Goal: Task Accomplishment & Management: Use online tool/utility

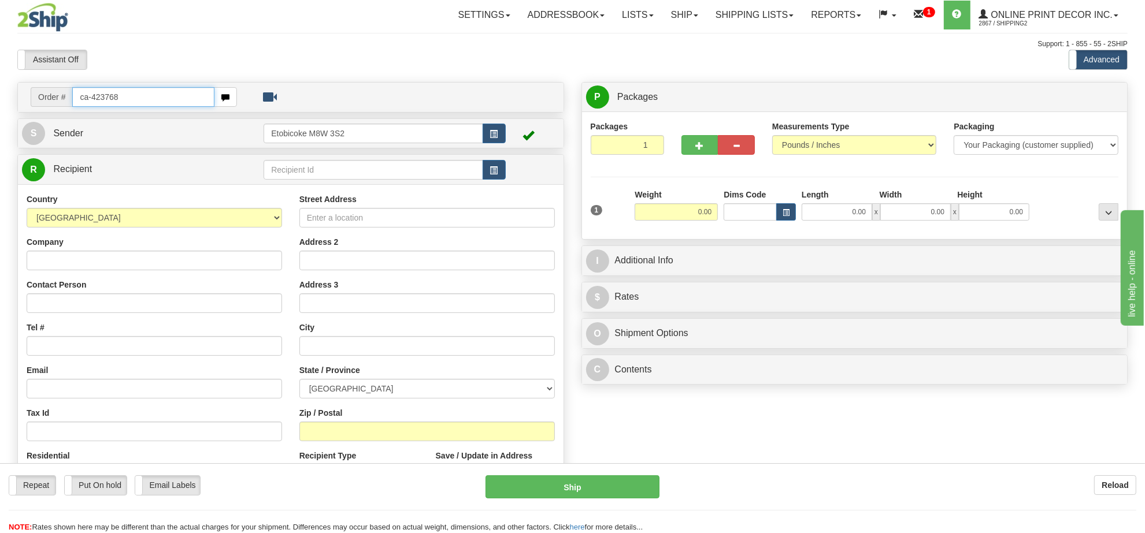
type input "ca-423768"
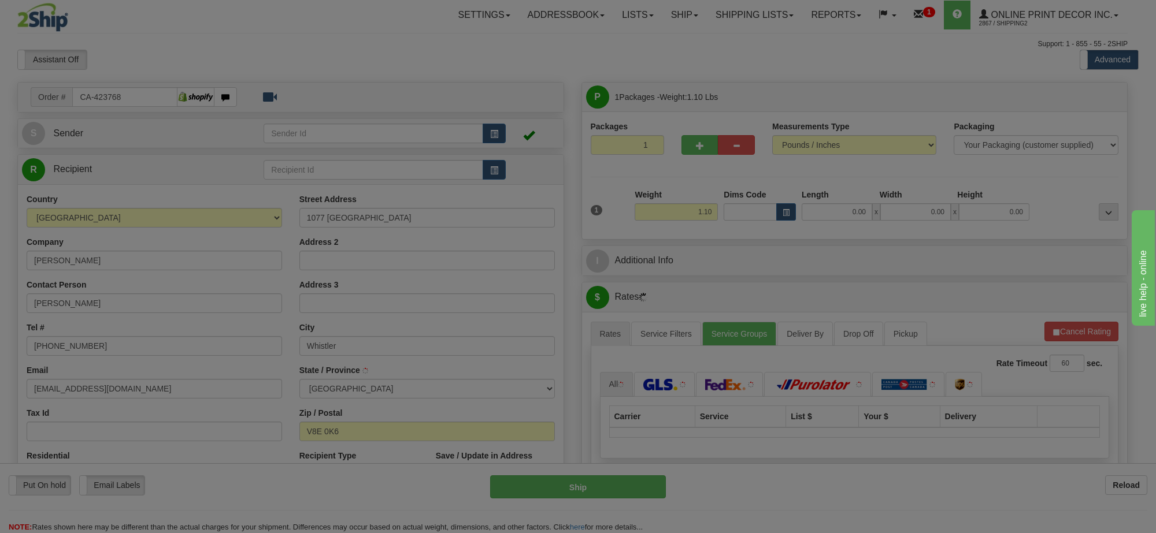
type input "WHISTLER"
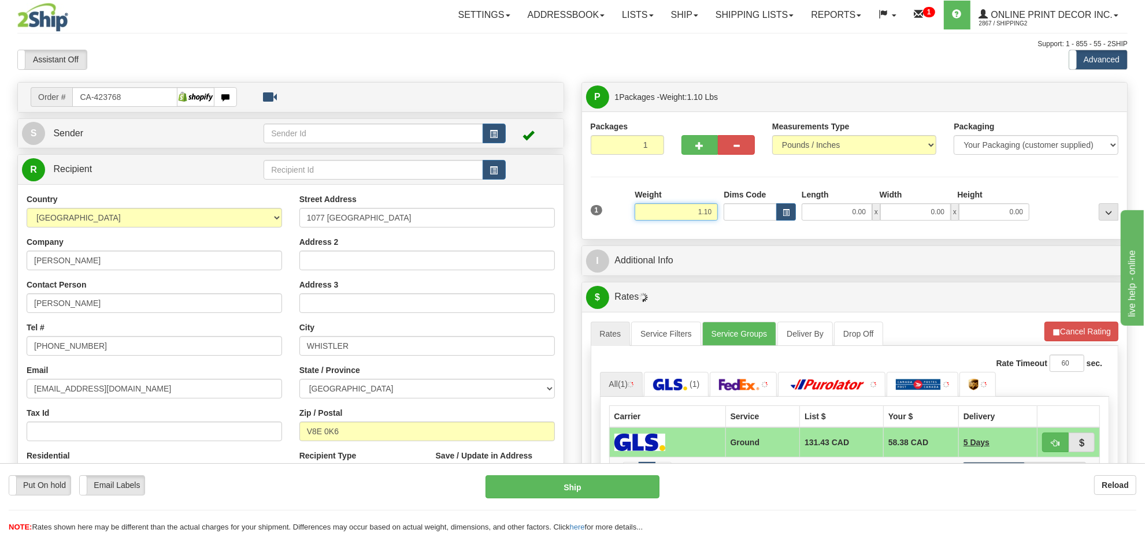
click at [672, 212] on input "1.10" at bounding box center [676, 211] width 83 height 17
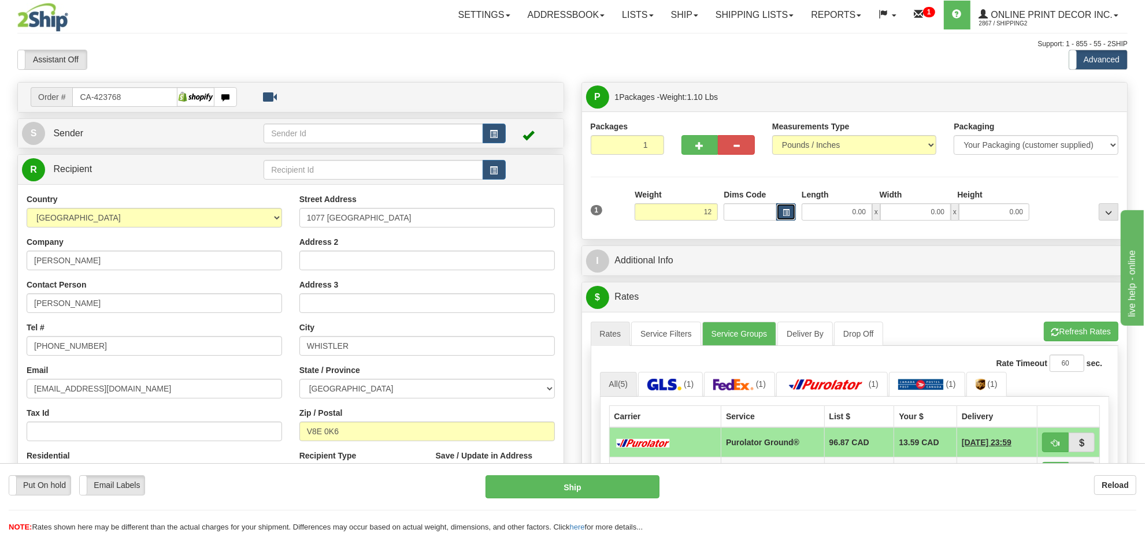
type input "12.00"
click at [778, 210] on button "button" at bounding box center [786, 211] width 20 height 17
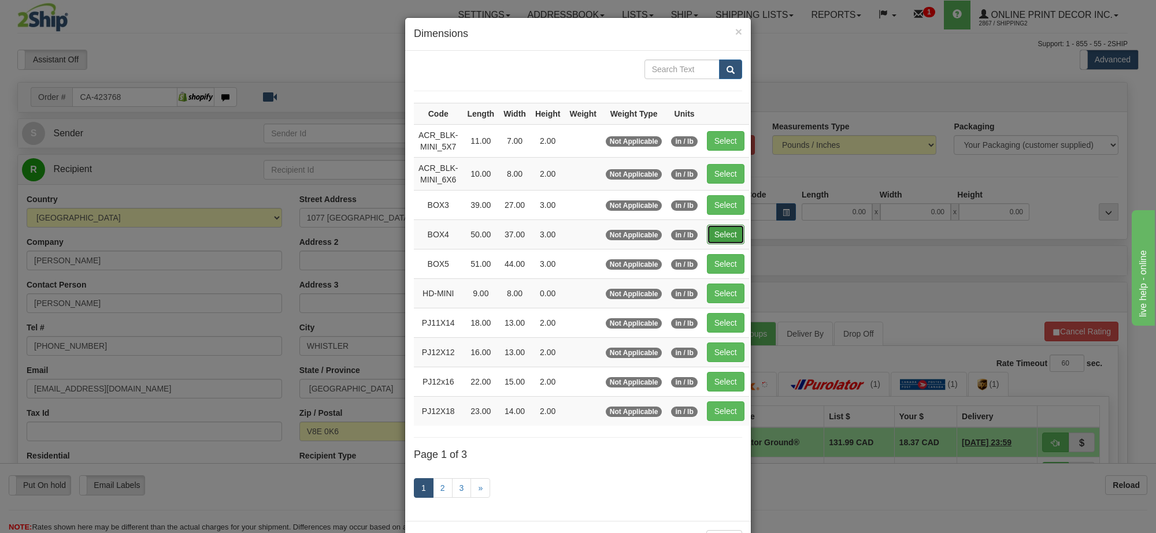
click at [723, 232] on button "Select" at bounding box center [726, 235] width 38 height 20
type input "BOX4"
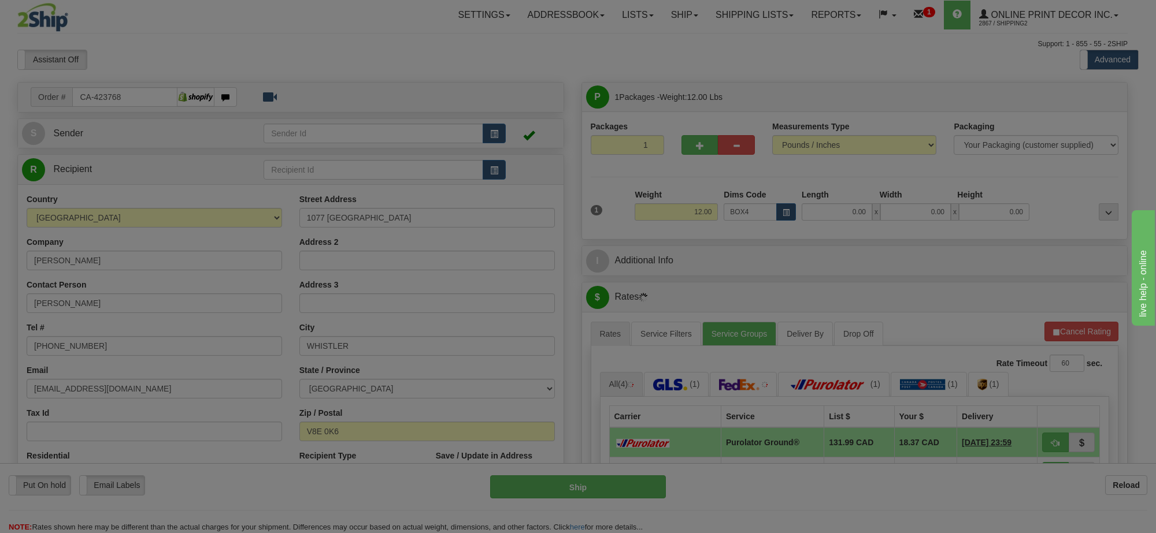
type input "50.00"
type input "37.00"
type input "3.00"
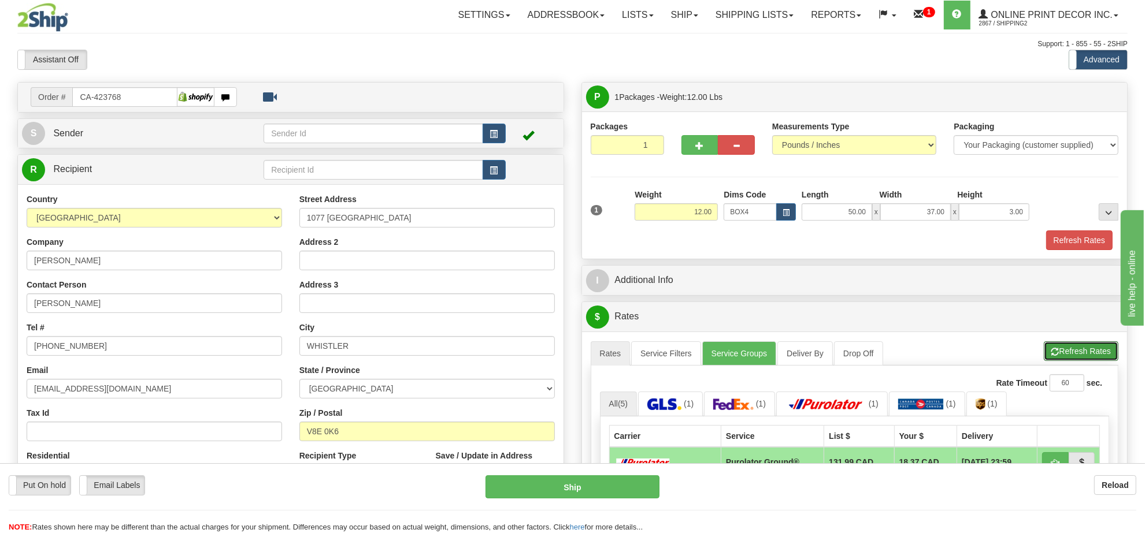
click at [1055, 356] on span "button" at bounding box center [1055, 352] width 8 height 8
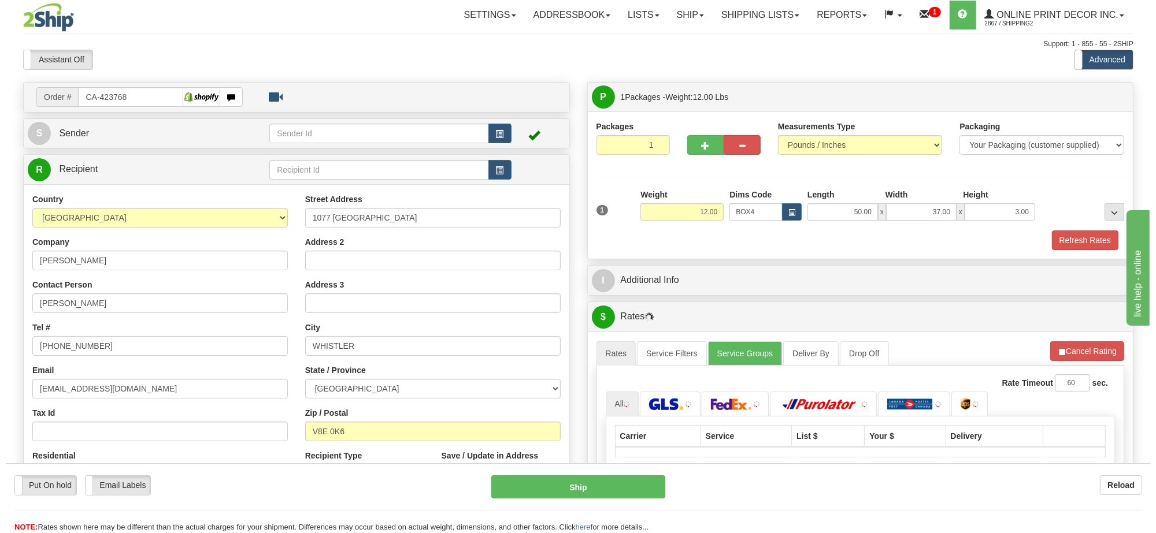
scroll to position [144, 0]
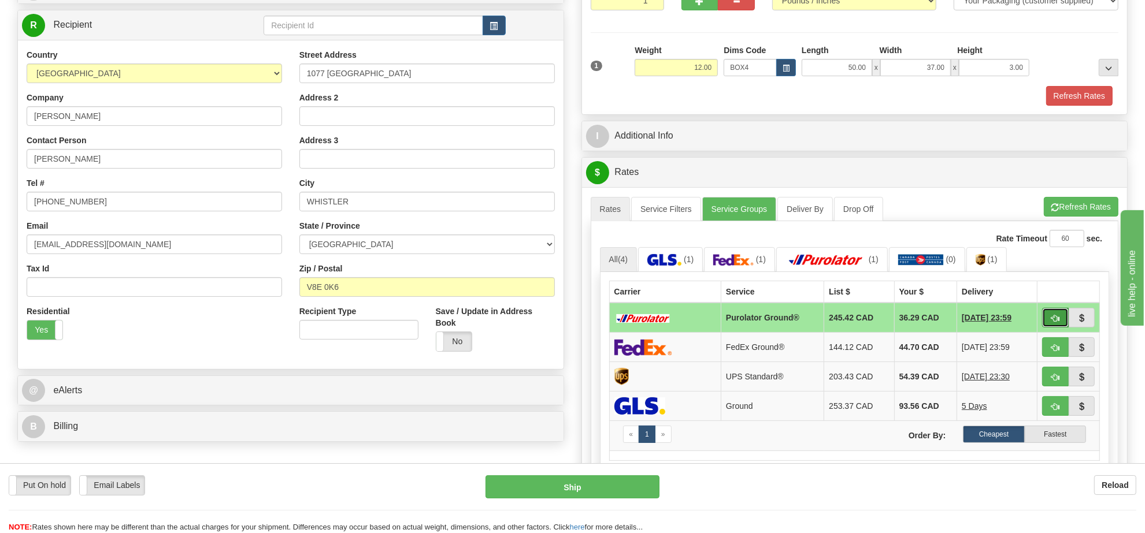
click at [1053, 328] on button "button" at bounding box center [1055, 318] width 27 height 20
type input "260"
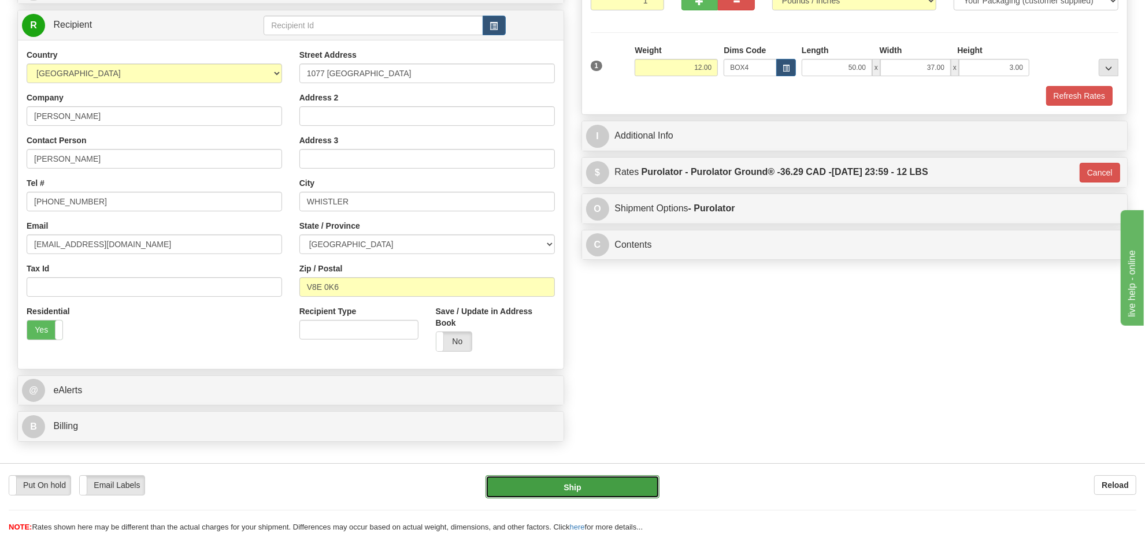
click at [606, 483] on button "Ship" at bounding box center [571, 487] width 173 height 23
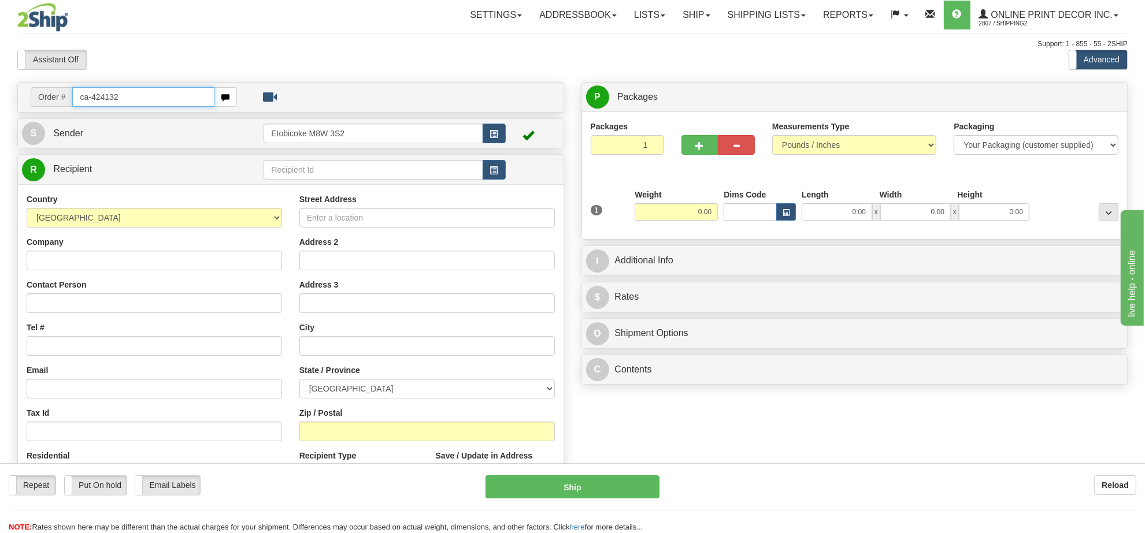
type input "ca-424132"
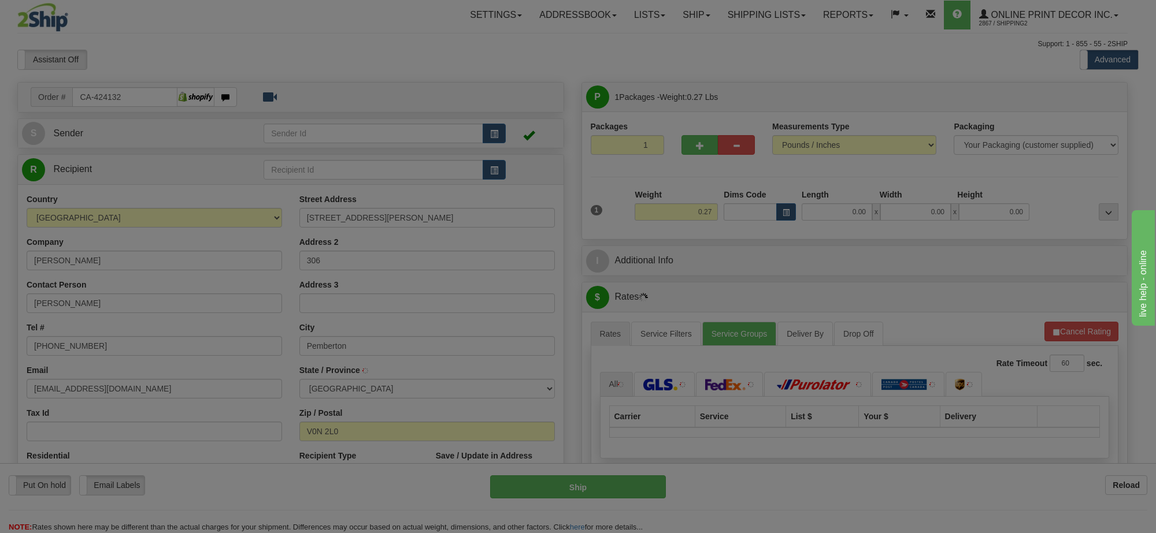
type input "PEMBERTON"
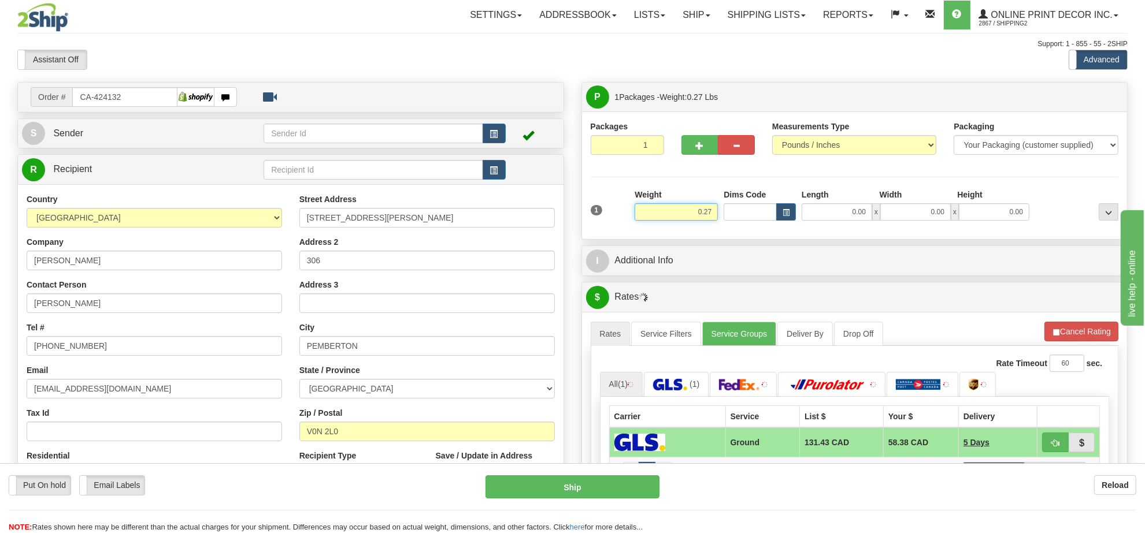
click at [700, 212] on input "0.27" at bounding box center [676, 211] width 83 height 17
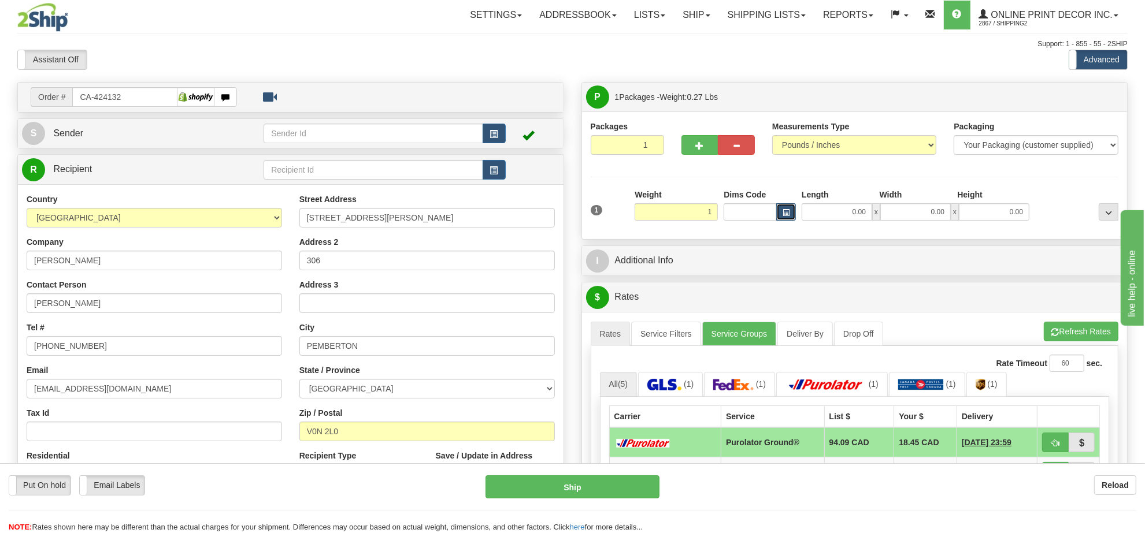
click at [787, 214] on span "button" at bounding box center [786, 213] width 7 height 6
type input "1.00"
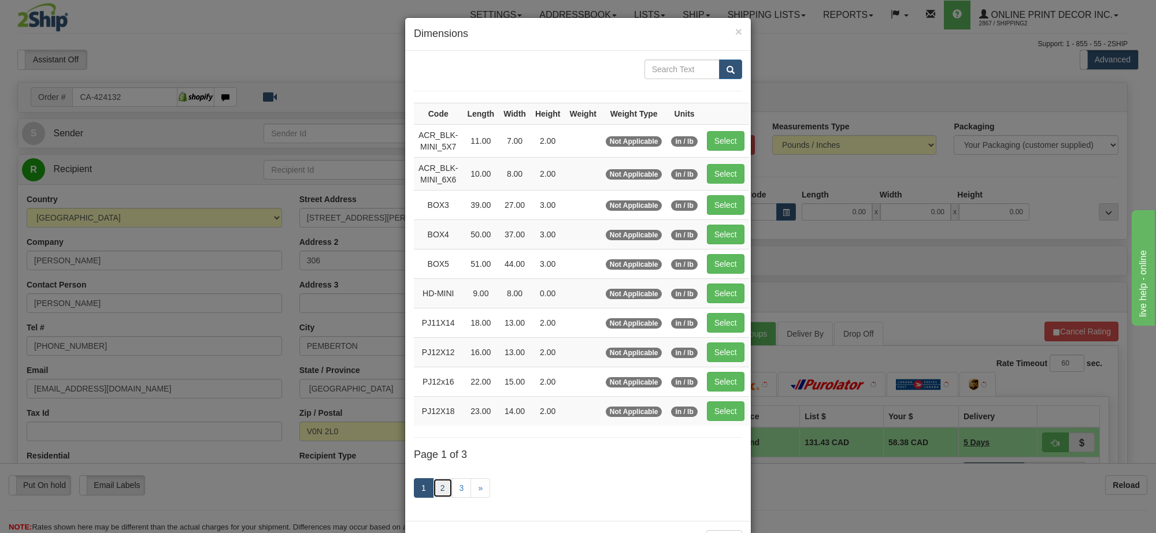
click at [443, 489] on link "2" at bounding box center [443, 489] width 20 height 20
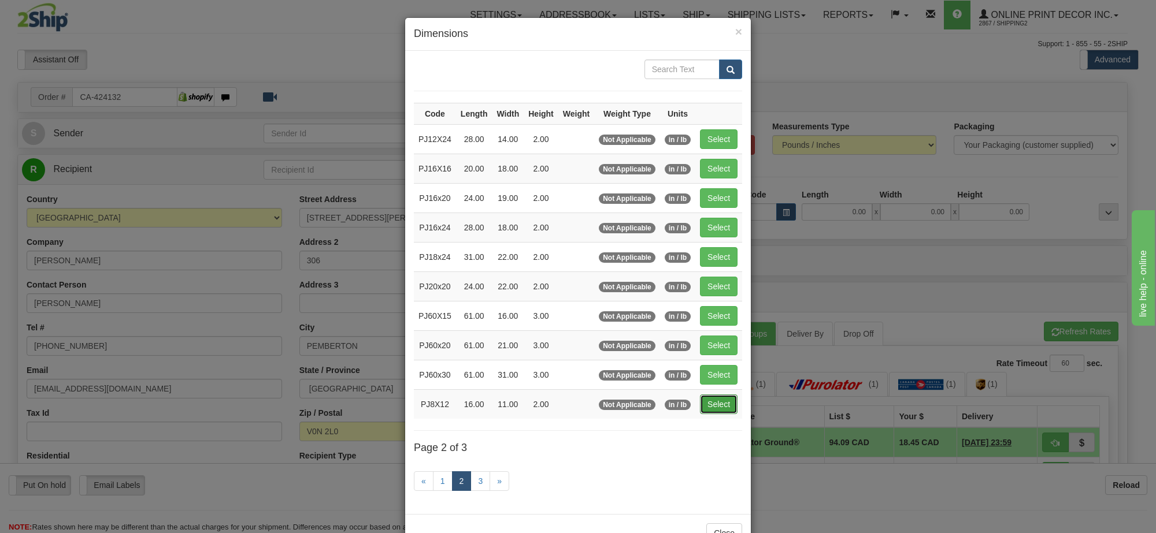
click at [715, 410] on button "Select" at bounding box center [719, 405] width 38 height 20
type input "PJ8X12"
type input "16.00"
type input "11.00"
type input "2.00"
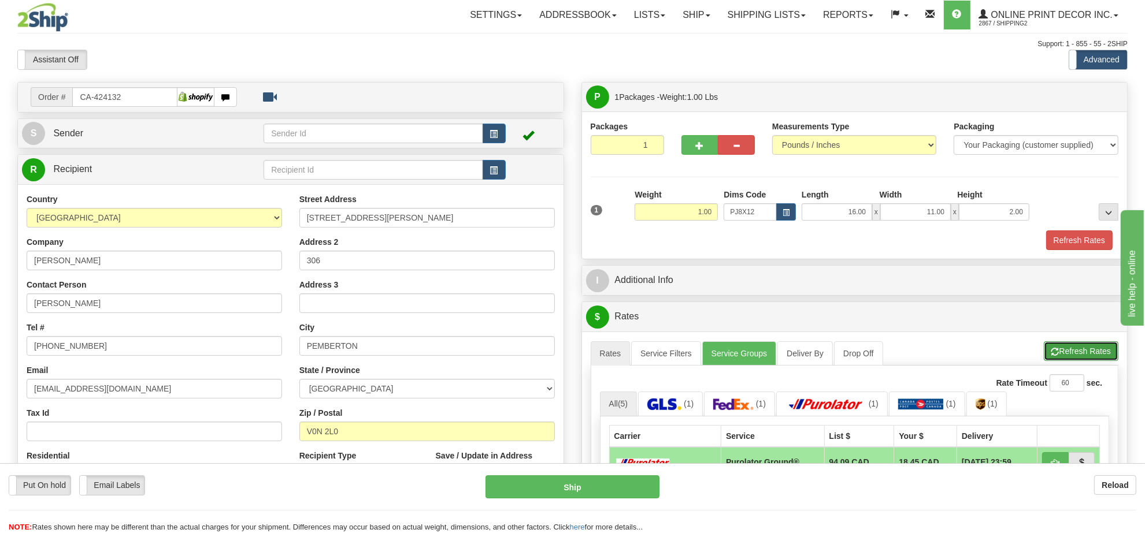
click at [1096, 348] on button "Refresh Rates" at bounding box center [1081, 352] width 75 height 20
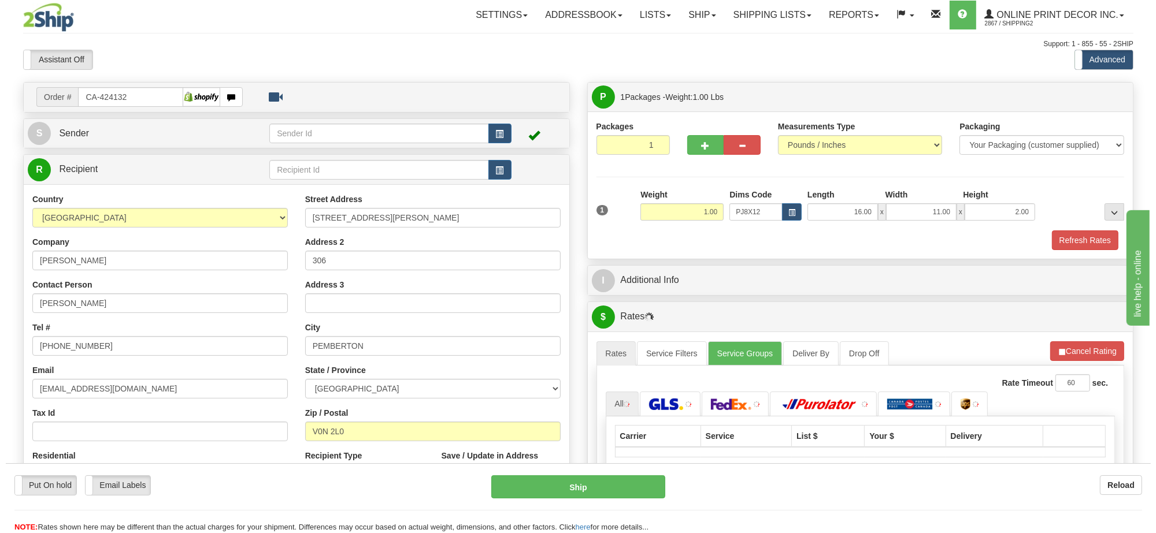
scroll to position [144, 0]
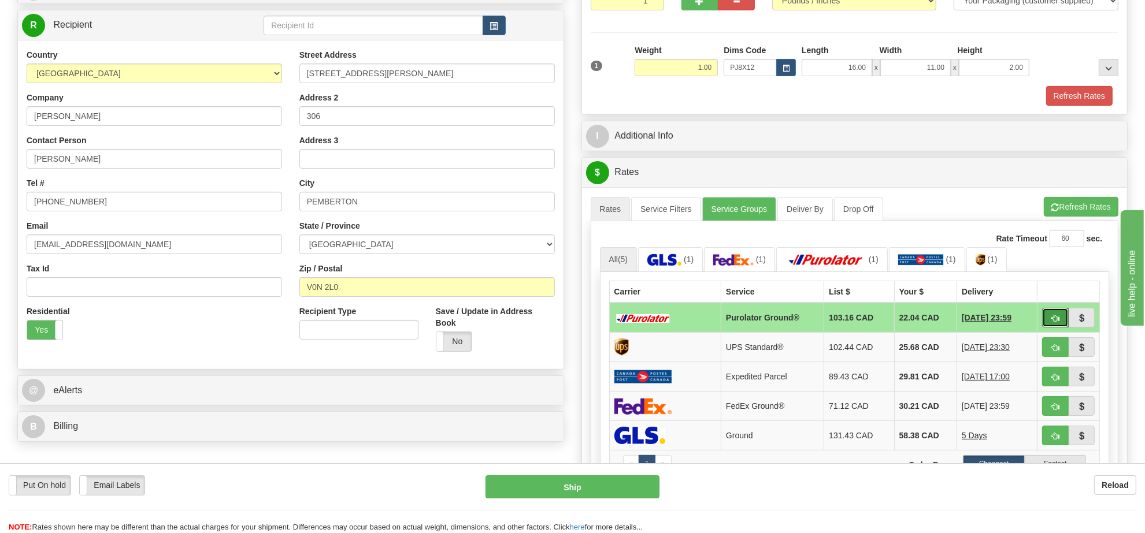
click at [1055, 322] on span "button" at bounding box center [1055, 319] width 8 height 8
type input "260"
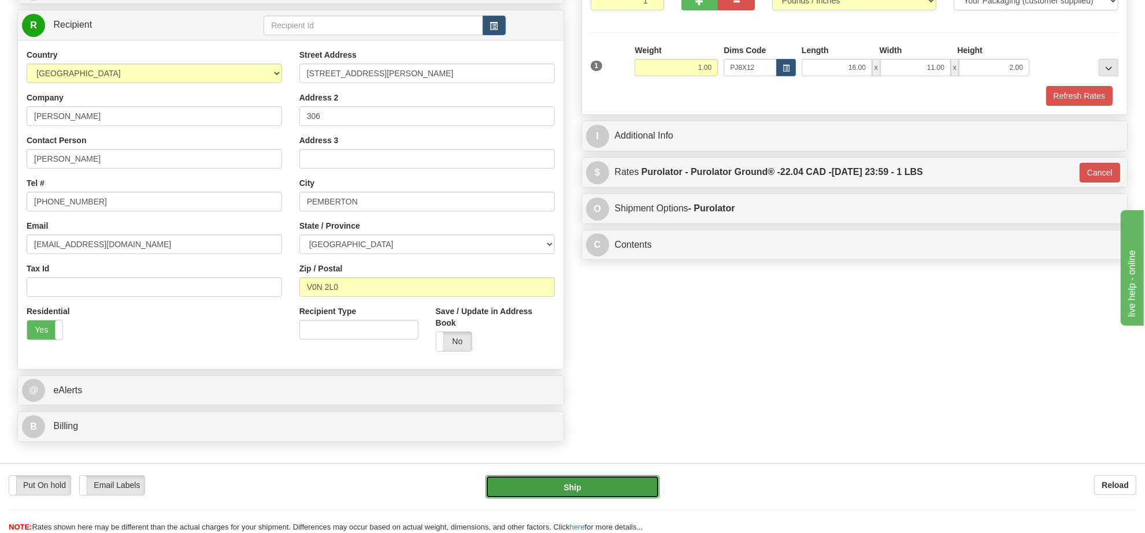
click at [622, 483] on button "Ship" at bounding box center [571, 487] width 173 height 23
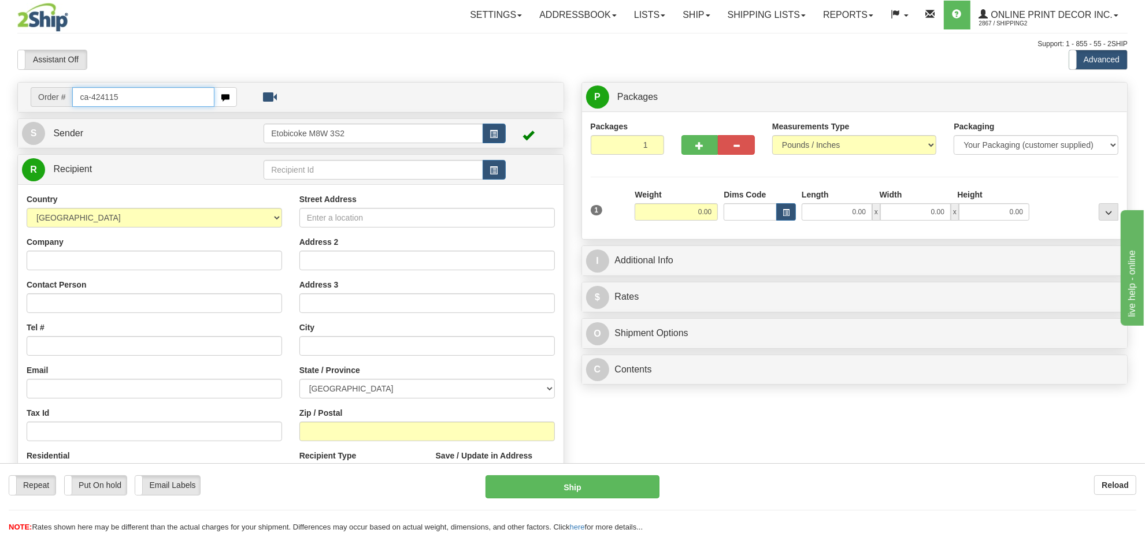
type input "ca-424115"
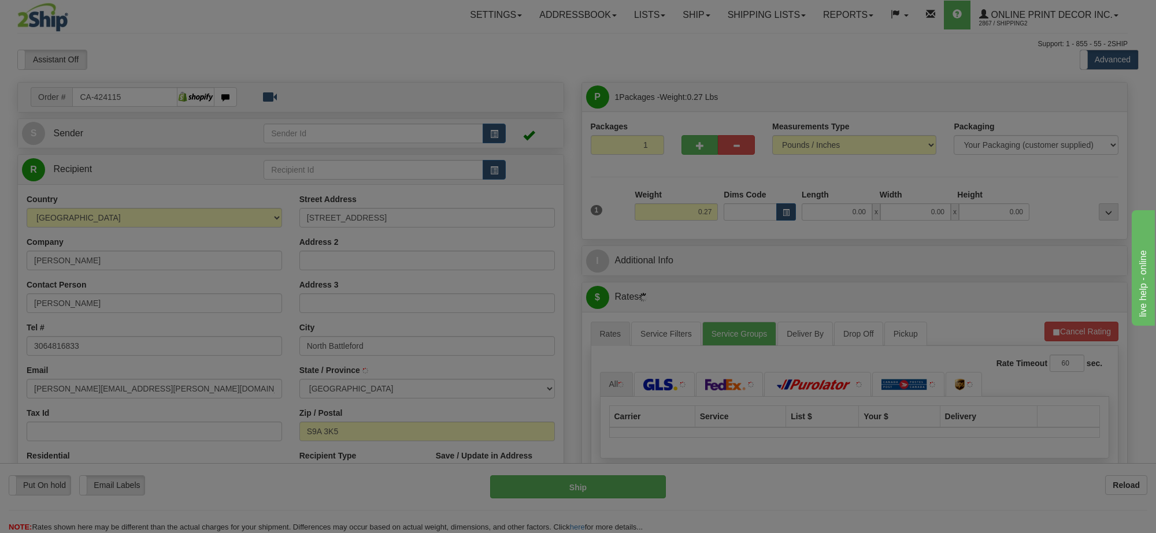
type input "NORTH BATTLEFORD"
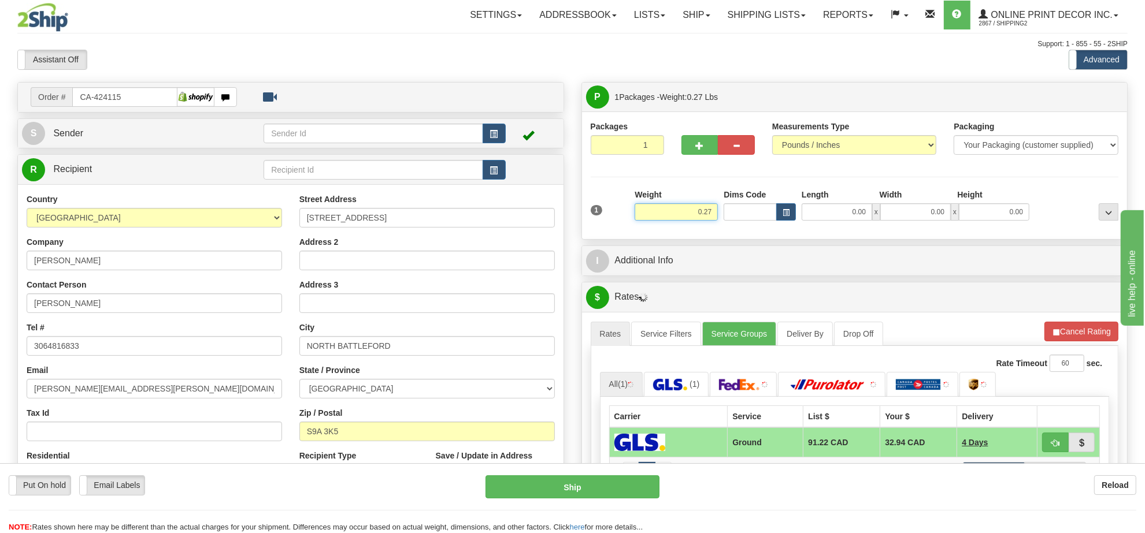
click at [685, 206] on input "0.27" at bounding box center [676, 211] width 83 height 17
click at [783, 210] on span "button" at bounding box center [786, 213] width 7 height 6
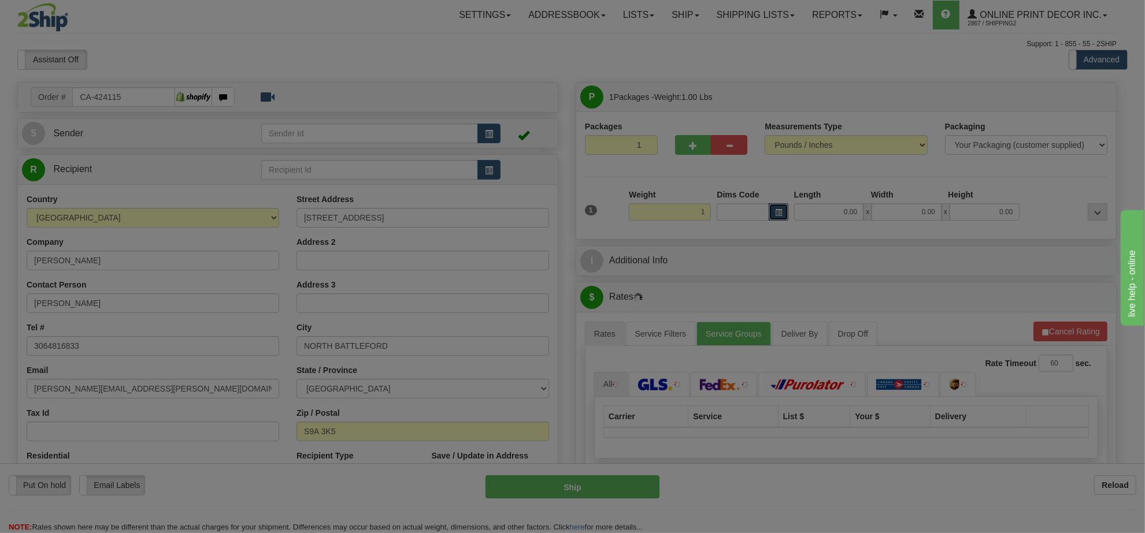
type input "1.00"
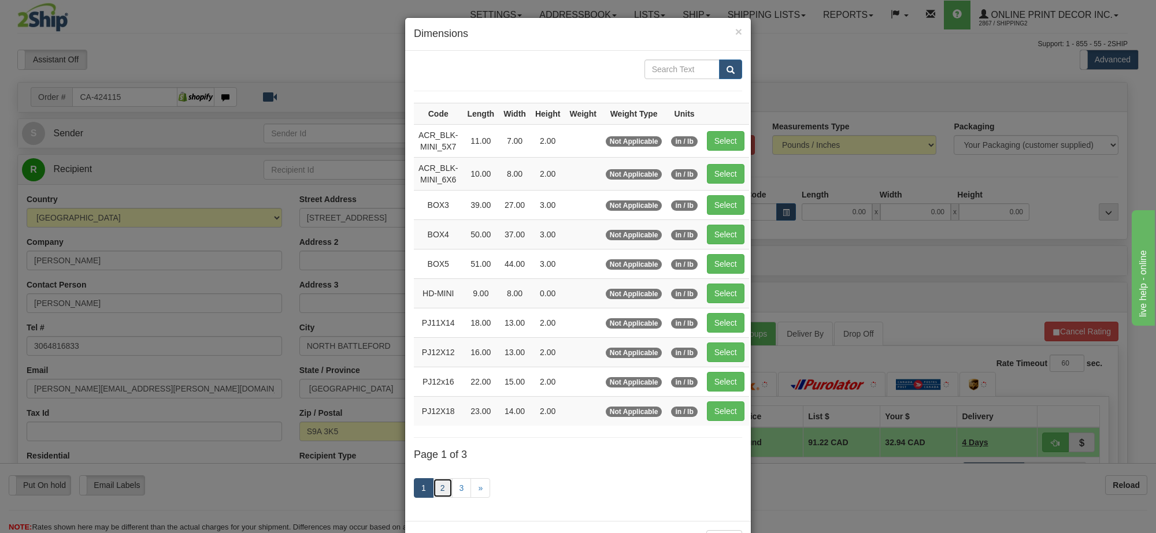
click at [435, 495] on link "2" at bounding box center [443, 489] width 20 height 20
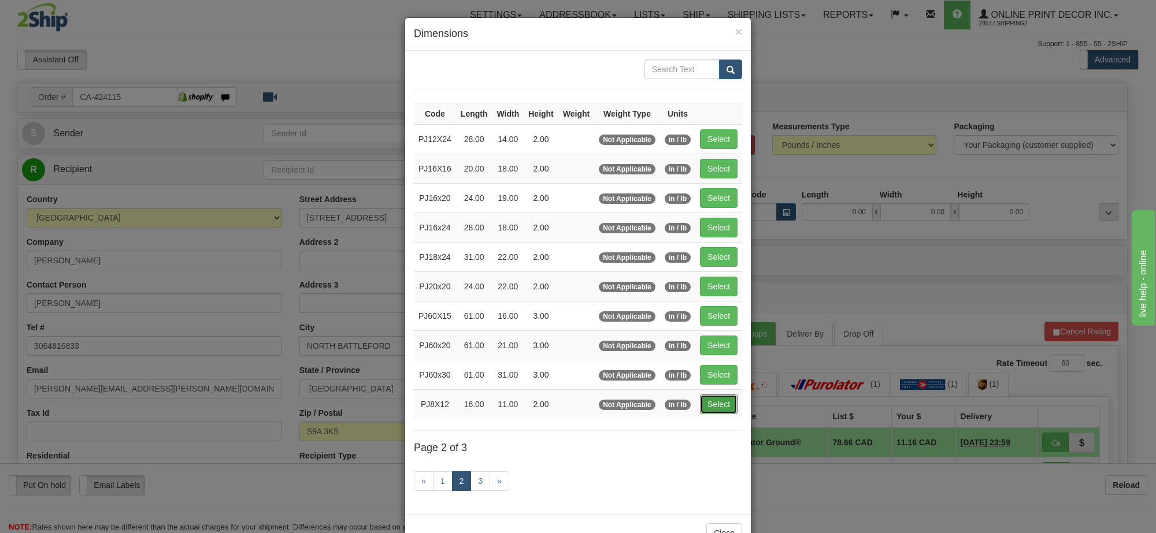
click at [725, 411] on button "Select" at bounding box center [719, 405] width 38 height 20
type input "PJ8X12"
type input "16.00"
type input "11.00"
type input "2.00"
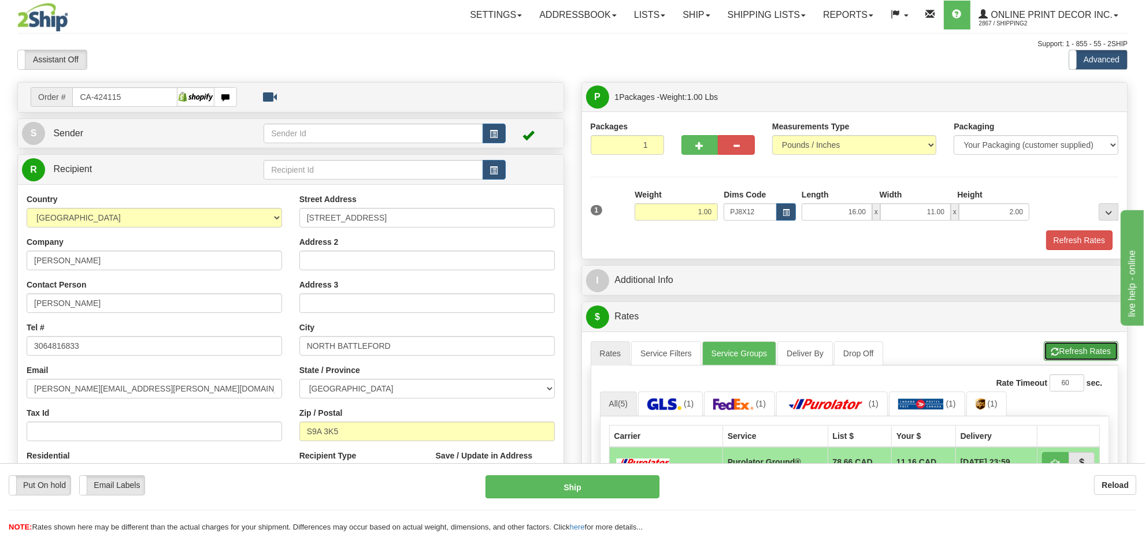
click at [1067, 358] on button "Refresh Rates" at bounding box center [1081, 352] width 75 height 20
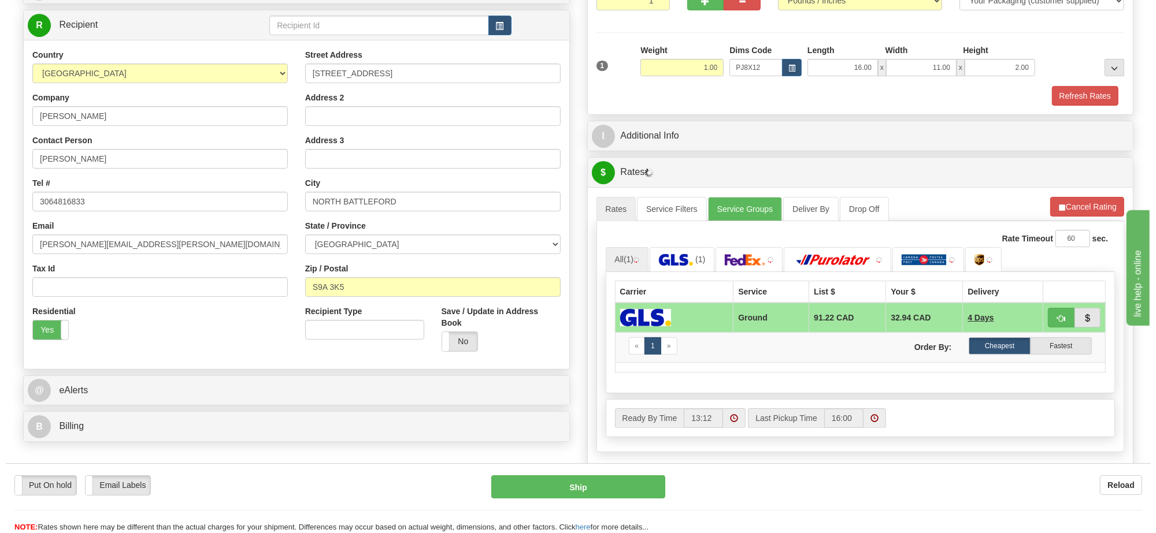
scroll to position [217, 0]
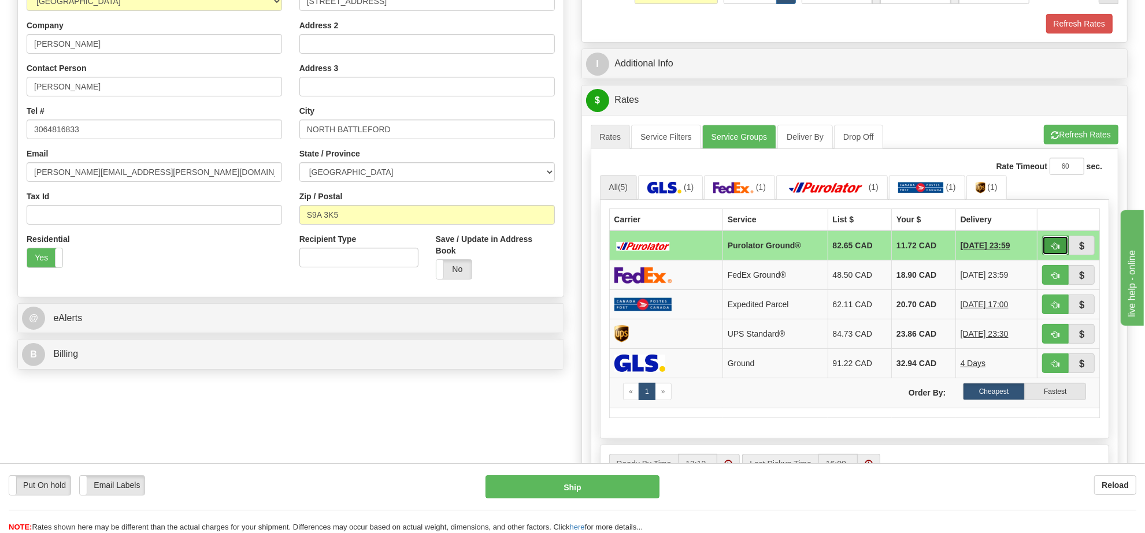
click at [1047, 242] on button "button" at bounding box center [1055, 246] width 27 height 20
type input "260"
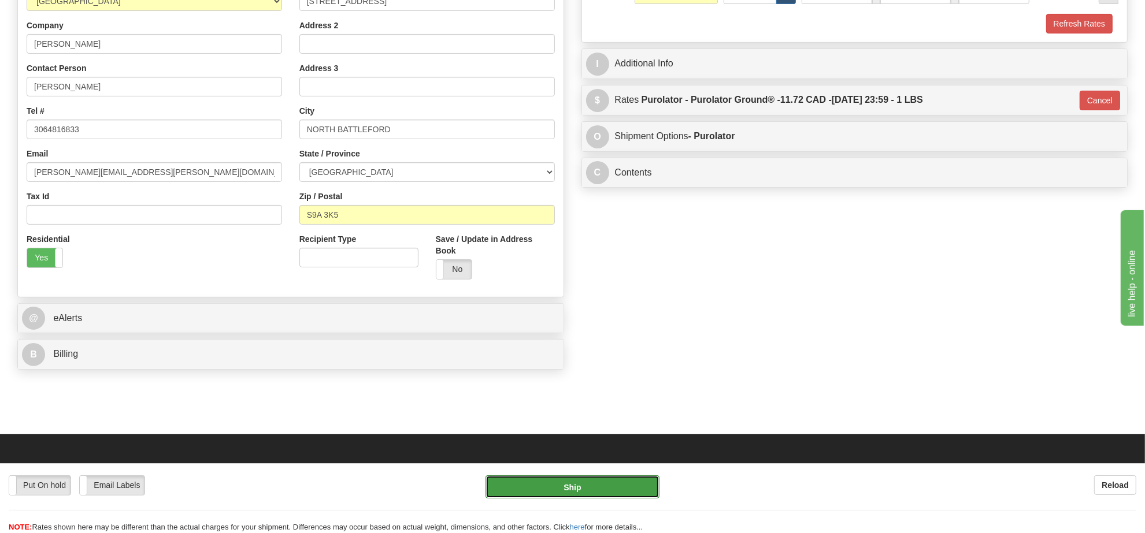
click at [584, 480] on button "Ship" at bounding box center [571, 487] width 173 height 23
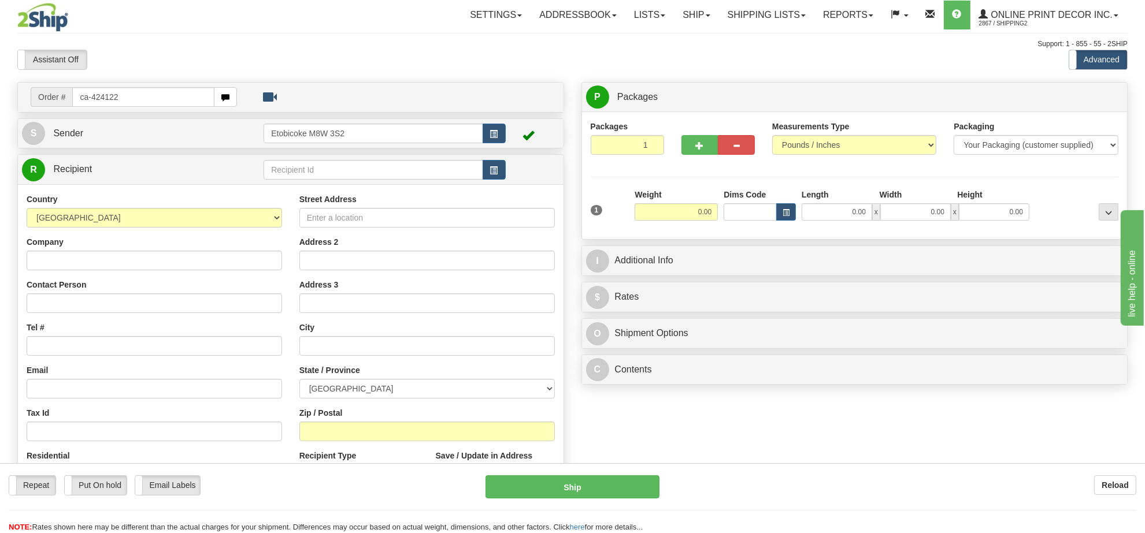
type input "ca-424122"
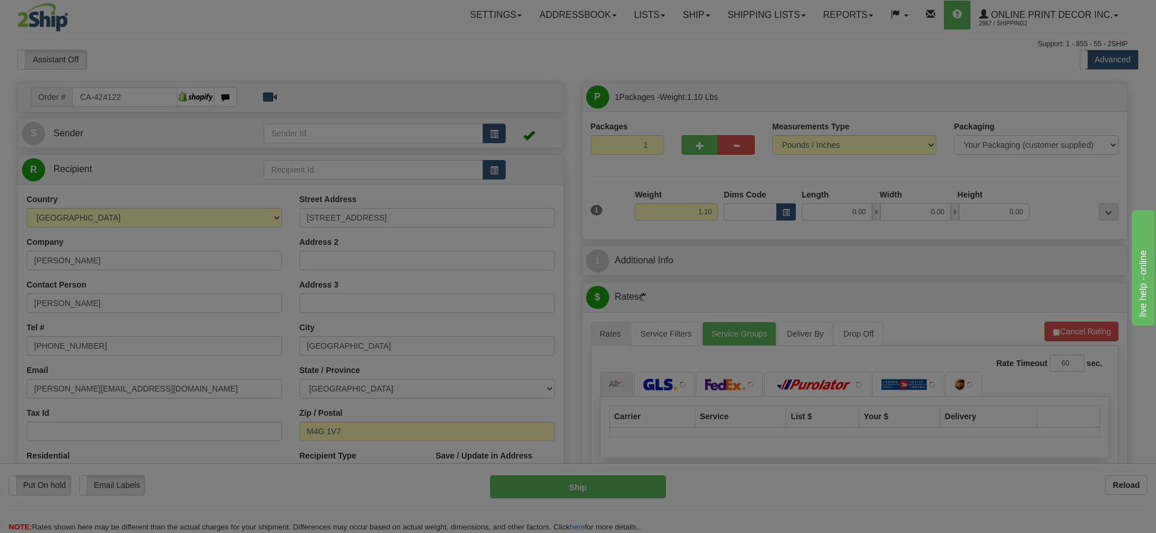
type input "TORONTO"
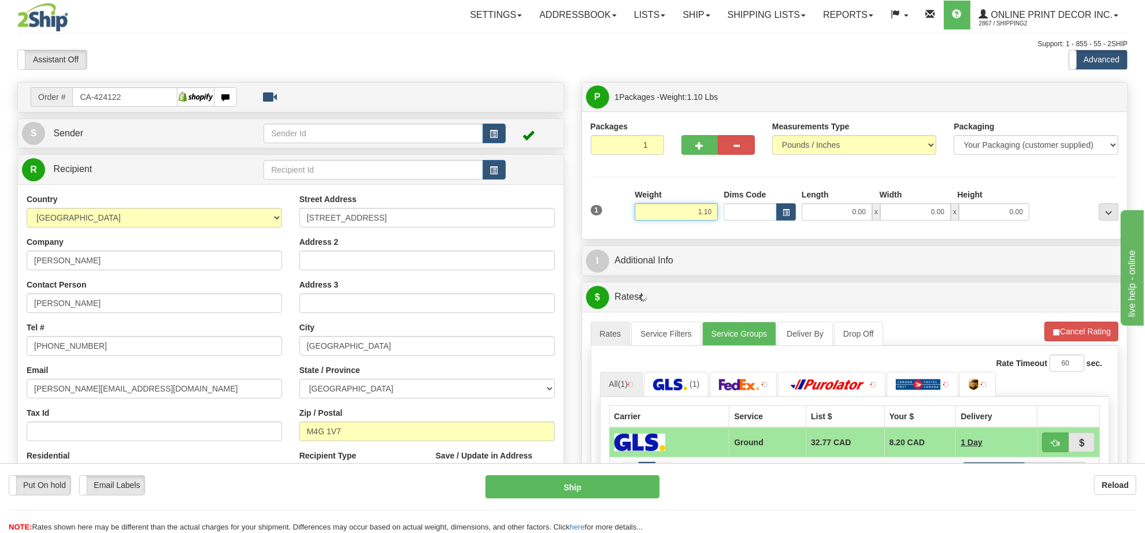
click at [701, 217] on input "1.10" at bounding box center [676, 211] width 83 height 17
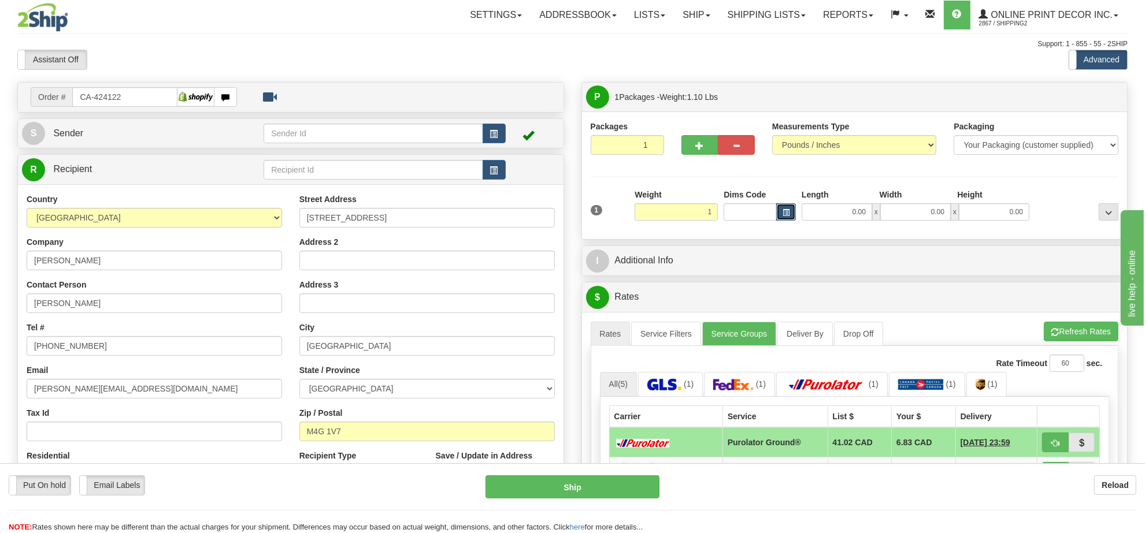
type input "1.00"
click at [783, 212] on span "button" at bounding box center [786, 213] width 7 height 6
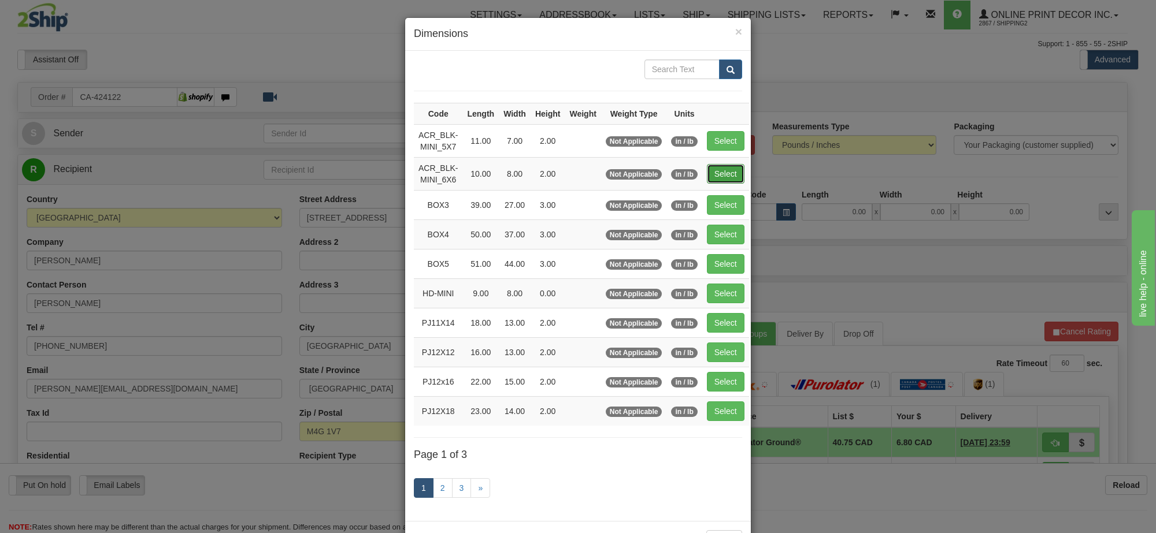
click at [724, 183] on button "Select" at bounding box center [726, 174] width 38 height 20
type input "ACR_BLK-MINI_6X6"
type input "10.00"
type input "8.00"
type input "2.00"
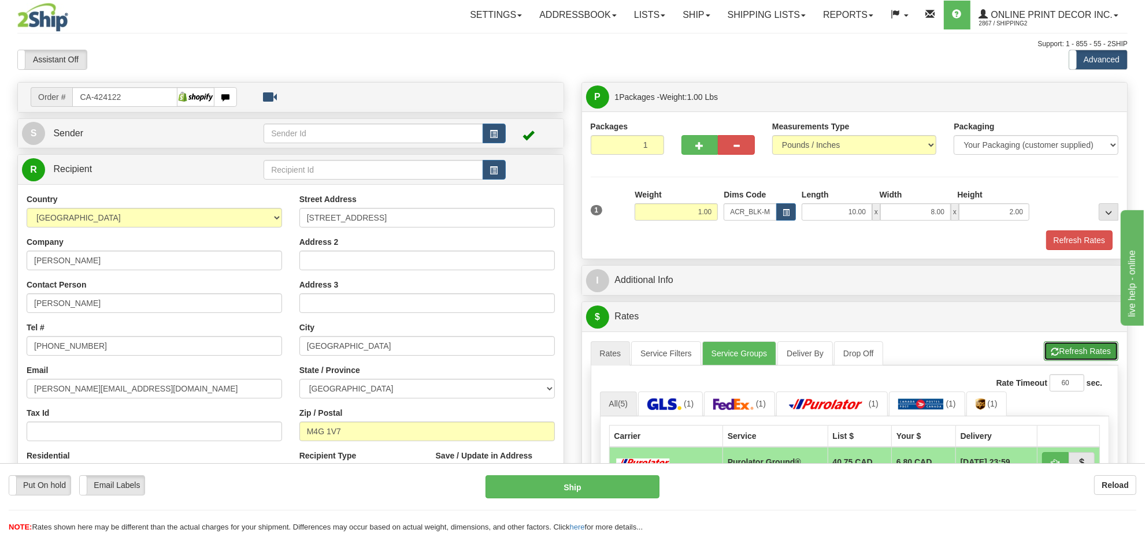
click at [1065, 355] on button "Refresh Rates" at bounding box center [1081, 352] width 75 height 20
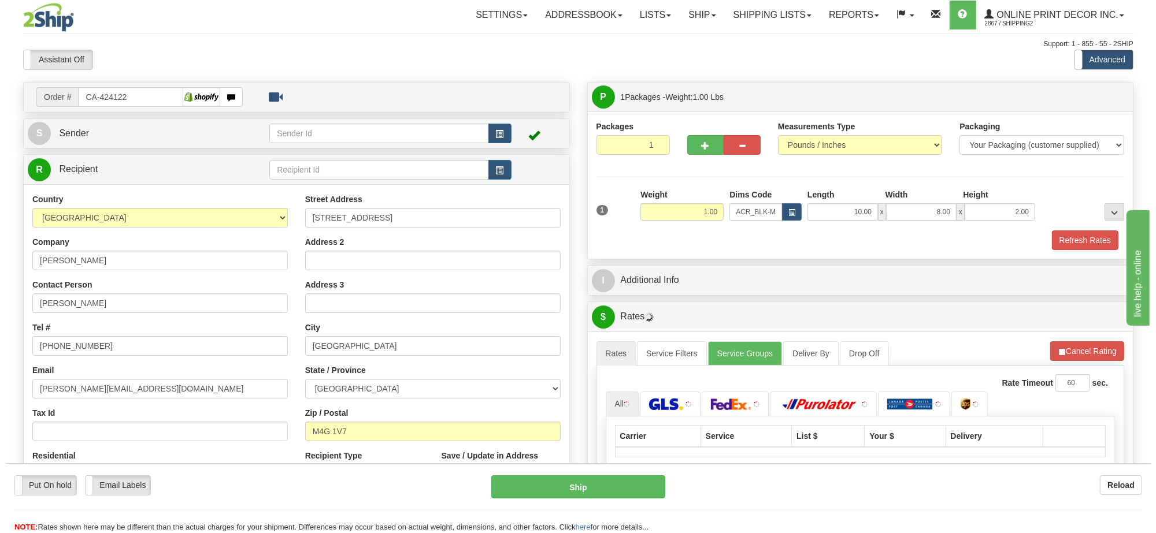
scroll to position [289, 0]
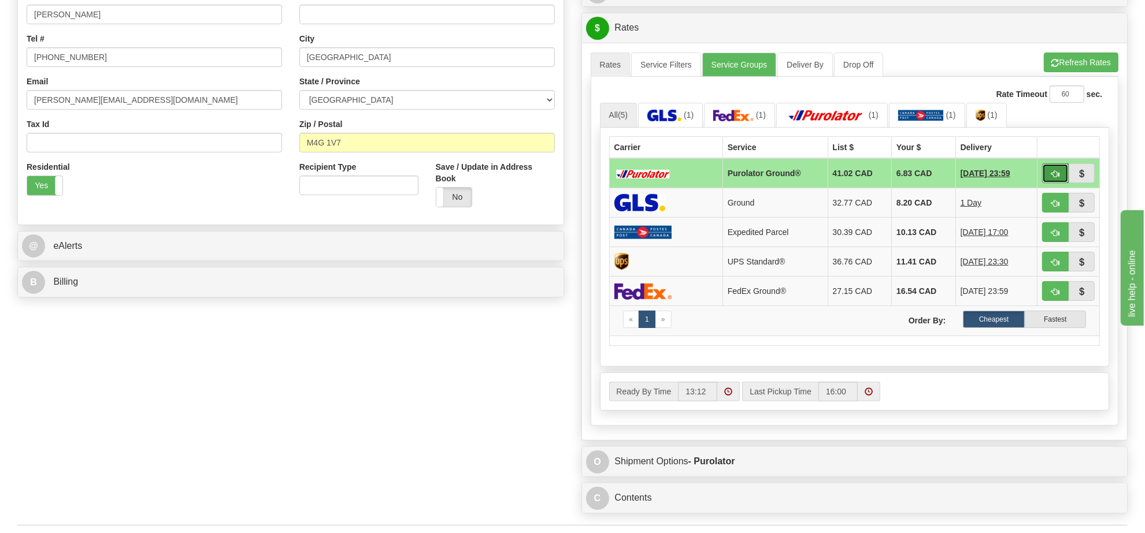
click at [1056, 177] on span "button" at bounding box center [1055, 174] width 8 height 8
type input "260"
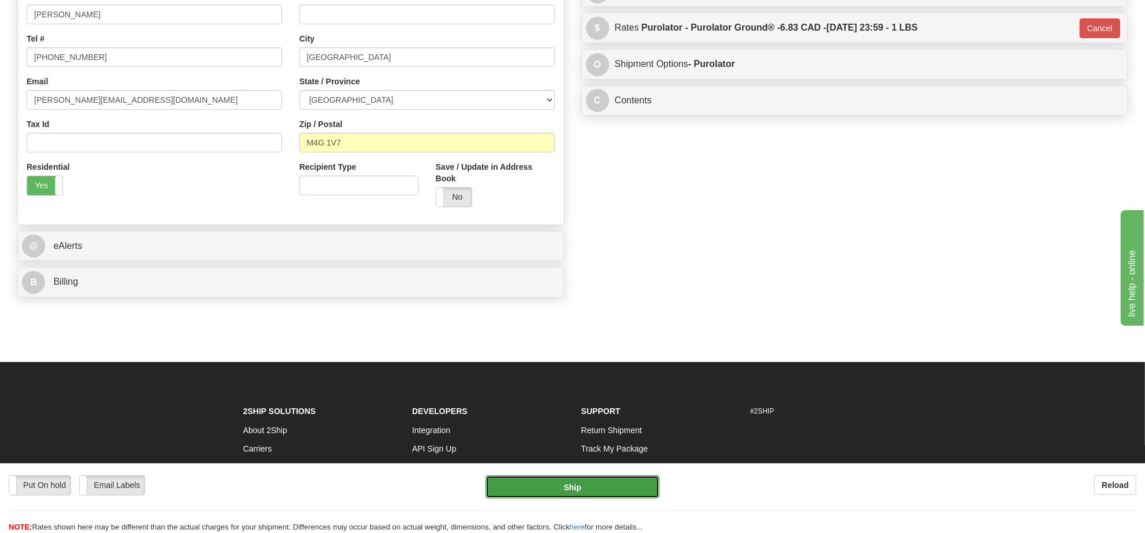
click at [575, 480] on button "Ship" at bounding box center [571, 487] width 173 height 23
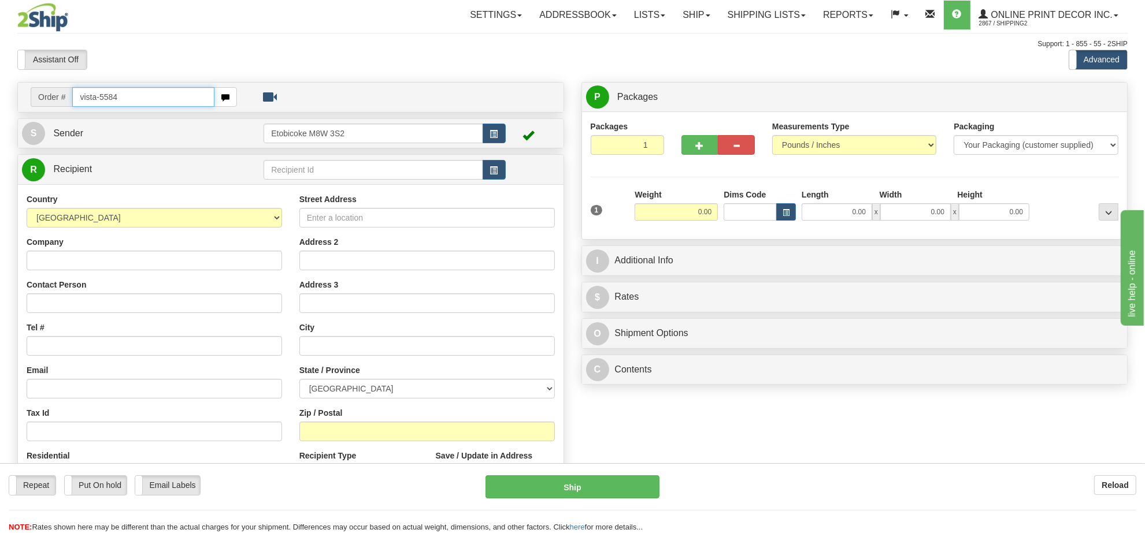
type input "vista-5584"
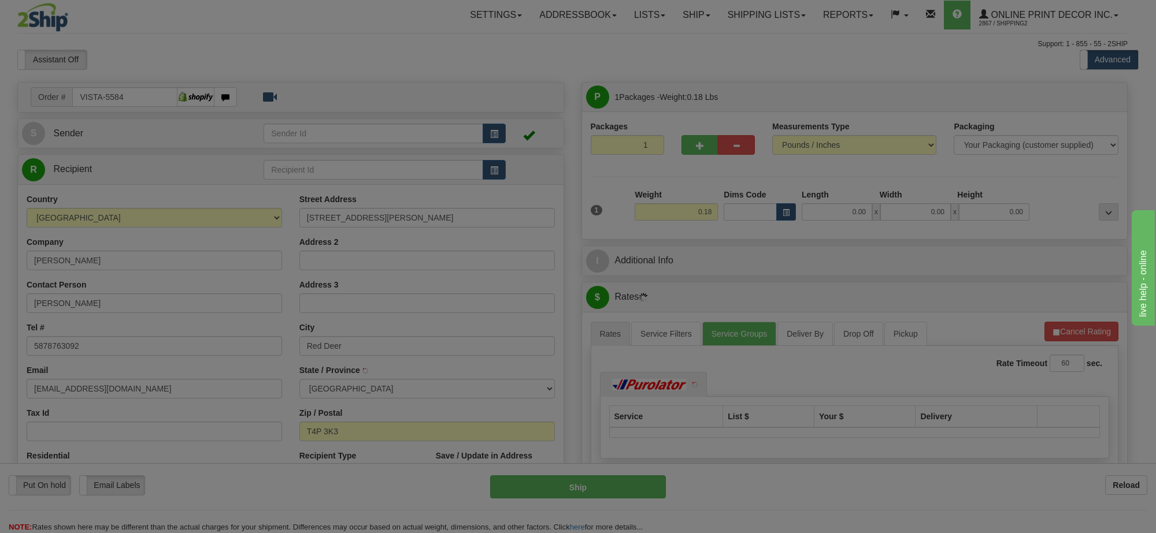
type input "RED DEER"
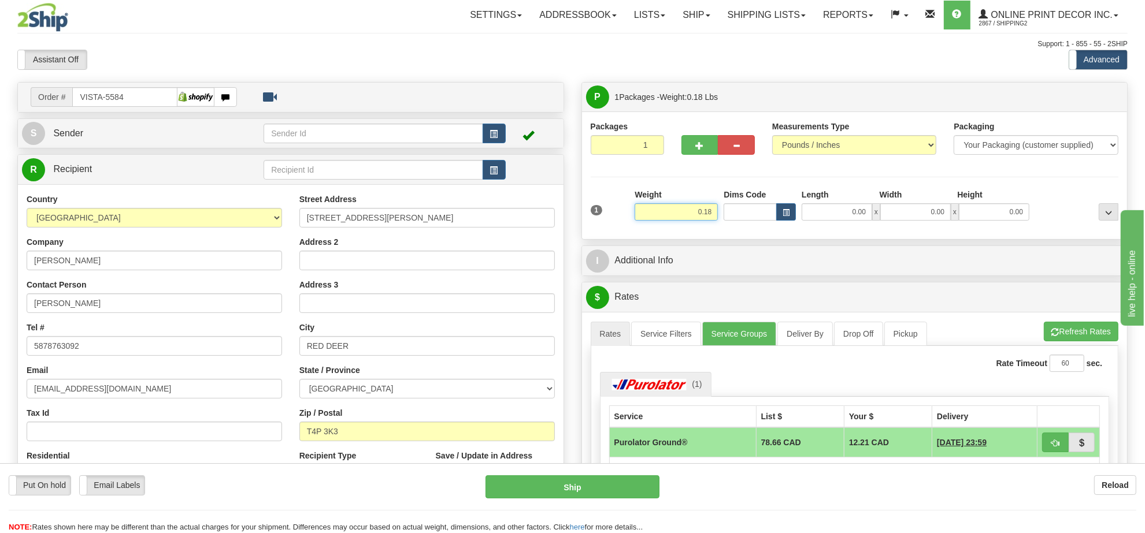
click at [697, 212] on input "0.18" at bounding box center [676, 211] width 83 height 17
type input "1.00"
click at [495, 128] on button "button" at bounding box center [494, 134] width 23 height 20
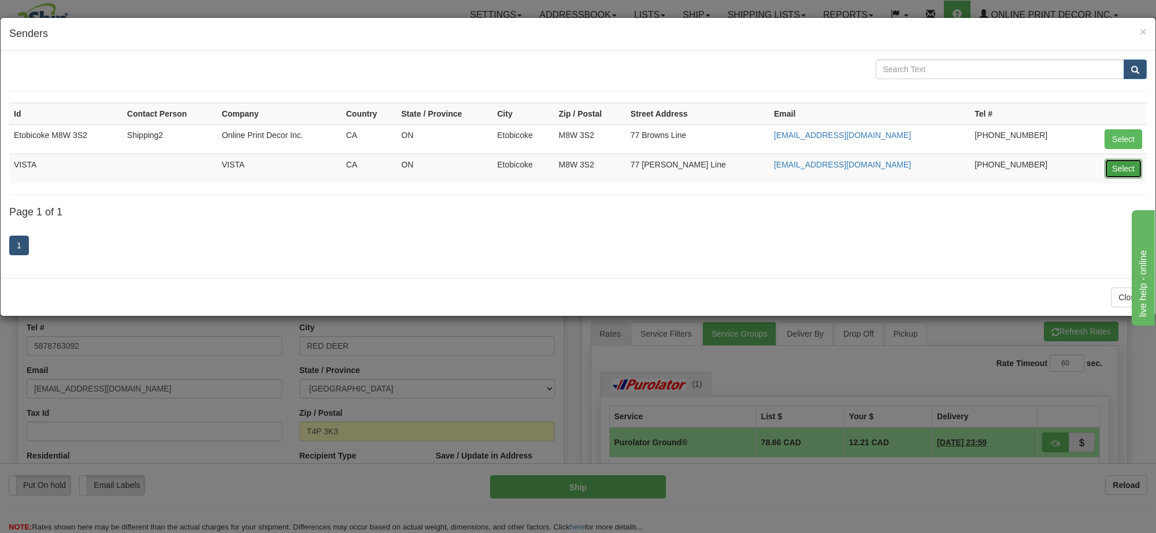
click at [1124, 176] on button "Select" at bounding box center [1123, 169] width 38 height 20
type input "VISTA"
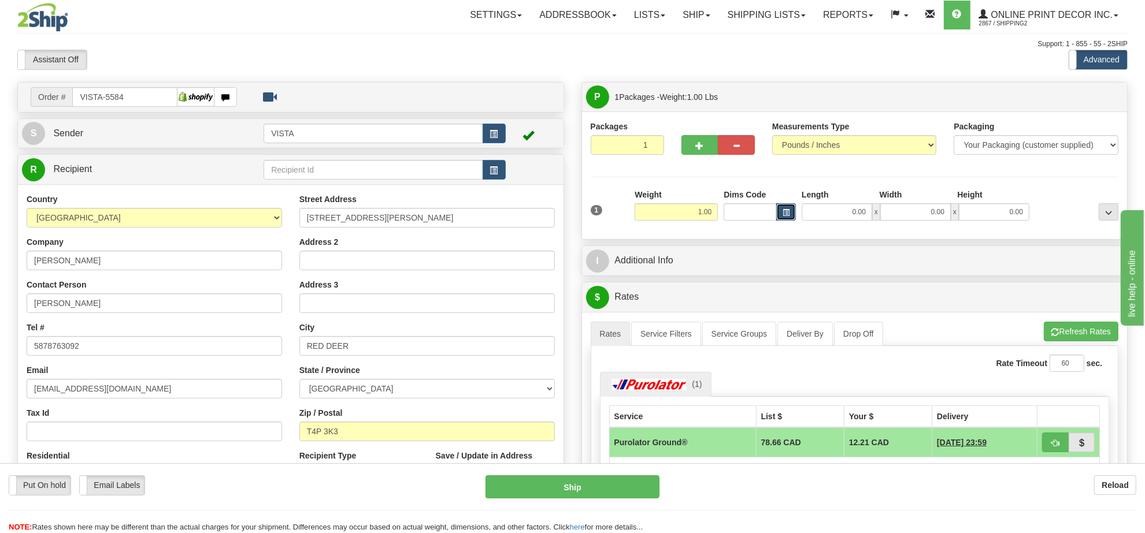
click at [786, 214] on span "button" at bounding box center [786, 213] width 7 height 6
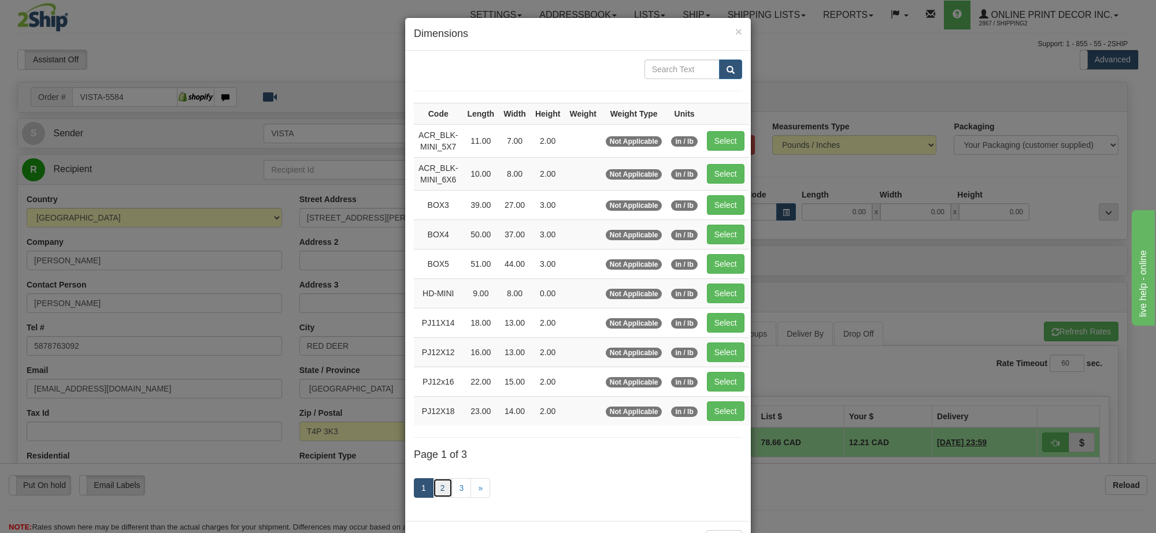
click at [440, 496] on link "2" at bounding box center [443, 489] width 20 height 20
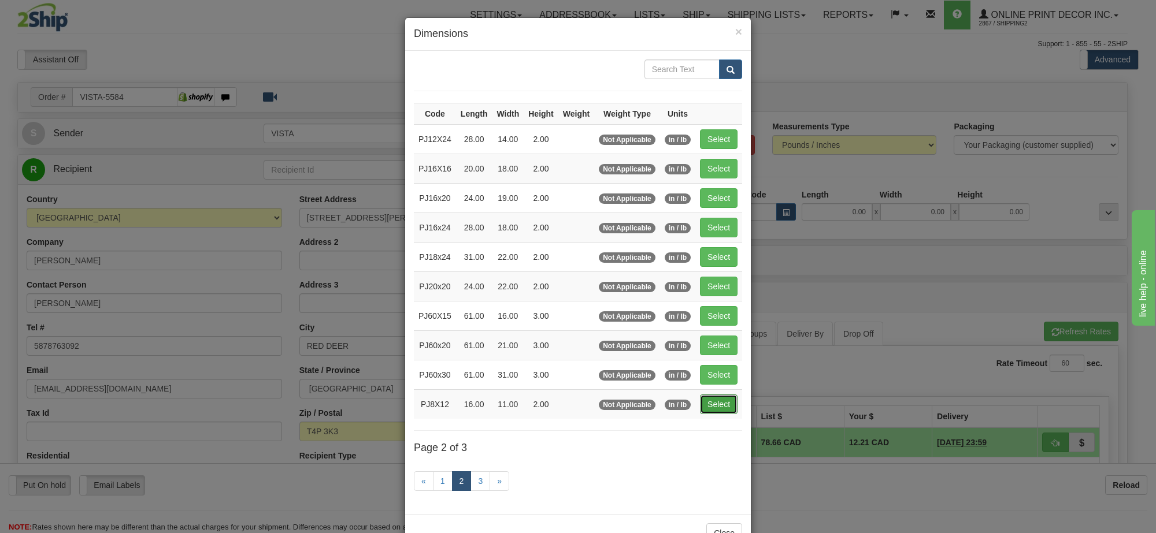
click at [722, 409] on button "Select" at bounding box center [719, 405] width 38 height 20
type input "PJ8X12"
type input "16.00"
type input "11.00"
type input "2.00"
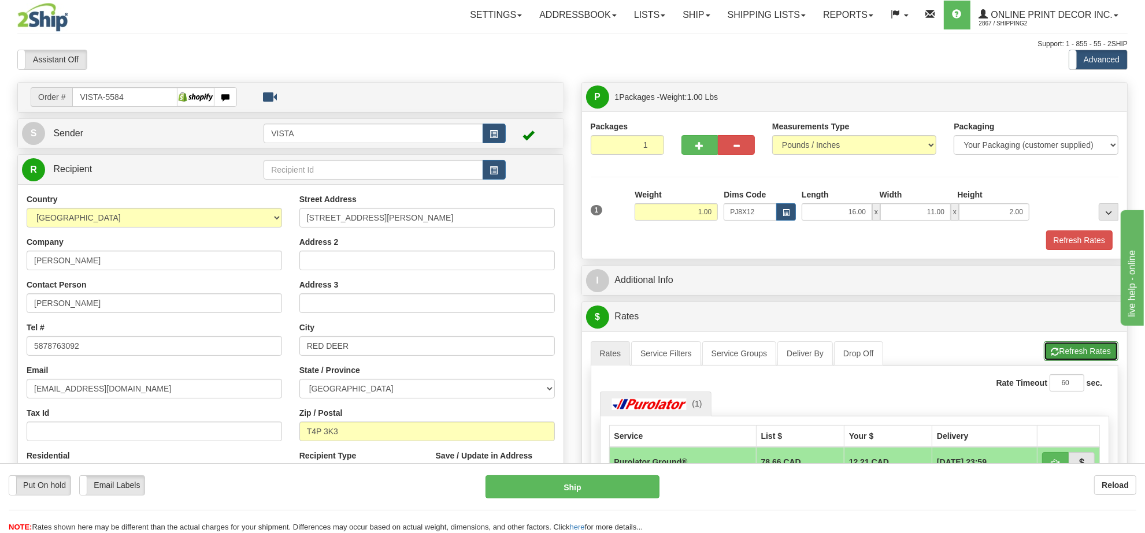
click at [1096, 355] on button "Refresh Rates" at bounding box center [1081, 352] width 75 height 20
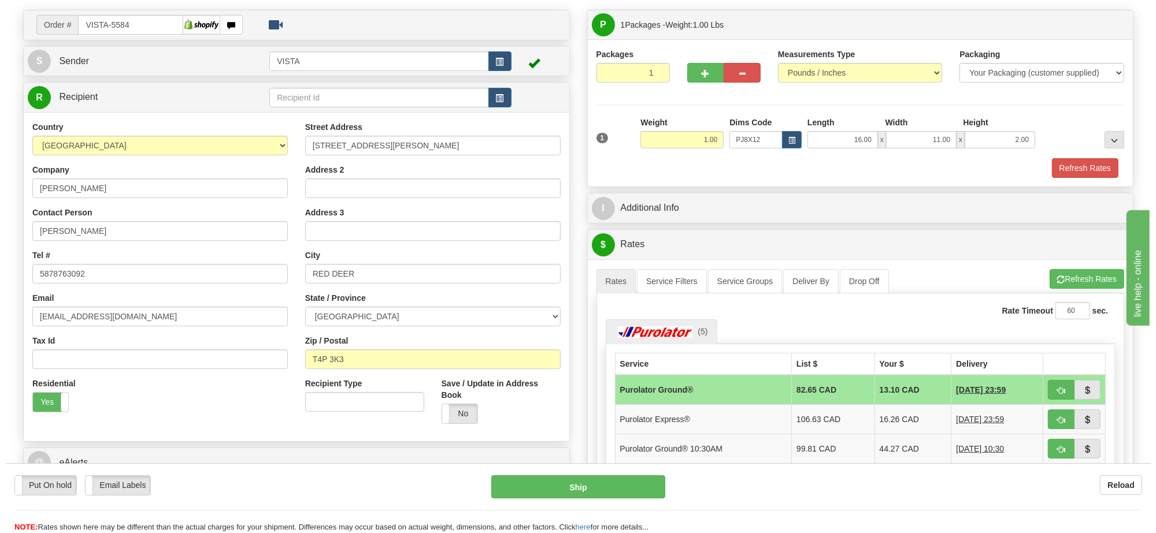
scroll to position [144, 0]
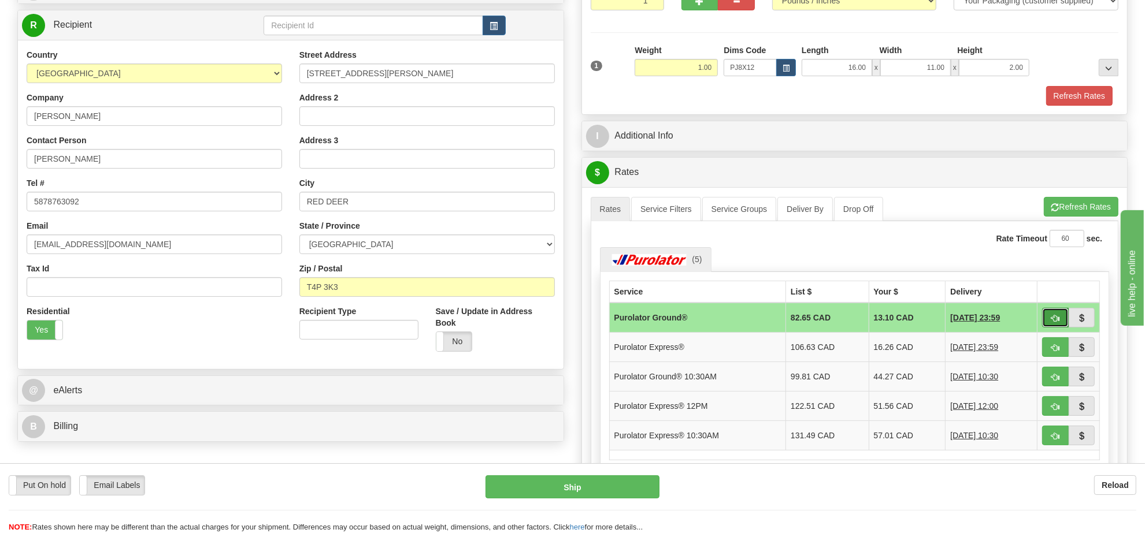
click at [1049, 321] on button "button" at bounding box center [1055, 318] width 27 height 20
type input "260"
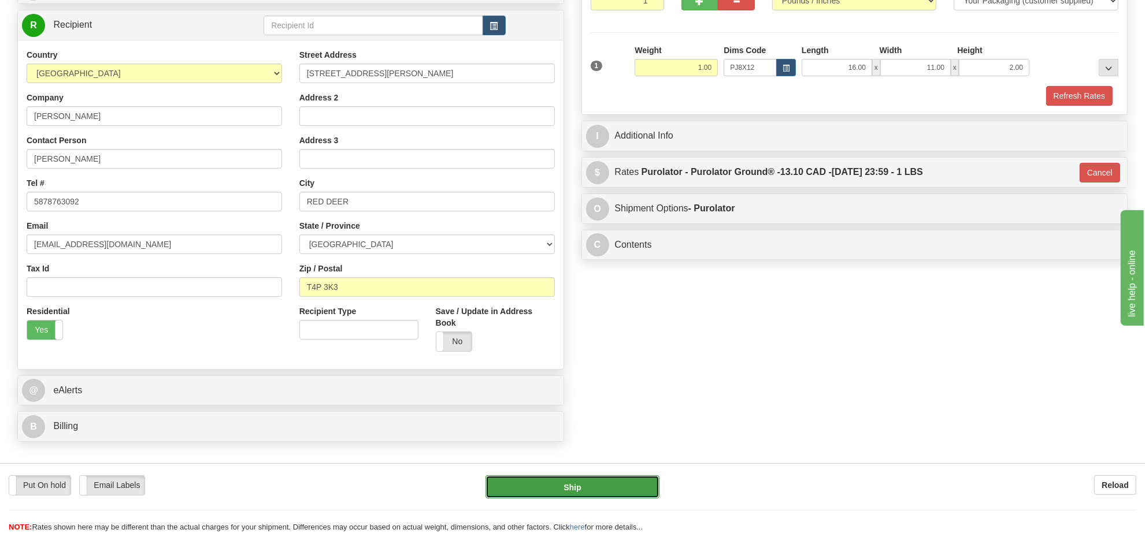
click at [550, 495] on button "Ship" at bounding box center [571, 487] width 173 height 23
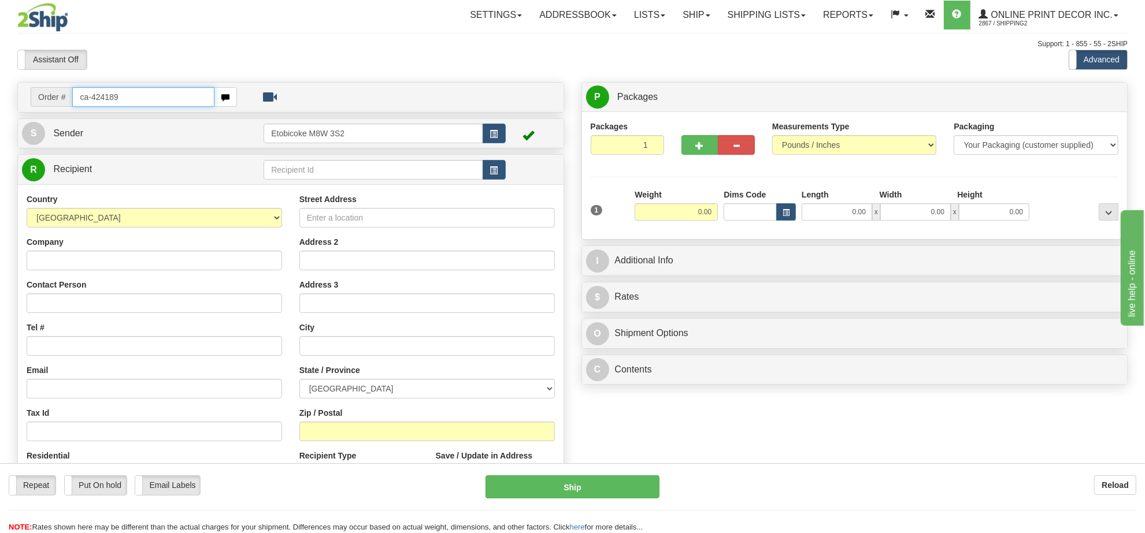
type input "ca-424189"
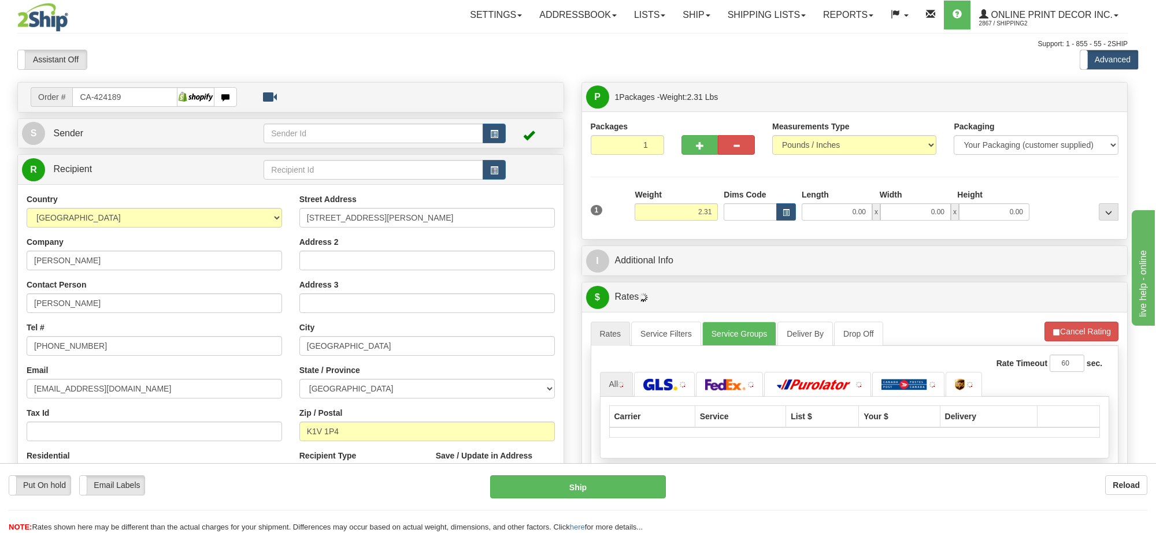
type input "GLOUCESTER"
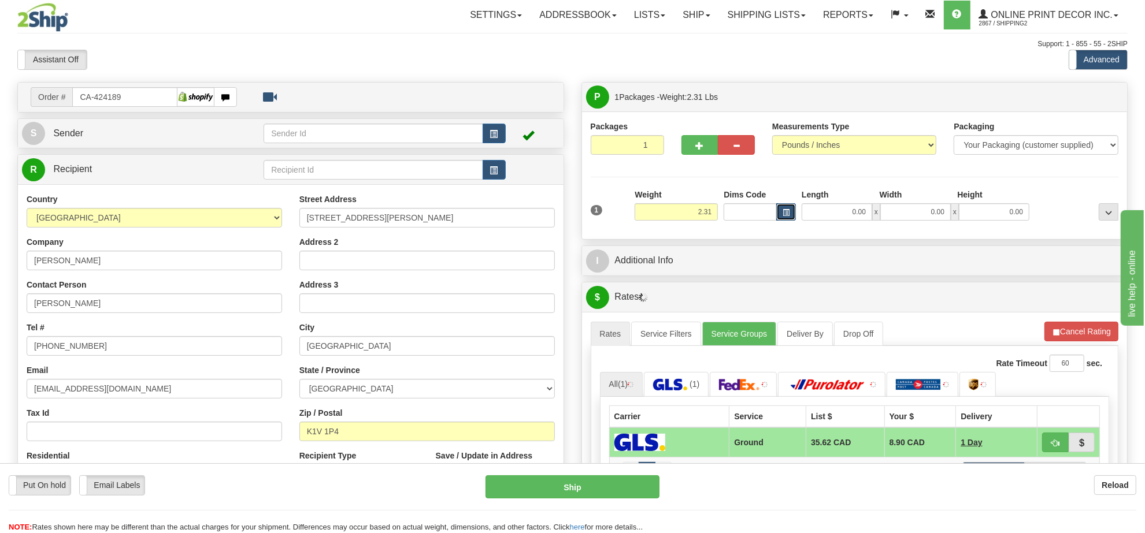
click at [793, 215] on button "button" at bounding box center [786, 211] width 20 height 17
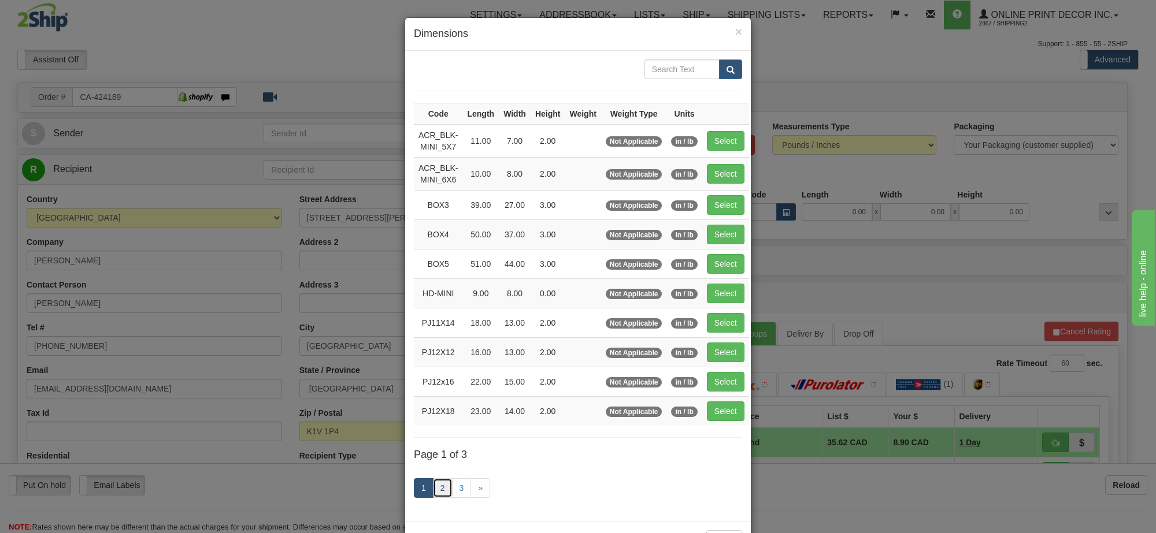
click at [435, 490] on link "2" at bounding box center [443, 489] width 20 height 20
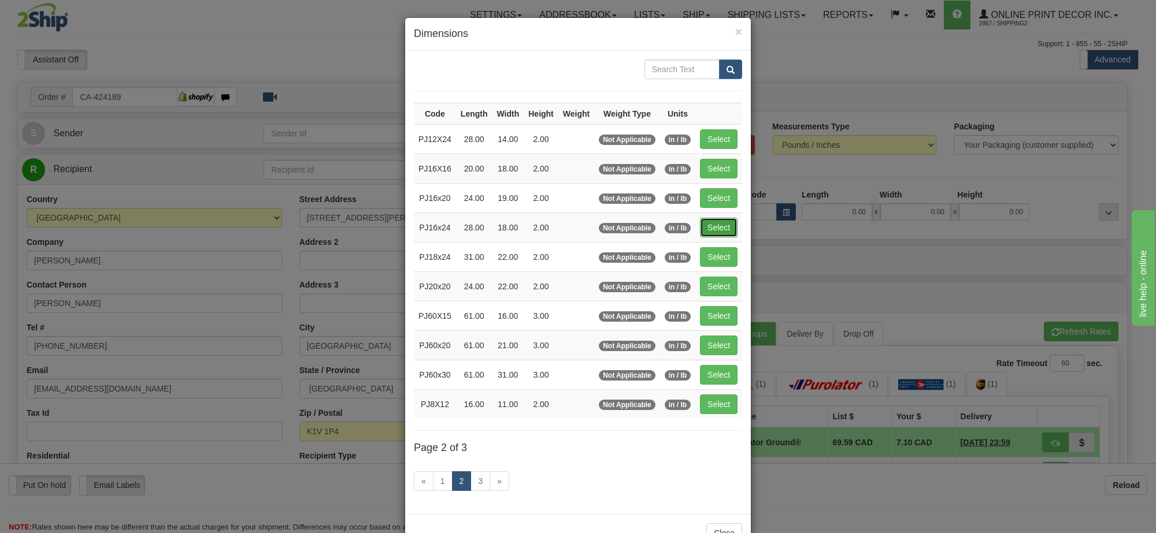
click at [715, 229] on button "Select" at bounding box center [719, 228] width 38 height 20
type input "PJ16x24"
type input "28.00"
type input "18.00"
type input "2.00"
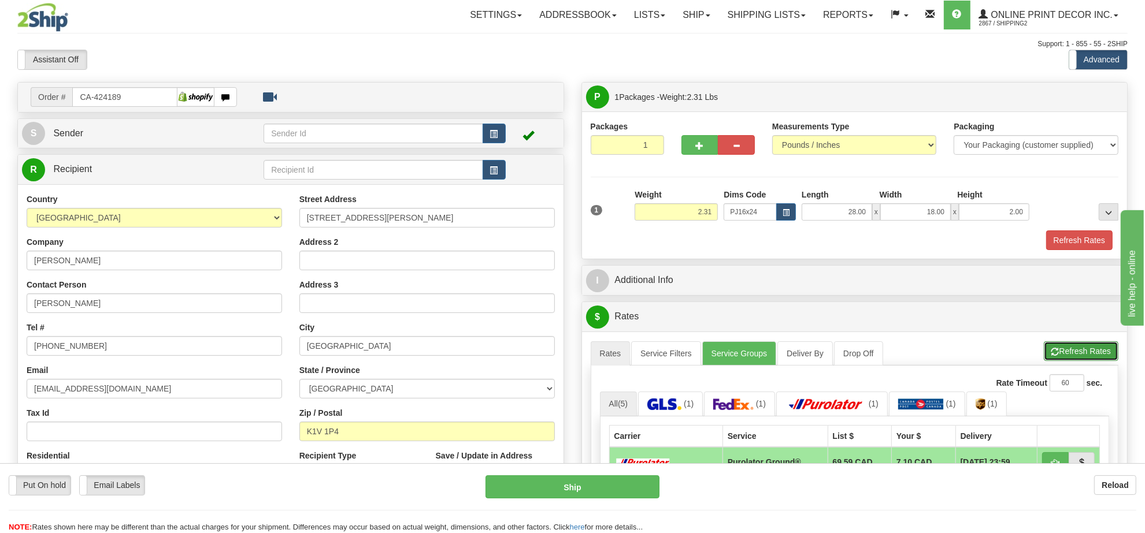
click at [1059, 353] on button "Refresh Rates" at bounding box center [1081, 352] width 75 height 20
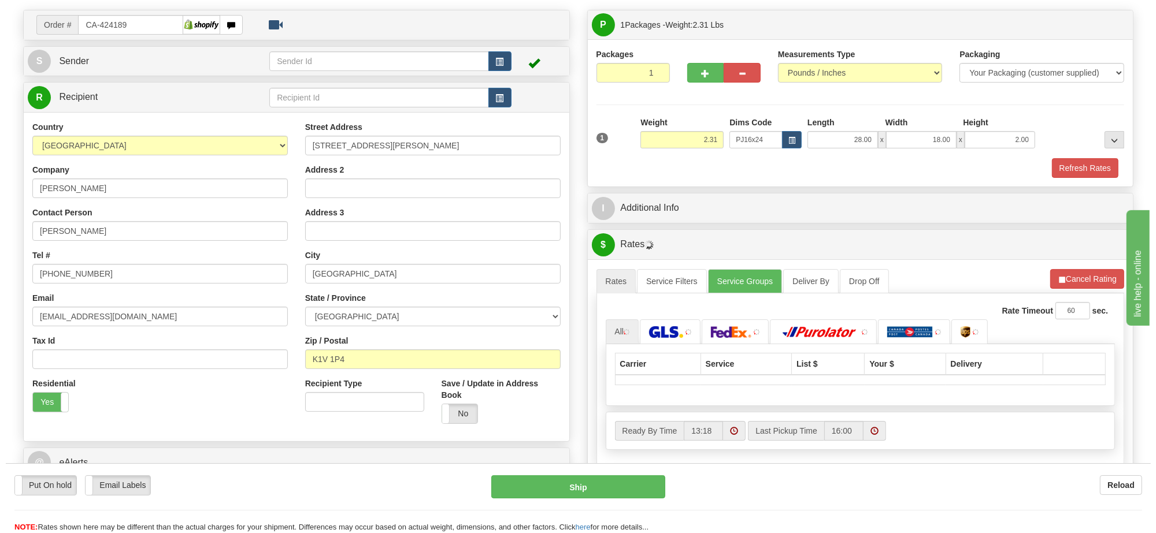
scroll to position [144, 0]
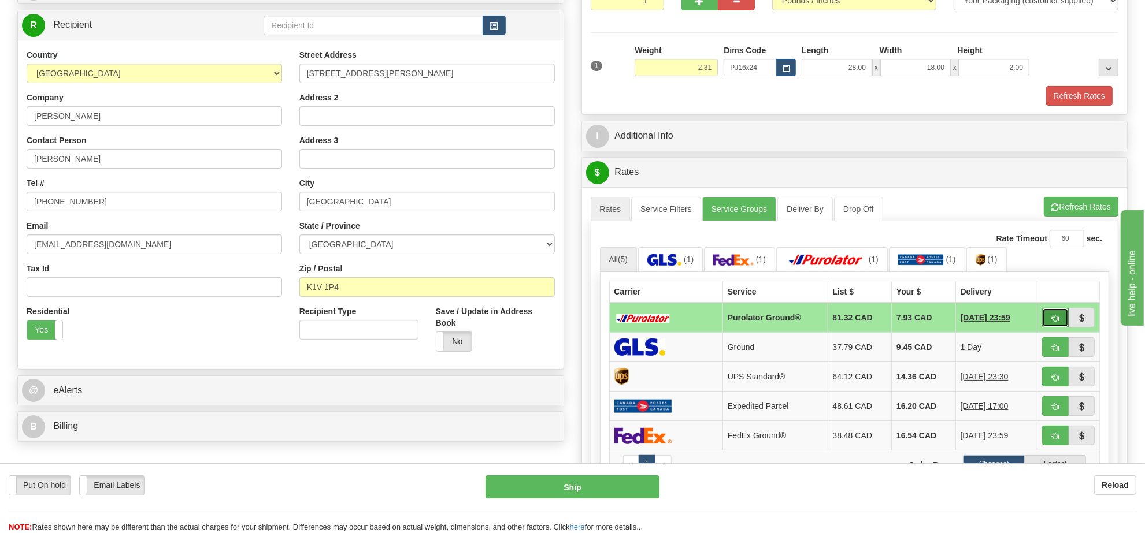
click at [1051, 322] on span "button" at bounding box center [1055, 319] width 8 height 8
type input "260"
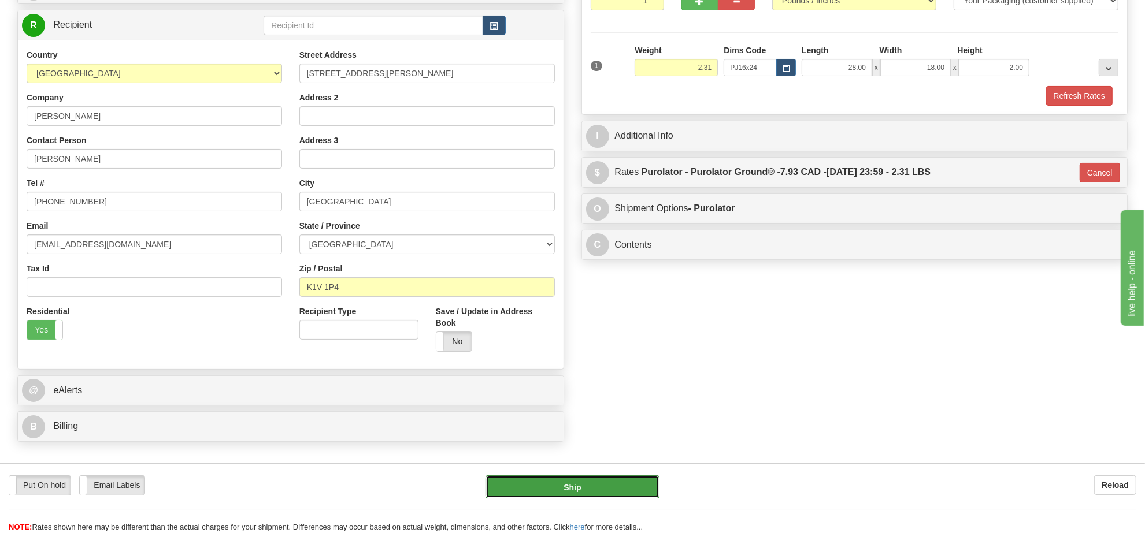
click at [631, 487] on button "Ship" at bounding box center [571, 487] width 173 height 23
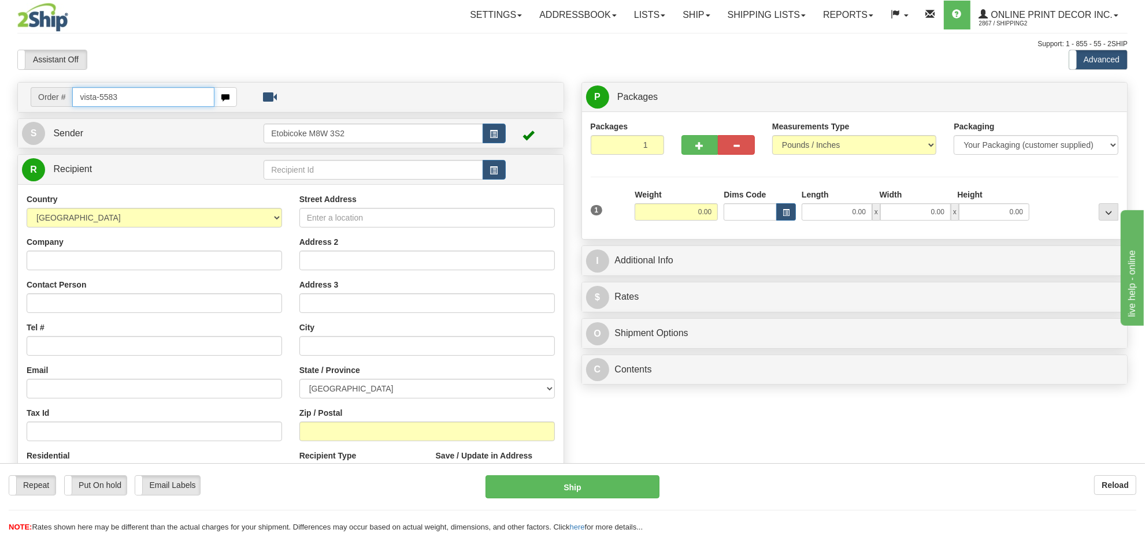
type input "vista-5583"
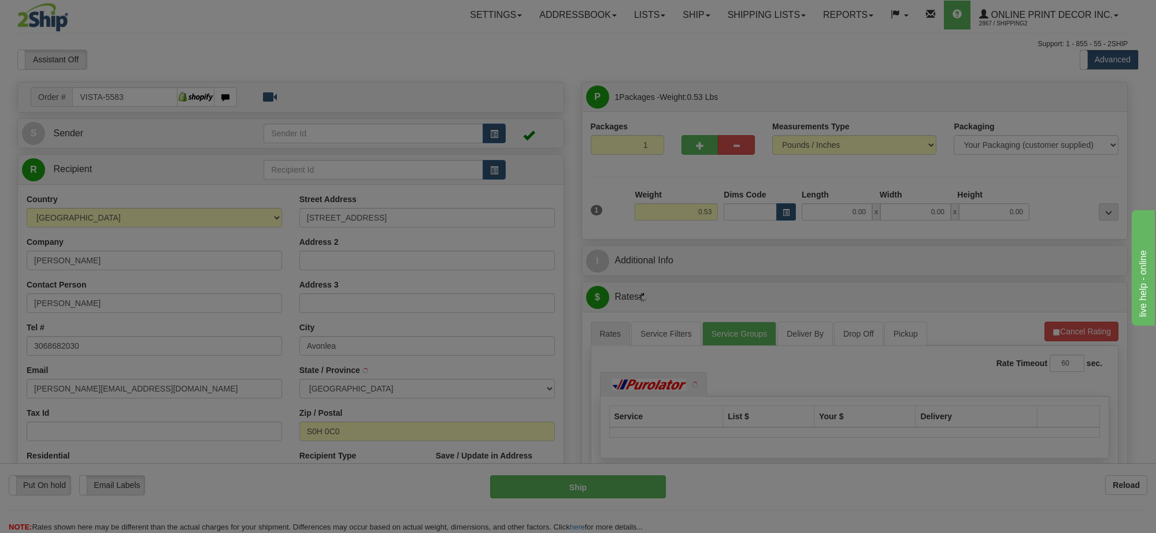
type input "AVONLEA"
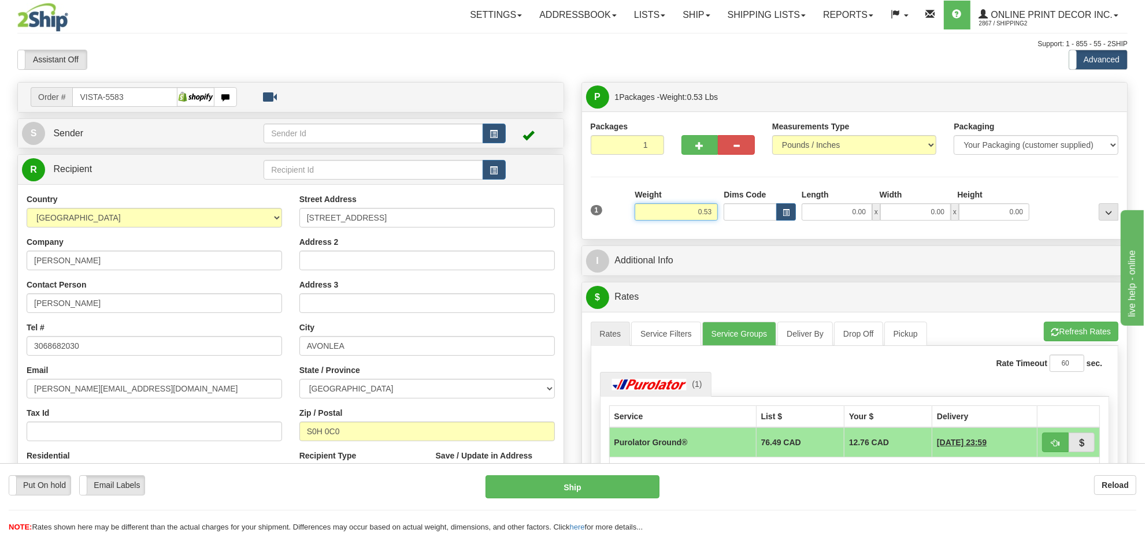
click at [677, 212] on input "0.53" at bounding box center [676, 211] width 83 height 17
type input "2.00"
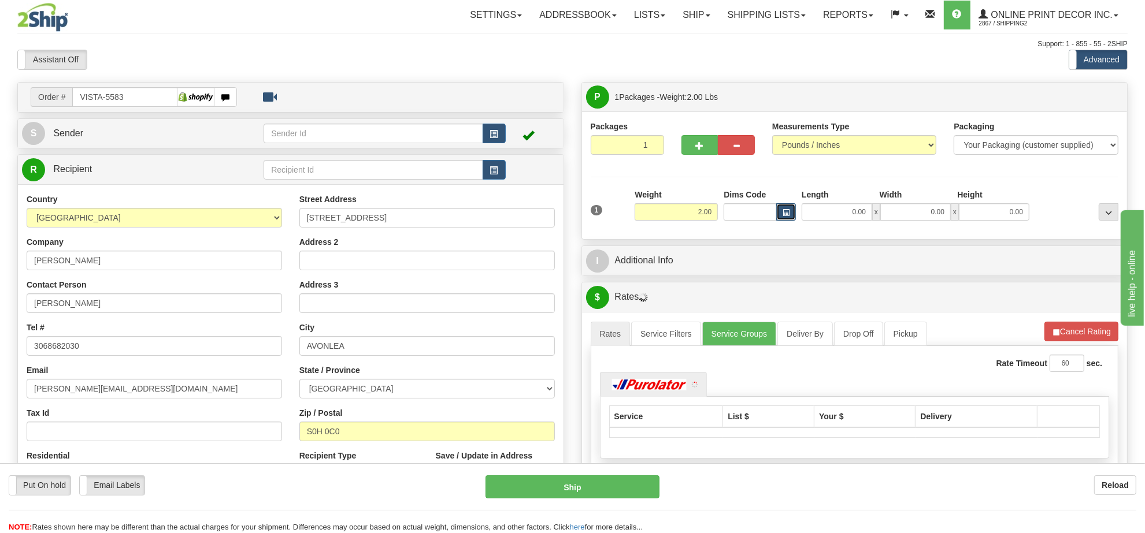
click at [783, 207] on button "button" at bounding box center [786, 211] width 20 height 17
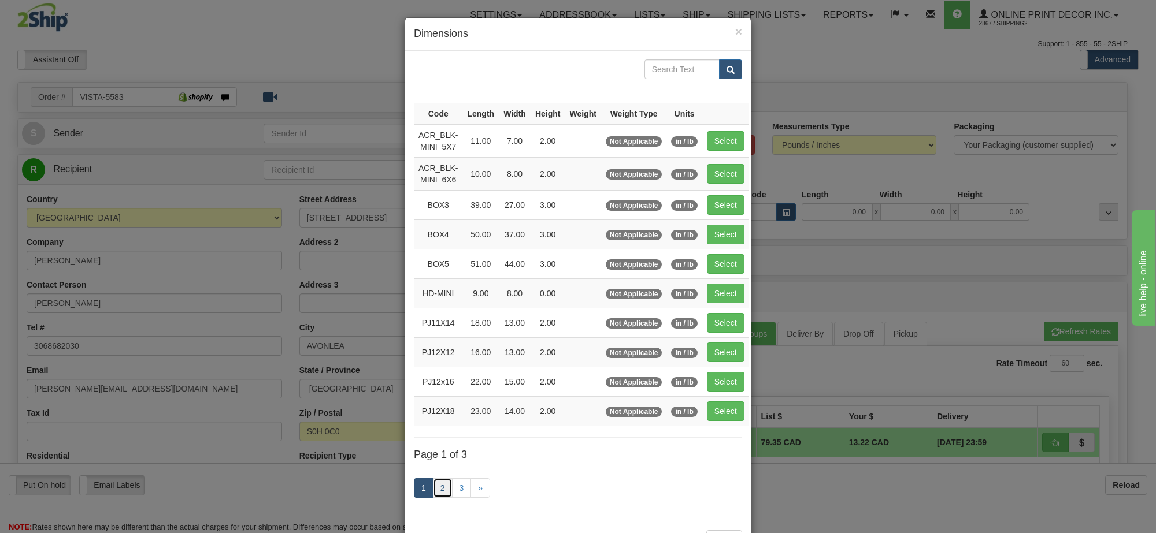
click at [446, 493] on link "2" at bounding box center [443, 489] width 20 height 20
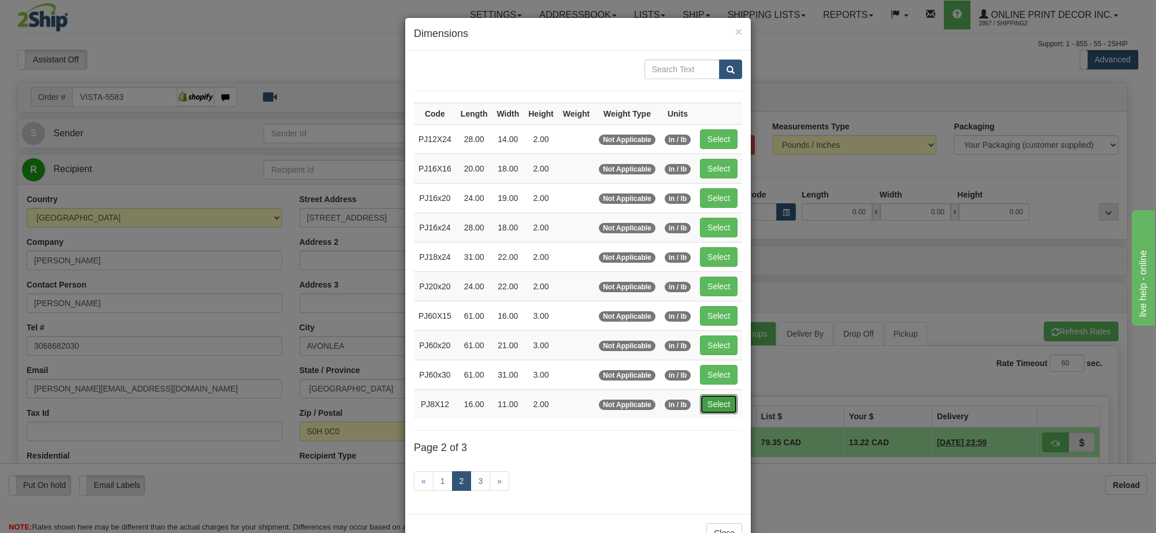
drag, startPoint x: 724, startPoint y: 405, endPoint x: 551, endPoint y: 210, distance: 261.2
click at [723, 405] on button "Select" at bounding box center [719, 405] width 38 height 20
type input "PJ8X12"
type input "16.00"
type input "11.00"
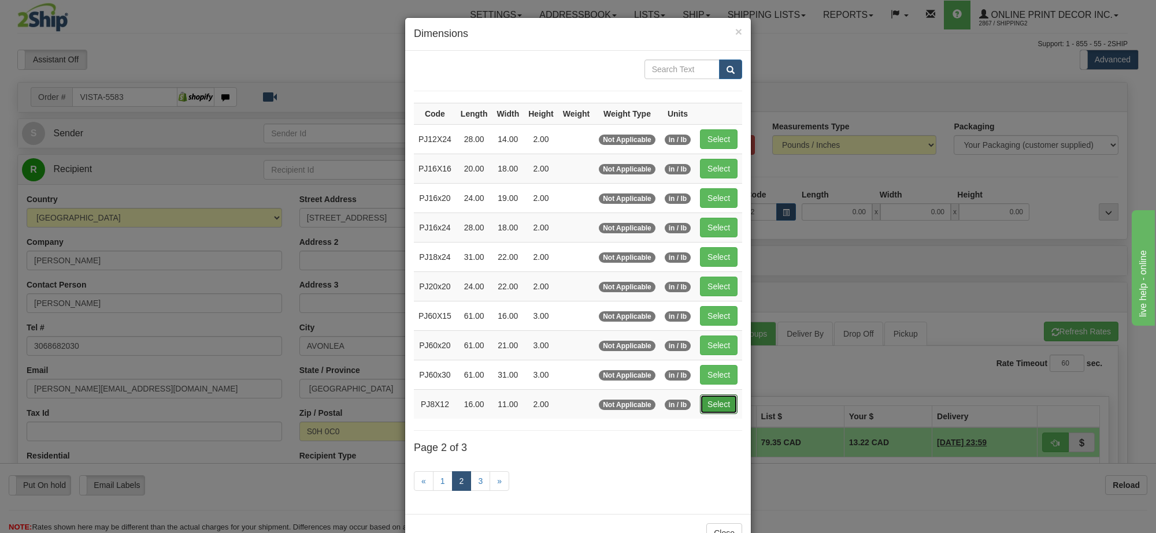
type input "2.00"
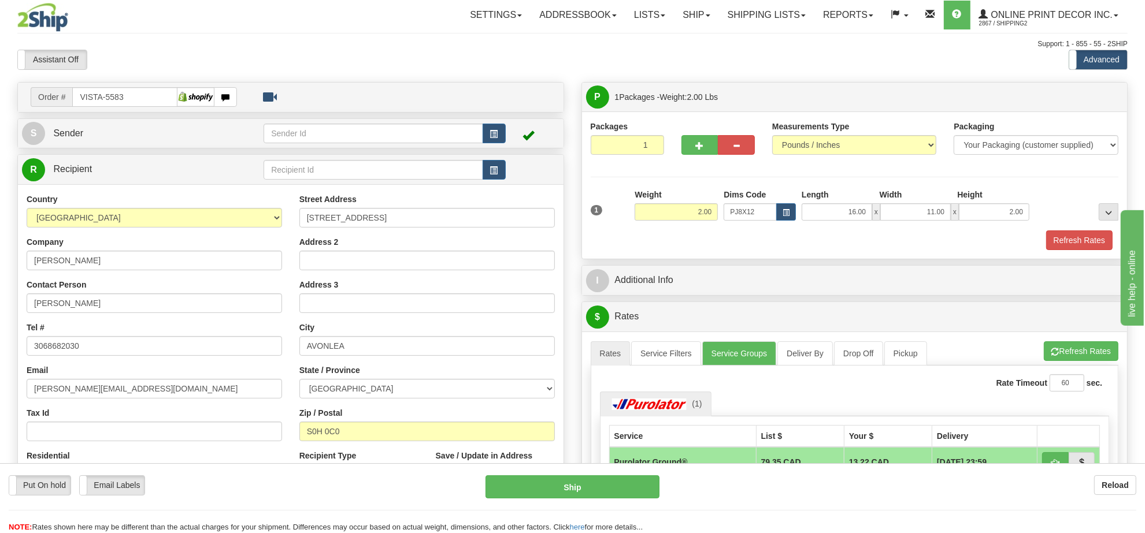
click at [506, 132] on td at bounding box center [533, 134] width 54 height 24
click at [494, 132] on span "button" at bounding box center [494, 135] width 8 height 8
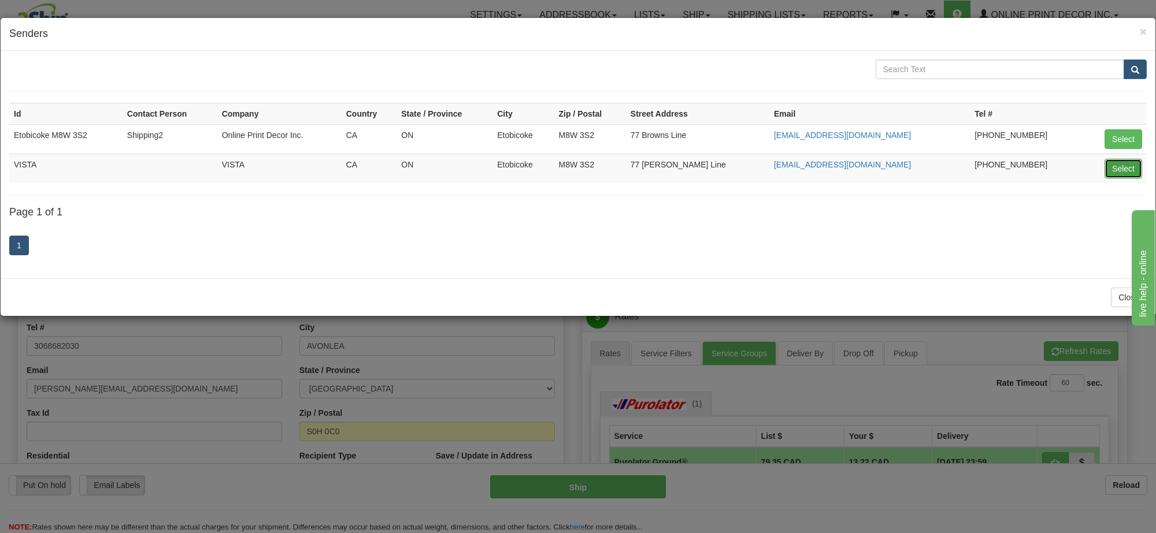
click at [1134, 163] on button "Select" at bounding box center [1123, 169] width 38 height 20
type input "VISTA"
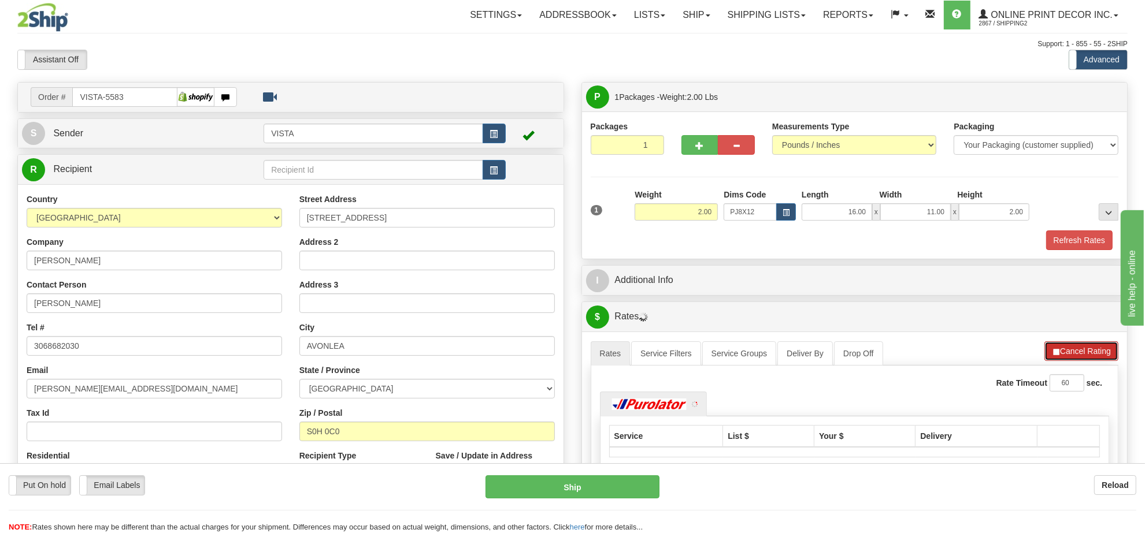
click at [1078, 361] on button "Cancel Rating" at bounding box center [1081, 352] width 74 height 20
click at [1078, 361] on button "Refresh Rates" at bounding box center [1081, 352] width 75 height 20
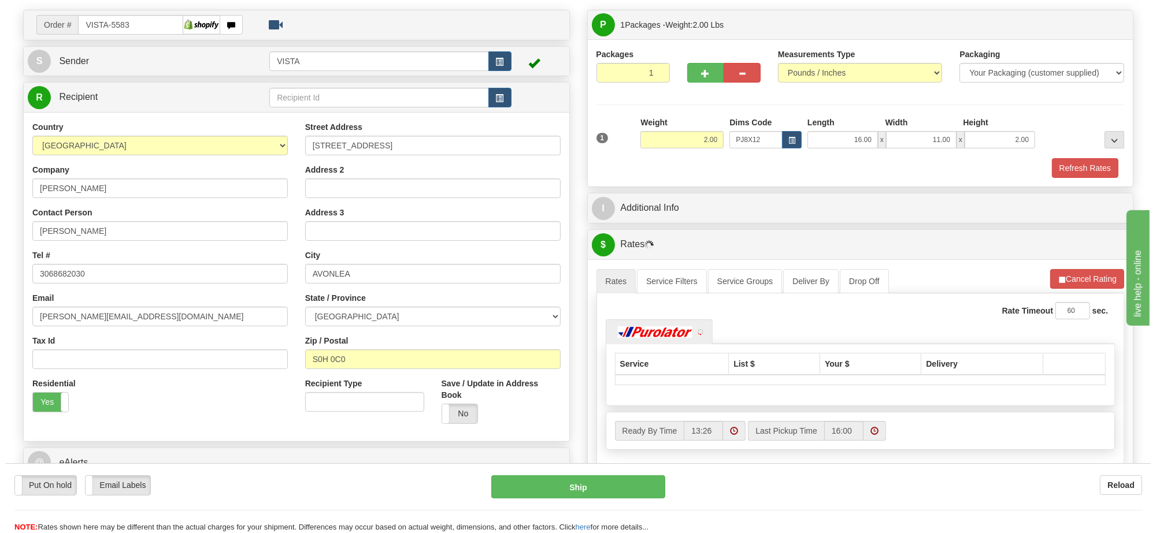
scroll to position [217, 0]
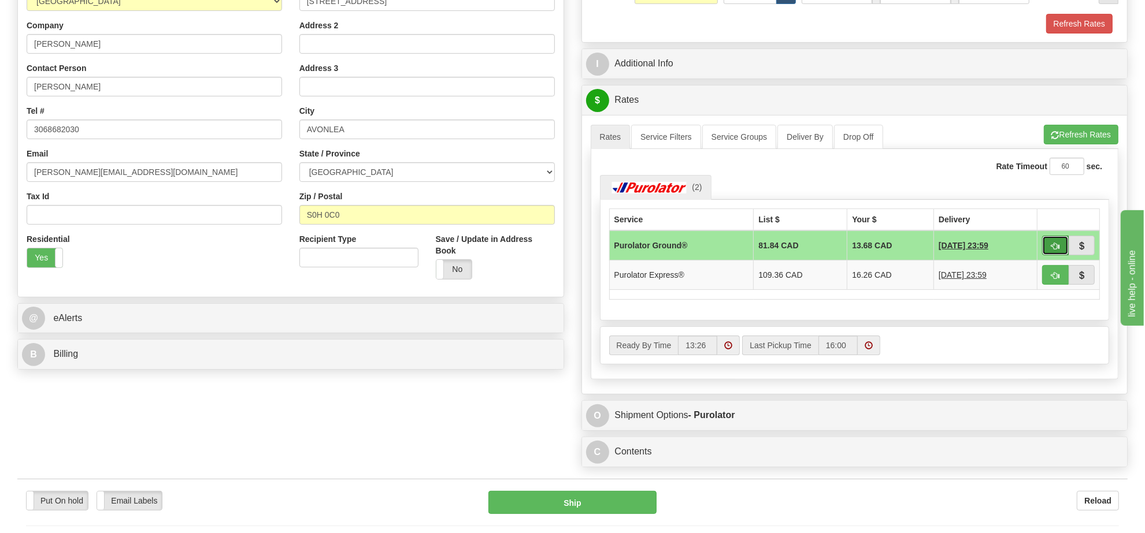
click at [1050, 247] on button "button" at bounding box center [1055, 246] width 27 height 20
type input "260"
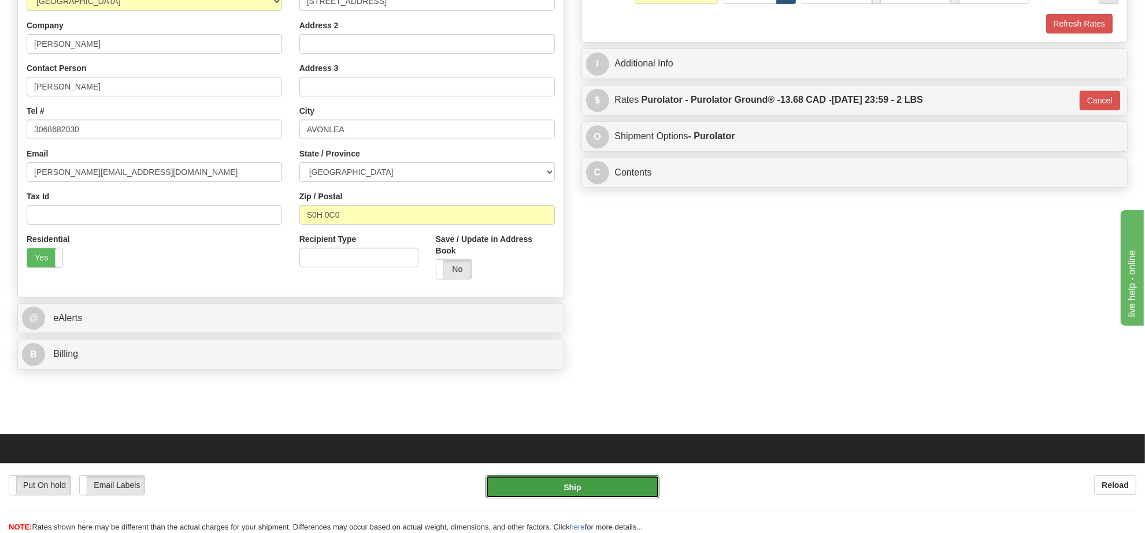
click at [620, 487] on button "Ship" at bounding box center [571, 487] width 173 height 23
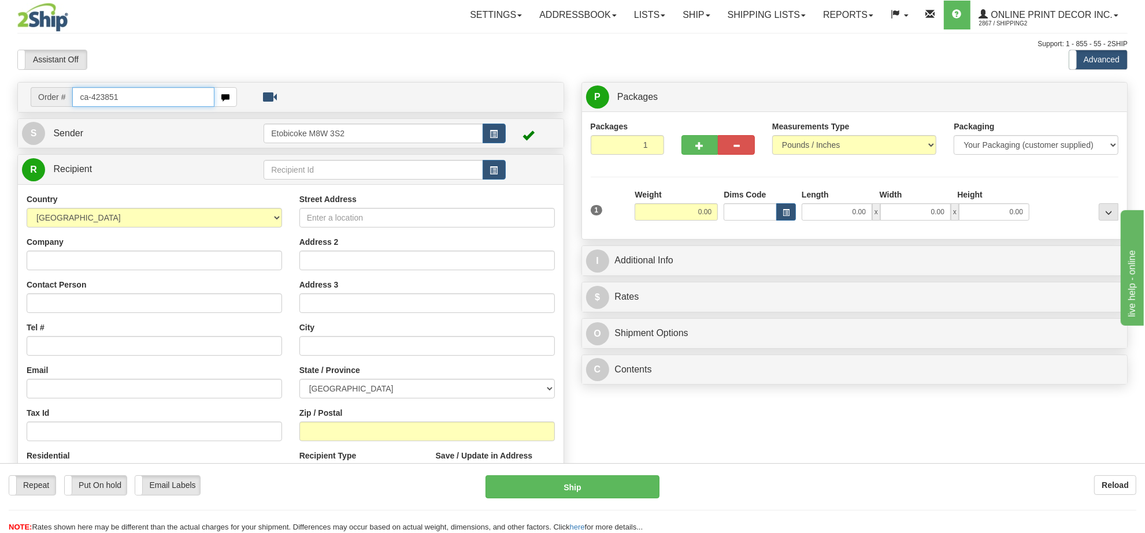
type input "ca-423851"
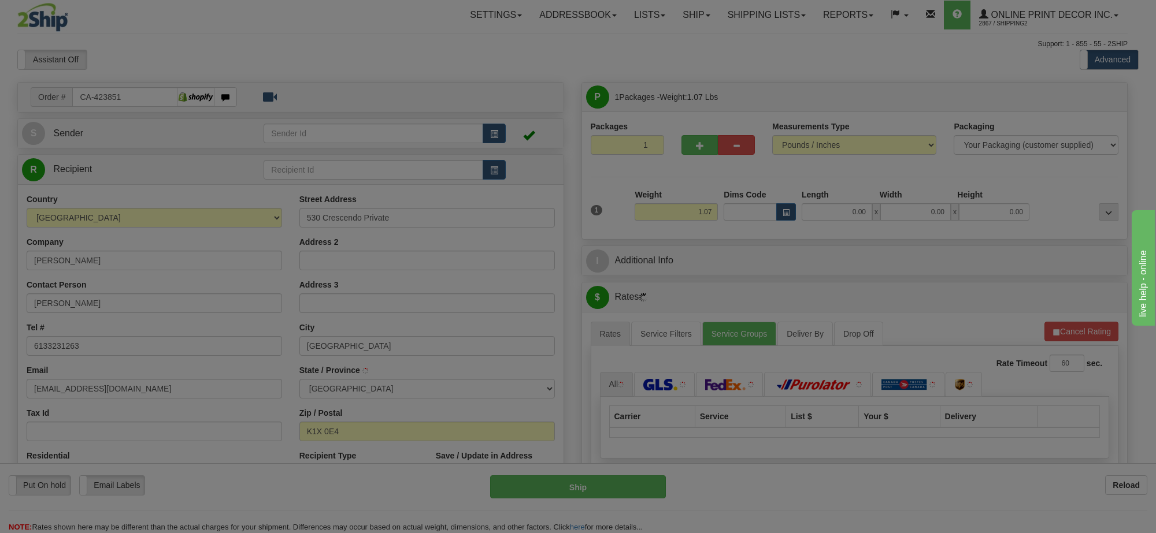
type input "GLOUCESTER"
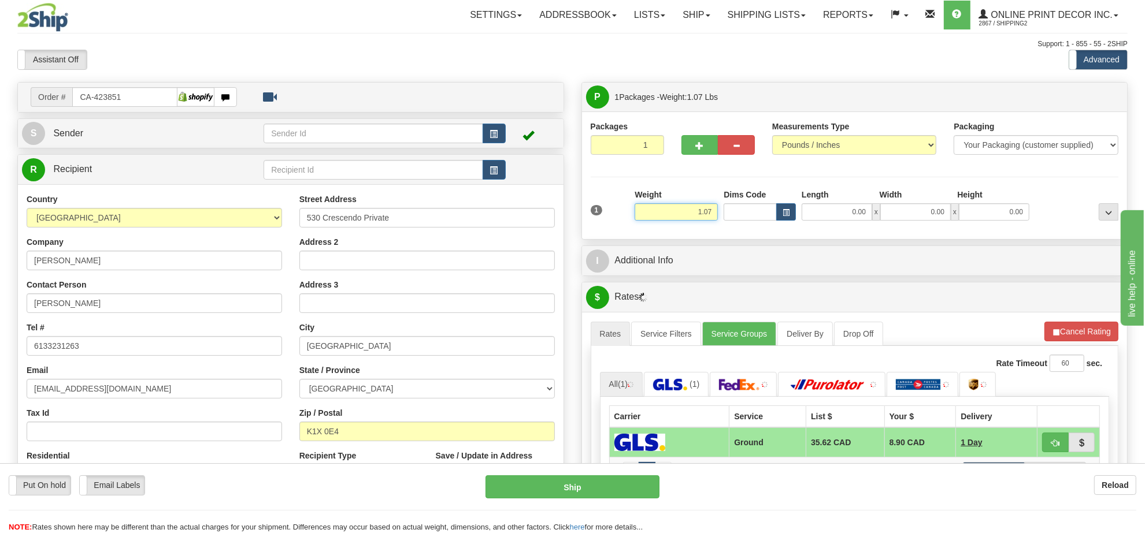
click at [677, 214] on input "1.07" at bounding box center [676, 211] width 83 height 17
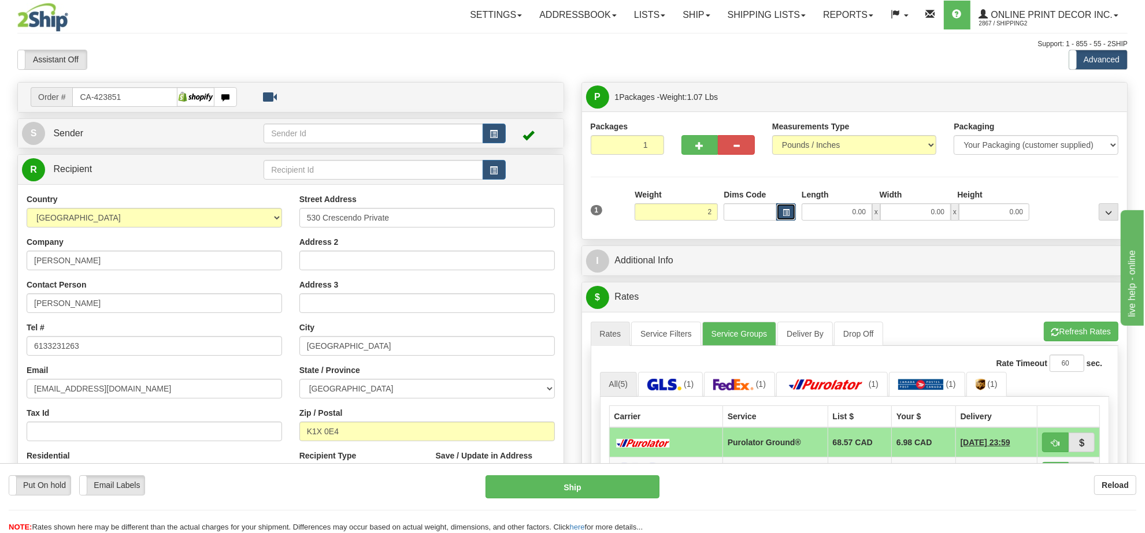
type input "2.00"
click at [791, 217] on button "button" at bounding box center [786, 211] width 20 height 17
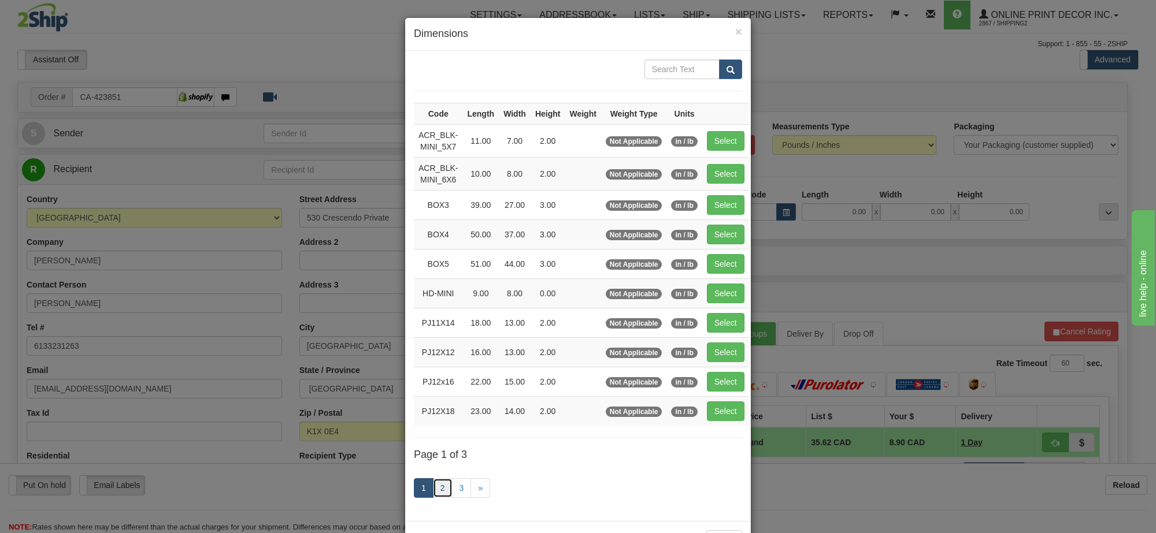
click at [440, 489] on link "2" at bounding box center [443, 489] width 20 height 20
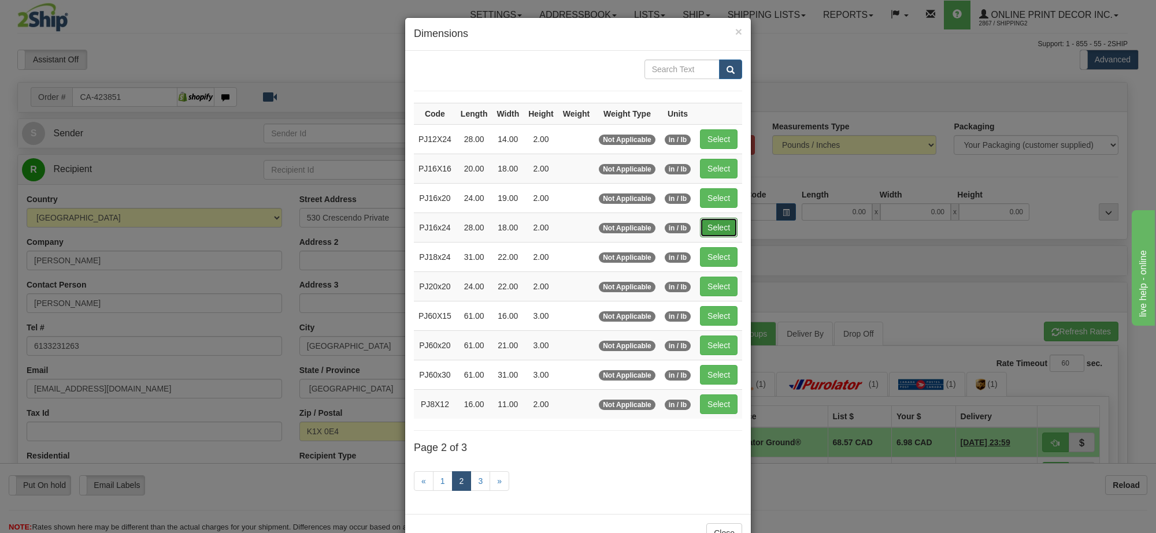
click at [724, 235] on button "Select" at bounding box center [719, 228] width 38 height 20
type input "PJ16x24"
type input "28.00"
type input "18.00"
type input "2.00"
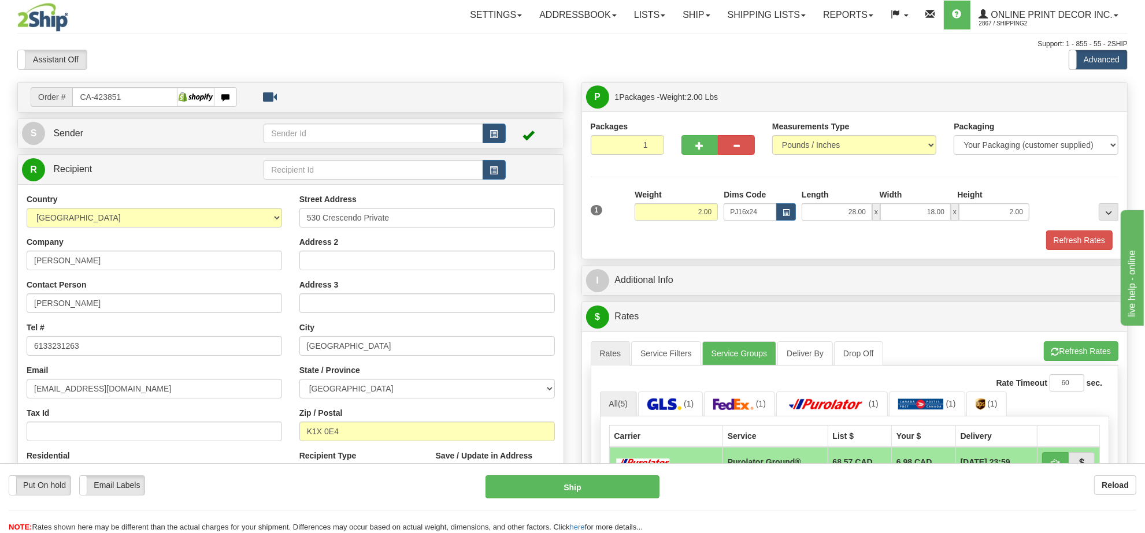
click at [1058, 338] on div "A change has been made which could impact your rate estimate. To ensure the est…" at bounding box center [855, 531] width 546 height 398
click at [1058, 345] on button "Refresh Rates" at bounding box center [1081, 352] width 75 height 20
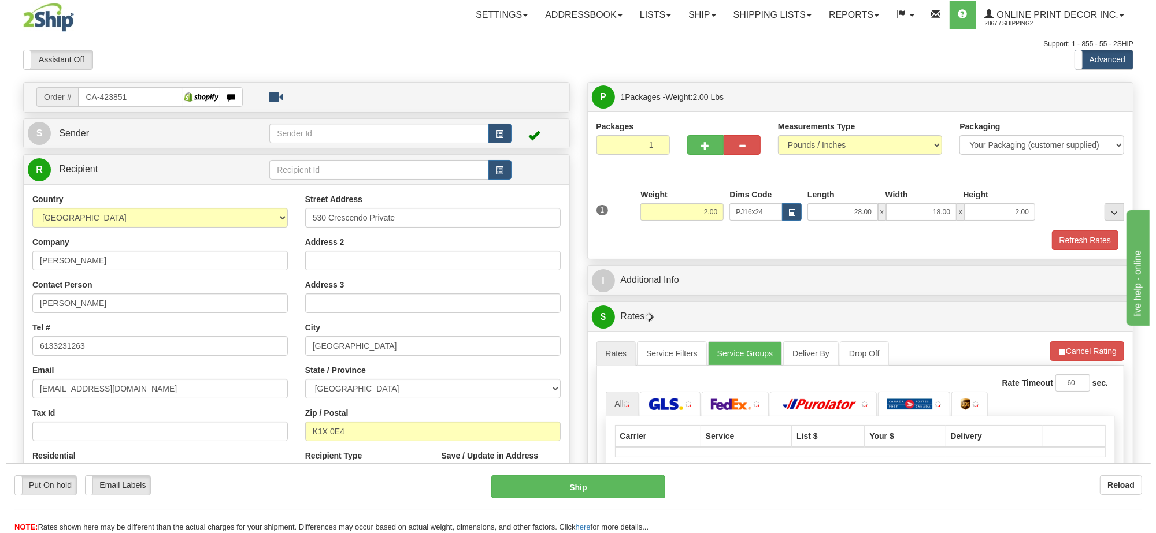
scroll to position [144, 0]
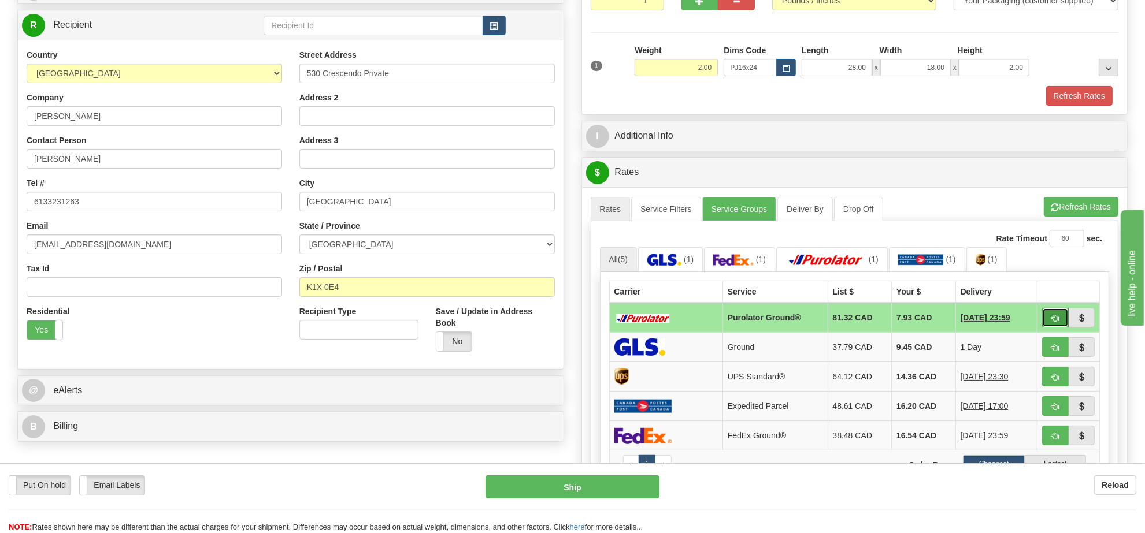
click at [1055, 322] on span "button" at bounding box center [1055, 319] width 8 height 8
type input "260"
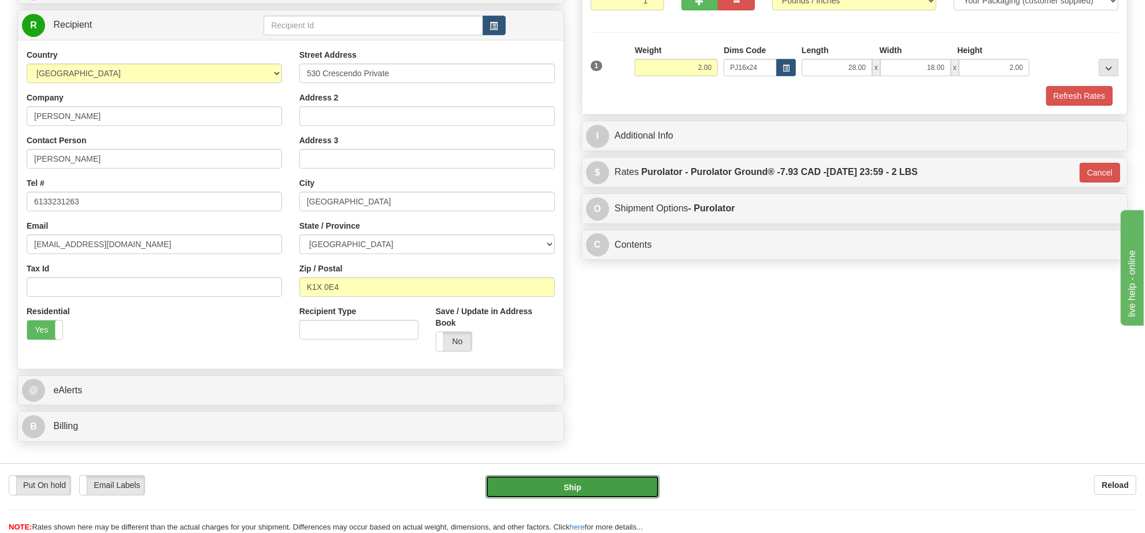
click at [584, 483] on button "Ship" at bounding box center [571, 487] width 173 height 23
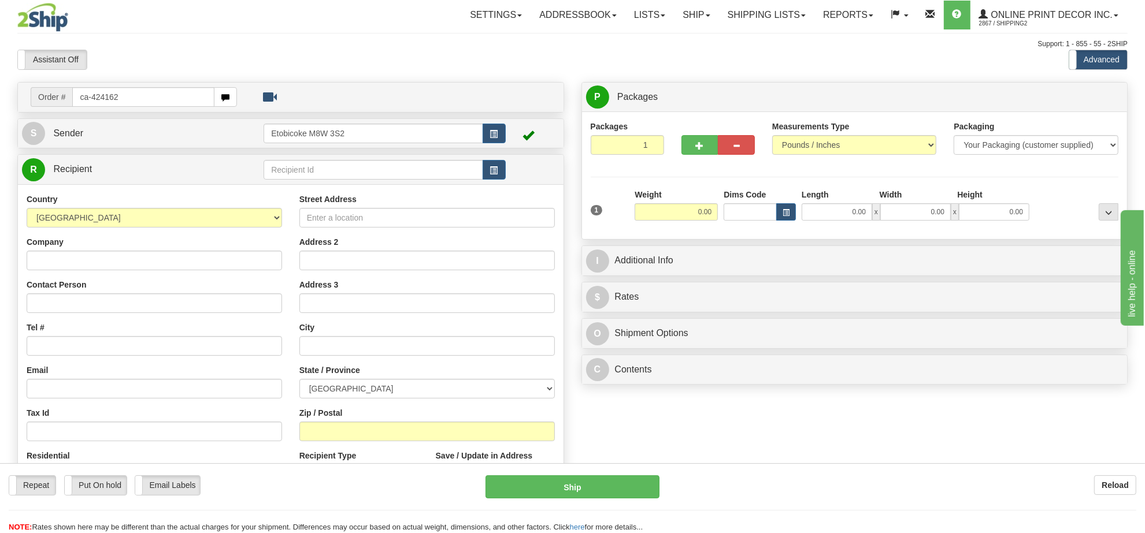
type input "ca-424162"
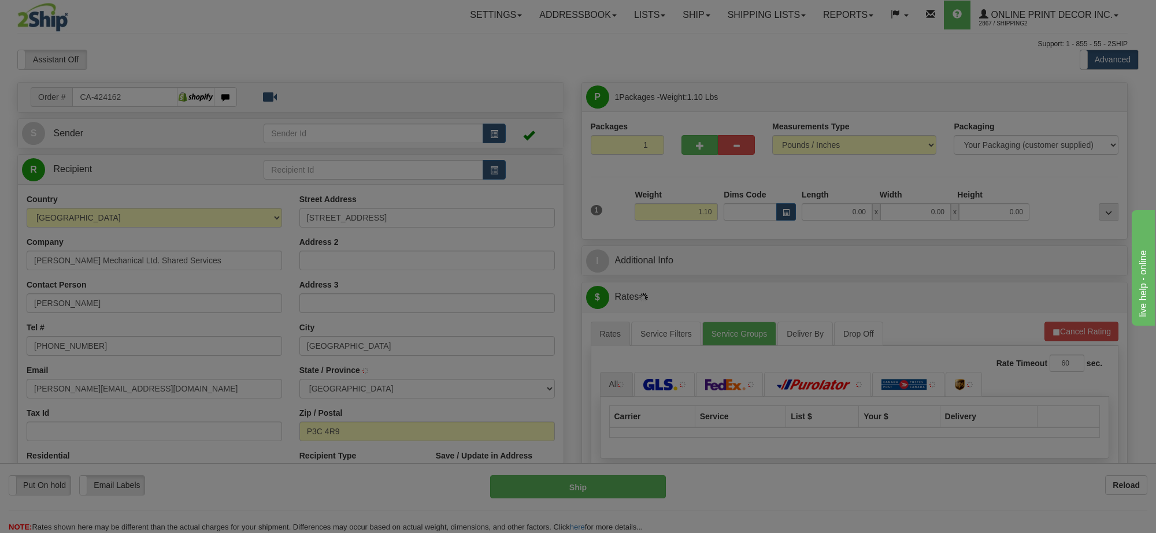
type input "[GEOGRAPHIC_DATA]"
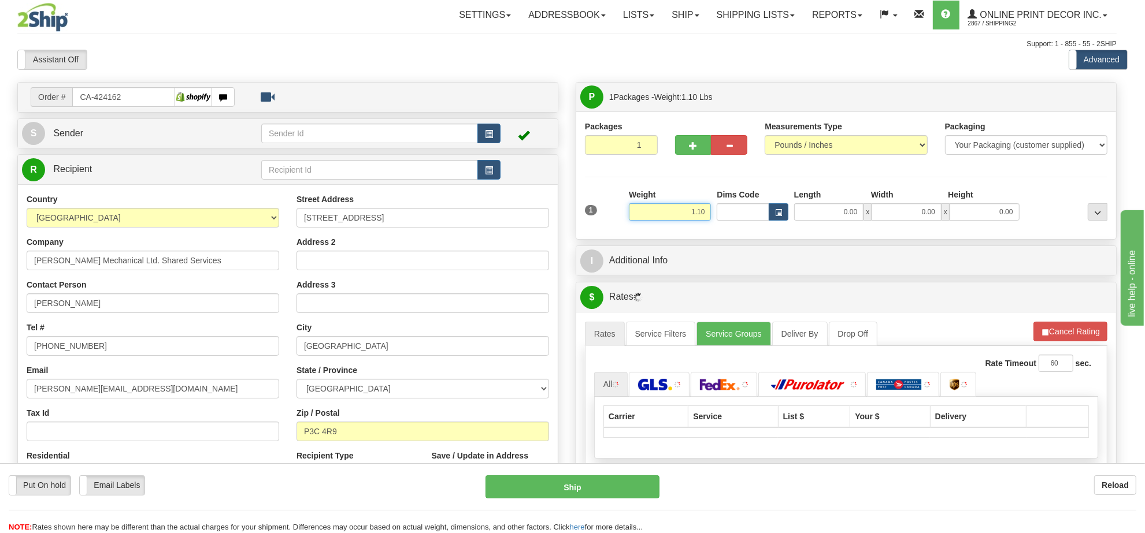
click at [701, 221] on input "1.10" at bounding box center [670, 211] width 82 height 17
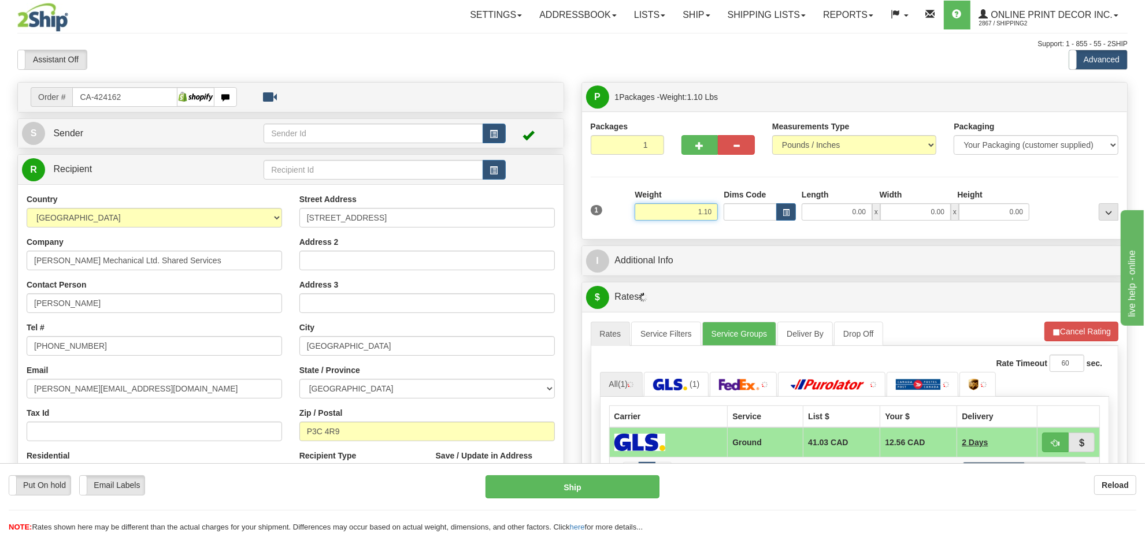
click at [701, 220] on input "1.10" at bounding box center [676, 211] width 83 height 17
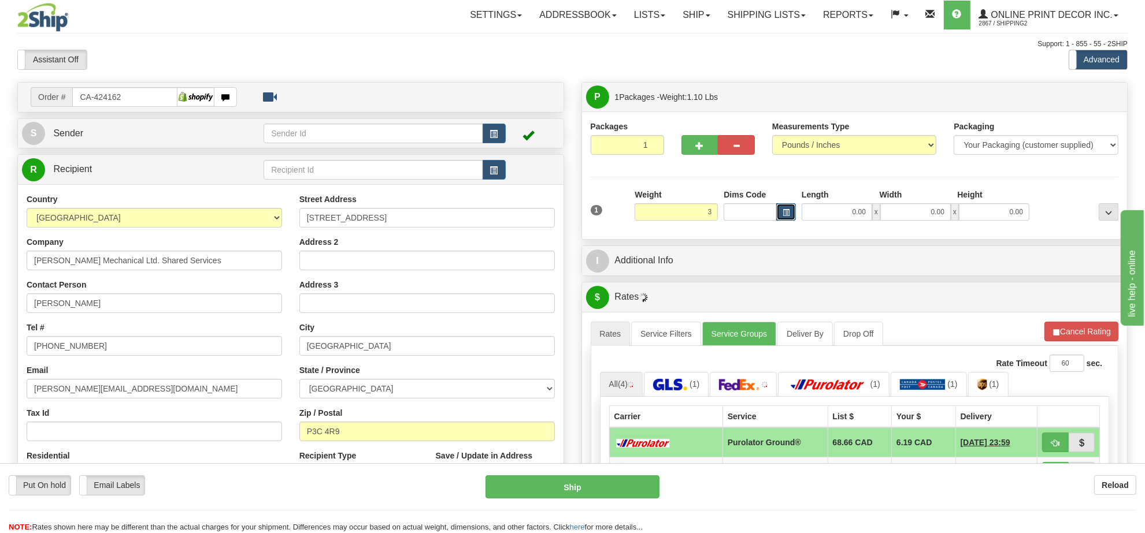
click at [791, 217] on button "button" at bounding box center [786, 211] width 20 height 17
type input "3.00"
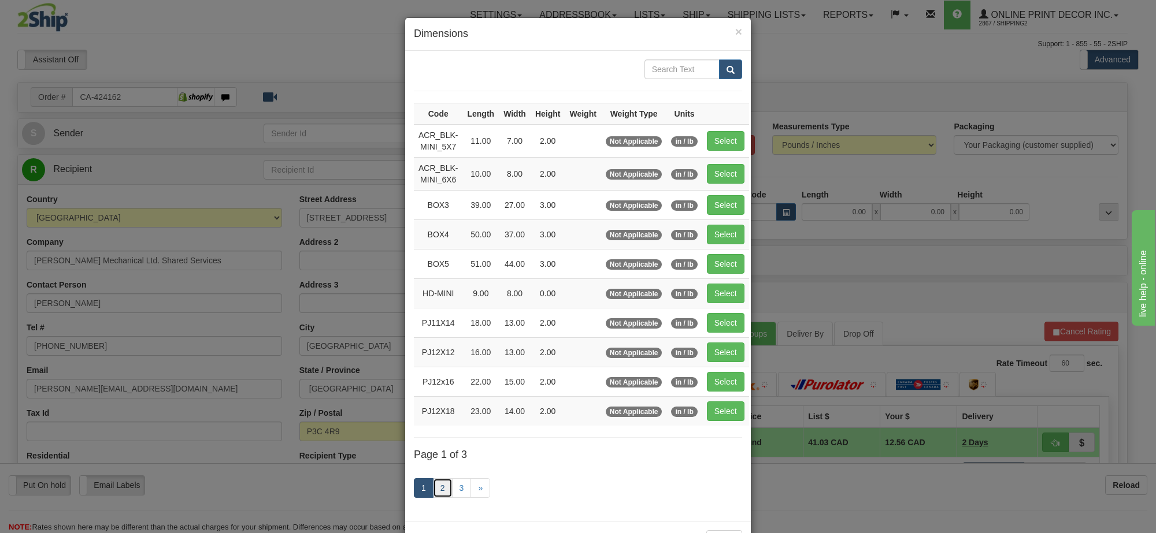
click at [438, 495] on link "2" at bounding box center [443, 489] width 20 height 20
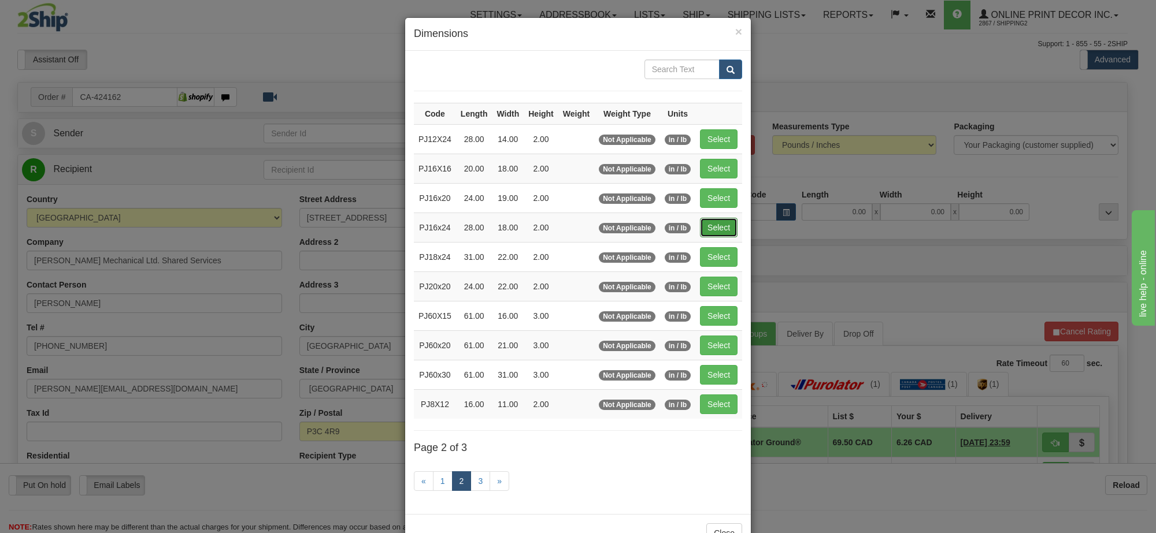
drag, startPoint x: 702, startPoint y: 232, endPoint x: 764, endPoint y: 252, distance: 64.9
click at [703, 232] on button "Select" at bounding box center [719, 228] width 38 height 20
type input "PJ16x24"
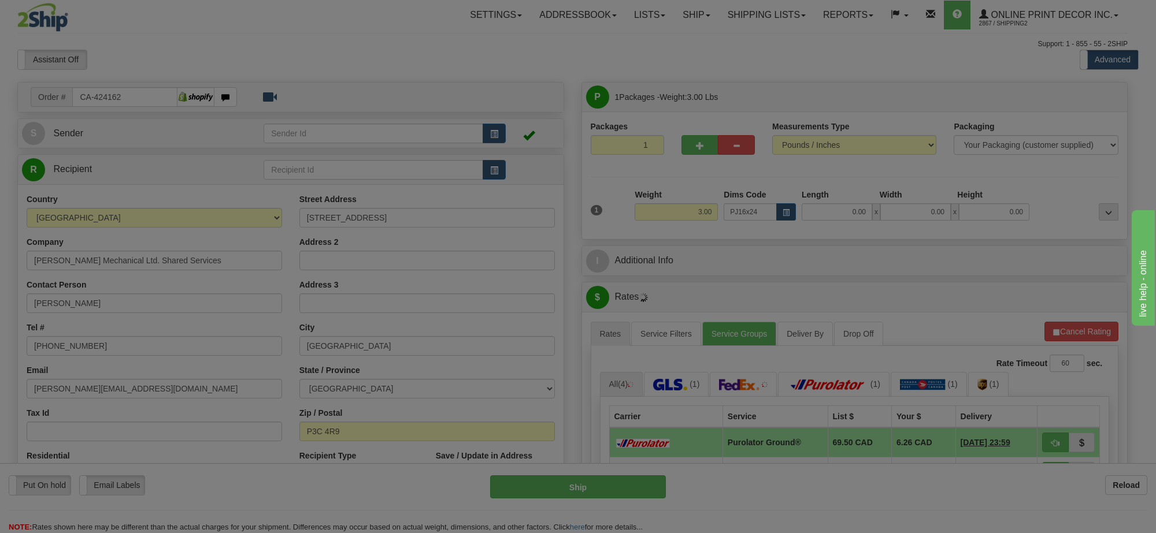
type input "28.00"
type input "18.00"
type input "2.00"
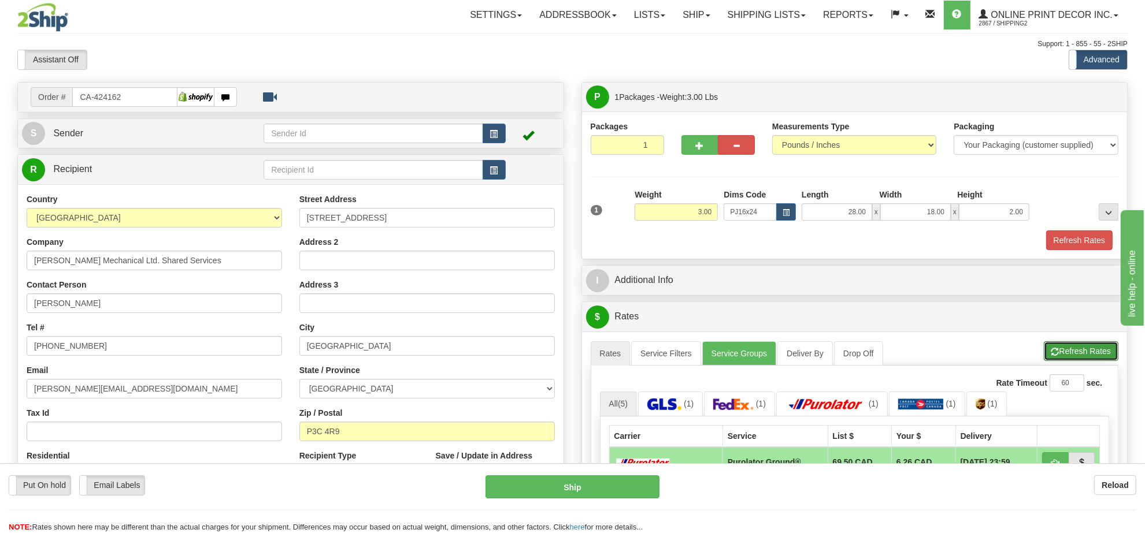
click at [1099, 350] on button "Refresh Rates" at bounding box center [1081, 352] width 75 height 20
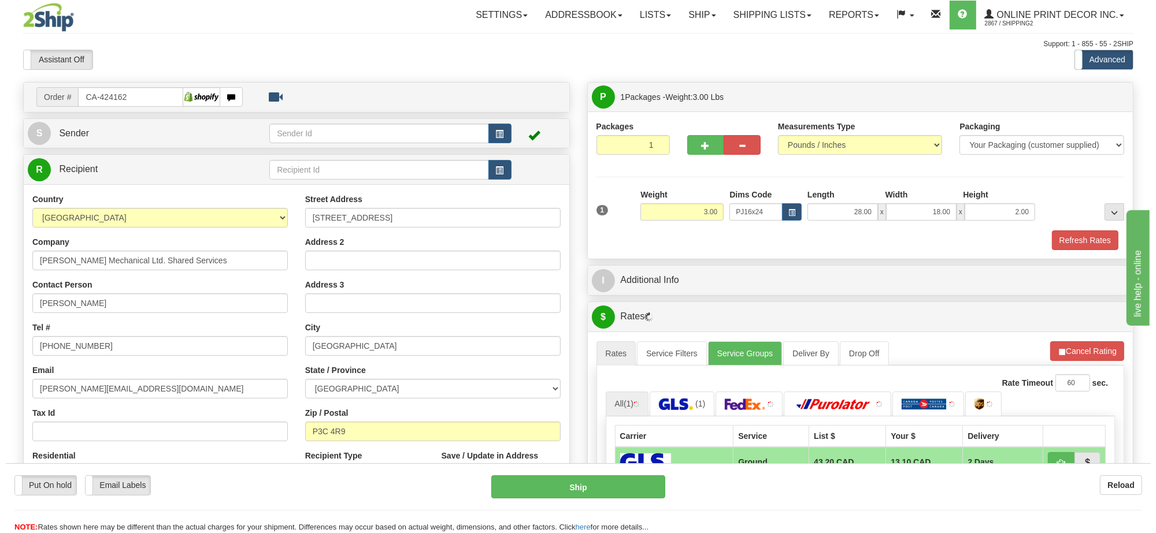
scroll to position [144, 0]
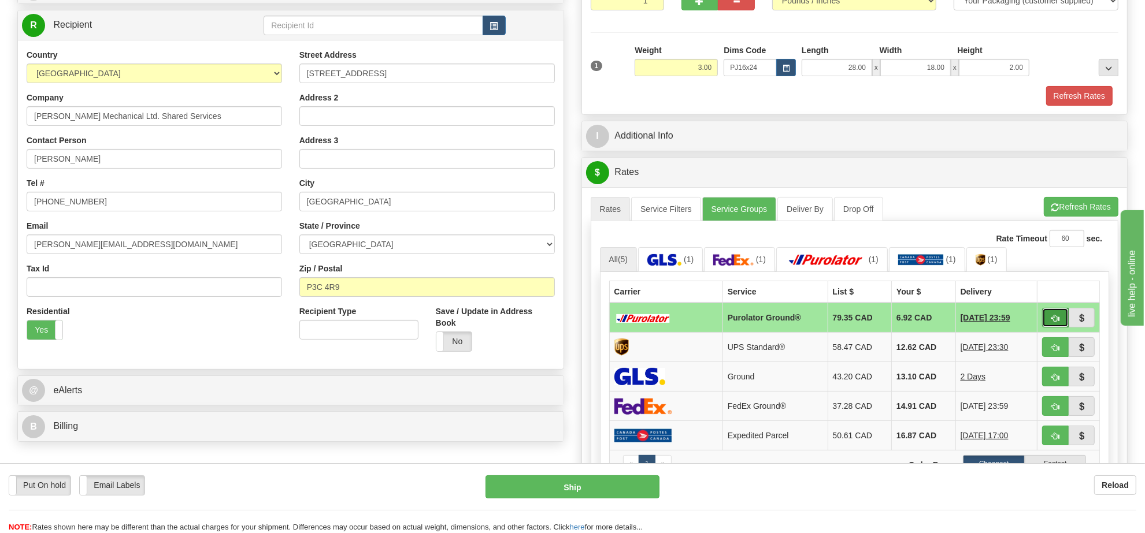
click at [1051, 328] on button "button" at bounding box center [1055, 318] width 27 height 20
type input "260"
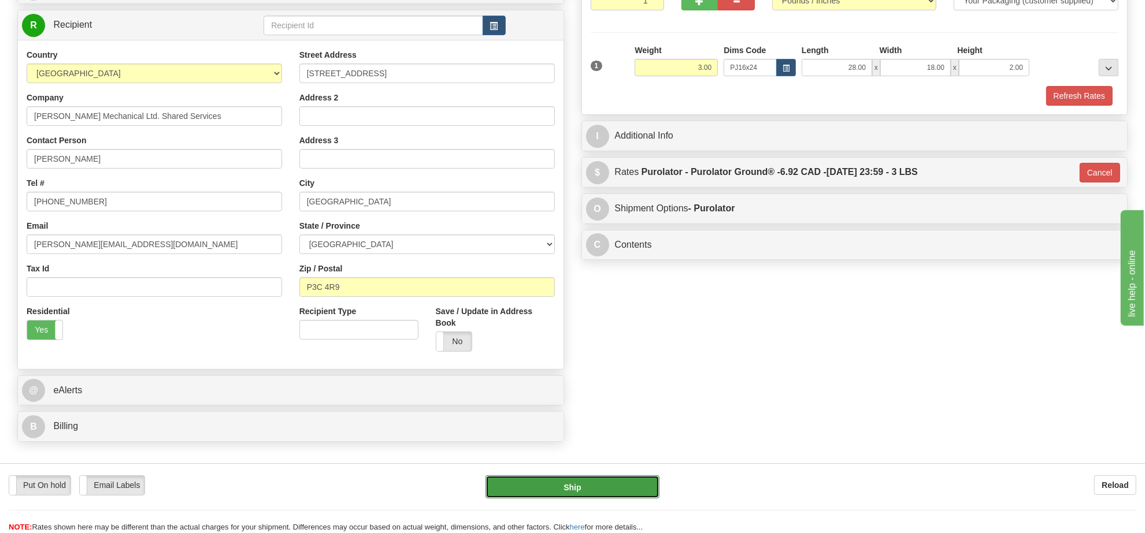
click at [633, 483] on button "Ship" at bounding box center [571, 487] width 173 height 23
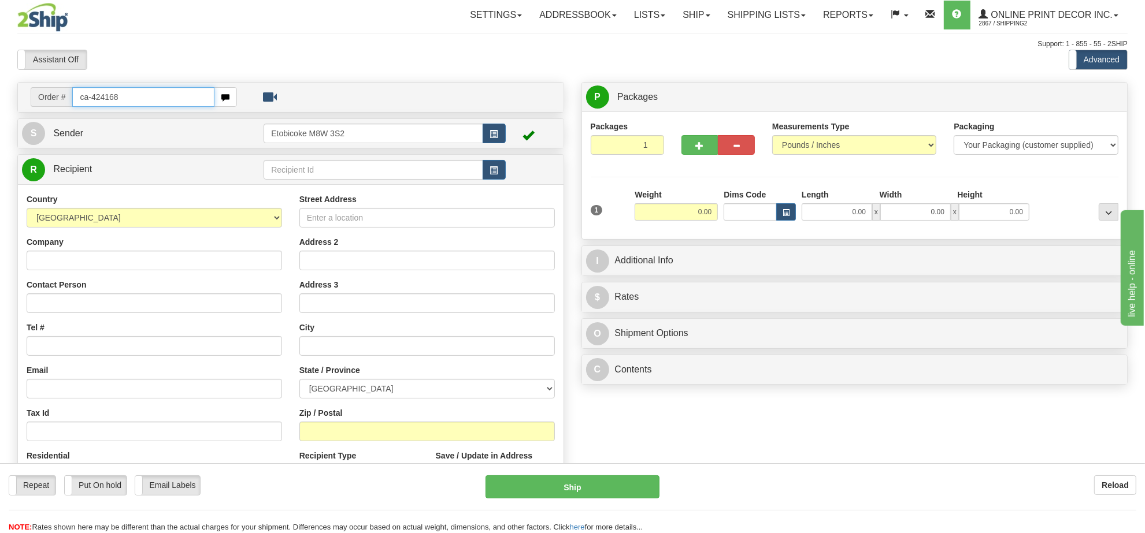
type input "ca-424168"
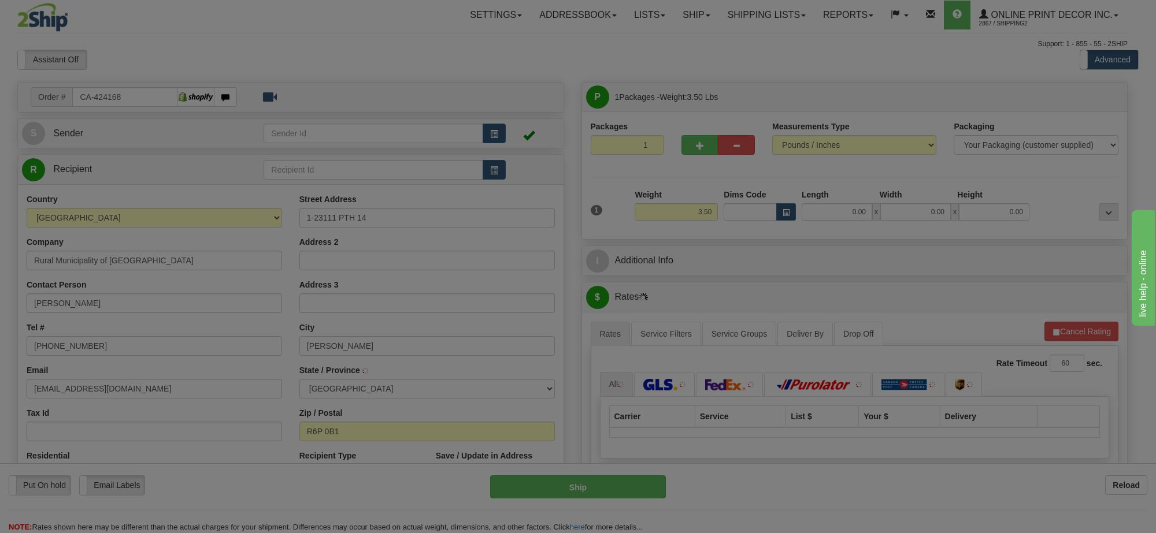
type input "[PERSON_NAME]"
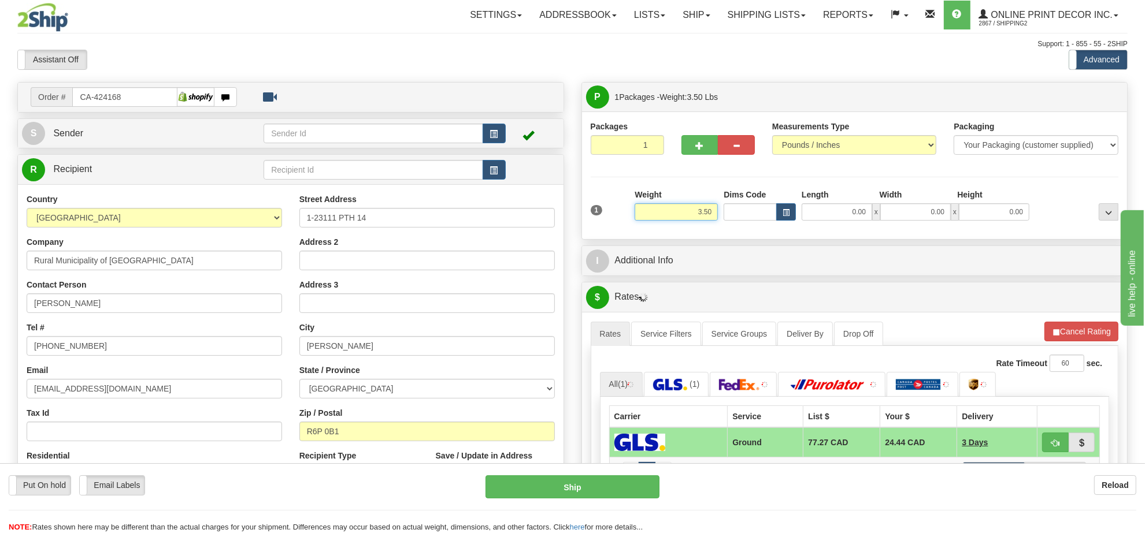
click at [694, 217] on input "3.50" at bounding box center [676, 211] width 83 height 17
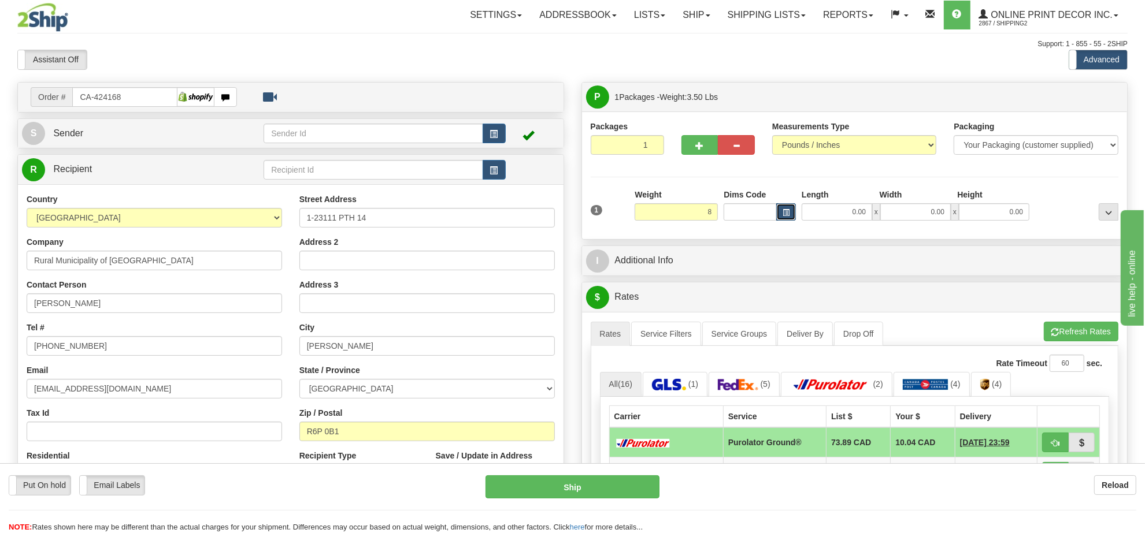
click at [789, 211] on button "button" at bounding box center [786, 211] width 20 height 17
type input "8.00"
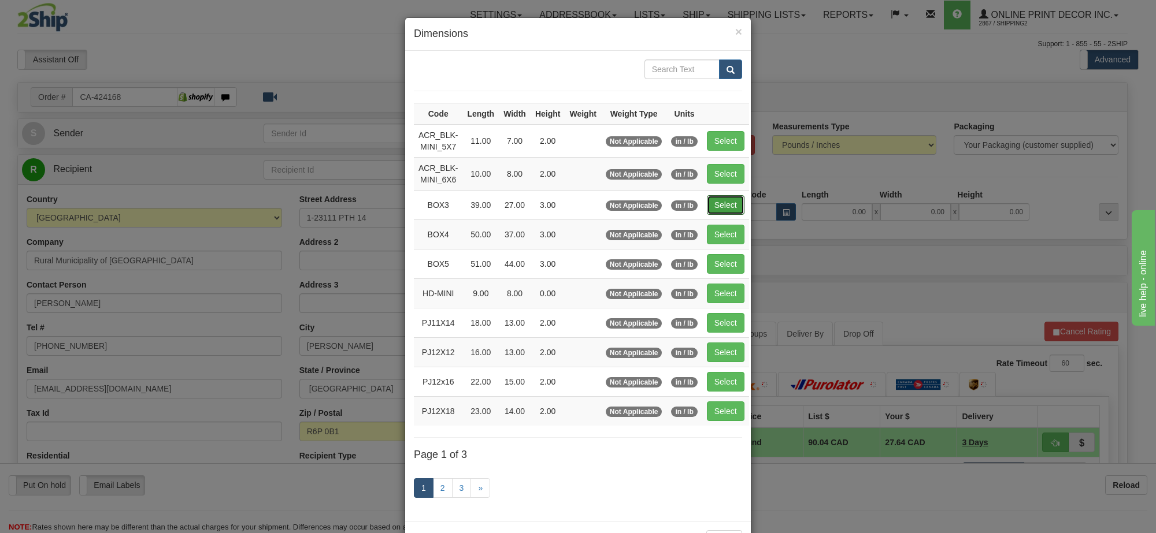
click at [734, 201] on button "Select" at bounding box center [726, 205] width 38 height 20
type input "BOX3"
type input "39.00"
type input "27.00"
type input "3.00"
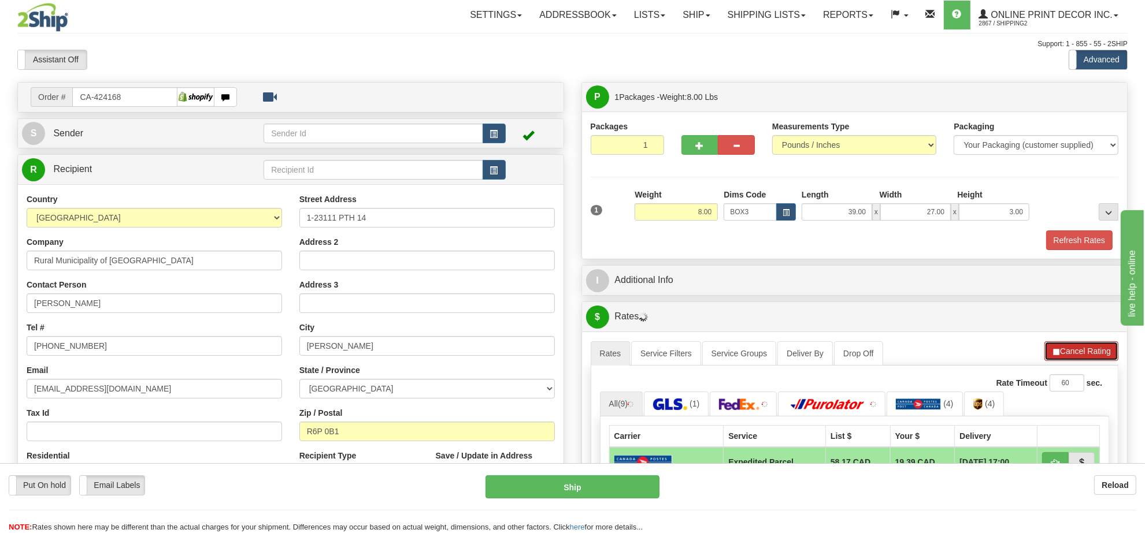
click at [1081, 353] on button "Cancel Rating" at bounding box center [1081, 352] width 74 height 20
click at [1079, 353] on button "Refresh Rates" at bounding box center [1081, 352] width 75 height 20
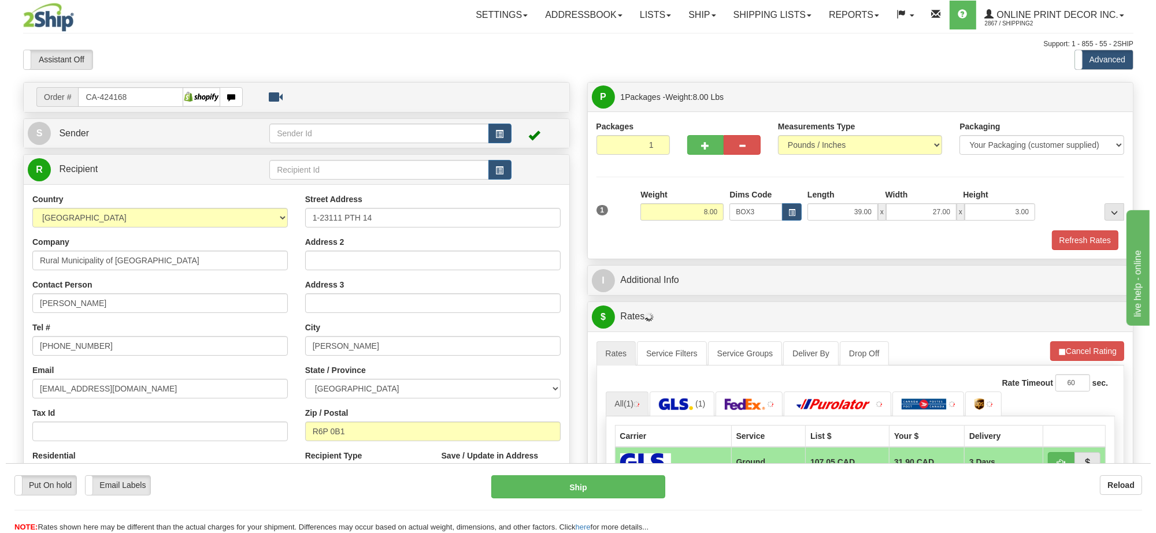
scroll to position [144, 0]
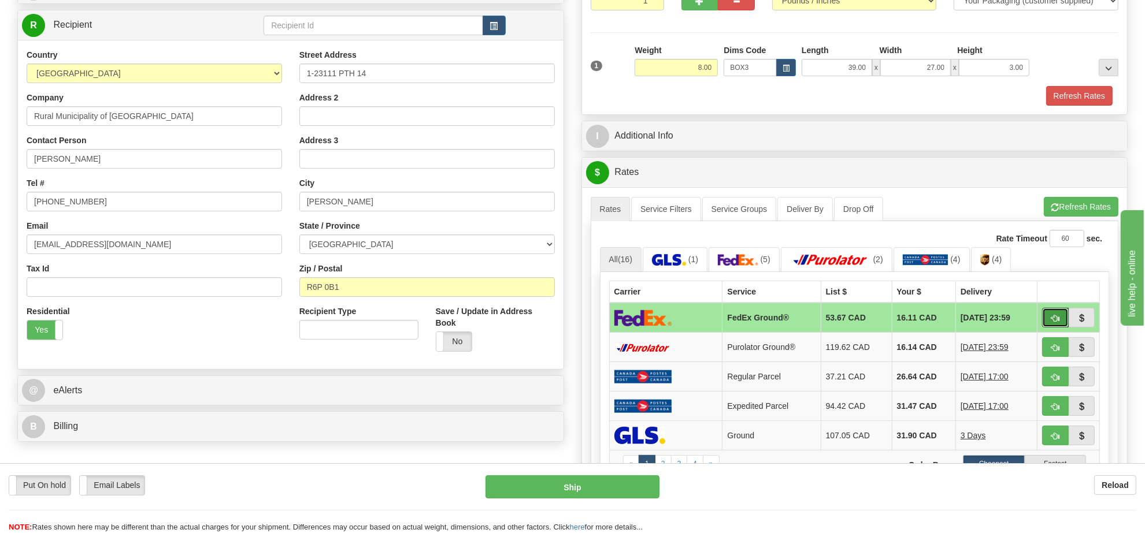
drag, startPoint x: 1052, startPoint y: 318, endPoint x: 1029, endPoint y: 333, distance: 27.6
click at [1052, 318] on button "button" at bounding box center [1055, 318] width 27 height 20
type input "92"
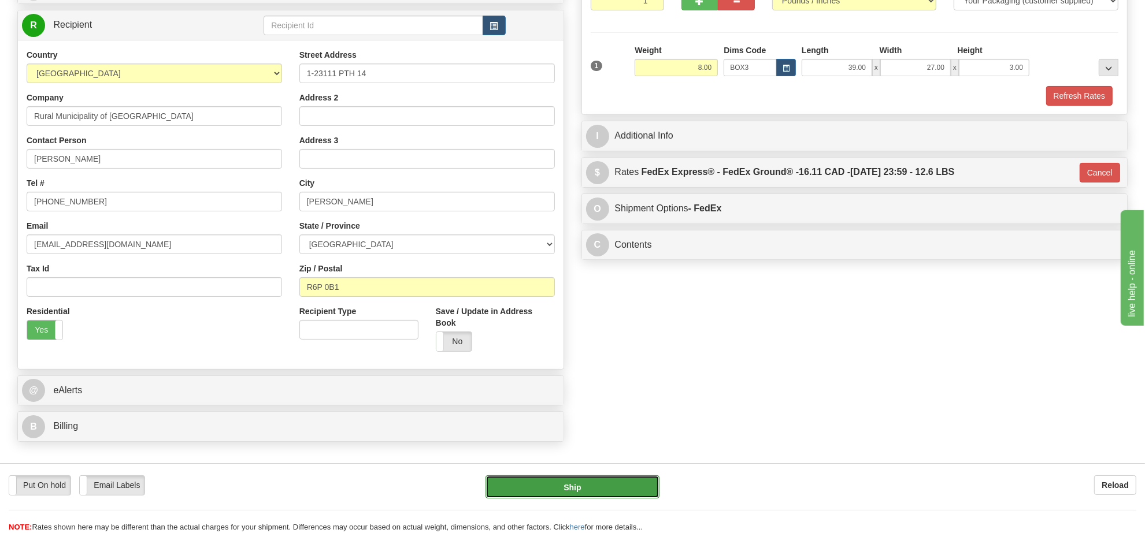
click at [624, 486] on button "Ship" at bounding box center [571, 487] width 173 height 23
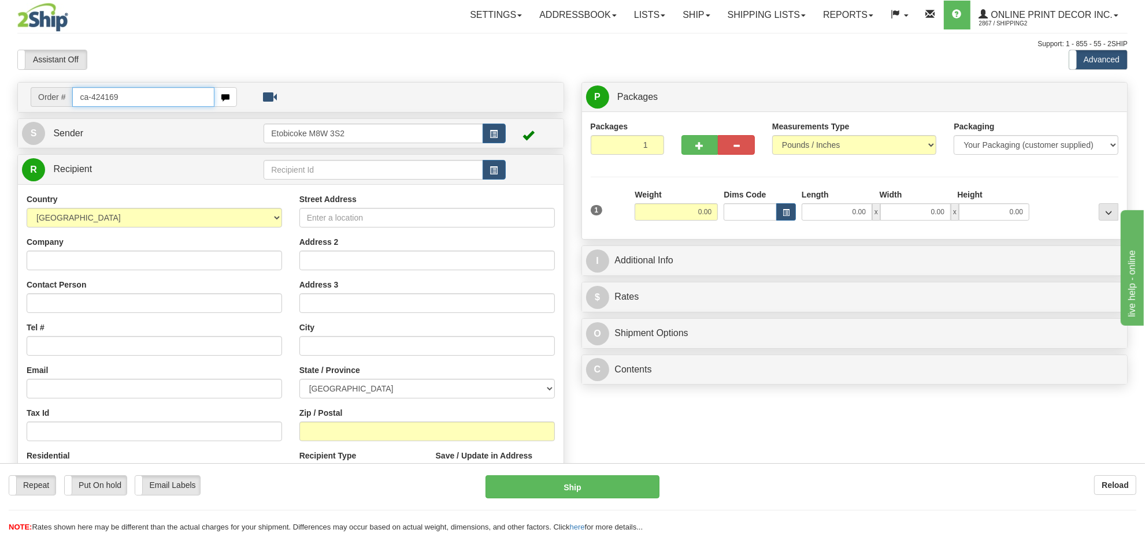
type input "ca-424169"
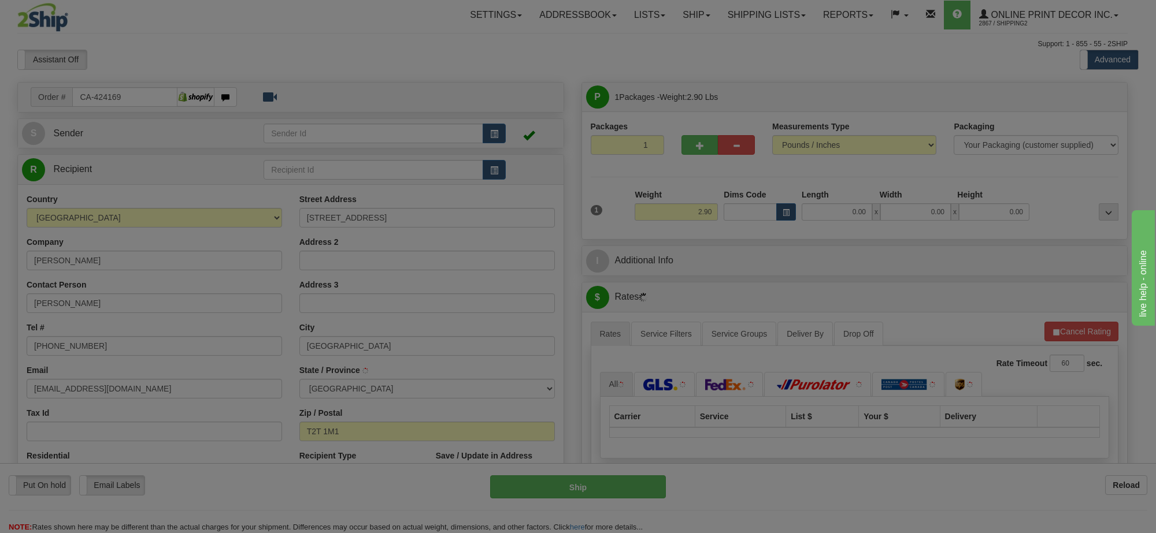
type input "[GEOGRAPHIC_DATA]"
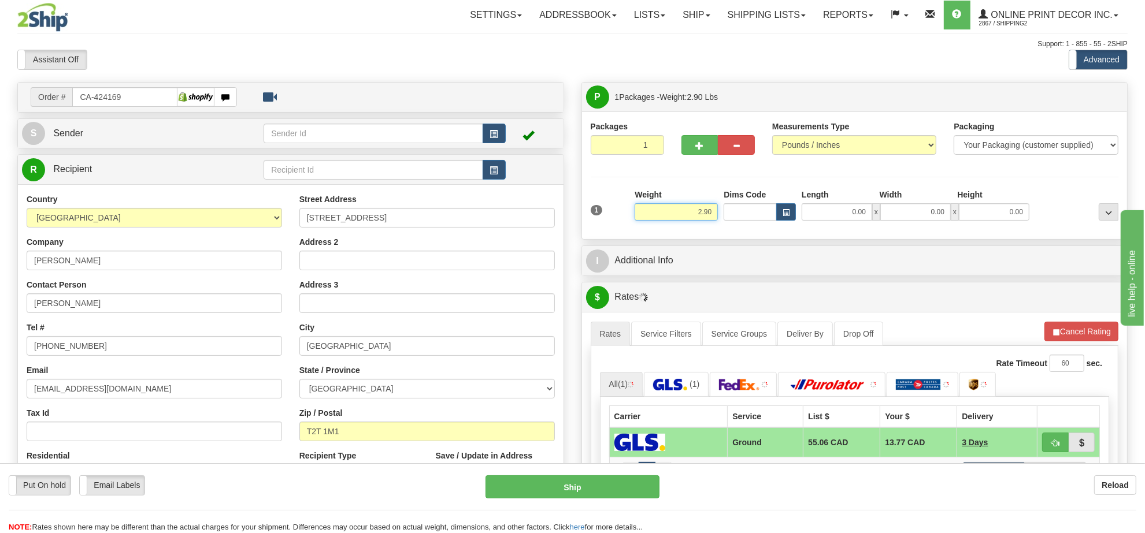
click at [687, 216] on input "2.90" at bounding box center [676, 211] width 83 height 17
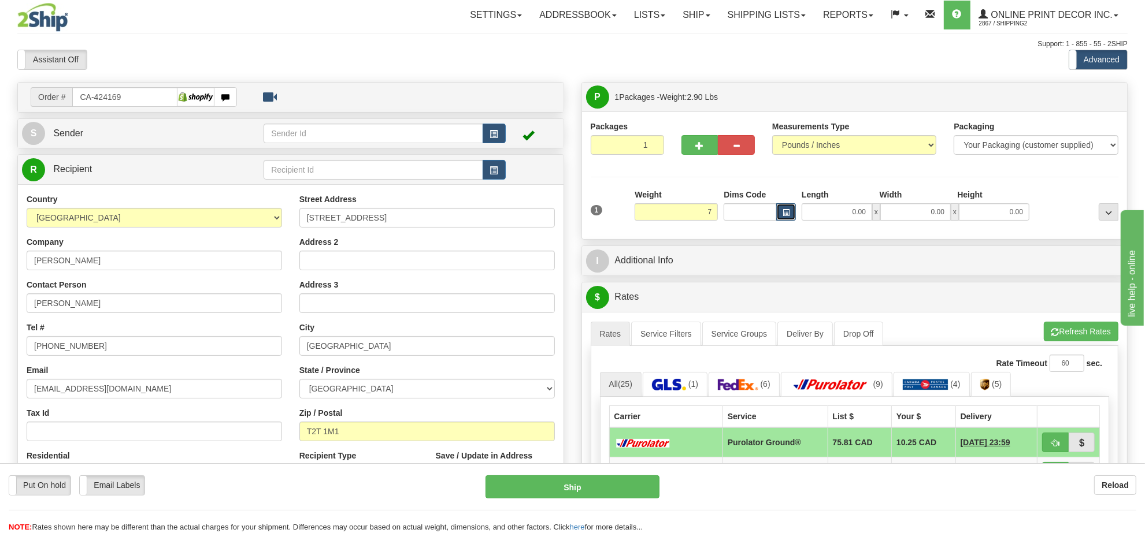
type input "7.00"
click at [784, 216] on span "button" at bounding box center [786, 213] width 7 height 6
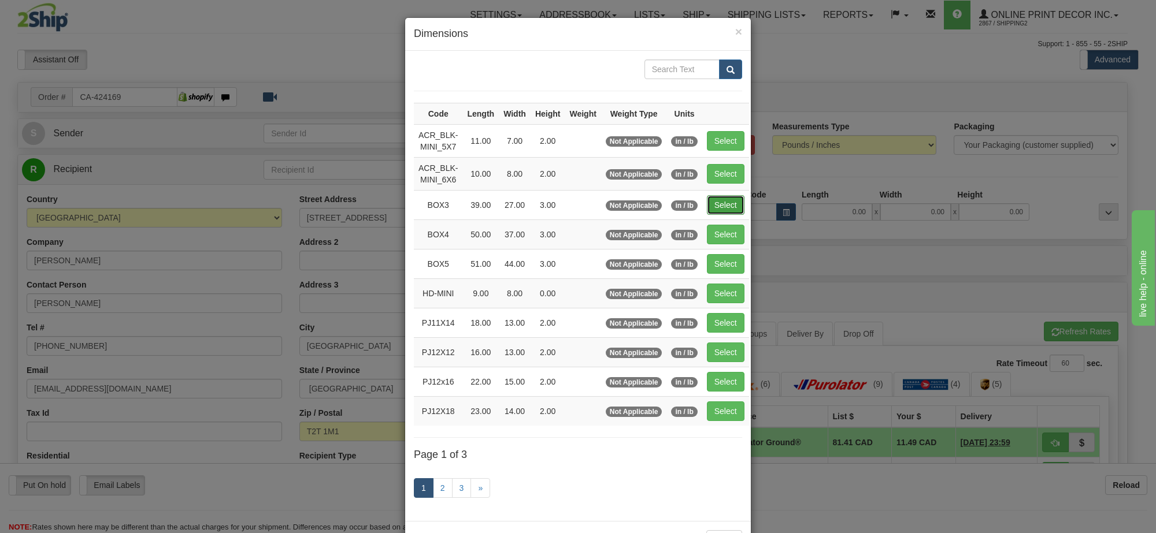
click at [724, 208] on button "Select" at bounding box center [726, 205] width 38 height 20
type input "BOX3"
type input "39.00"
type input "27.00"
type input "3.00"
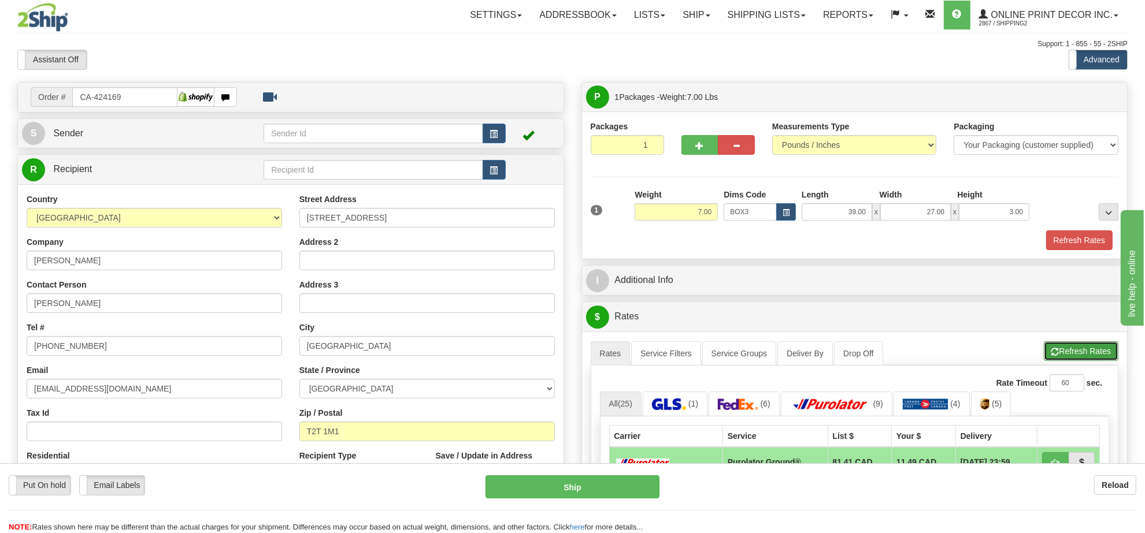
click at [1071, 361] on button "Refresh Rates" at bounding box center [1081, 352] width 75 height 20
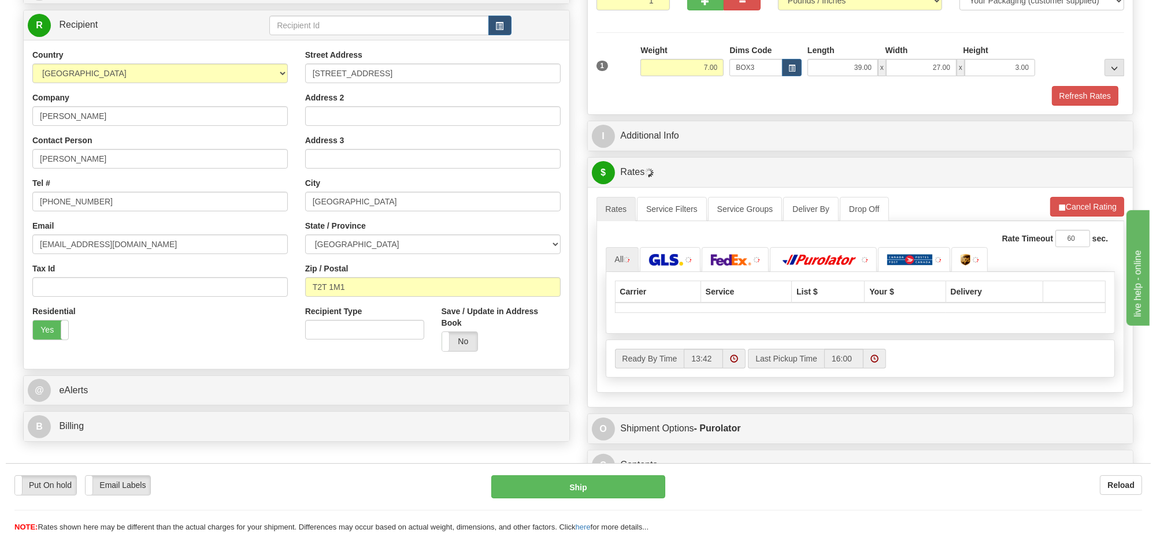
scroll to position [217, 0]
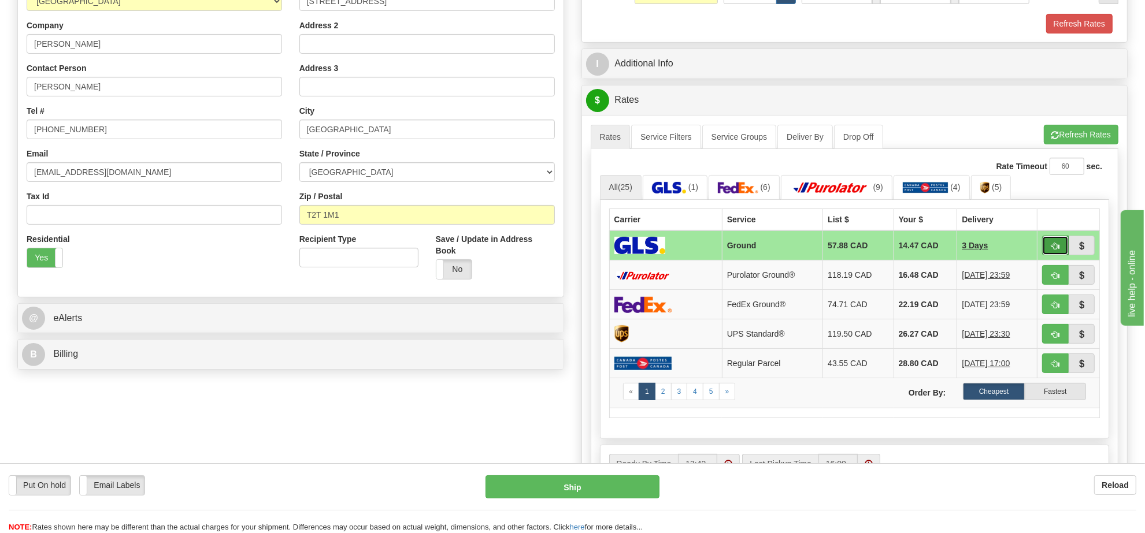
click at [1053, 247] on span "button" at bounding box center [1055, 247] width 8 height 8
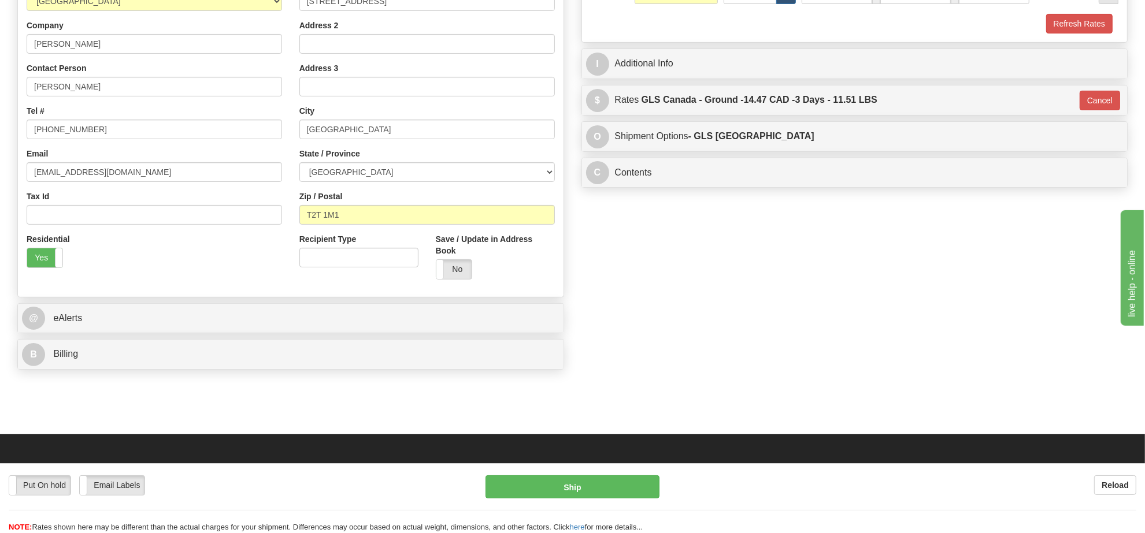
type input "1"
click at [601, 485] on button "Ship" at bounding box center [571, 487] width 173 height 23
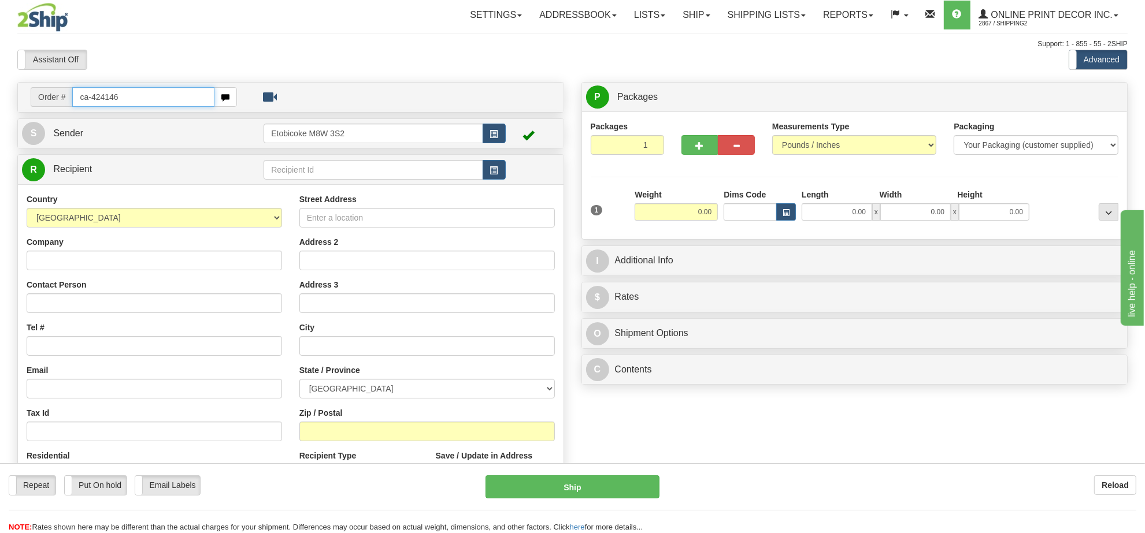
type input "ca-424146"
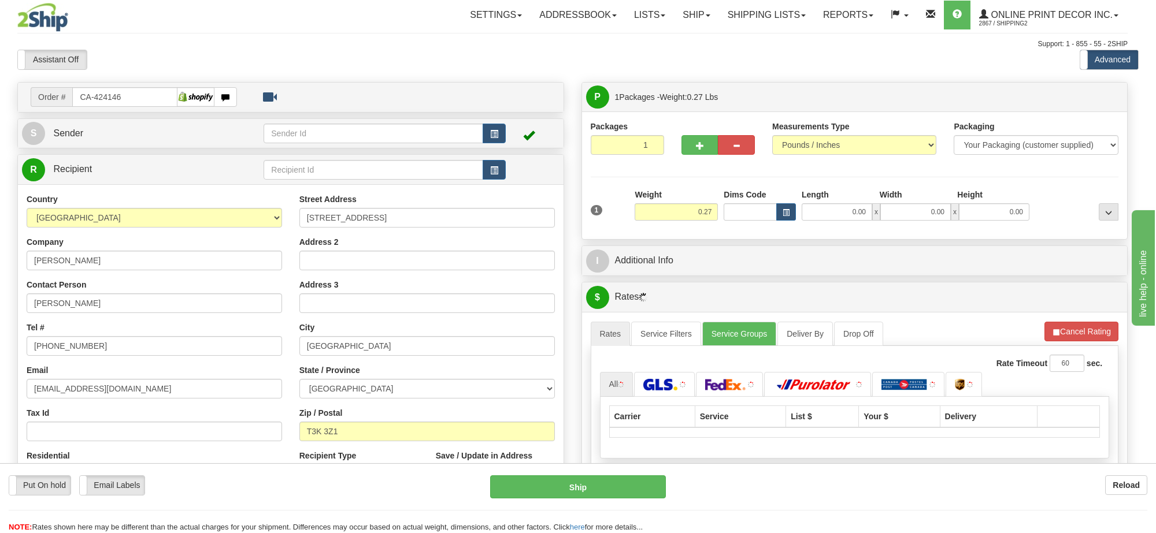
type input "[GEOGRAPHIC_DATA]"
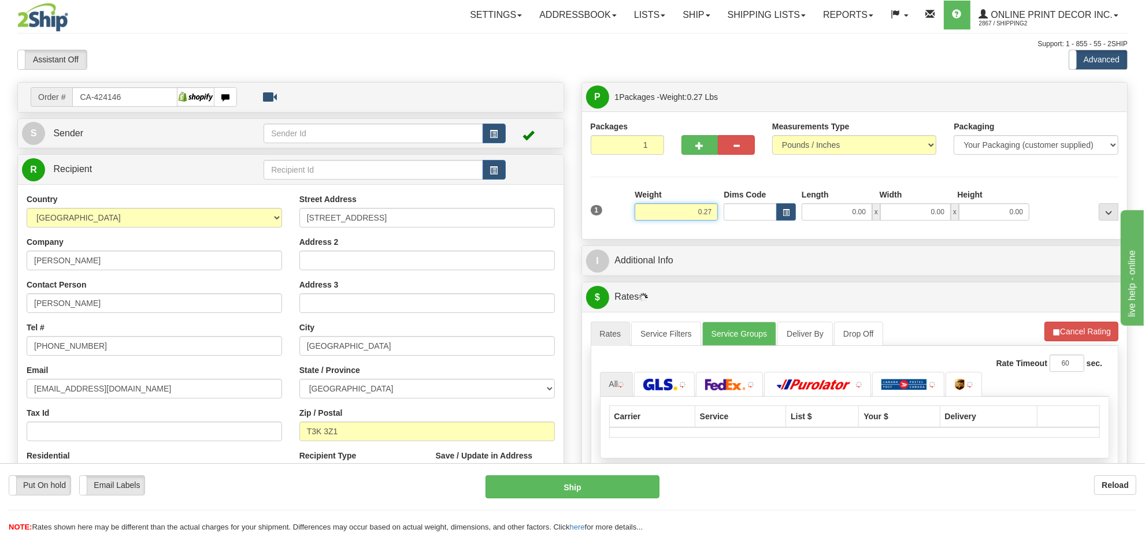
click at [694, 217] on input "0.27" at bounding box center [676, 211] width 83 height 17
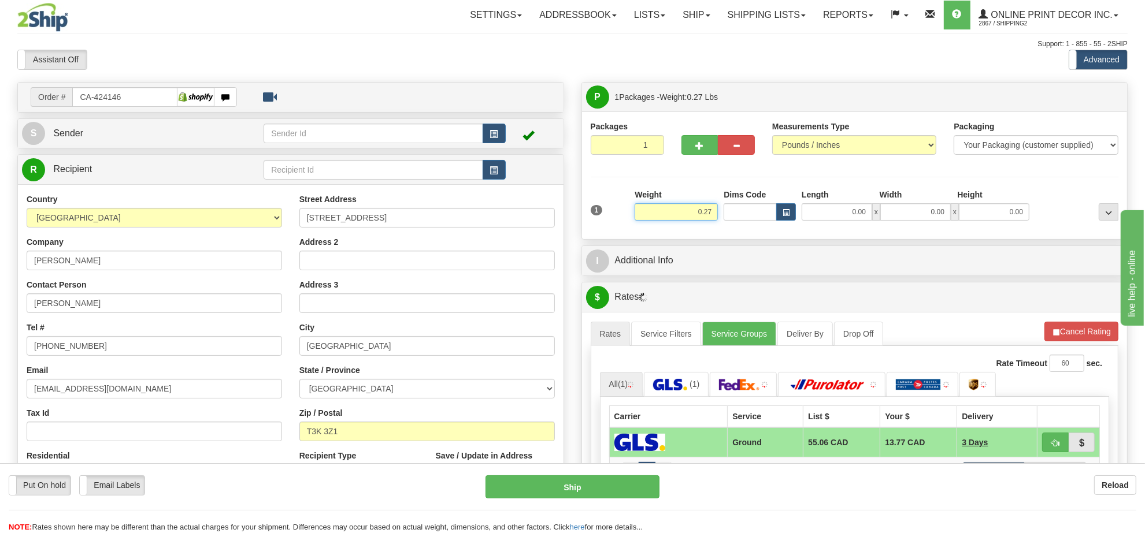
click at [694, 217] on input "0.27" at bounding box center [676, 211] width 83 height 17
type input "2.00"
click at [783, 212] on span "button" at bounding box center [786, 213] width 7 height 6
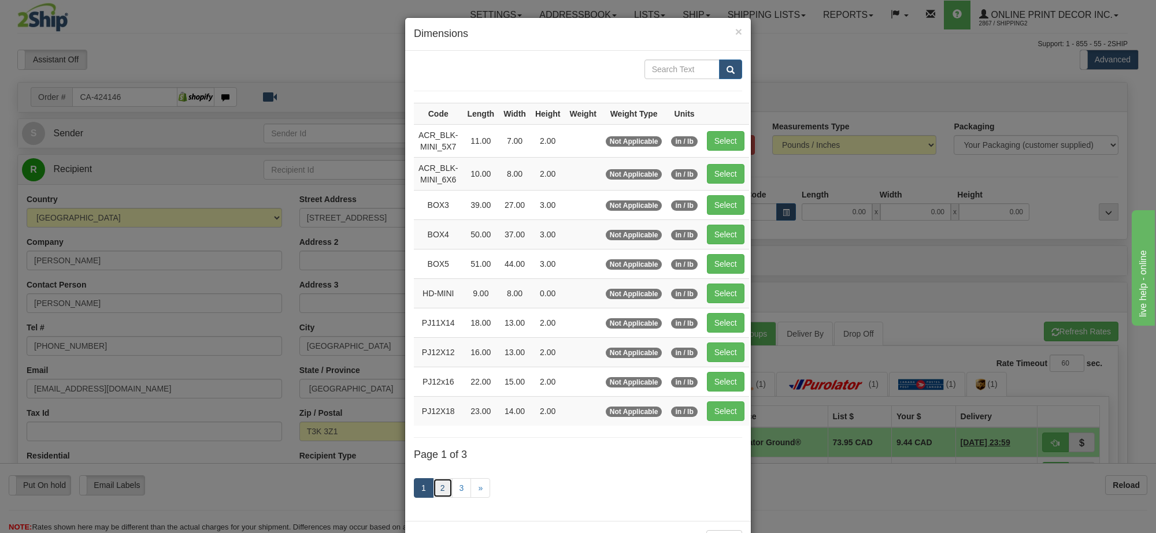
click at [436, 491] on link "2" at bounding box center [443, 489] width 20 height 20
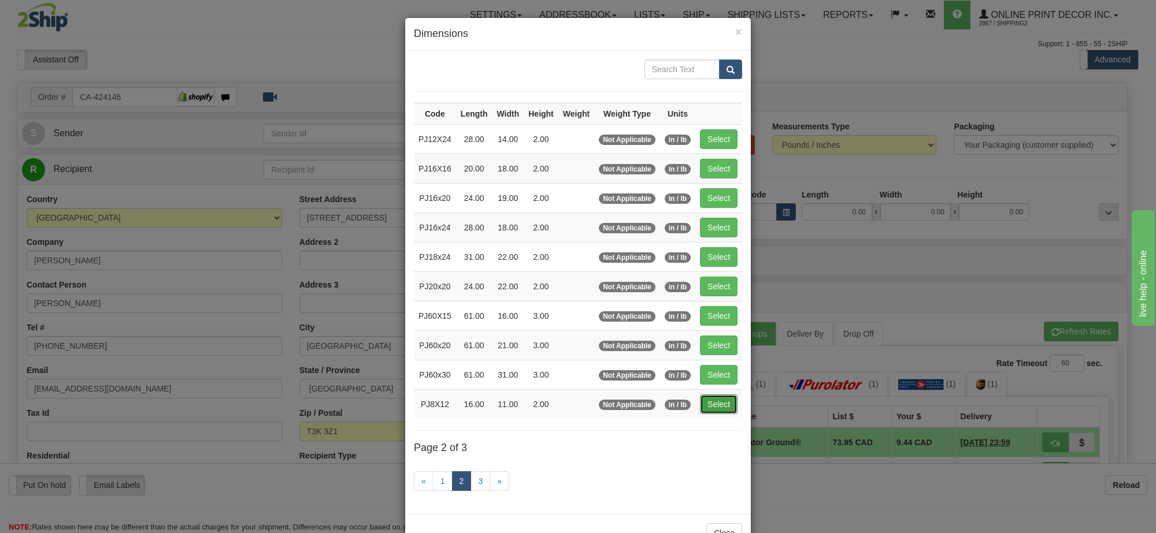
click at [729, 405] on button "Select" at bounding box center [719, 405] width 38 height 20
type input "PJ8X12"
type input "16.00"
type input "11.00"
type input "2.00"
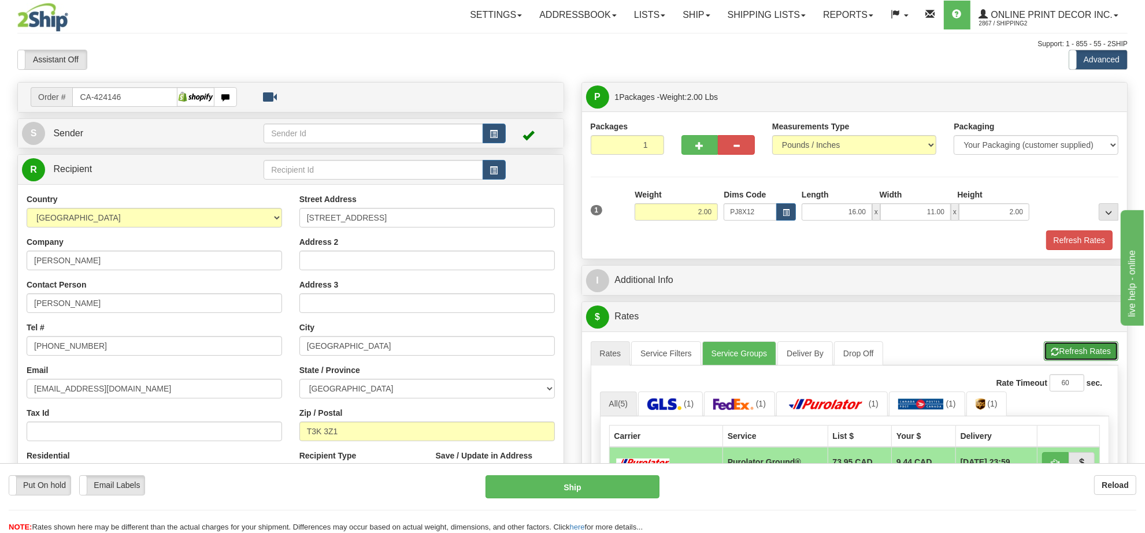
click at [1082, 355] on button "Refresh Rates" at bounding box center [1081, 352] width 75 height 20
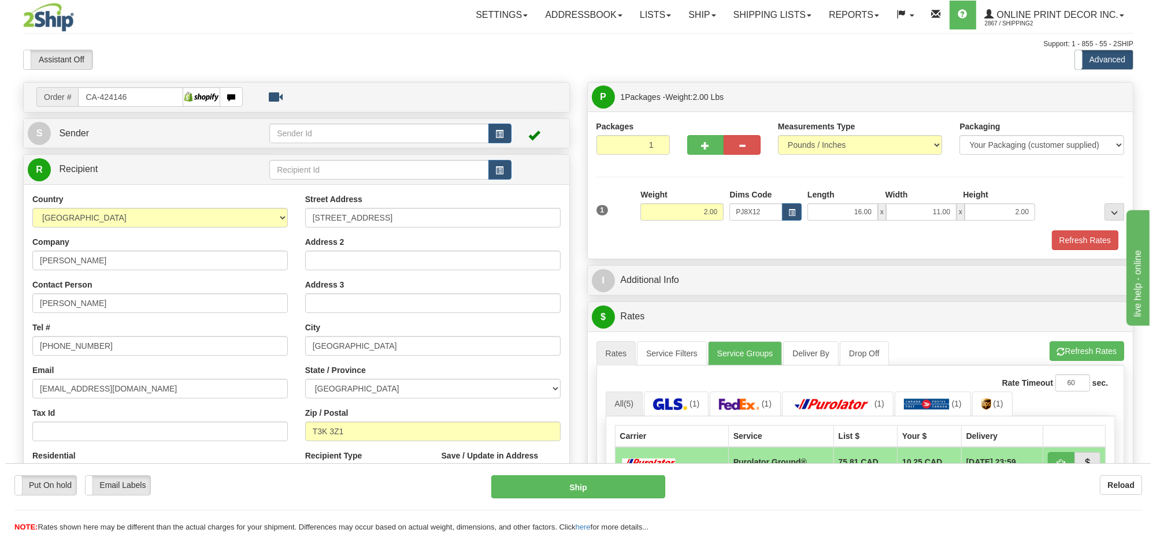
scroll to position [217, 0]
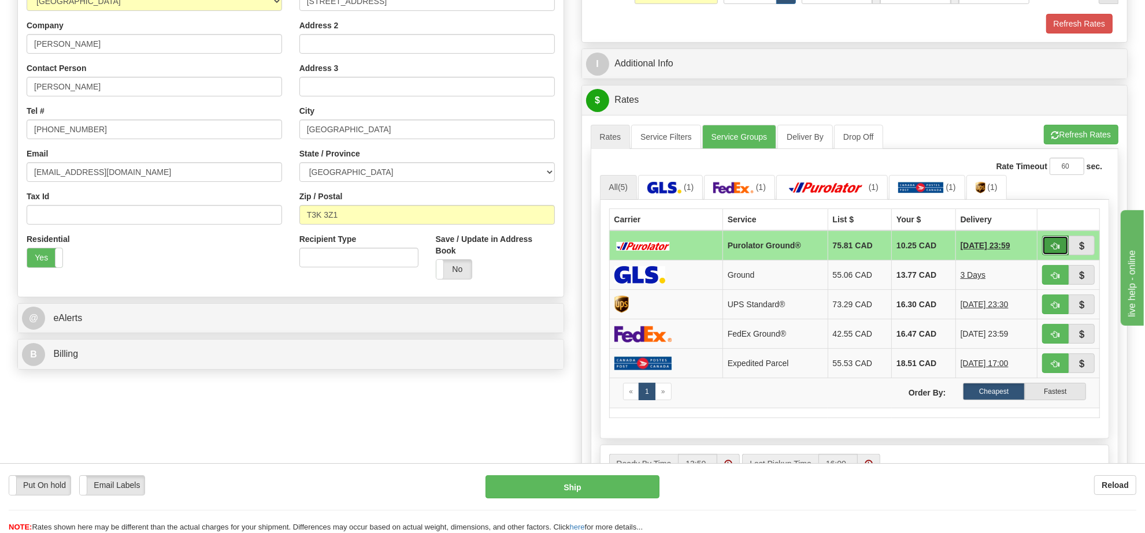
click at [1050, 255] on button "button" at bounding box center [1055, 246] width 27 height 20
type input "260"
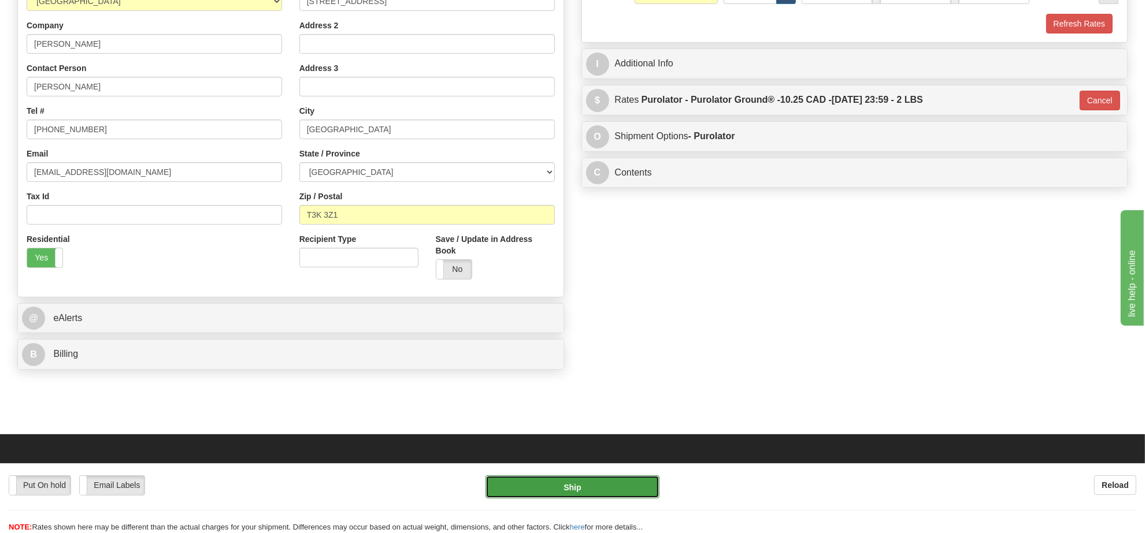
click at [648, 496] on button "Ship" at bounding box center [571, 487] width 173 height 23
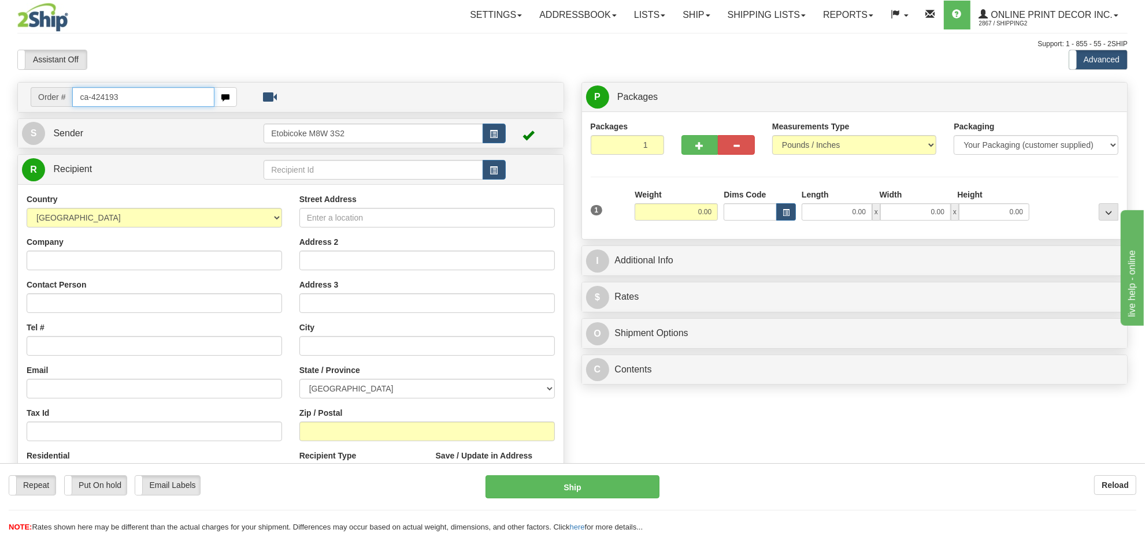
type input "ca-424193"
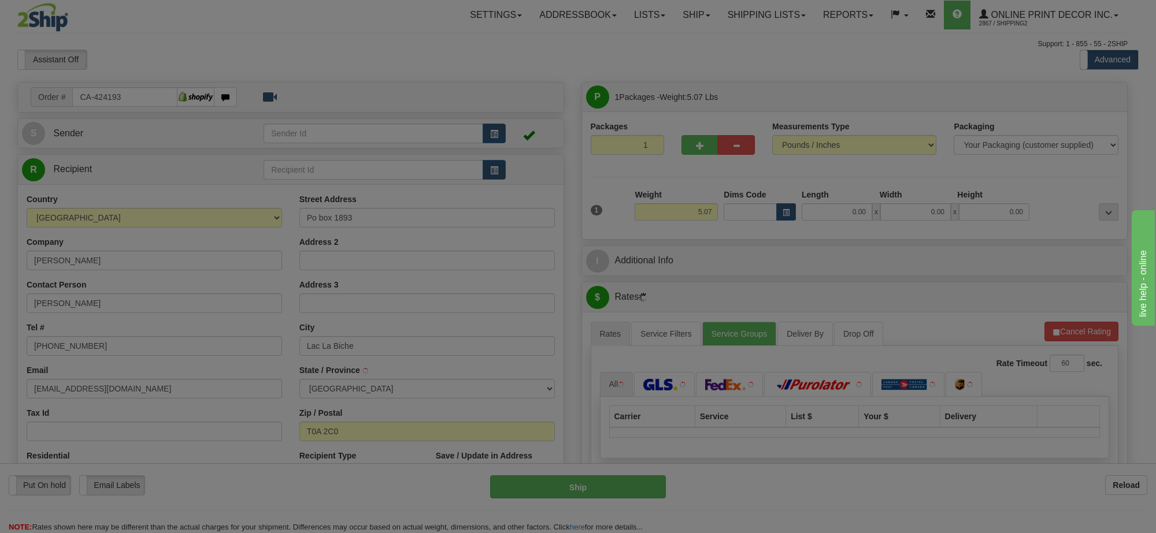
type input "LAC LA BICHE"
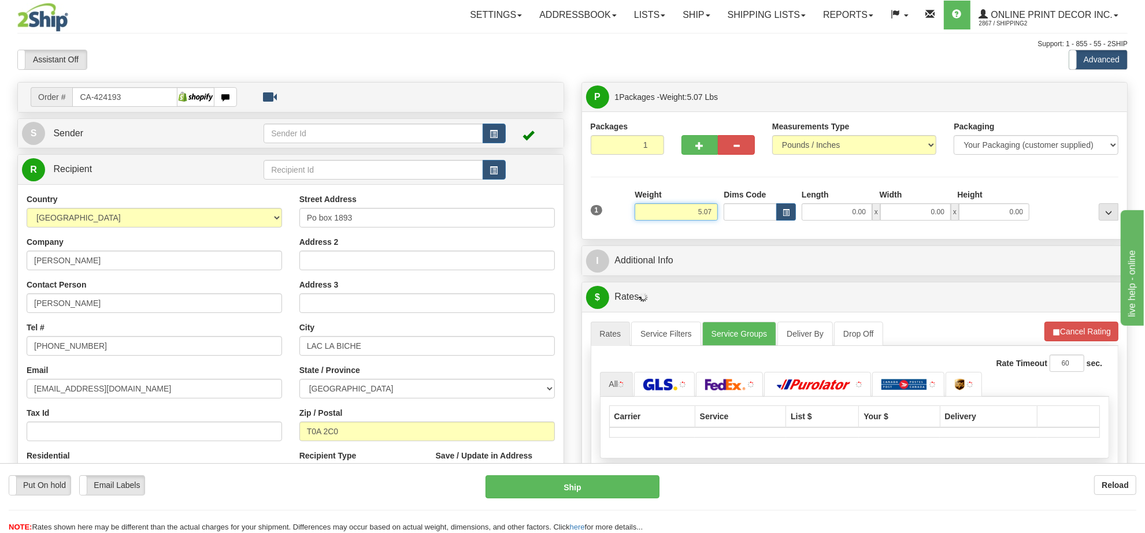
click at [697, 220] on input "5.07" at bounding box center [676, 211] width 83 height 17
click at [695, 220] on input "5.07" at bounding box center [676, 211] width 83 height 17
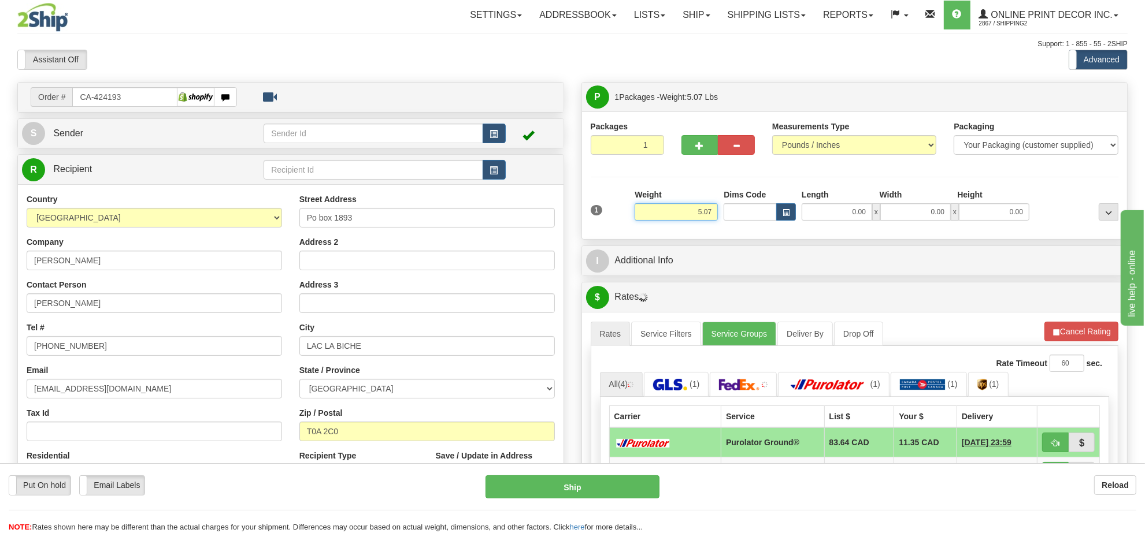
click at [694, 220] on input "5.07" at bounding box center [676, 211] width 83 height 17
type input "8.00"
click at [787, 216] on span "button" at bounding box center [786, 213] width 7 height 6
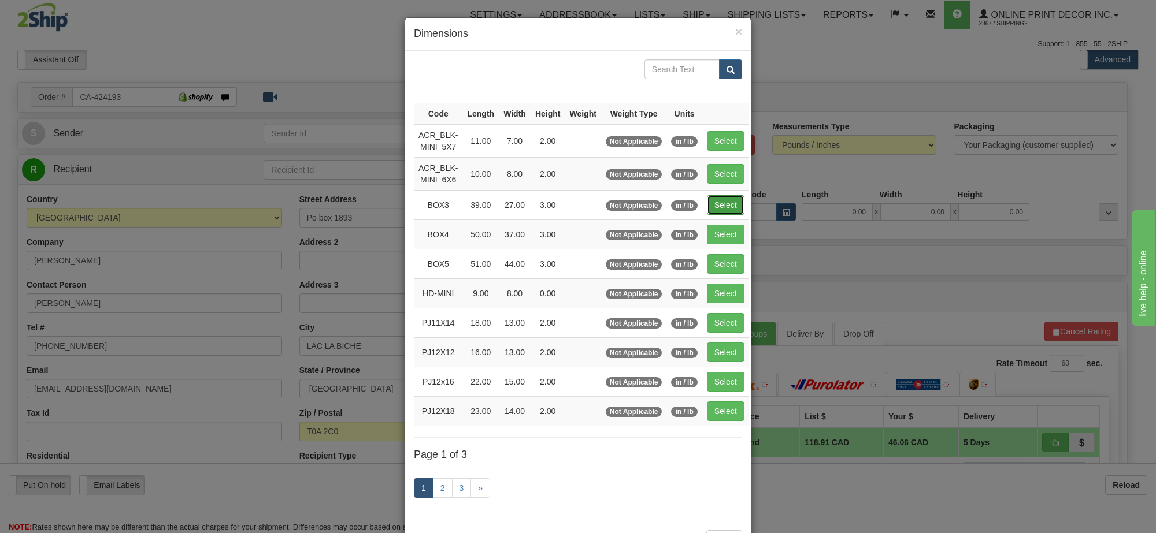
click at [732, 212] on button "Select" at bounding box center [726, 205] width 38 height 20
type input "BOX3"
type input "39.00"
type input "27.00"
type input "3.00"
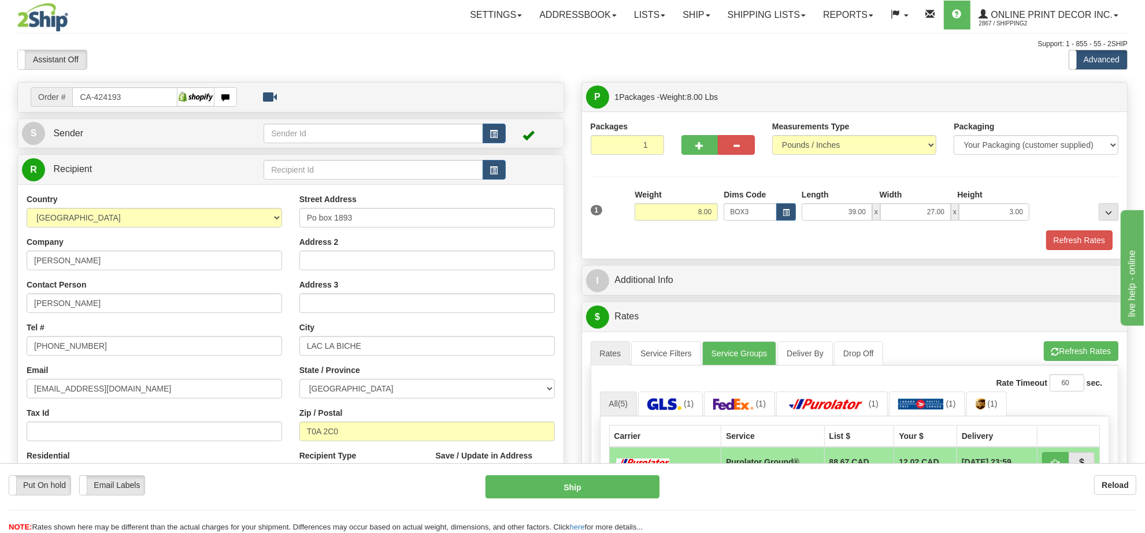
drag, startPoint x: 677, startPoint y: 139, endPoint x: 684, endPoint y: 145, distance: 9.0
click at [677, 140] on div at bounding box center [718, 143] width 91 height 44
click at [702, 149] on span "button" at bounding box center [700, 146] width 8 height 8
radio input "true"
type input "2"
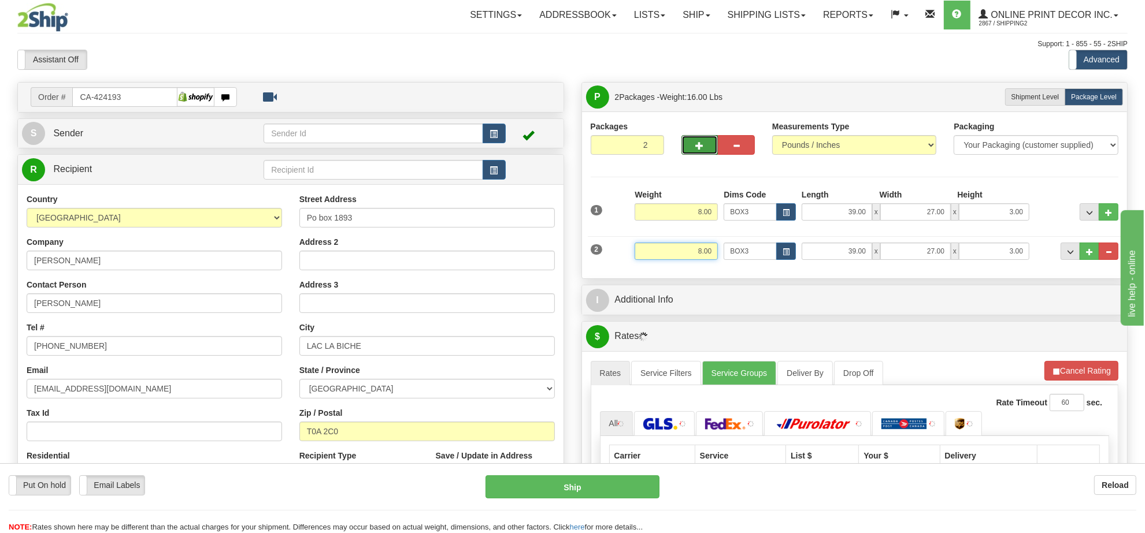
click at [698, 254] on input "8.00" at bounding box center [676, 251] width 83 height 17
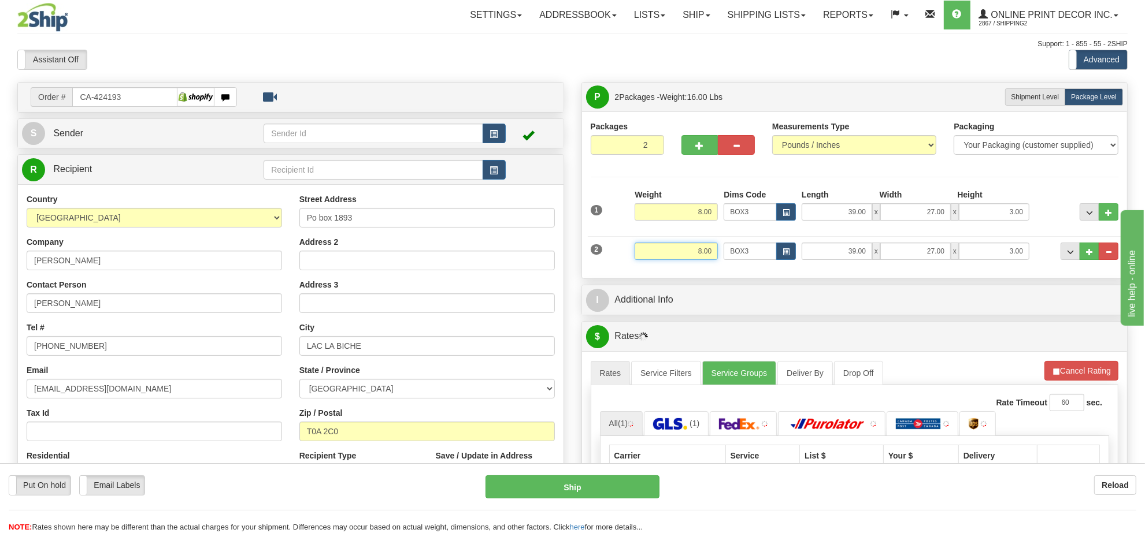
click at [698, 254] on input "8.00" at bounding box center [676, 251] width 83 height 17
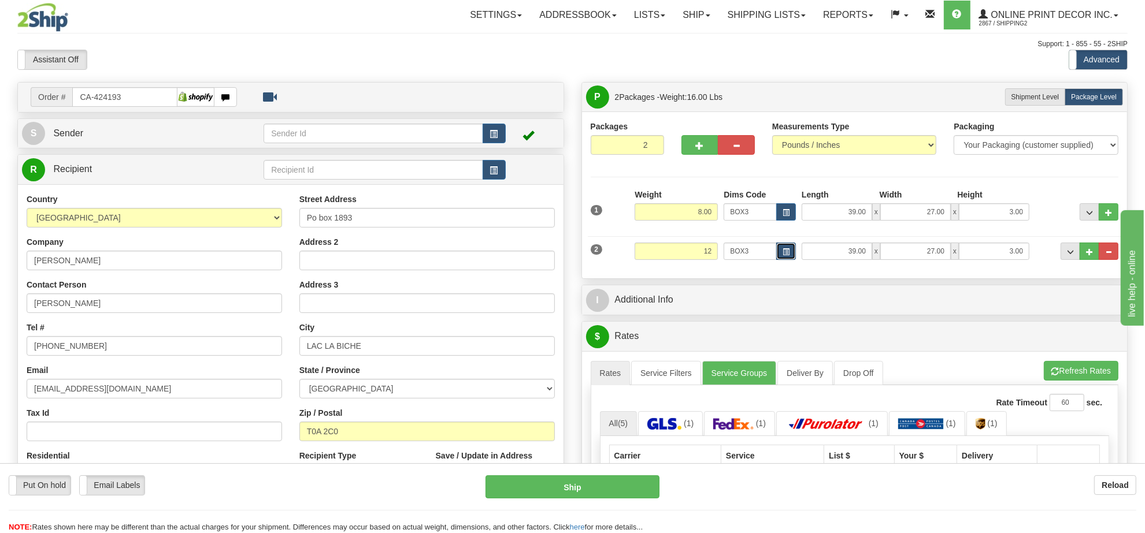
click at [785, 251] on span "button" at bounding box center [786, 252] width 7 height 6
type input "12.00"
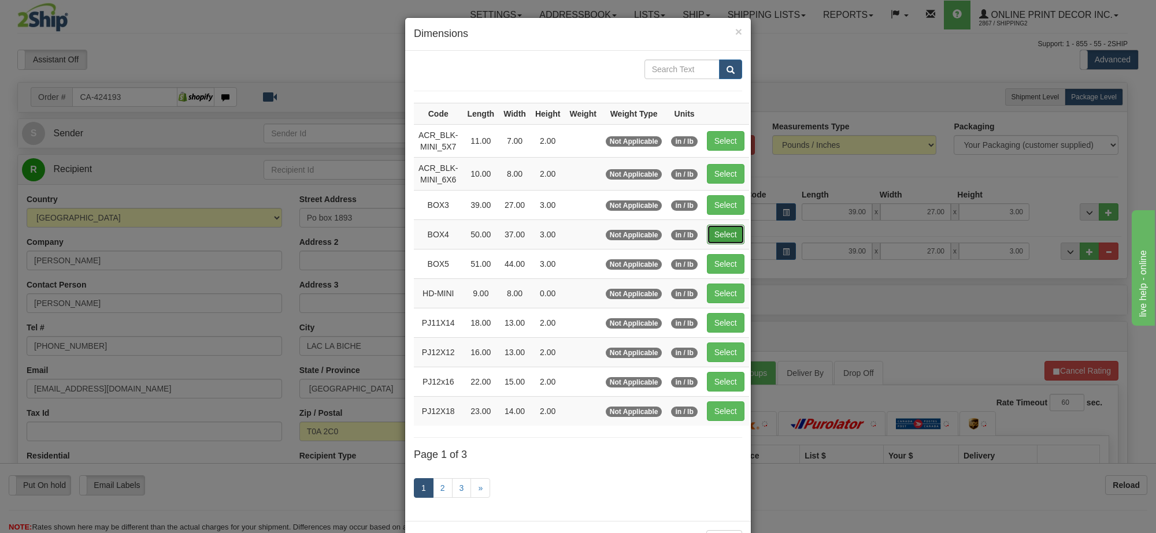
click at [739, 240] on button "Select" at bounding box center [726, 235] width 38 height 20
type input "BOX4"
type input "50.00"
type input "37.00"
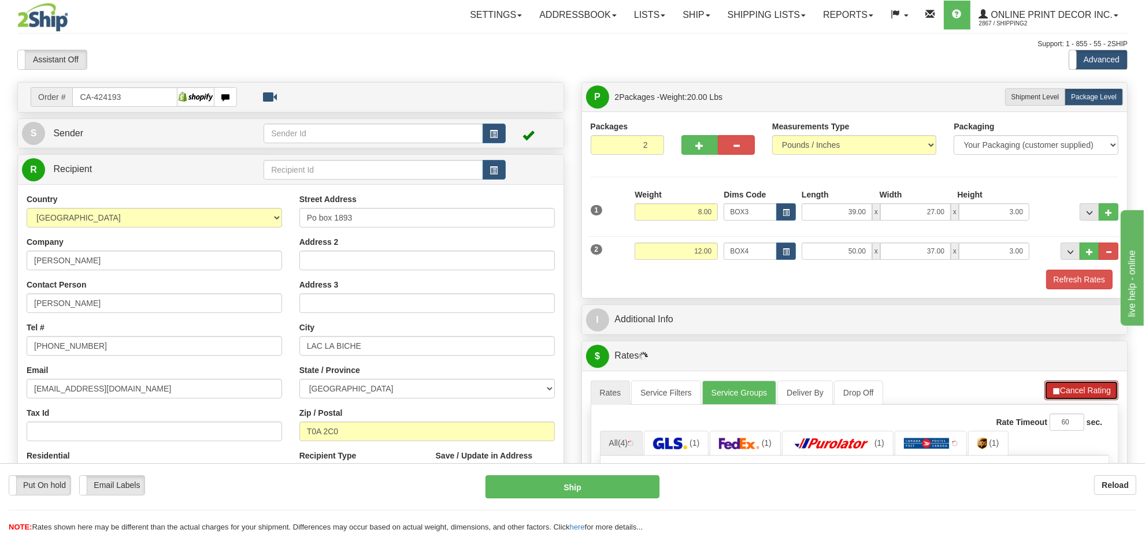
click at [1069, 388] on button "Cancel Rating" at bounding box center [1081, 391] width 74 height 20
click at [1069, 388] on button "Refresh Rates" at bounding box center [1081, 391] width 75 height 20
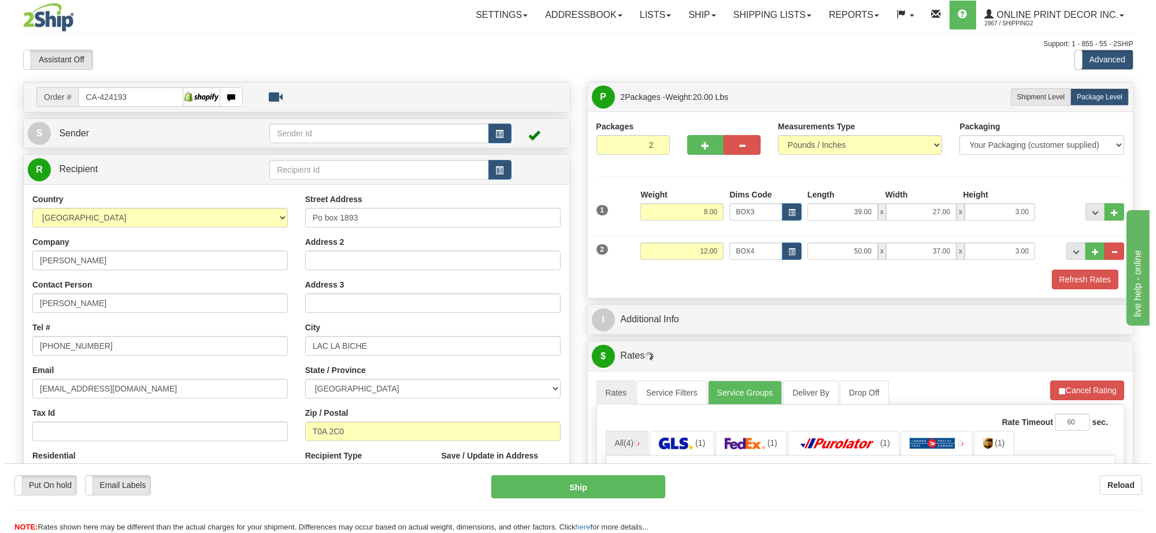
scroll to position [144, 0]
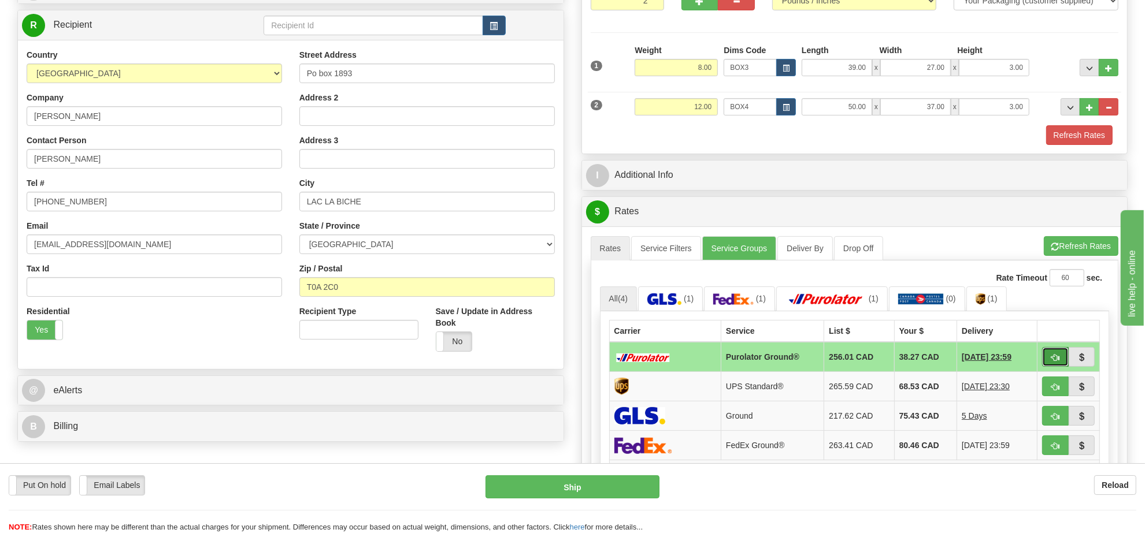
click at [1049, 364] on button "button" at bounding box center [1055, 357] width 27 height 20
type input "260"
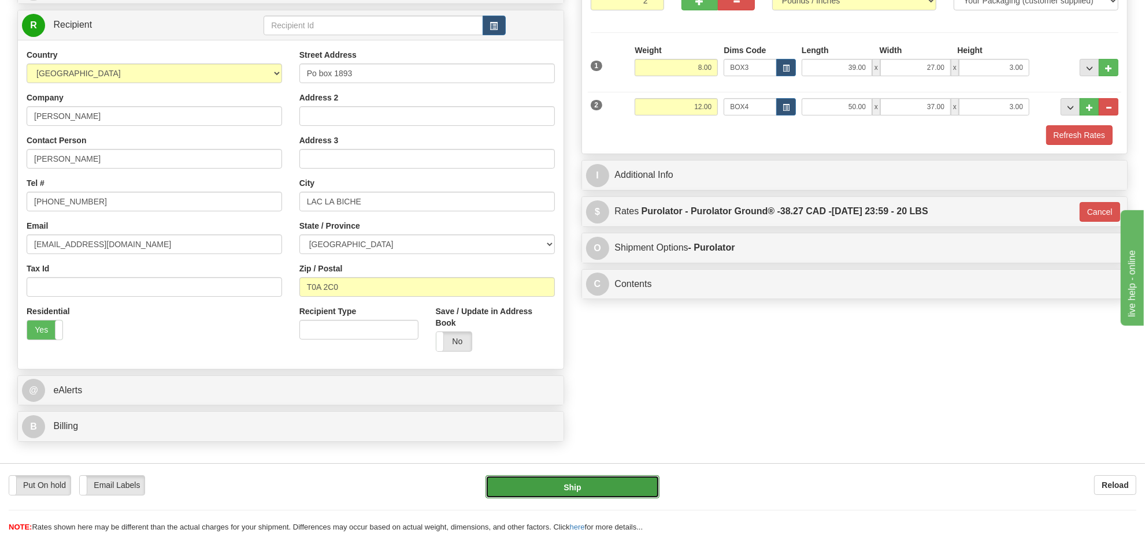
click at [631, 485] on button "Ship" at bounding box center [571, 487] width 173 height 23
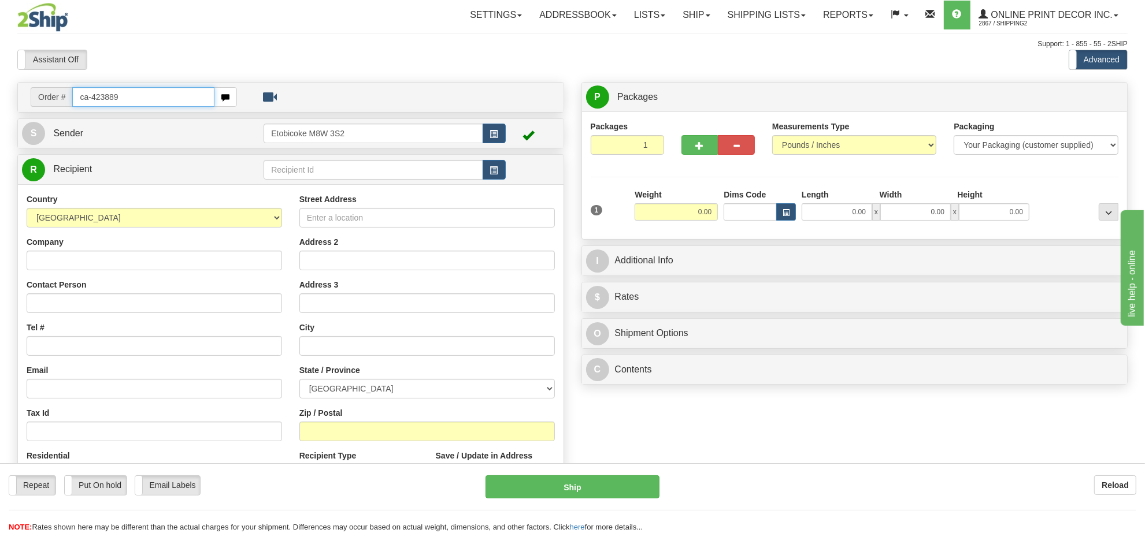
type input "ca-423889"
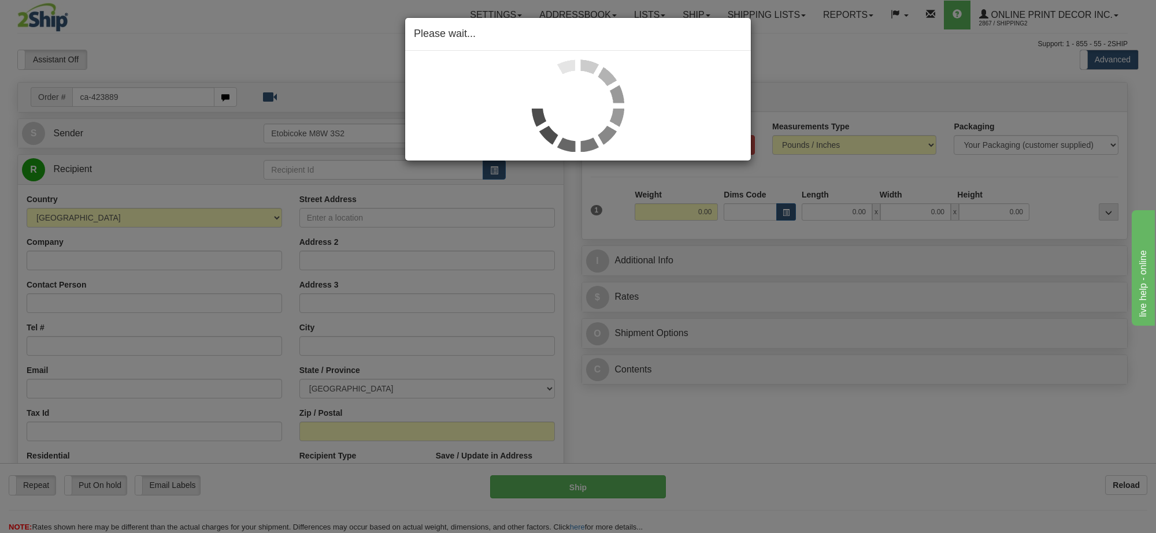
click at [704, 214] on div "Please wait..." at bounding box center [578, 266] width 1156 height 533
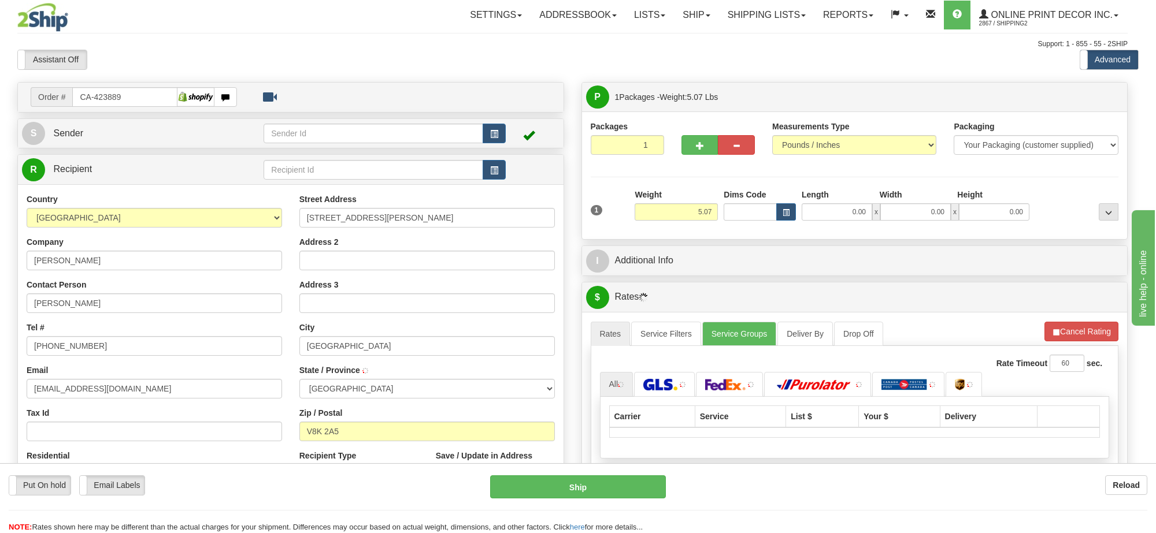
click at [704, 214] on body "Training Course Close Toggle navigation Settings Shipping Preferences New Recip…" at bounding box center [578, 266] width 1156 height 533
type input "[GEOGRAPHIC_DATA]"
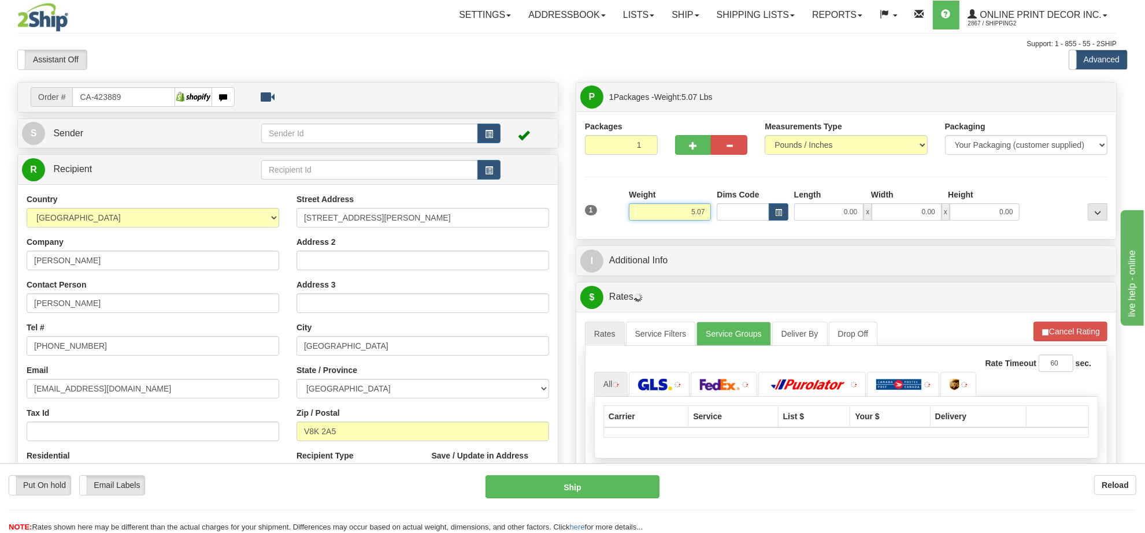
click at [704, 214] on input "5.07" at bounding box center [670, 211] width 82 height 17
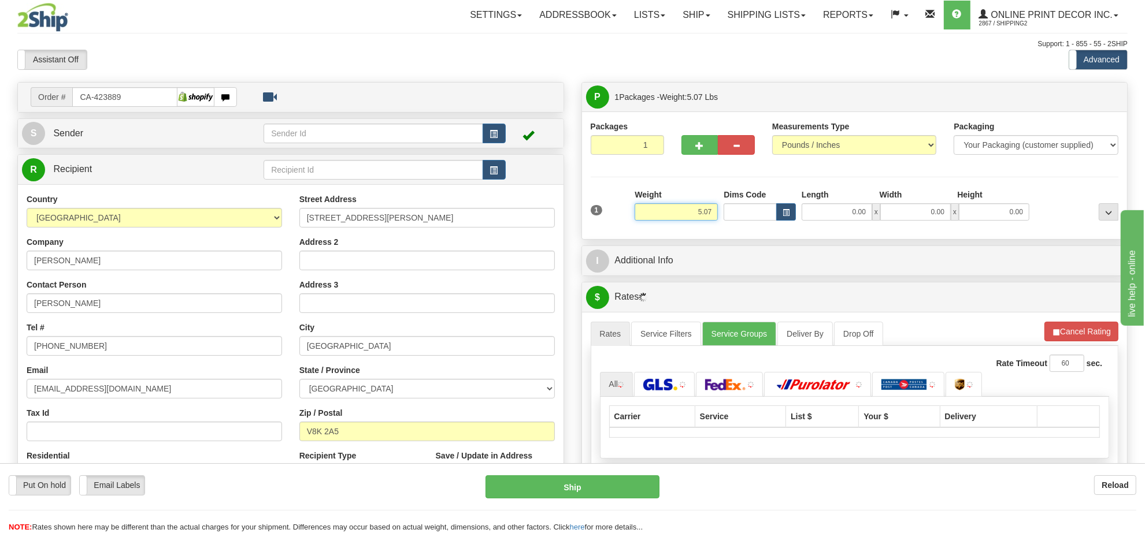
click at [704, 214] on input "5.07" at bounding box center [676, 211] width 83 height 17
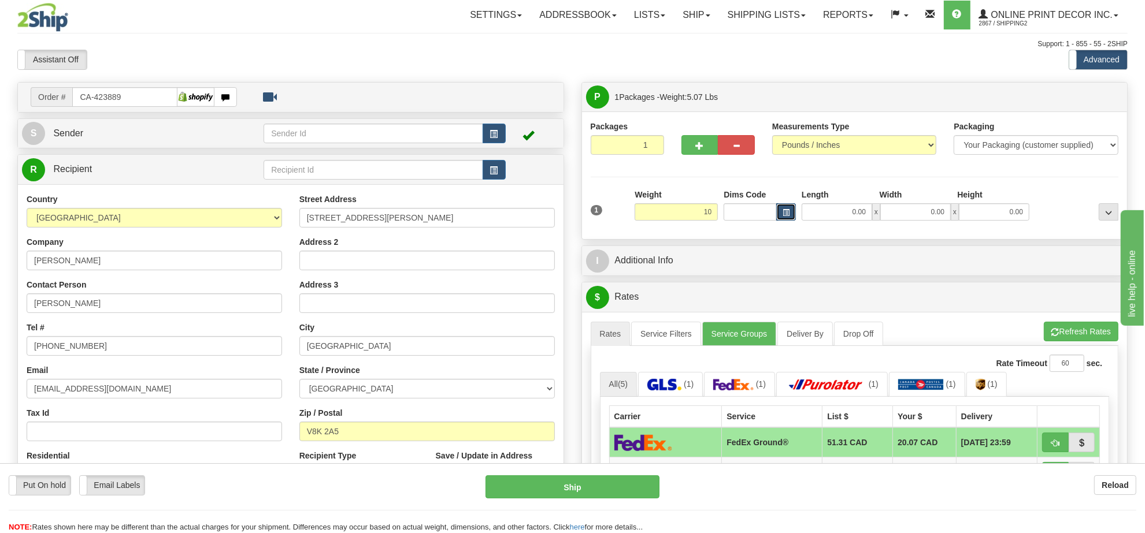
click at [783, 212] on span "button" at bounding box center [786, 213] width 7 height 6
type input "10.00"
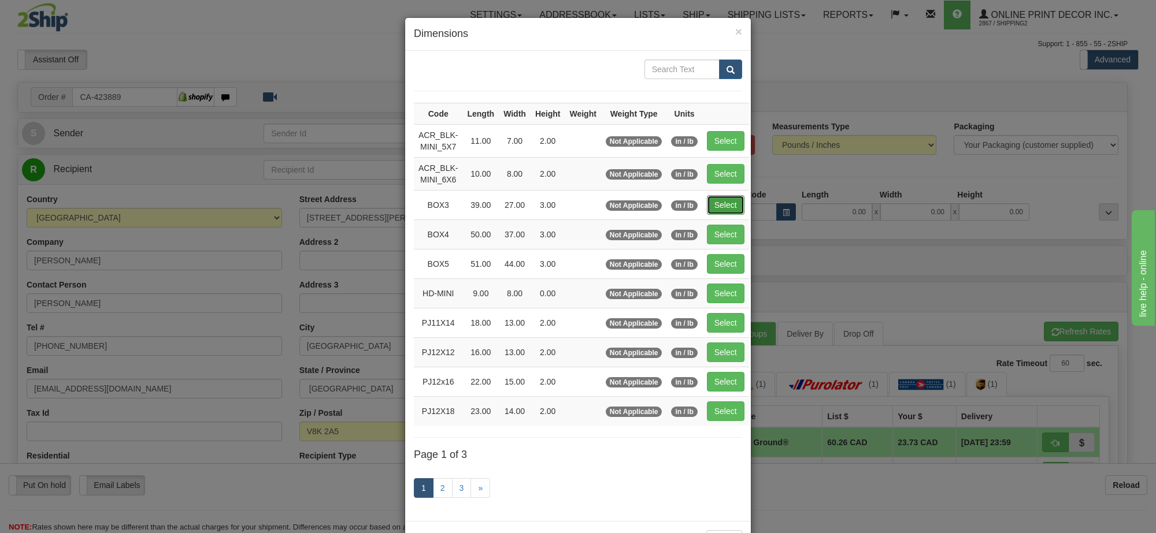
click at [722, 198] on button "Select" at bounding box center [726, 205] width 38 height 20
type input "BOX3"
type input "39.00"
type input "27.00"
type input "3.00"
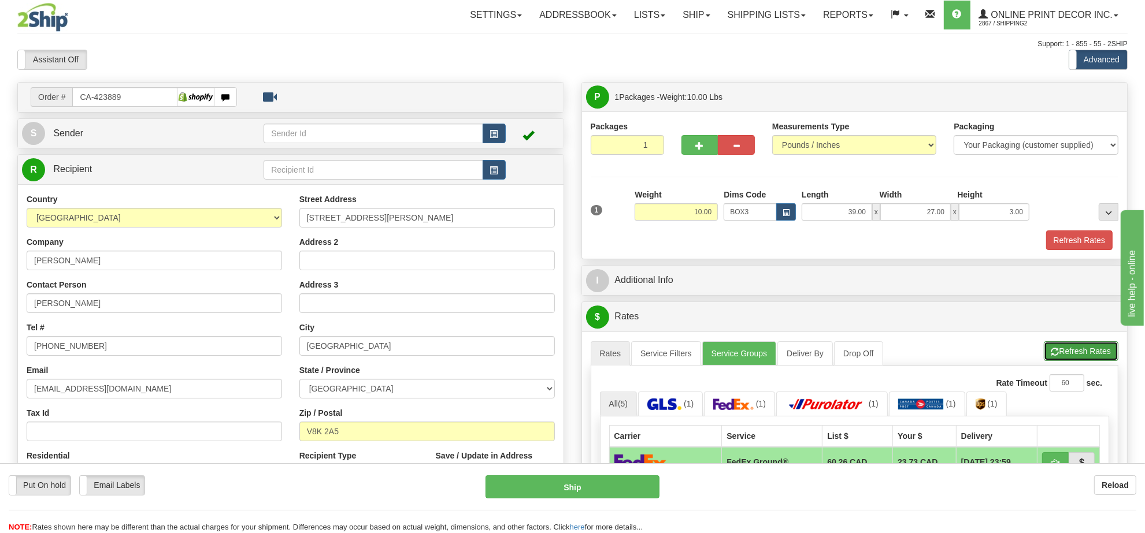
click at [1087, 354] on button "Refresh Rates" at bounding box center [1081, 352] width 75 height 20
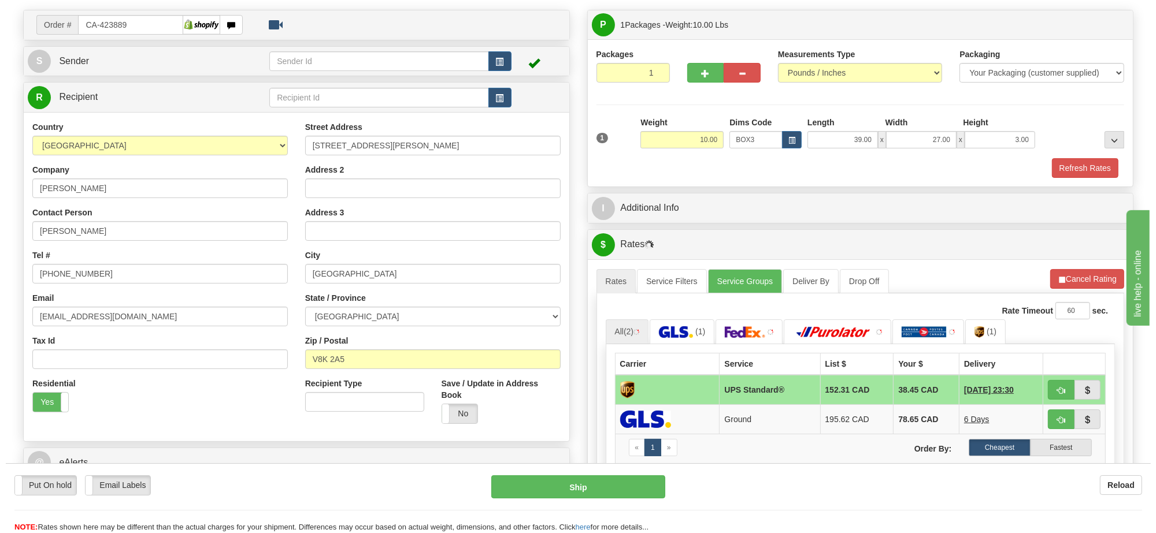
scroll to position [144, 0]
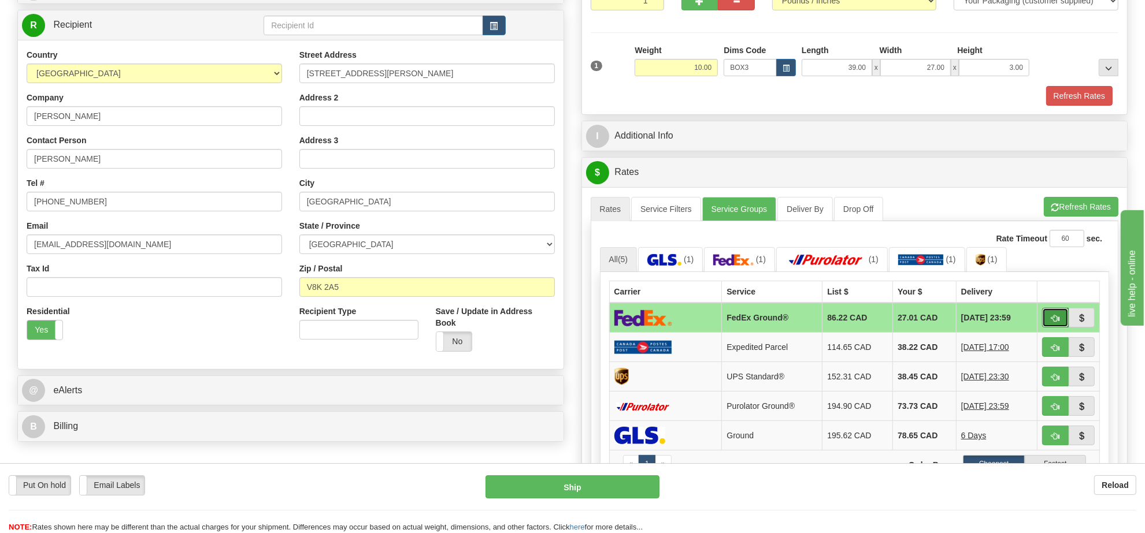
click at [1046, 316] on button "button" at bounding box center [1055, 318] width 27 height 20
type input "92"
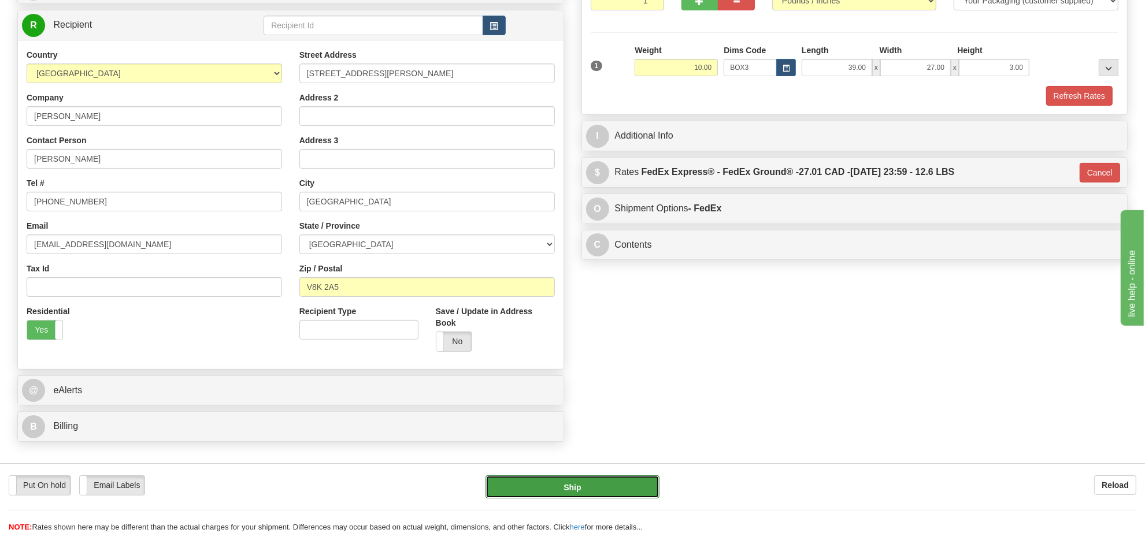
click at [611, 479] on button "Ship" at bounding box center [571, 487] width 173 height 23
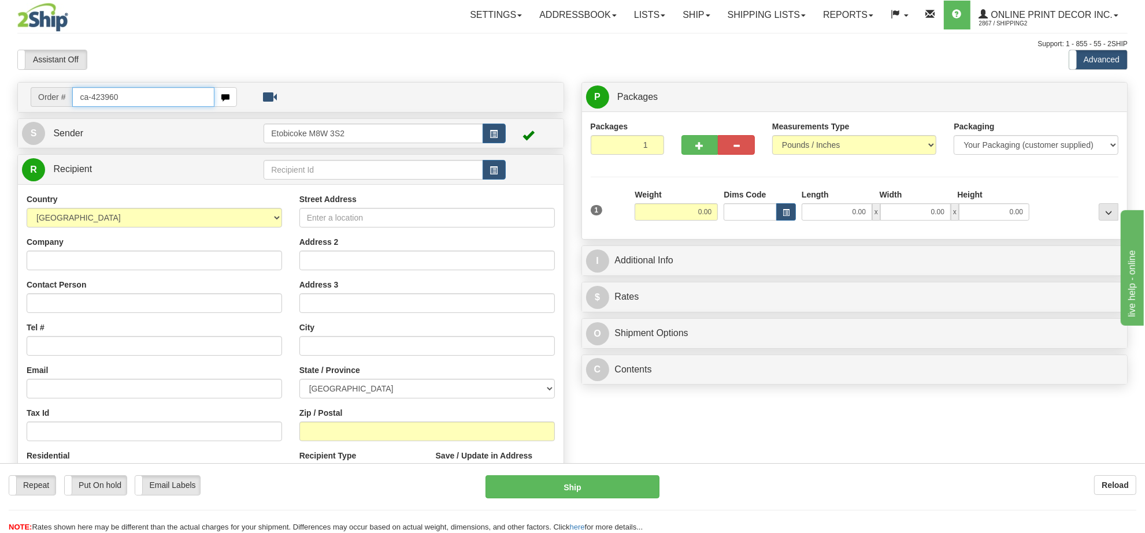
type input "ca-423960"
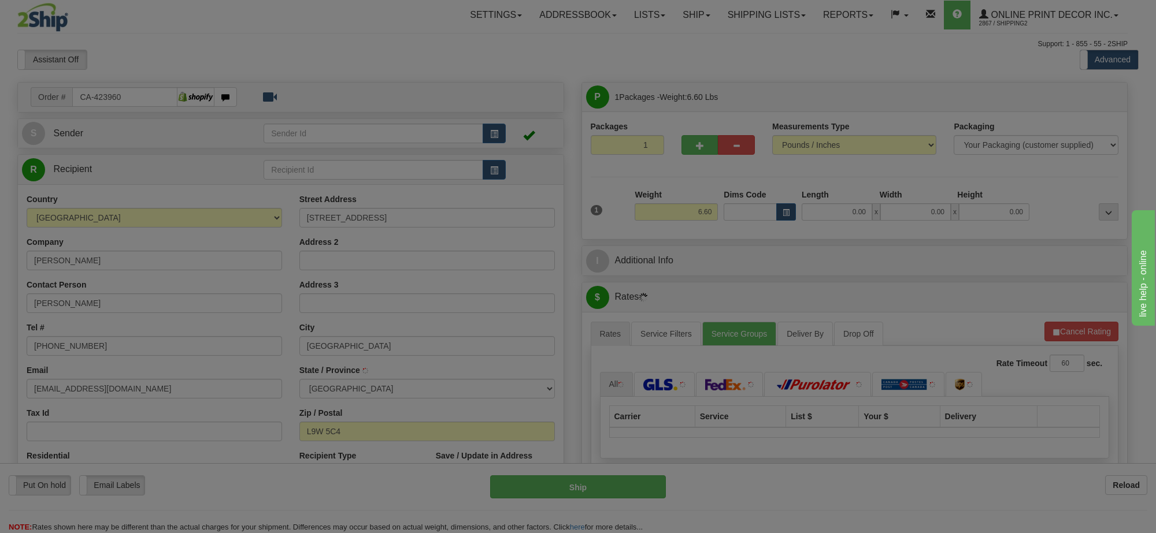
type input "ORANGEVILLE"
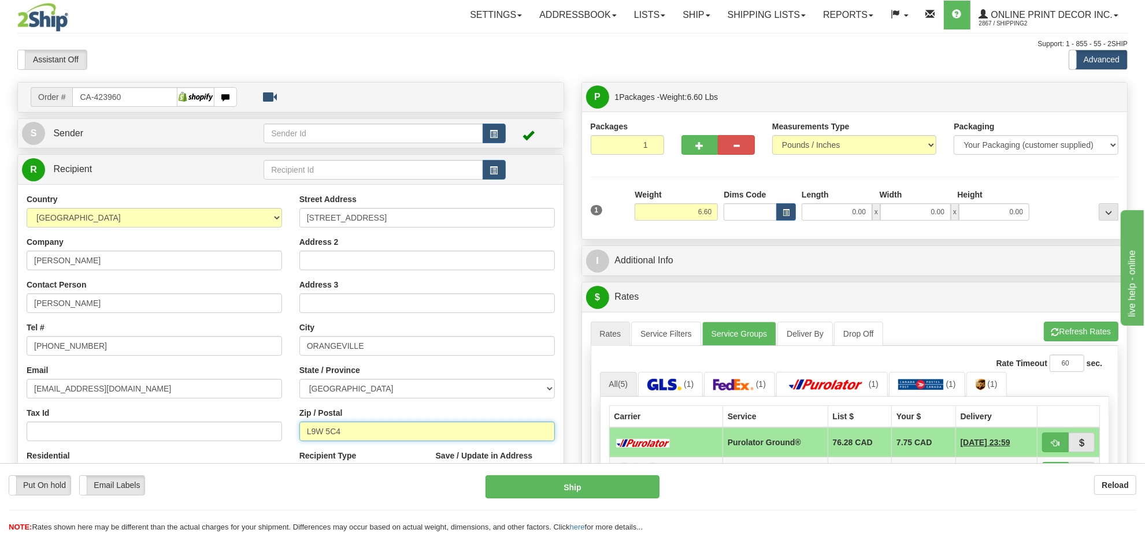
click at [372, 432] on input "L9W 5C4" at bounding box center [426, 432] width 255 height 20
type input "L"
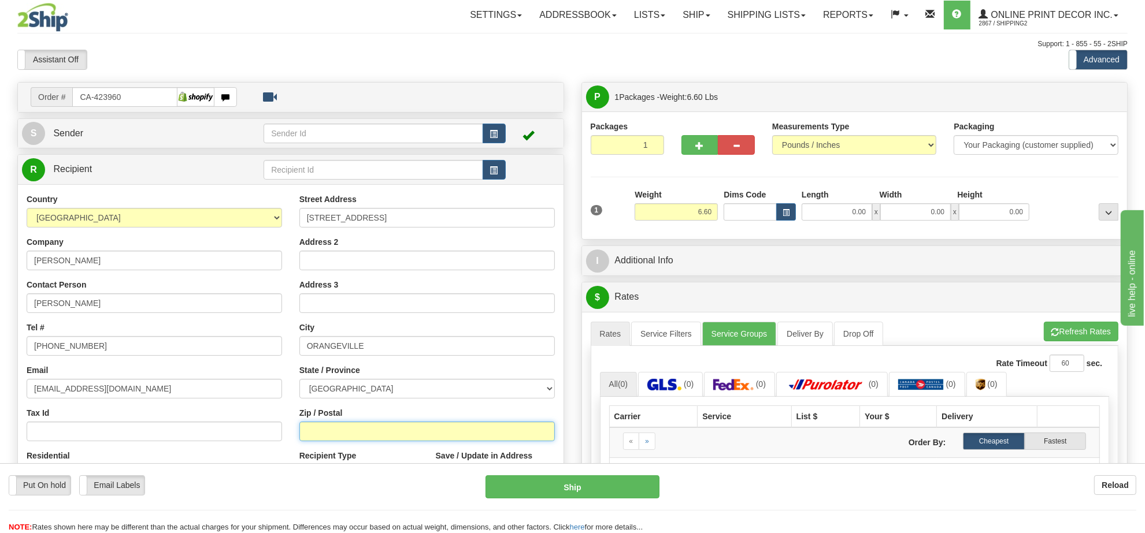
paste input "E7L 4H9"
type input "E7L 4H9"
click at [793, 476] on div "Reload" at bounding box center [906, 486] width 459 height 20
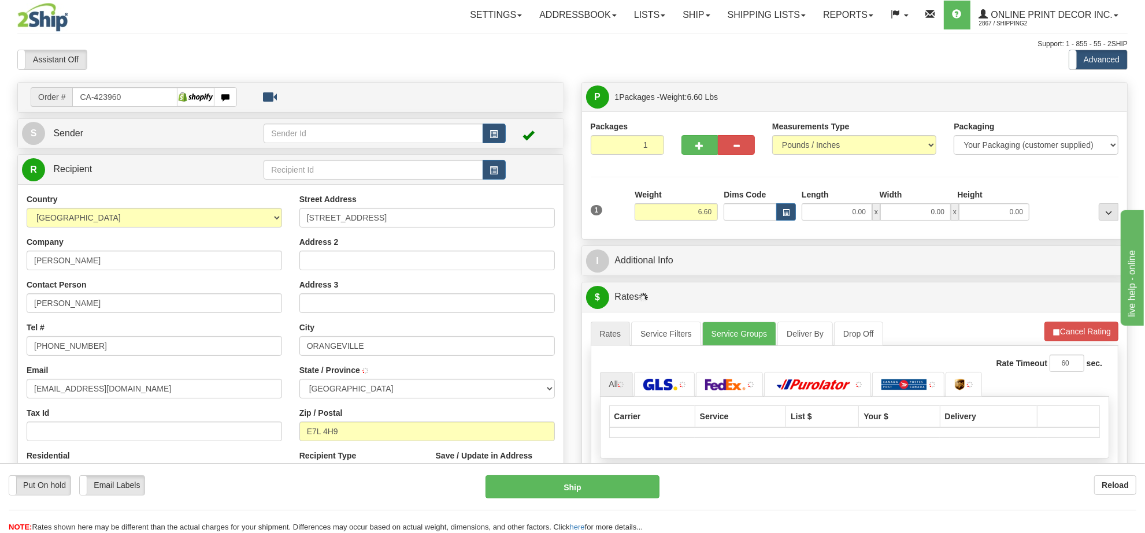
type input "RIVERBANK CARLETON CO"
select select "NB"
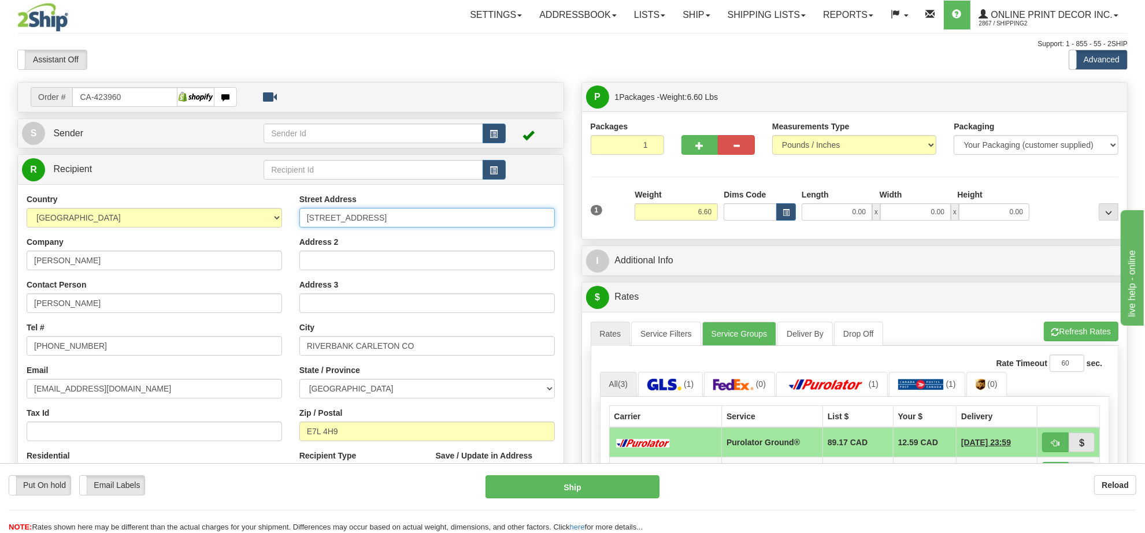
drag, startPoint x: 389, startPoint y: 218, endPoint x: 303, endPoint y: 220, distance: 85.5
click at [303, 220] on input "[STREET_ADDRESS]" at bounding box center [426, 218] width 255 height 20
paste input "E7L 4H9"
type input "E"
click at [400, 217] on input "Street Address" at bounding box center [426, 218] width 255 height 20
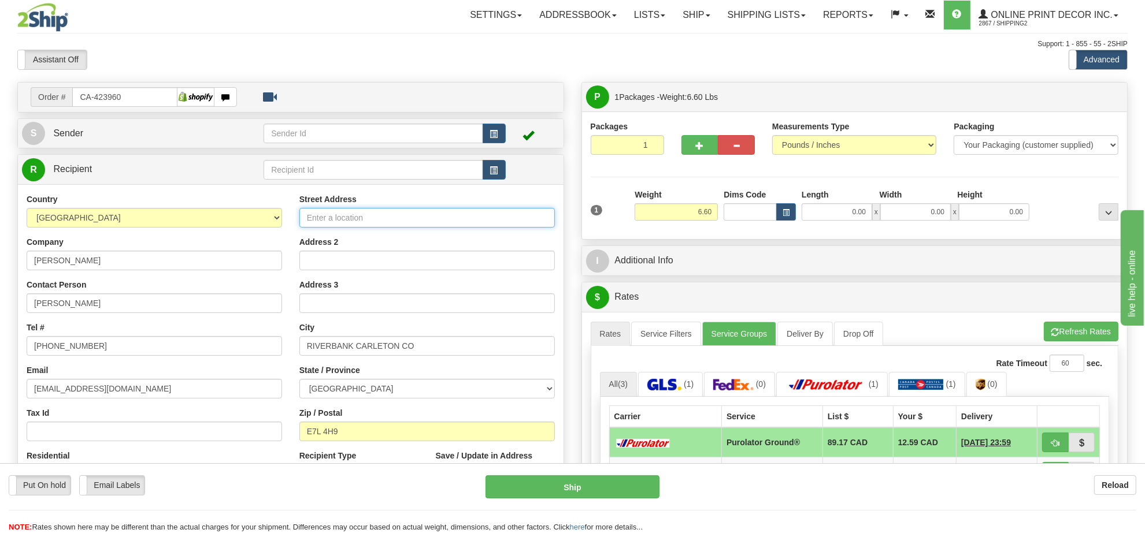
paste input "[STREET_ADDRESS][PERSON_NAME]"
type input "40 Allison Rd, Riverbank"
click at [416, 347] on input "RIVERBANK CARLETON CO" at bounding box center [426, 346] width 255 height 20
type input "RIVERBANK"
click at [414, 220] on input "40 Allison Rd, Riverbank" at bounding box center [426, 218] width 255 height 20
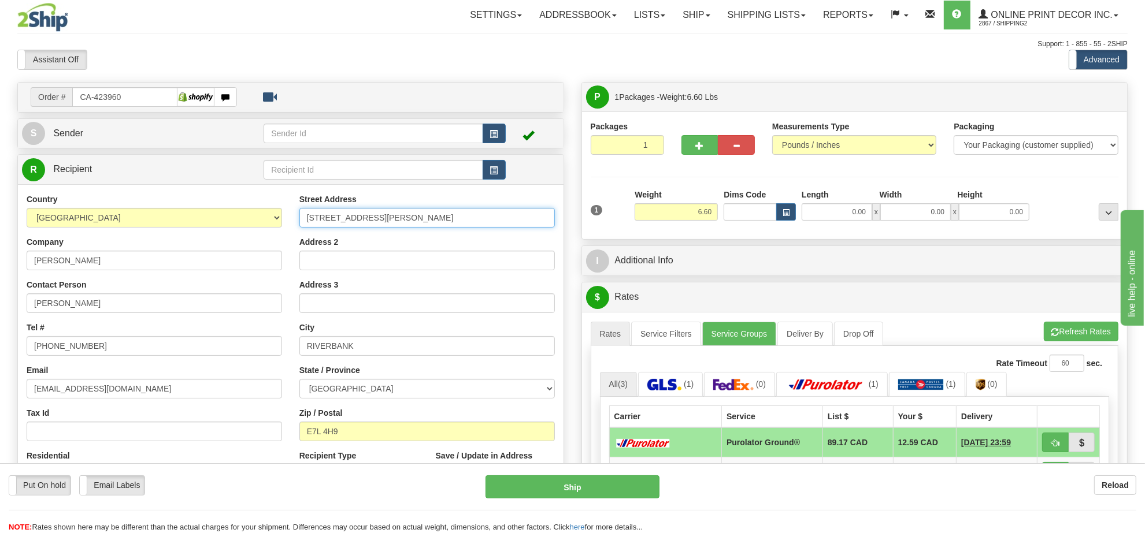
type input "40 Allison Rd"
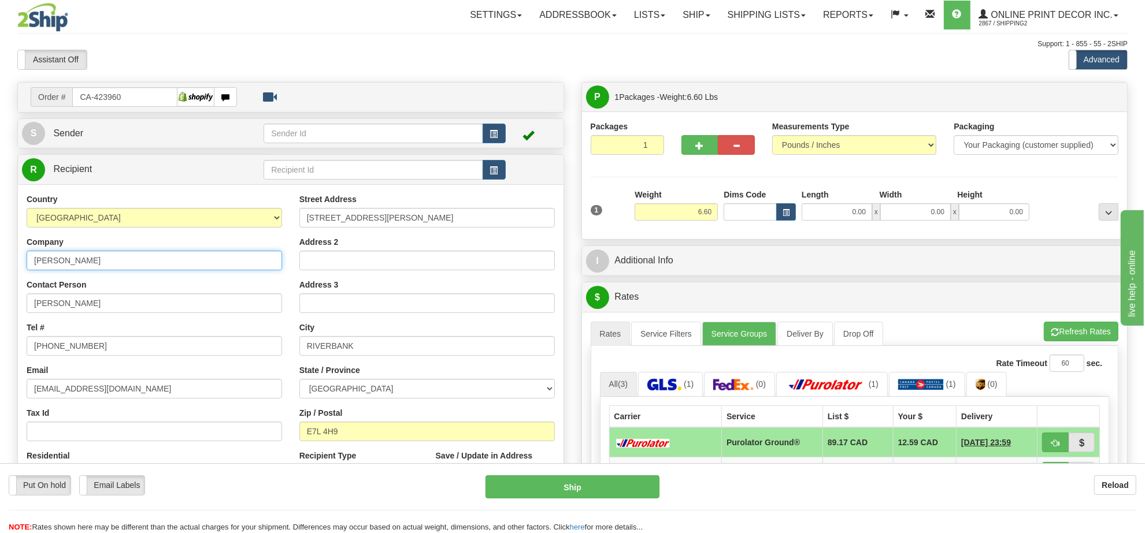
click at [117, 265] on input "Joanne Liberto" at bounding box center [154, 261] width 255 height 20
click at [118, 267] on input "Joanne Liberto" at bounding box center [154, 261] width 255 height 20
type input "J"
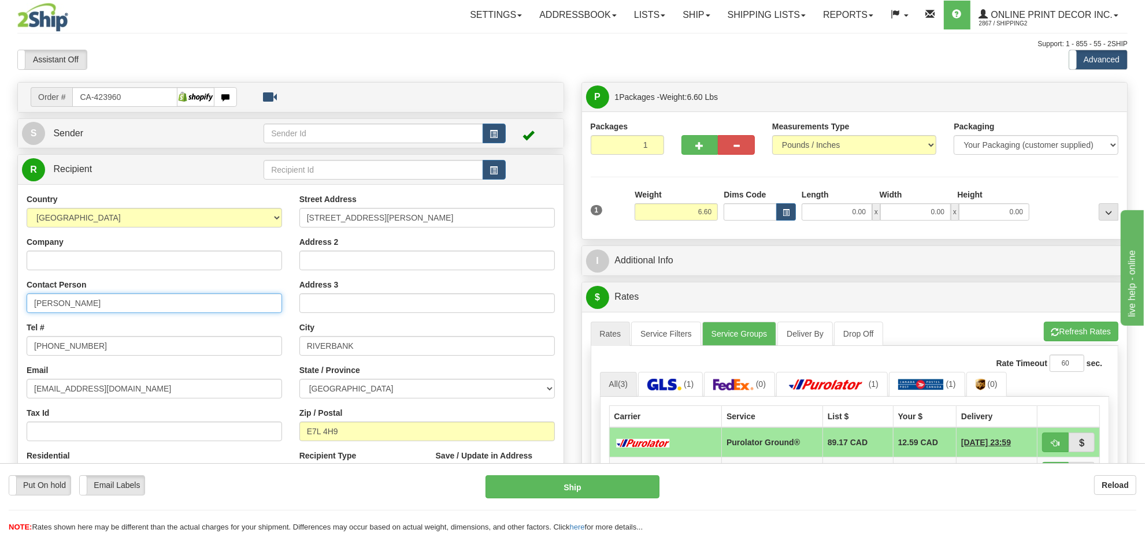
click at [79, 305] on input "Joanne Liberto" at bounding box center [154, 304] width 255 height 20
click at [80, 305] on input "Joanne Liberto" at bounding box center [154, 304] width 255 height 20
type input "J"
type input "k"
type input "Kerrie Hayes"
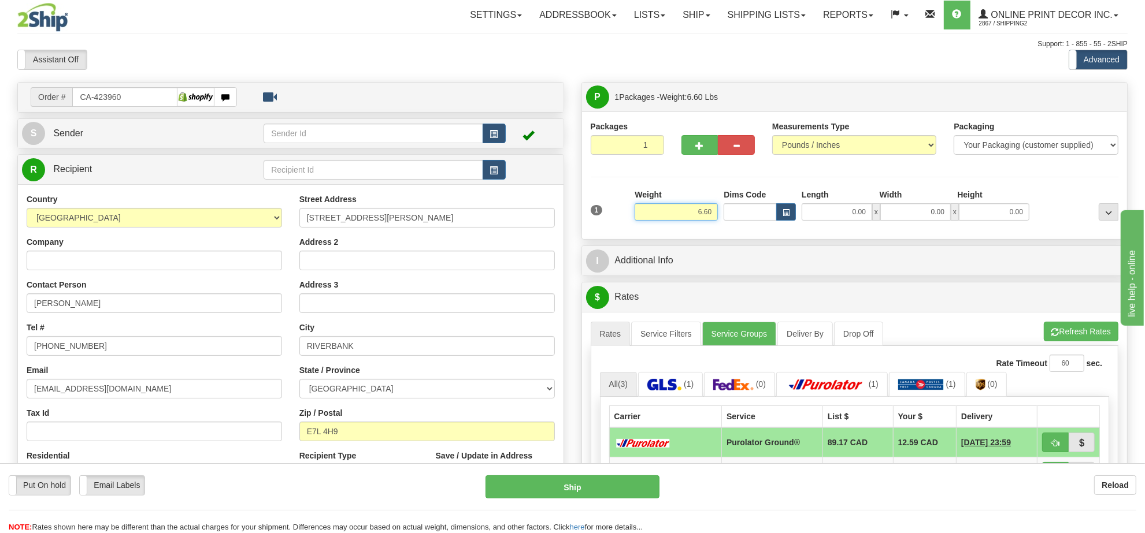
click at [685, 210] on input "6.60" at bounding box center [676, 211] width 83 height 17
type input "5.00"
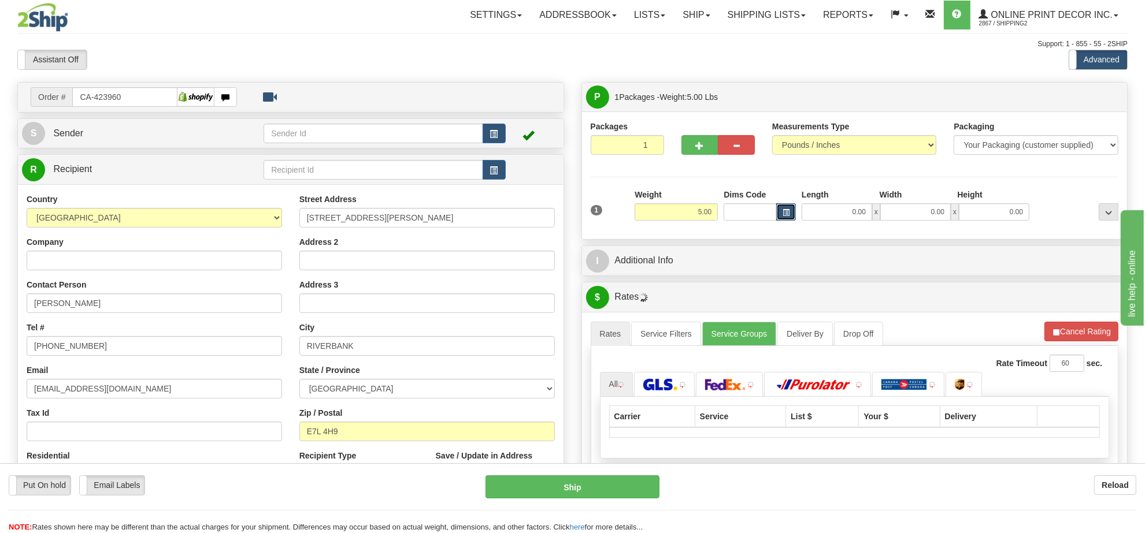
click at [786, 213] on span "button" at bounding box center [786, 213] width 7 height 6
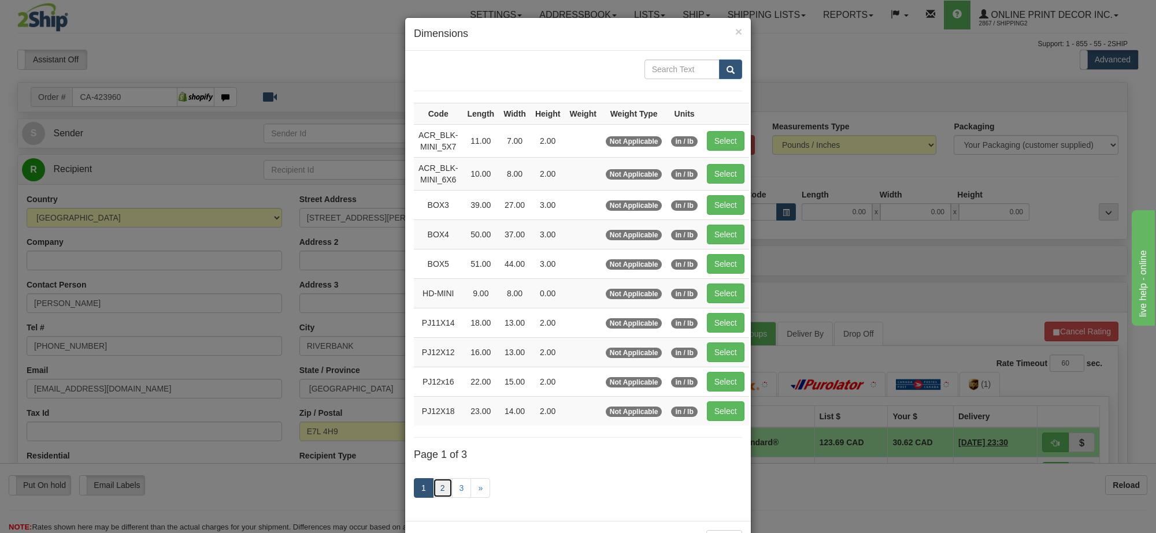
click at [437, 495] on link "2" at bounding box center [443, 489] width 20 height 20
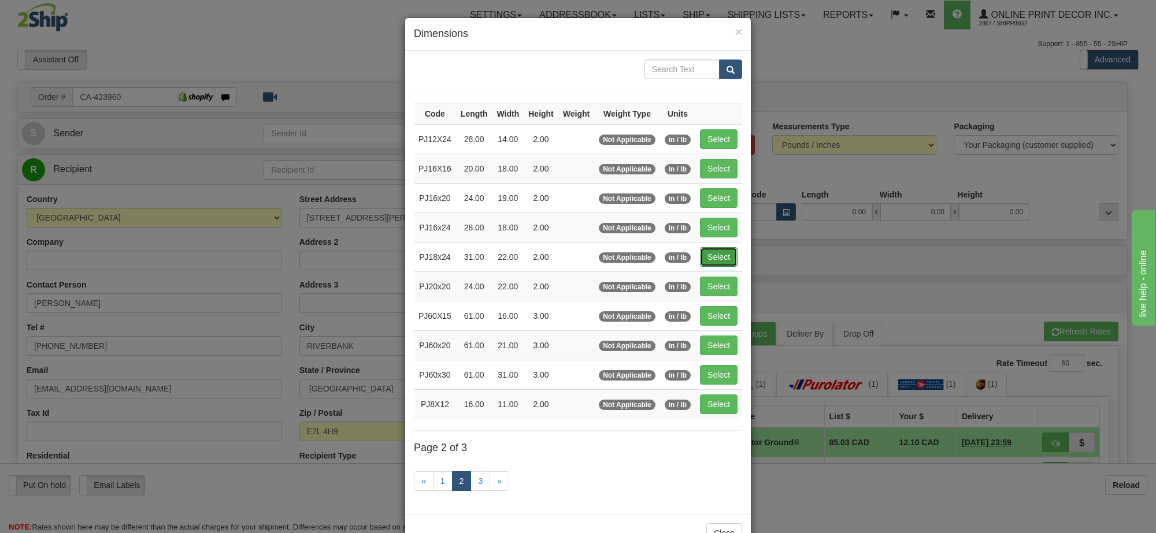
click at [727, 265] on button "Select" at bounding box center [719, 257] width 38 height 20
type input "PJ18x24"
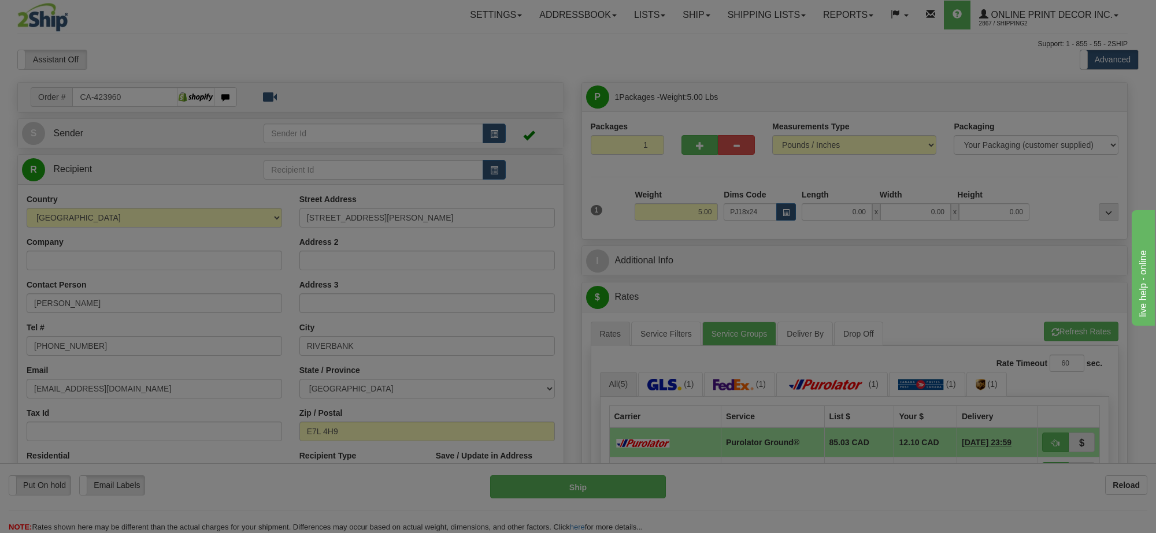
type input "31.00"
type input "22.00"
type input "2.00"
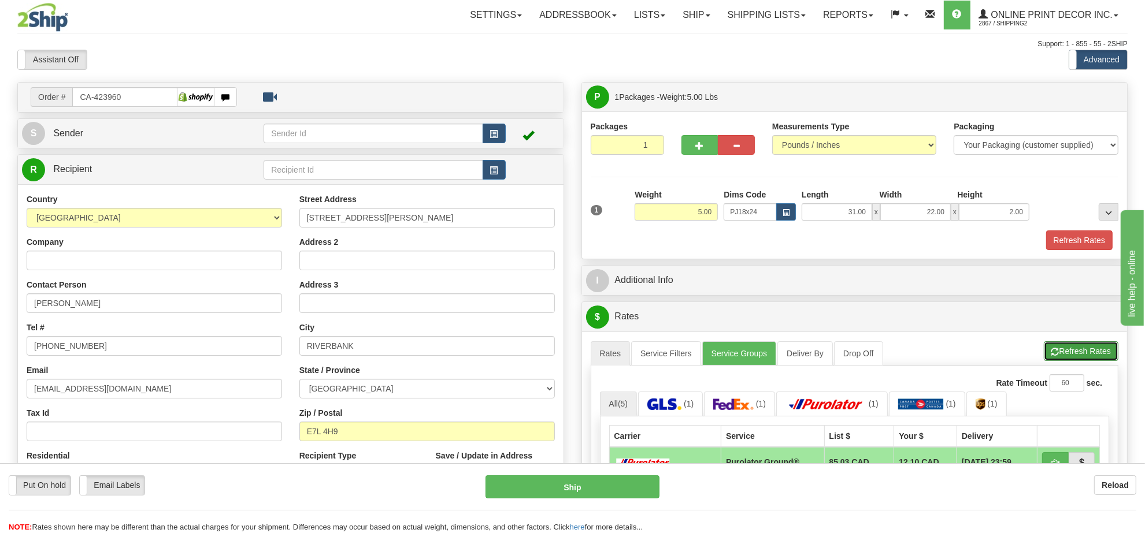
click at [1058, 350] on button "Refresh Rates" at bounding box center [1081, 352] width 75 height 20
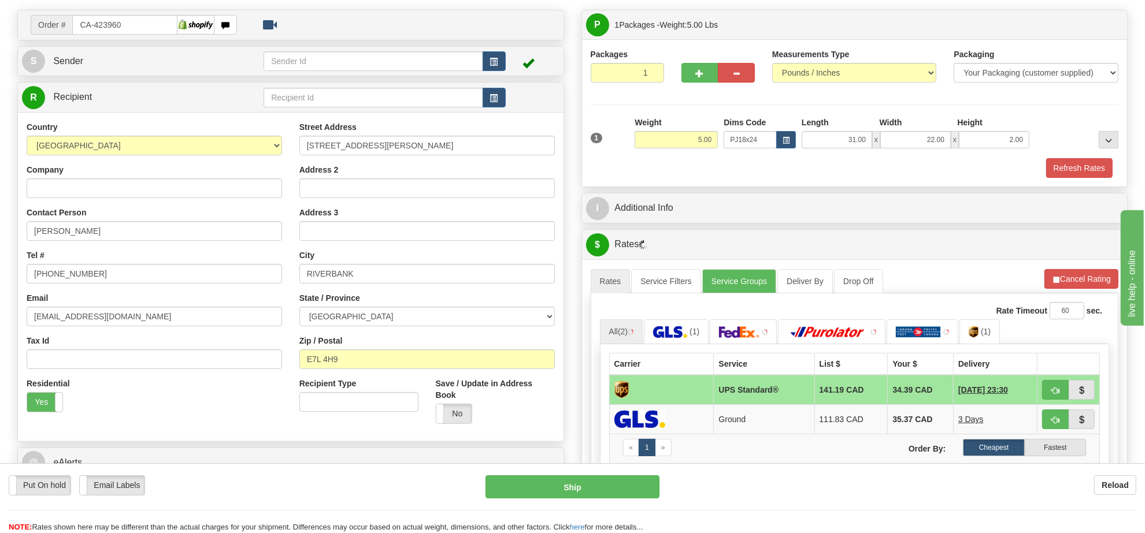
scroll to position [144, 0]
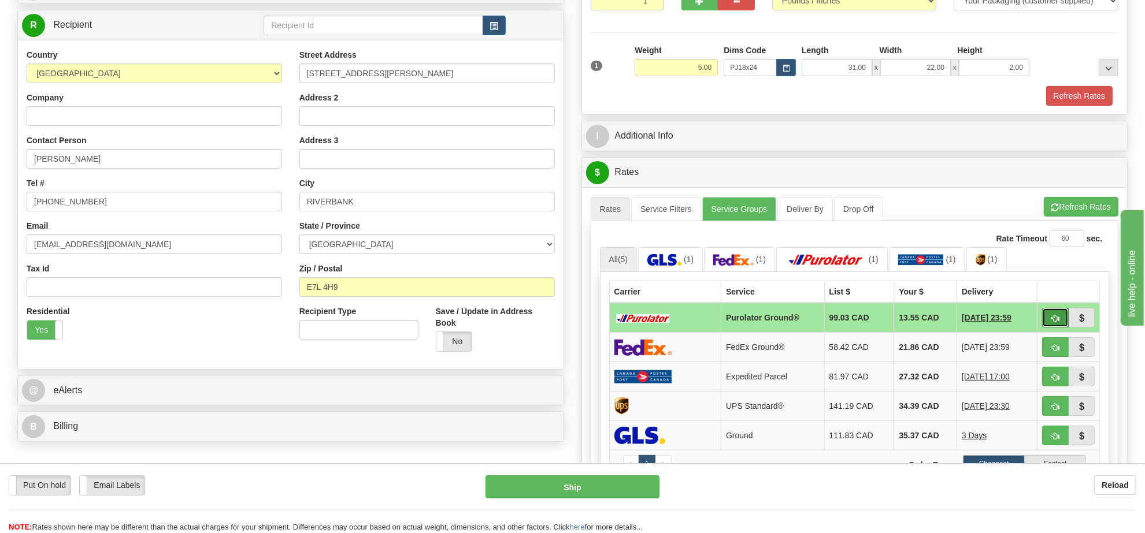
click at [1055, 322] on span "button" at bounding box center [1055, 319] width 8 height 8
type input "260"
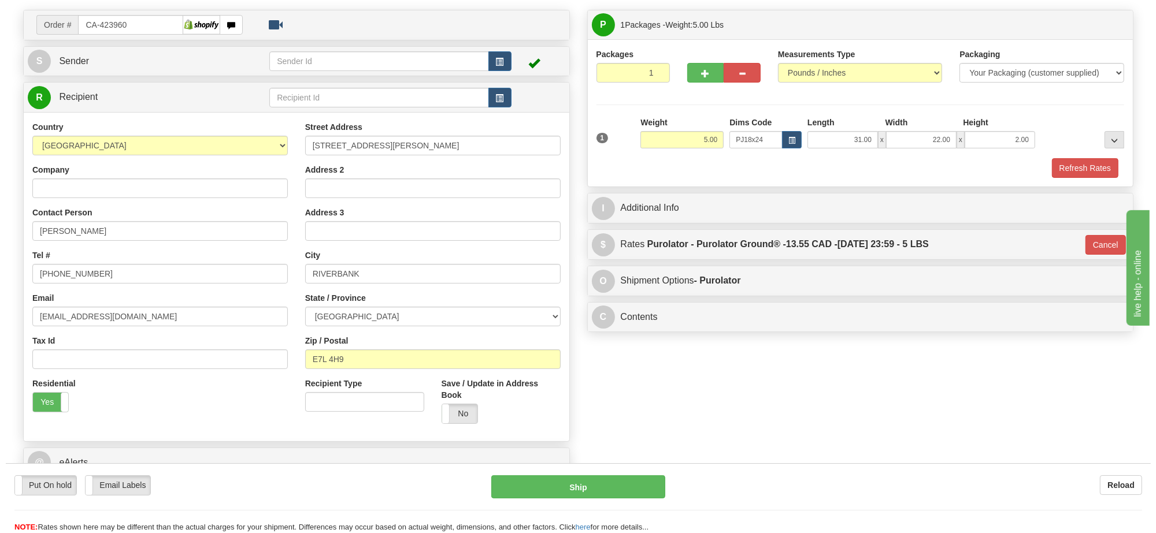
scroll to position [0, 0]
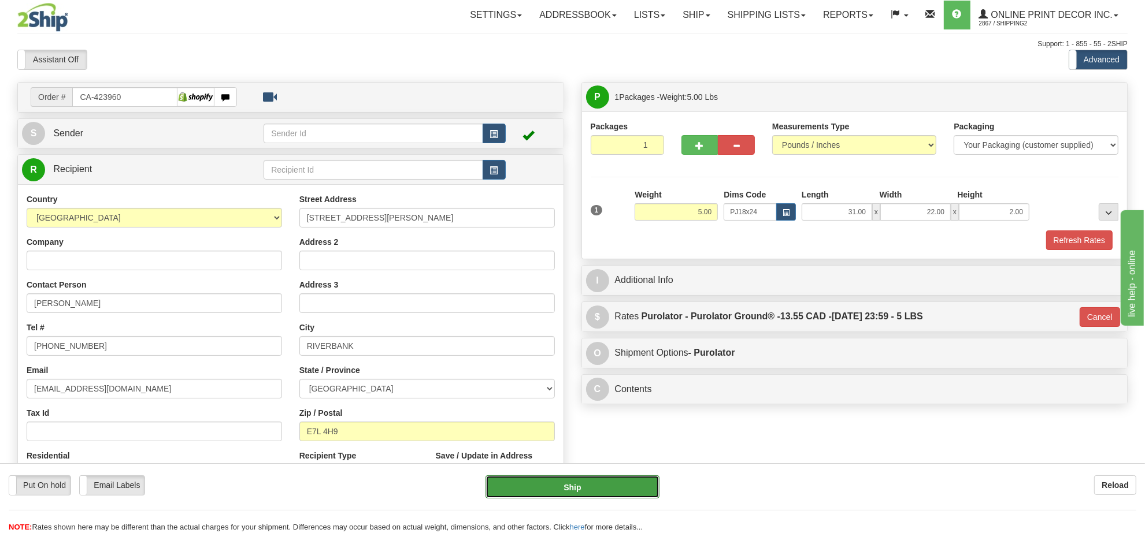
click at [579, 481] on button "Ship" at bounding box center [571, 487] width 173 height 23
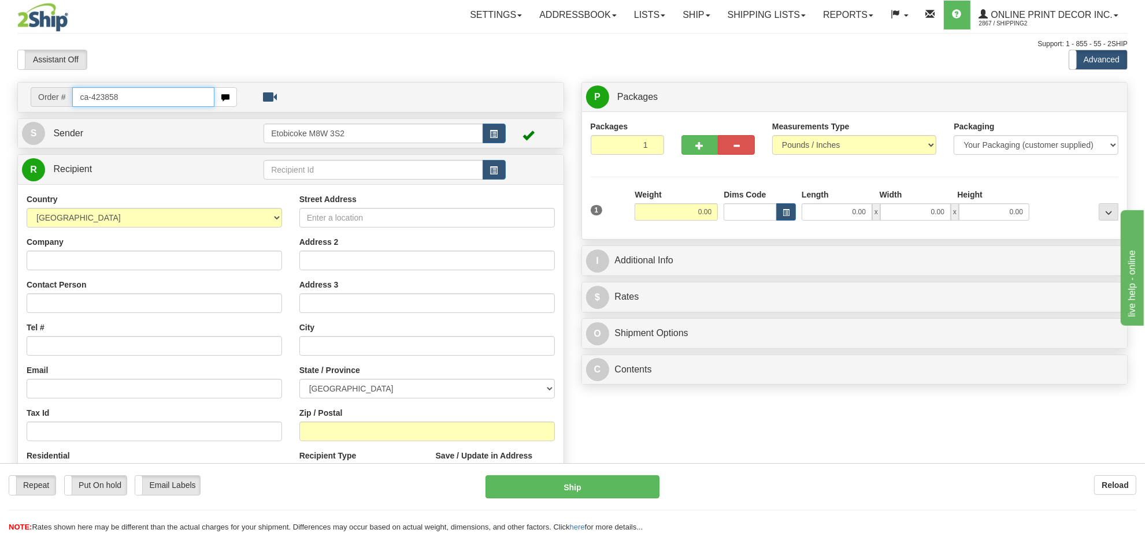
type input "ca-423858"
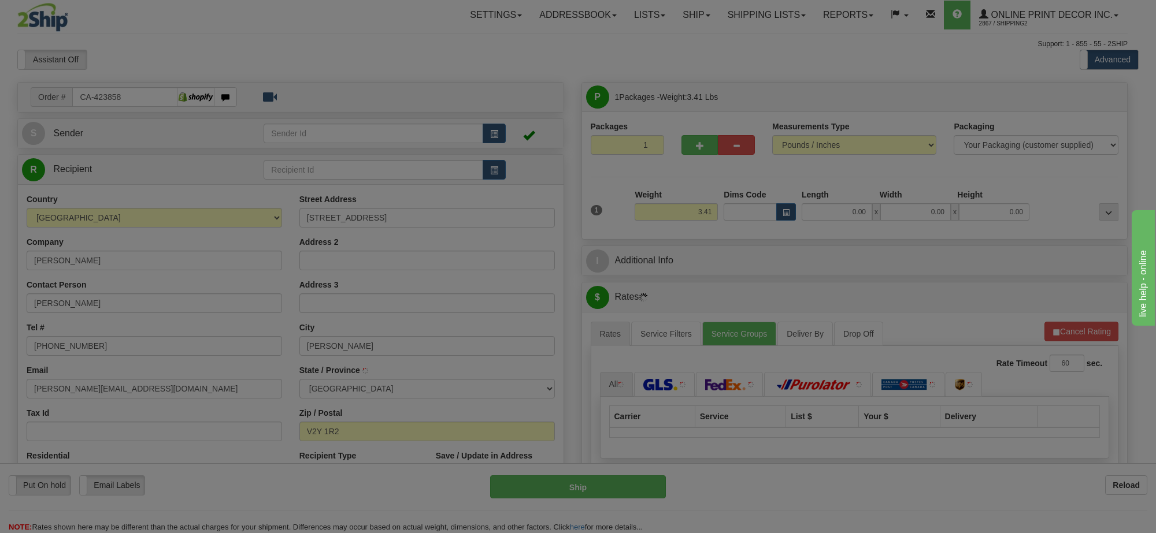
type input "[PERSON_NAME]"
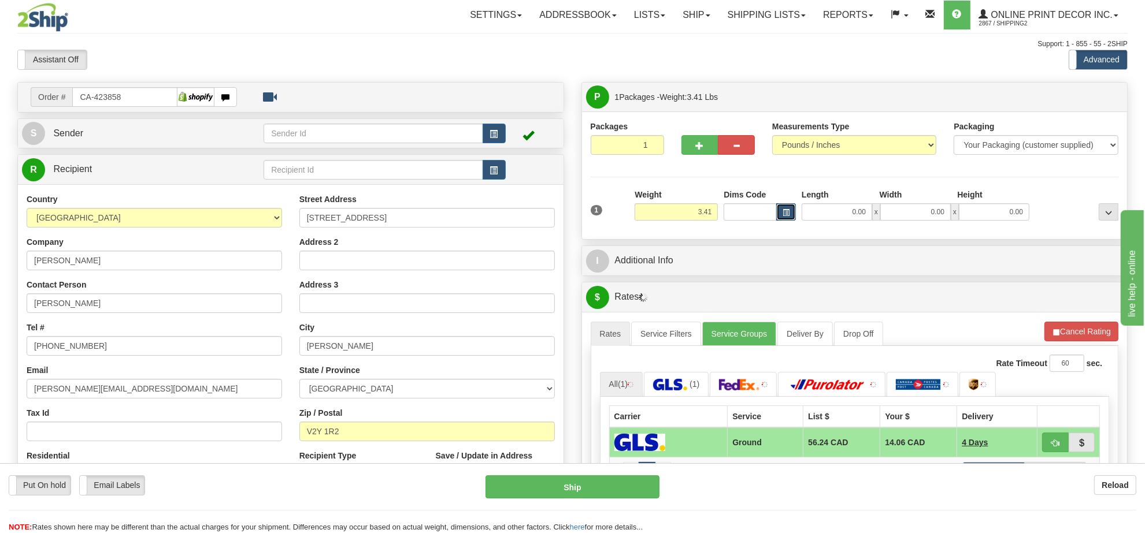
click at [792, 215] on button "button" at bounding box center [786, 211] width 20 height 17
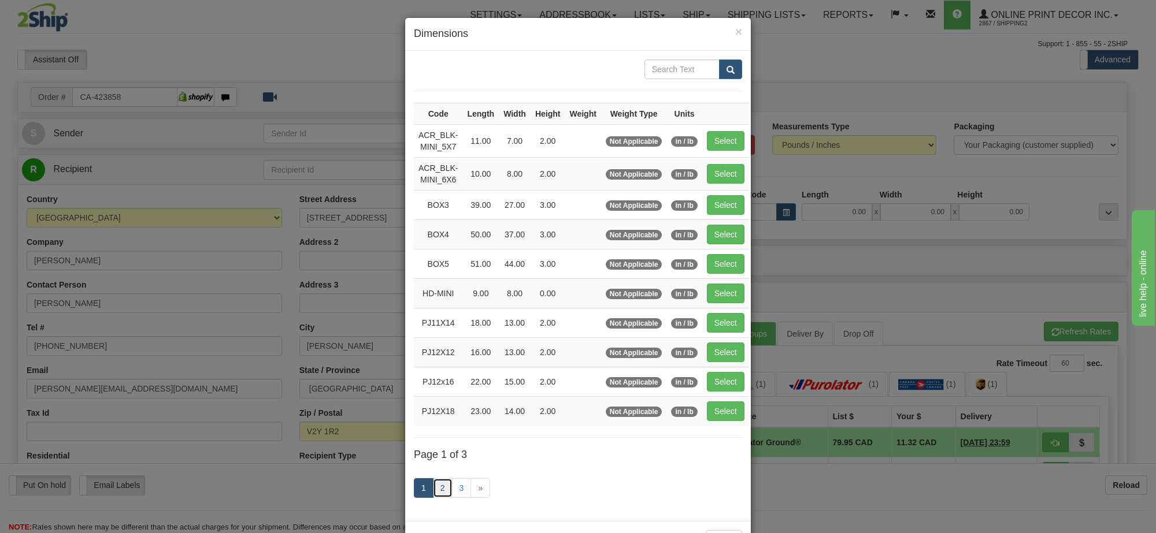
drag, startPoint x: 440, startPoint y: 485, endPoint x: 431, endPoint y: 475, distance: 14.3
click at [438, 483] on link "2" at bounding box center [443, 489] width 20 height 20
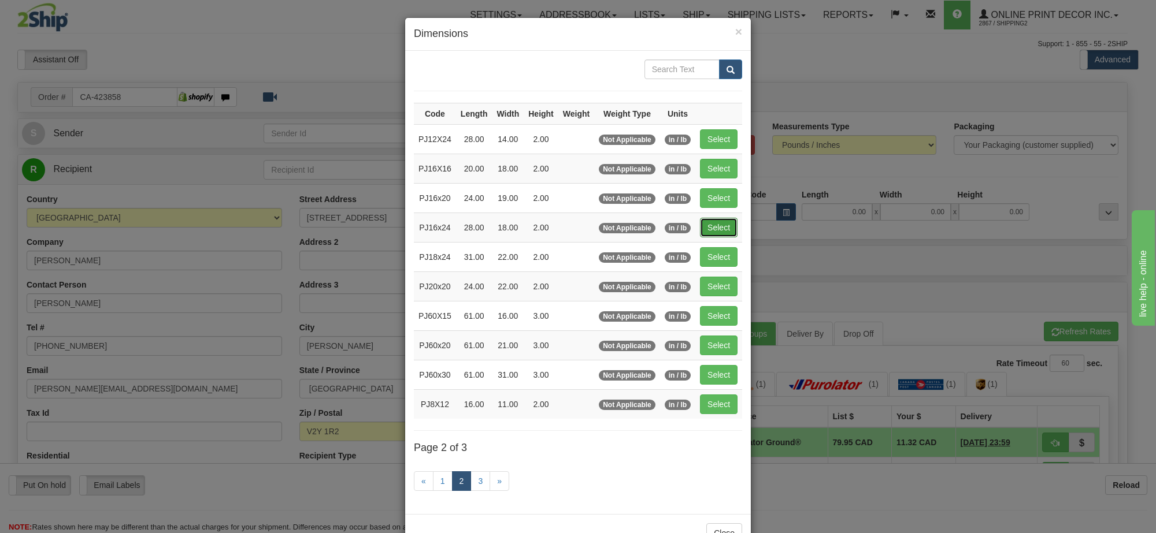
click at [725, 228] on button "Select" at bounding box center [719, 228] width 38 height 20
type input "PJ16x24"
type input "28.00"
type input "18.00"
type input "2.00"
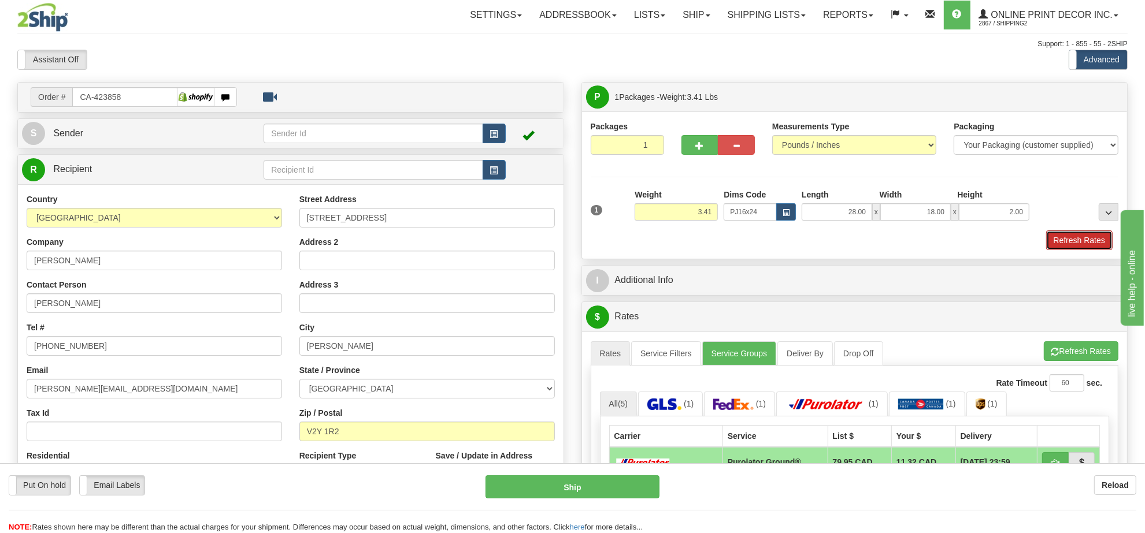
click at [1070, 244] on button "Refresh Rates" at bounding box center [1079, 241] width 66 height 20
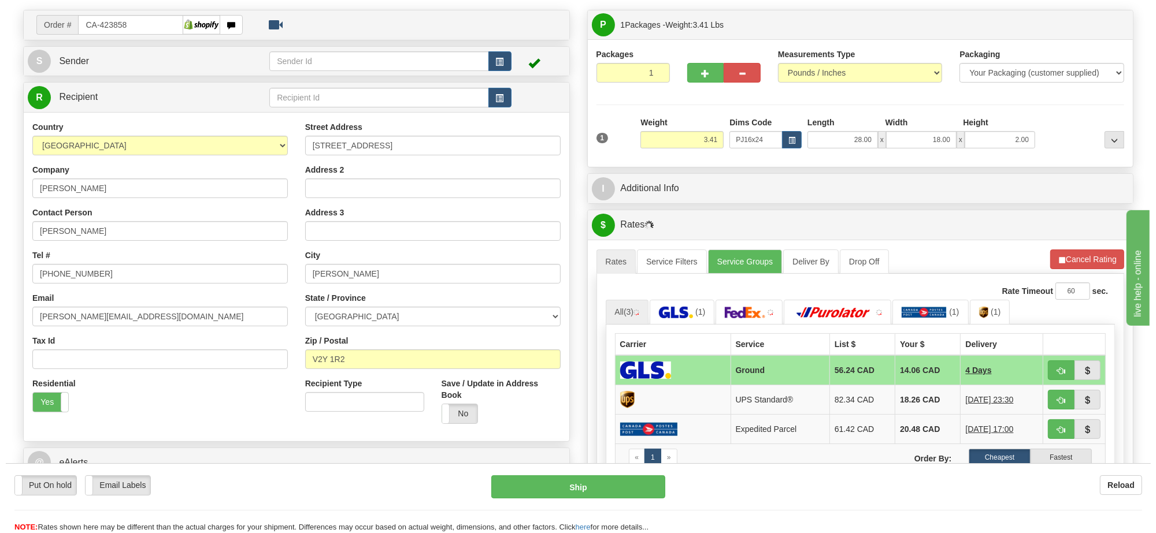
scroll to position [144, 0]
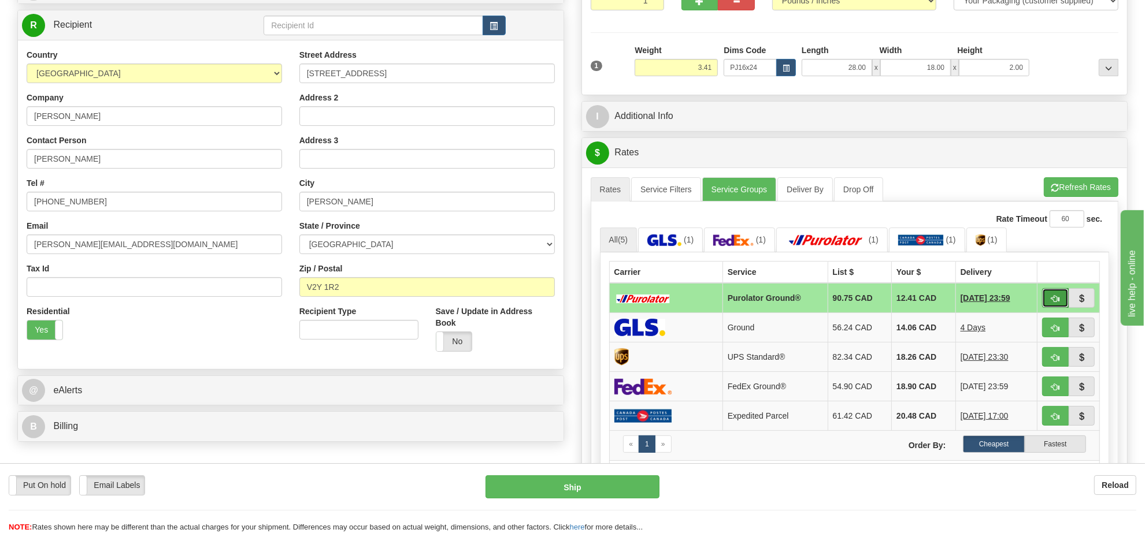
click at [1053, 302] on span "button" at bounding box center [1055, 299] width 8 height 8
type input "260"
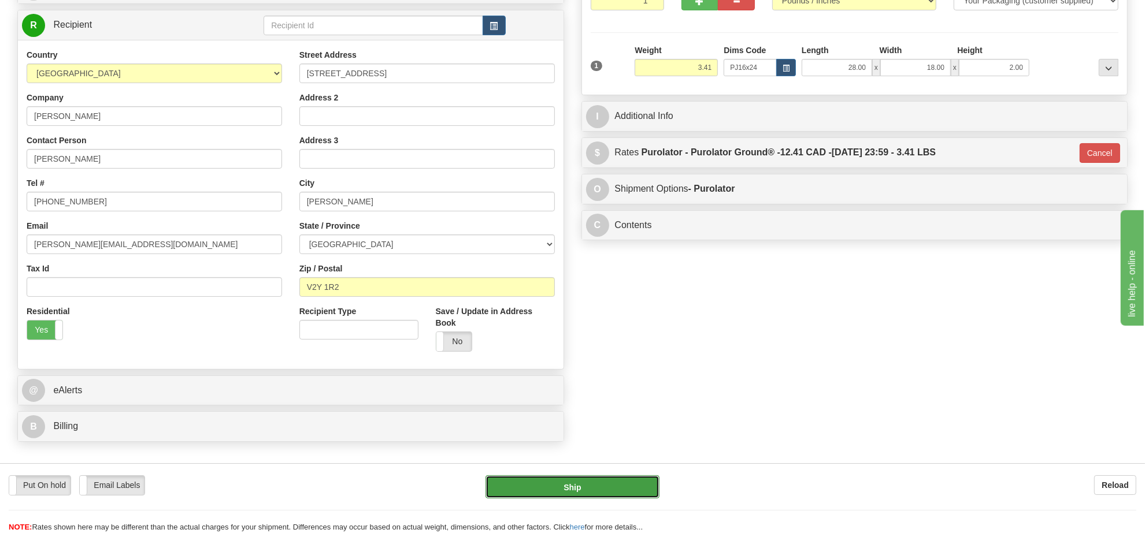
click at [580, 487] on button "Ship" at bounding box center [571, 487] width 173 height 23
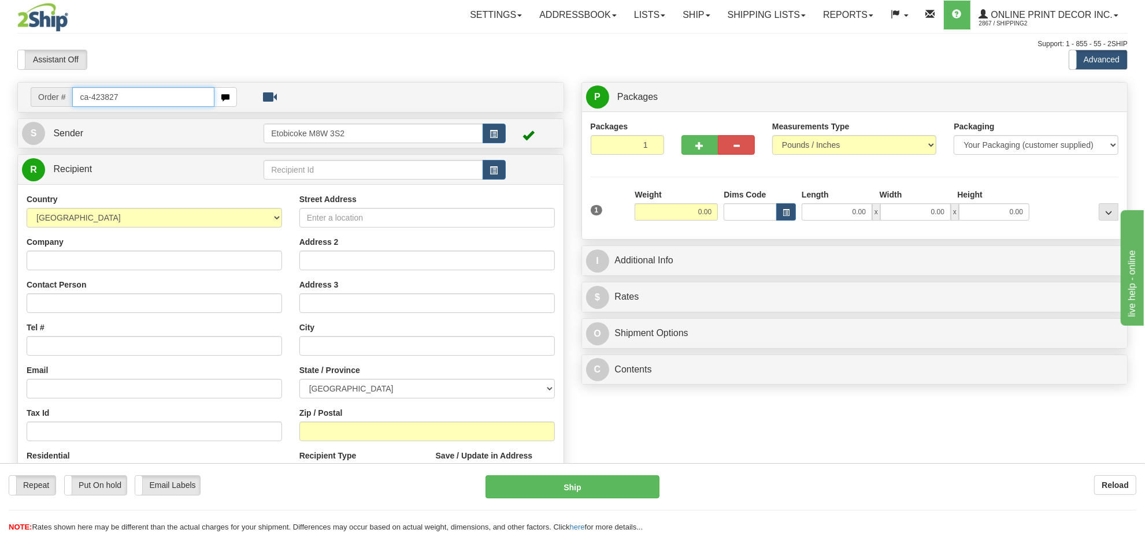
type input "ca-423827"
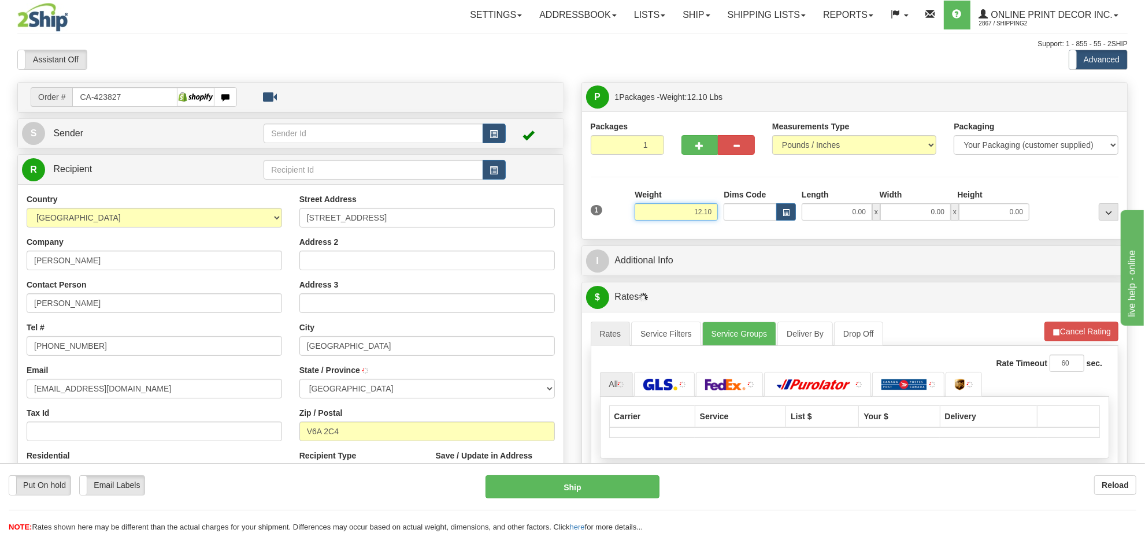
click at [698, 216] on input "12.10" at bounding box center [676, 211] width 83 height 17
type input "VANCOUVER"
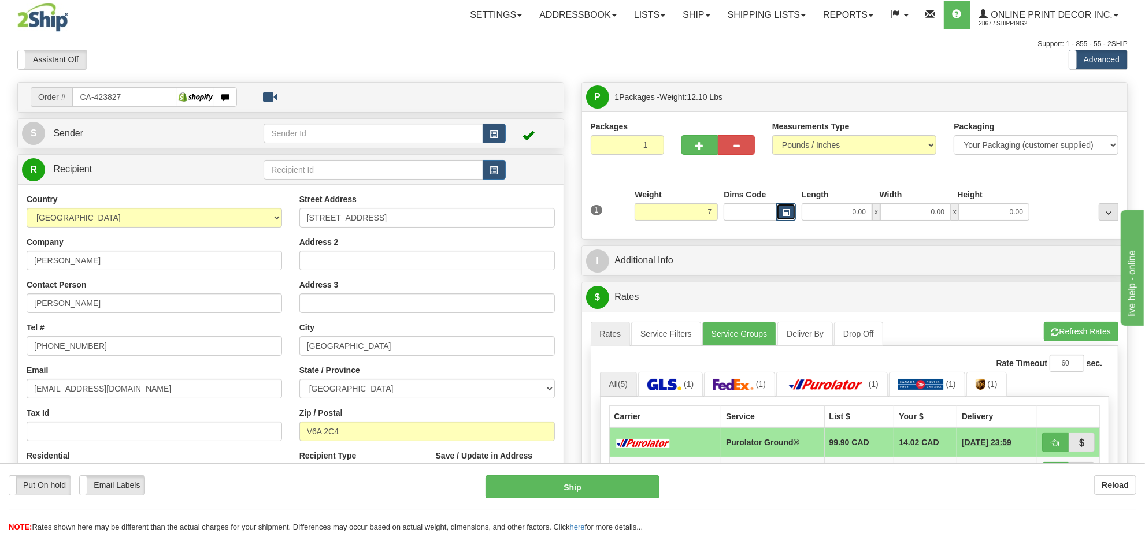
type input "7.00"
click at [787, 208] on button "button" at bounding box center [786, 211] width 20 height 17
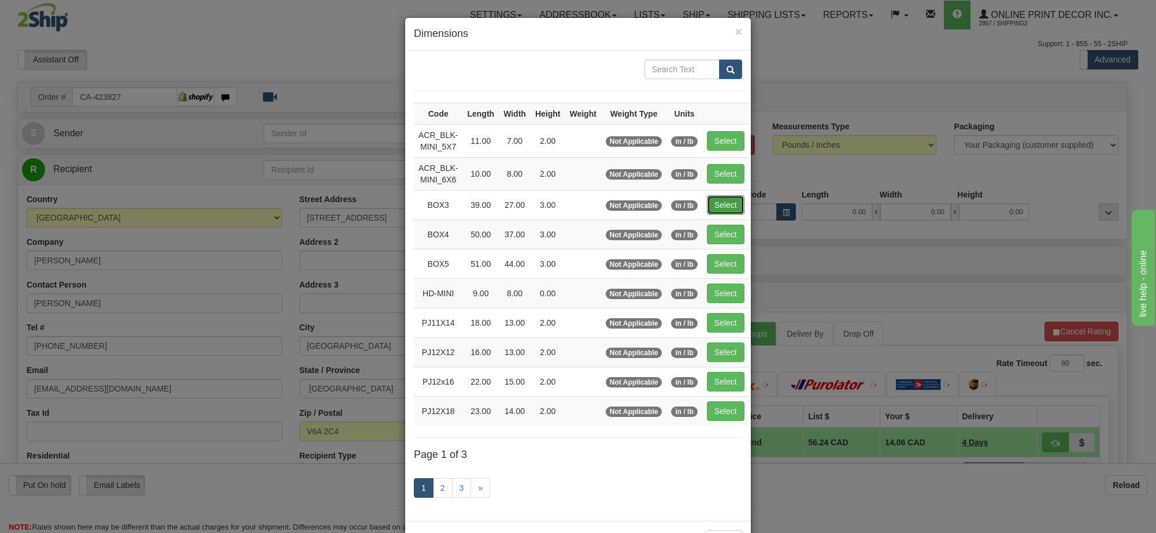
click at [723, 212] on button "Select" at bounding box center [726, 205] width 38 height 20
type input "BOX3"
type input "39.00"
type input "27.00"
type input "3.00"
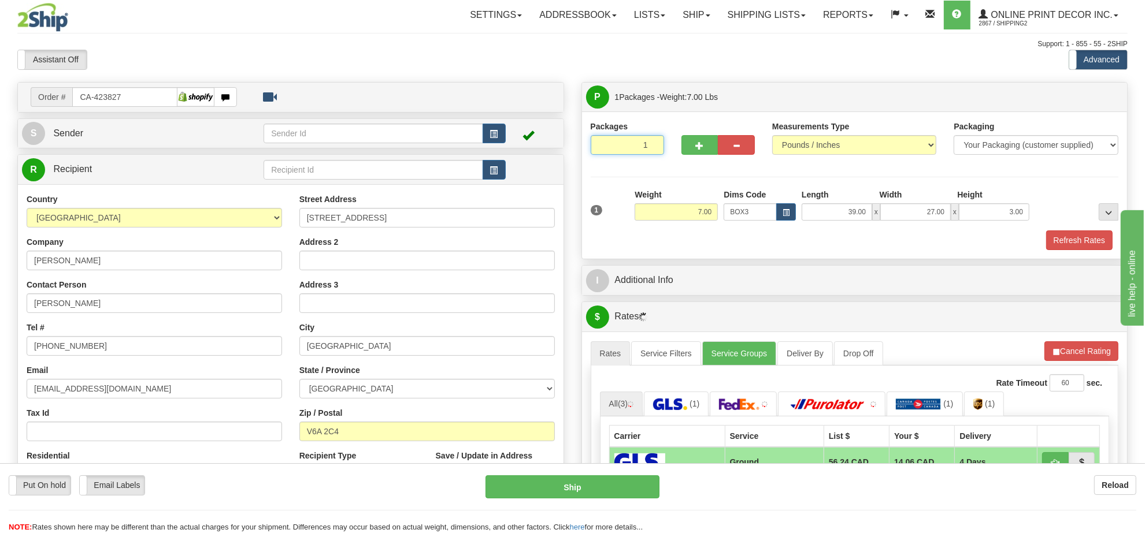
click at [606, 151] on input "1" at bounding box center [627, 145] width 73 height 20
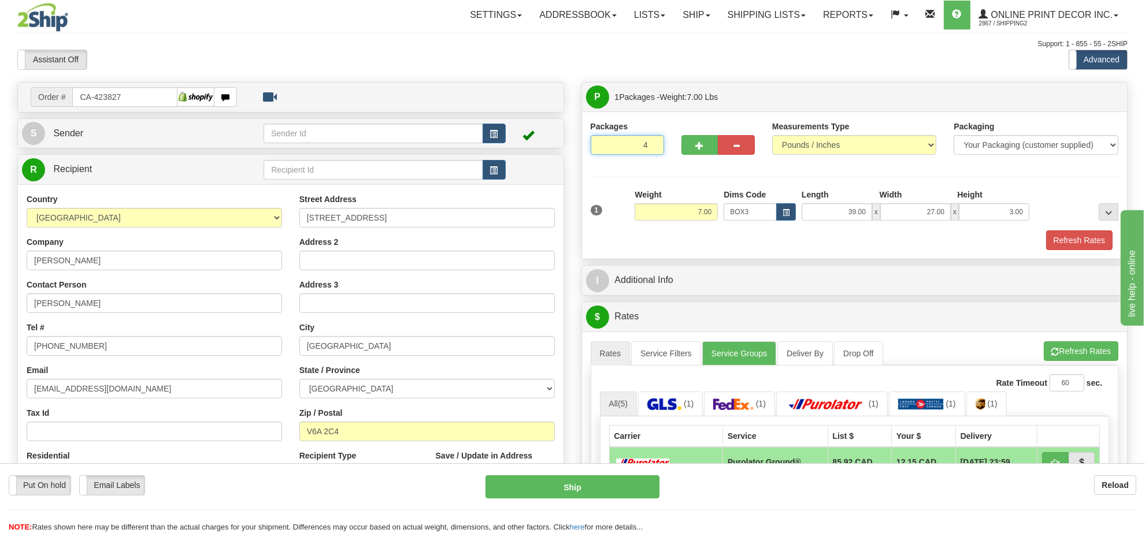
type input "4"
radio input "true"
click at [1058, 350] on button "Refresh Rates" at bounding box center [1081, 352] width 75 height 20
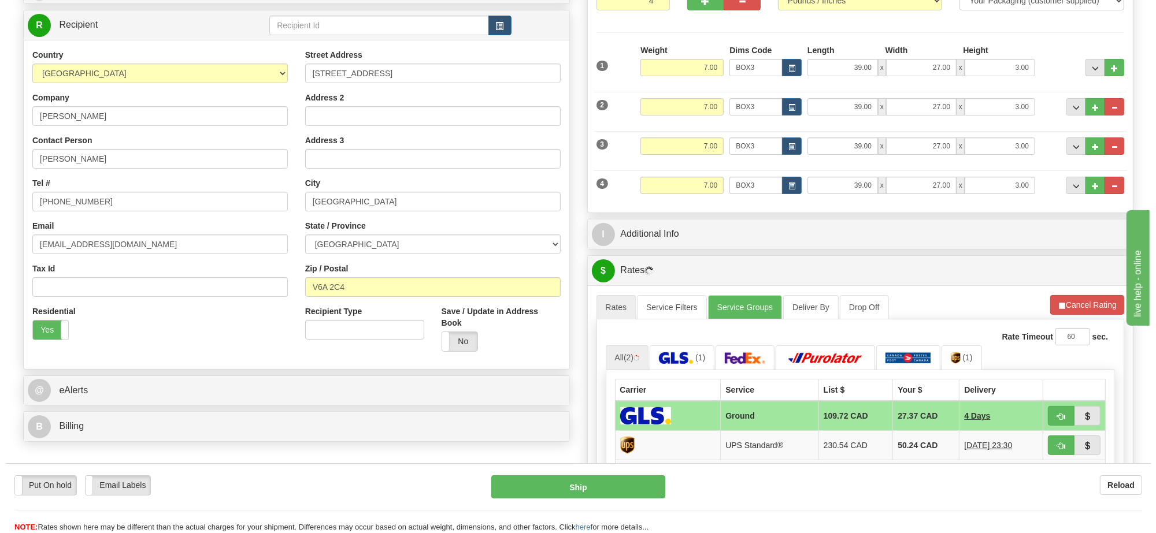
scroll to position [217, 0]
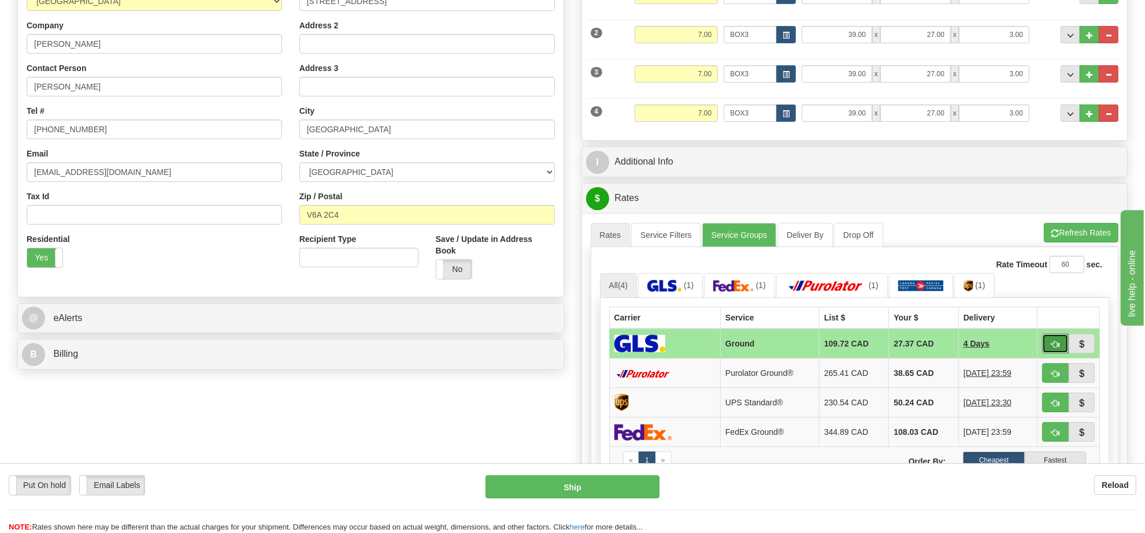
click at [1056, 348] on span "button" at bounding box center [1055, 345] width 8 height 8
type input "1"
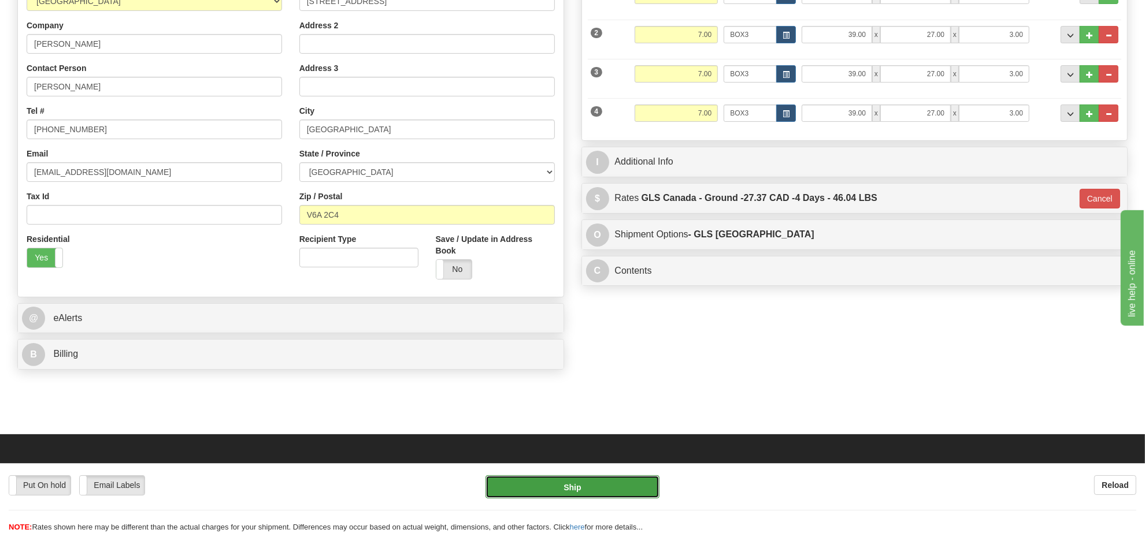
click at [591, 478] on button "Ship" at bounding box center [571, 487] width 173 height 23
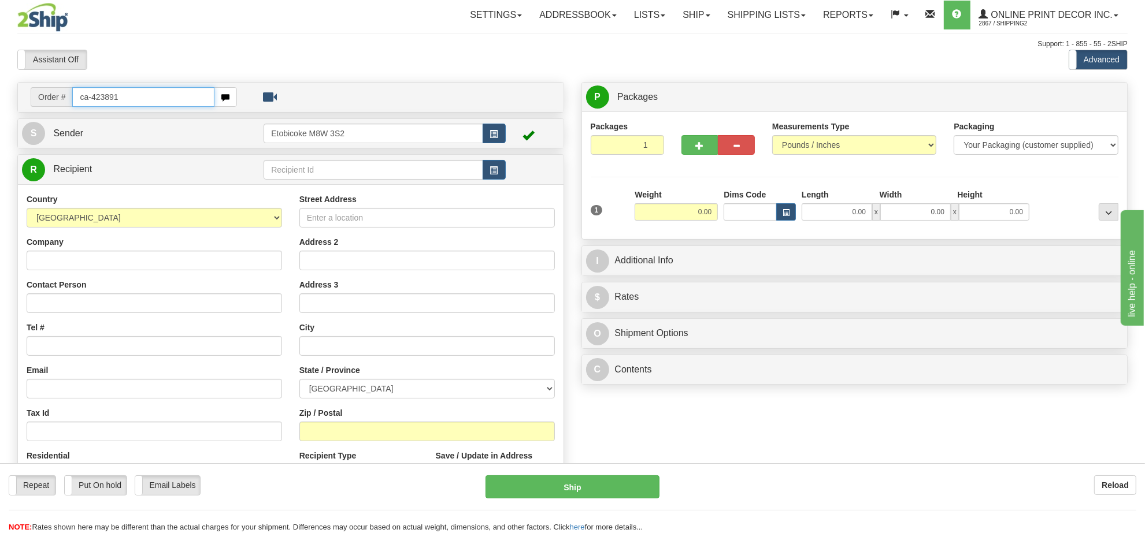
type input "ca-423891"
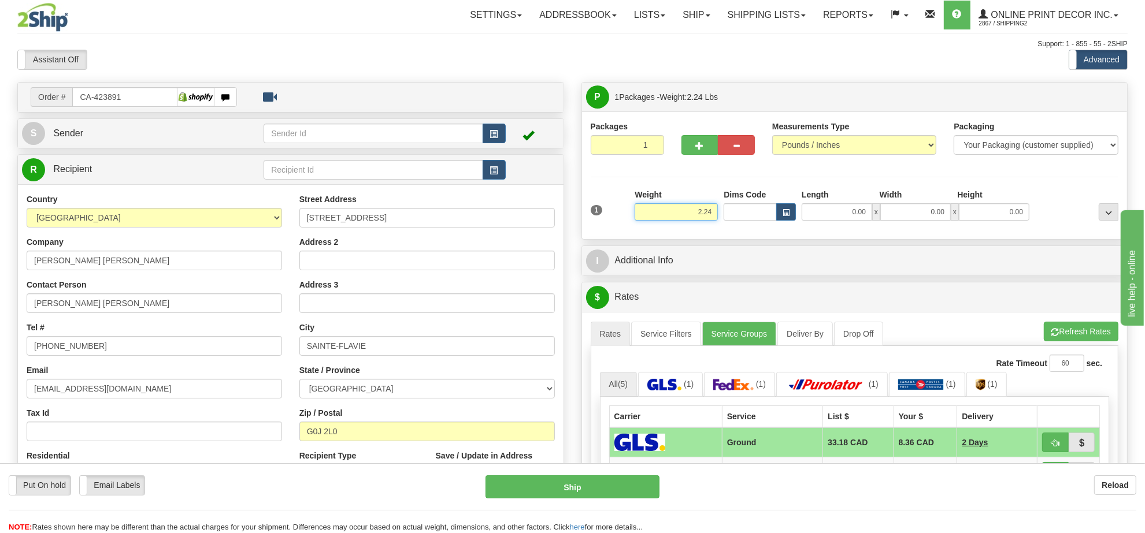
click at [702, 220] on input "2.24" at bounding box center [676, 211] width 83 height 17
type input "18.00"
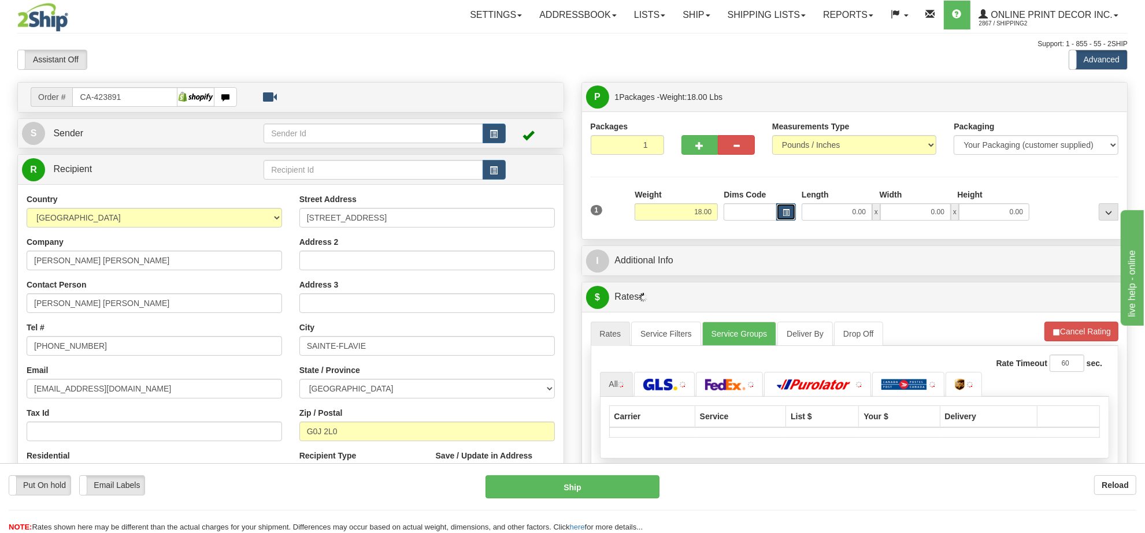
click at [776, 210] on button "button" at bounding box center [786, 211] width 20 height 17
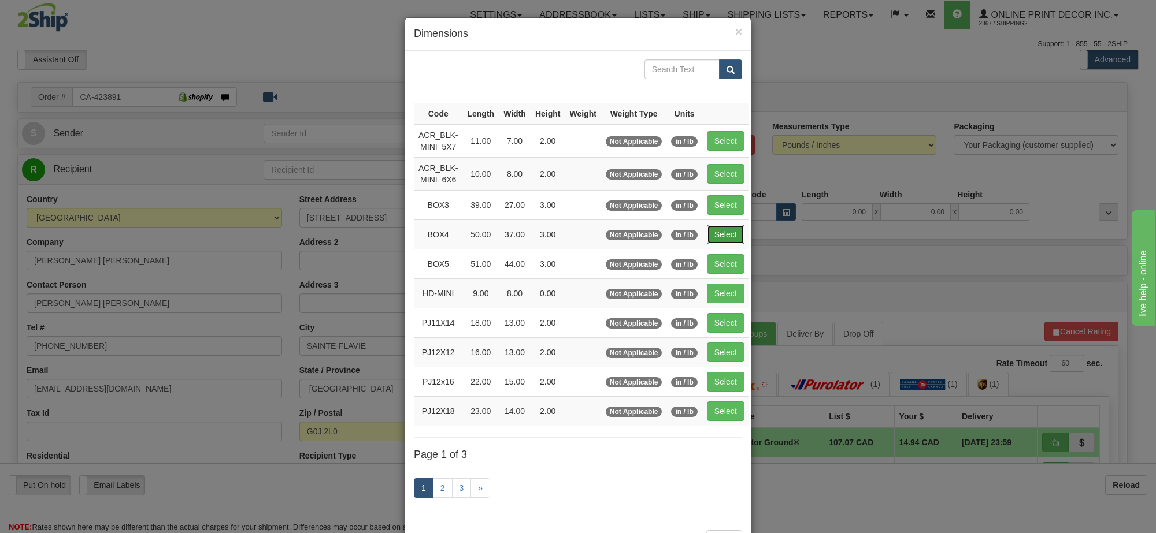
click at [717, 238] on button "Select" at bounding box center [726, 235] width 38 height 20
type input "BOX4"
type input "50.00"
type input "37.00"
type input "3.00"
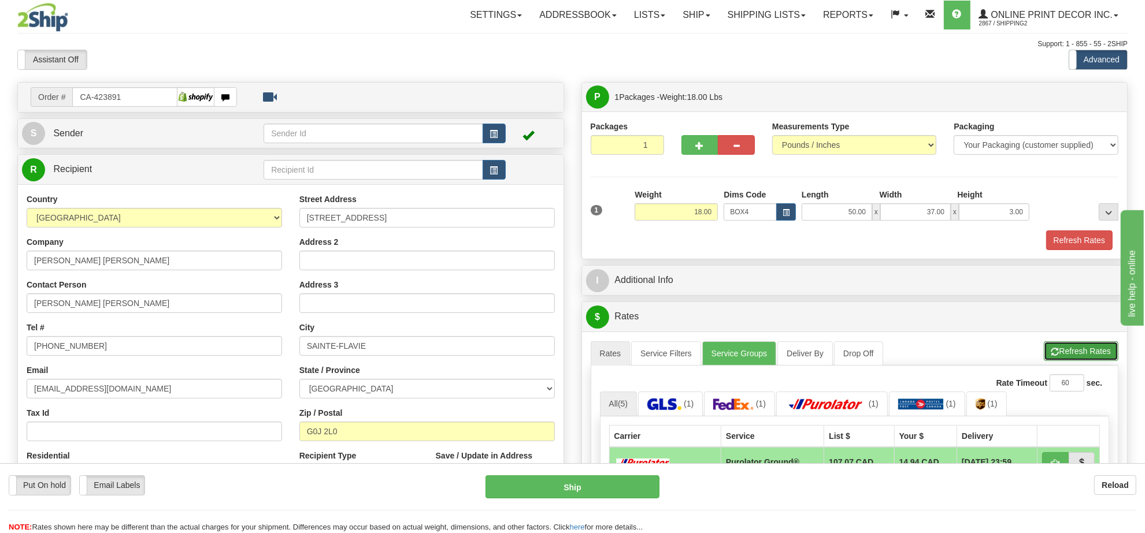
click at [1072, 354] on button "Refresh Rates" at bounding box center [1081, 352] width 75 height 20
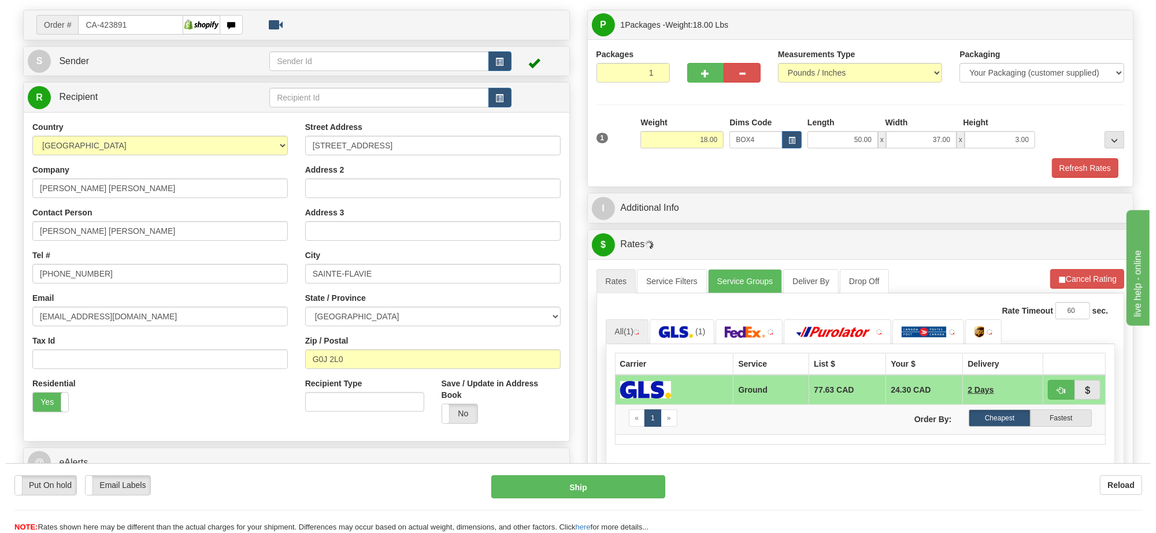
scroll to position [144, 0]
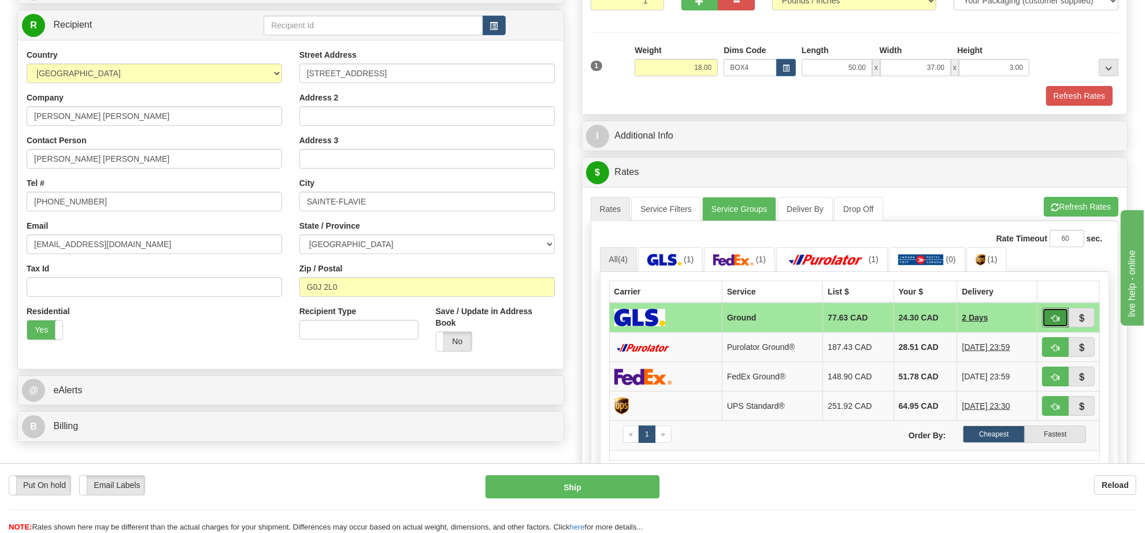
click at [1055, 322] on span "button" at bounding box center [1055, 319] width 8 height 8
type input "1"
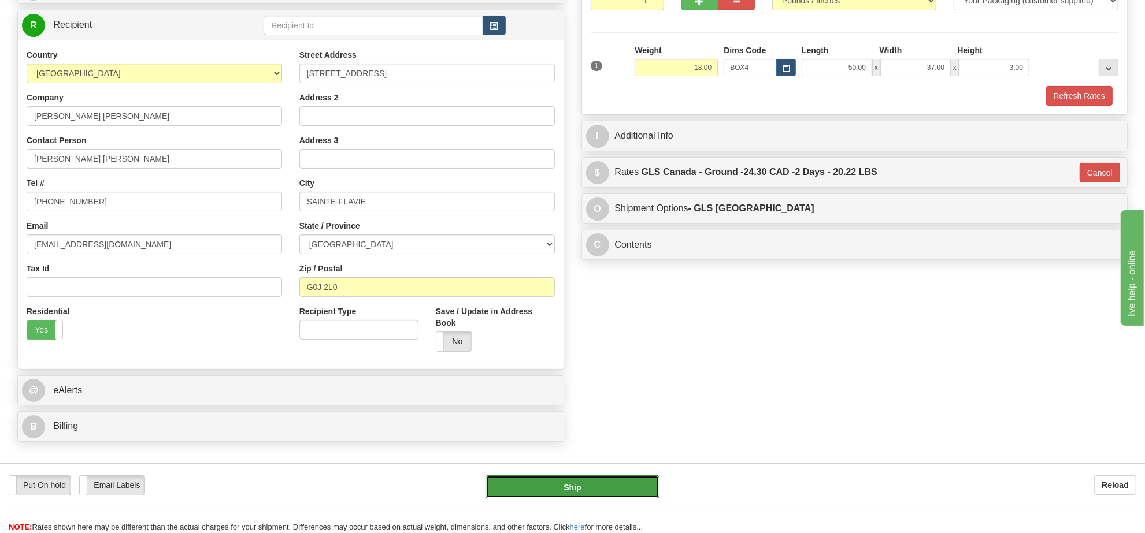
click at [582, 487] on button "Ship" at bounding box center [571, 487] width 173 height 23
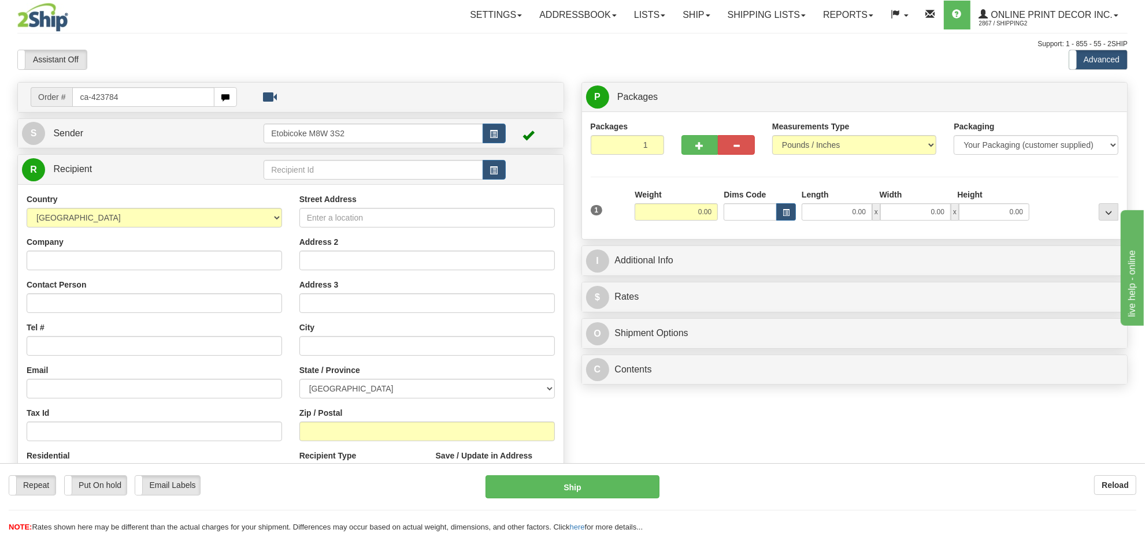
type input "ca-423784"
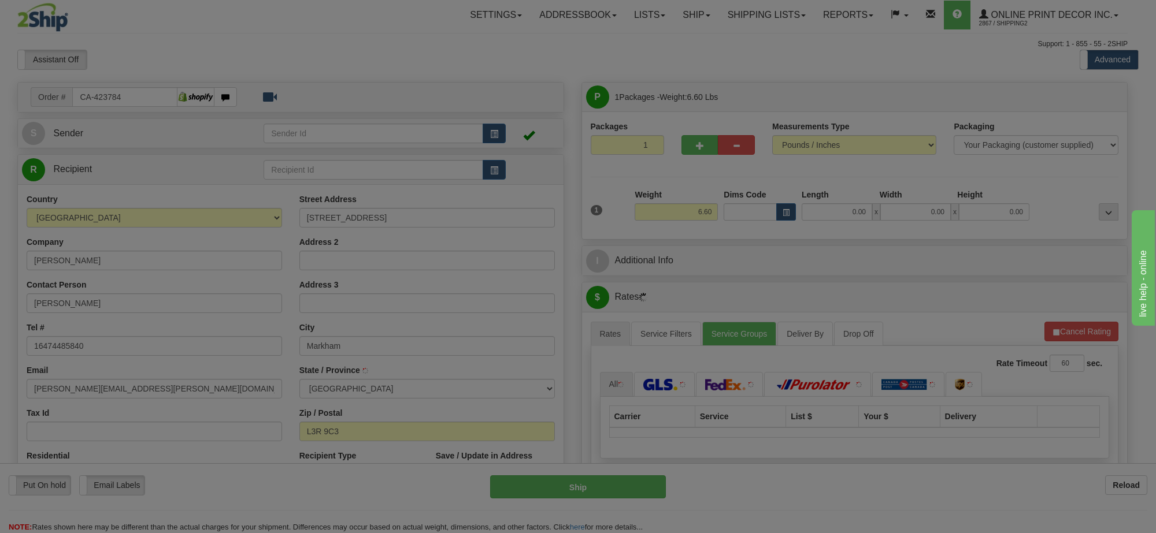
type input "MARKHAM"
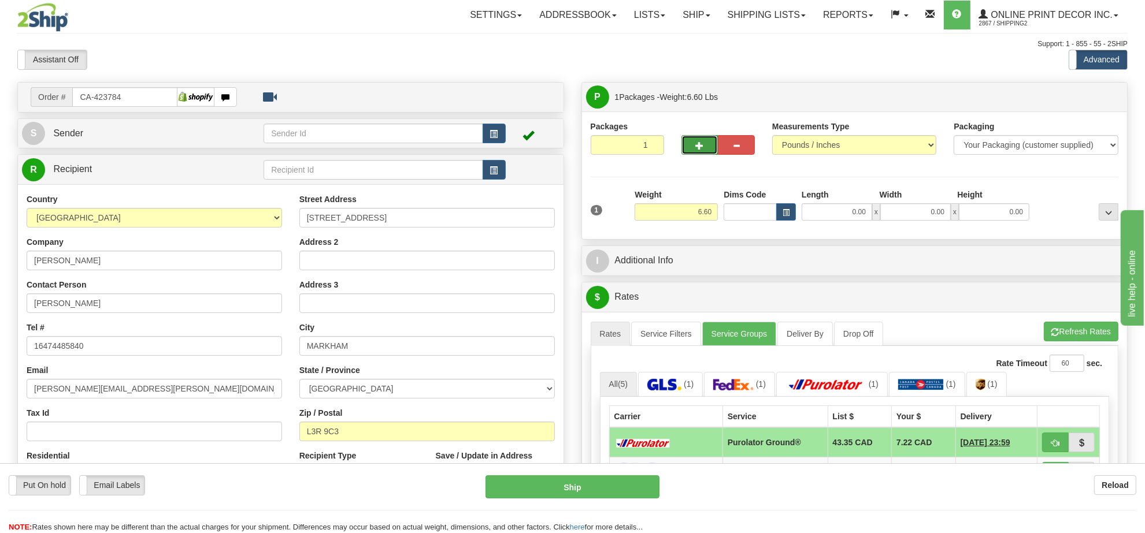
click at [700, 152] on button "button" at bounding box center [699, 145] width 37 height 20
radio input "true"
type input "2"
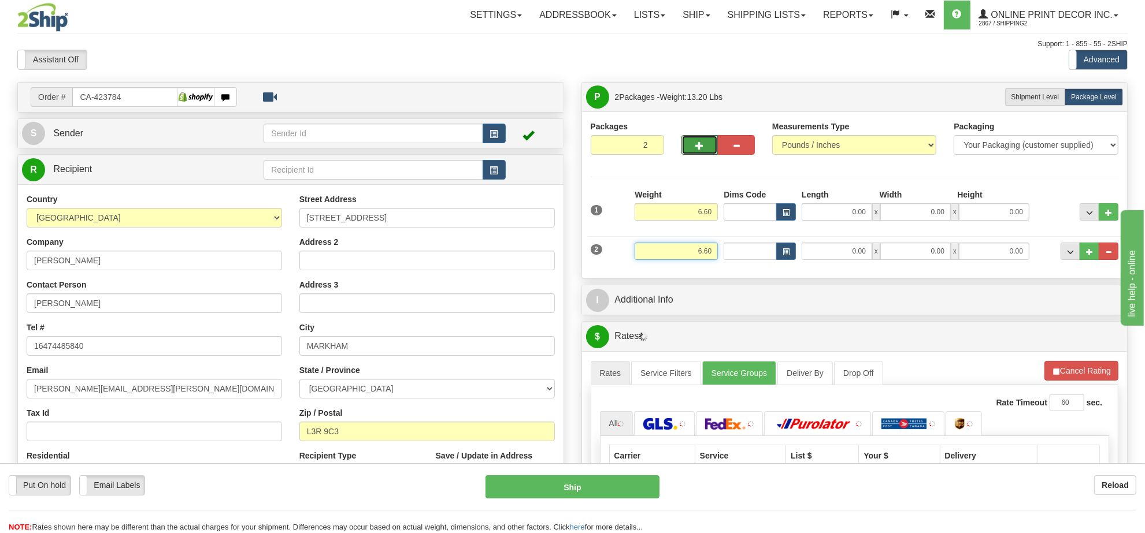
click at [707, 259] on input "6.60" at bounding box center [676, 251] width 83 height 17
click at [706, 259] on input "6.60" at bounding box center [676, 251] width 83 height 17
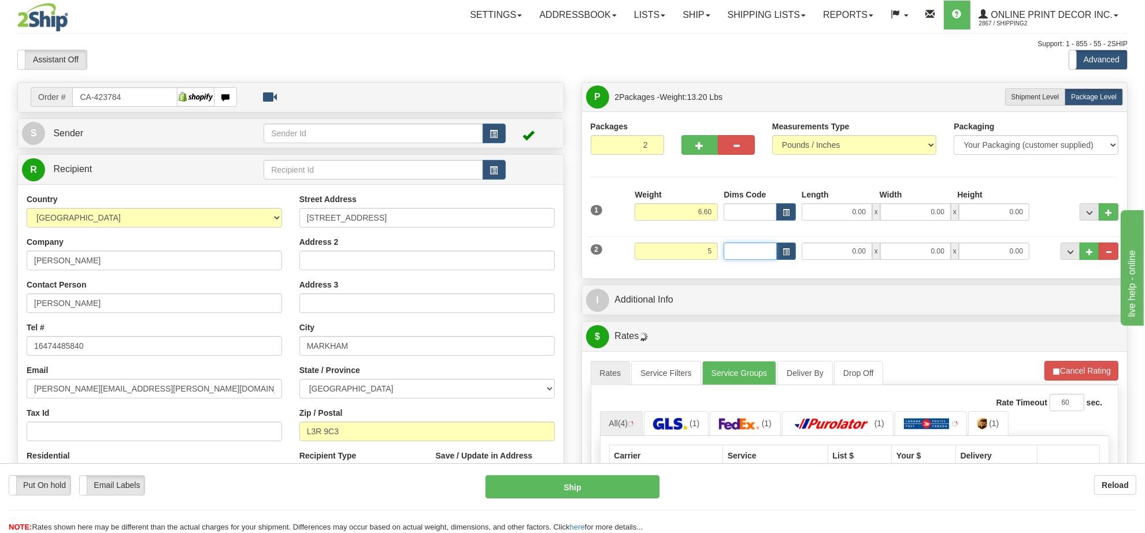
type input "5.00"
click at [775, 255] on input "Dims Code" at bounding box center [750, 251] width 53 height 17
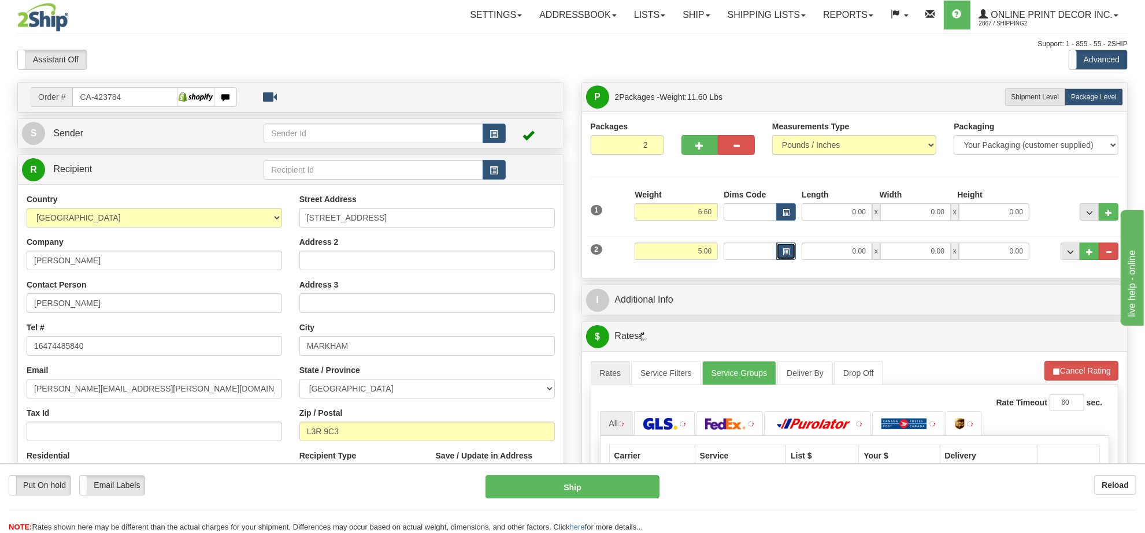
click at [776, 255] on button "button" at bounding box center [786, 251] width 20 height 17
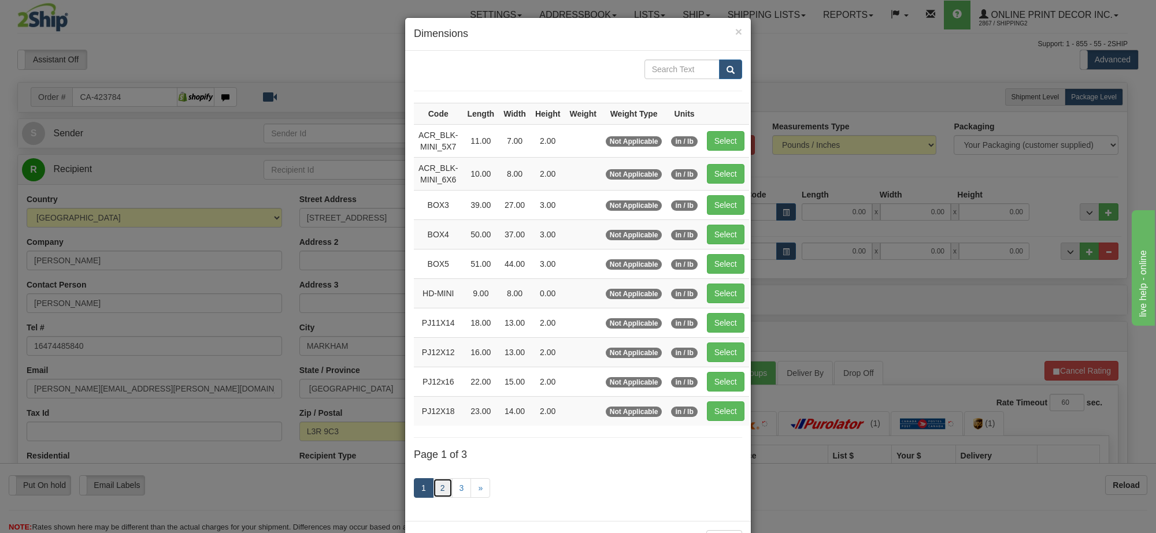
click at [442, 491] on link "2" at bounding box center [443, 489] width 20 height 20
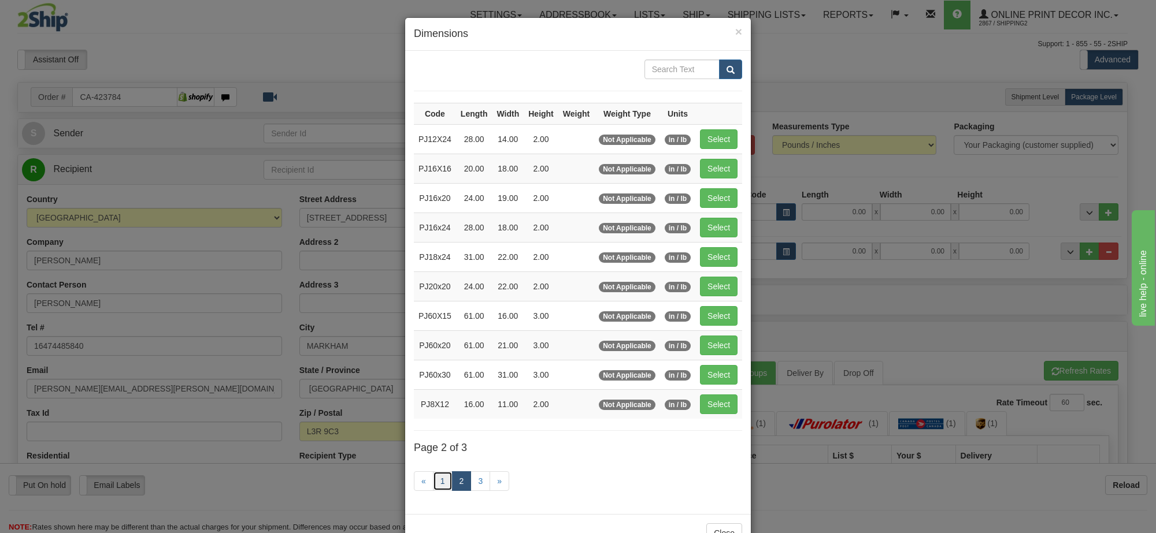
click at [437, 481] on link "1" at bounding box center [443, 482] width 20 height 20
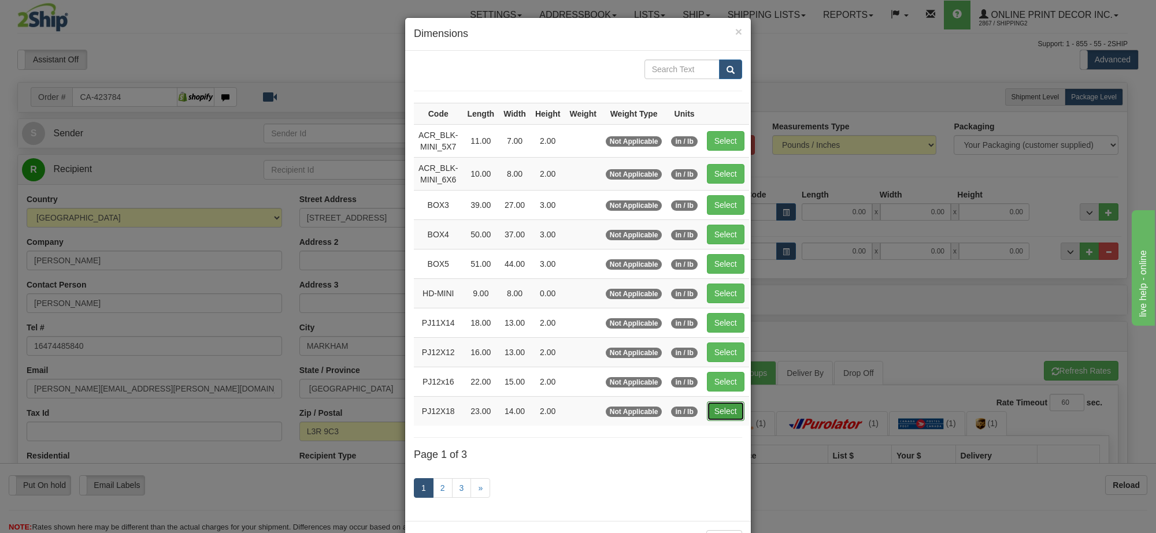
drag, startPoint x: 720, startPoint y: 420, endPoint x: 691, endPoint y: 424, distance: 28.6
click at [720, 419] on button "Select" at bounding box center [726, 412] width 38 height 20
type input "PJ12X18"
type input "23.00"
type input "14.00"
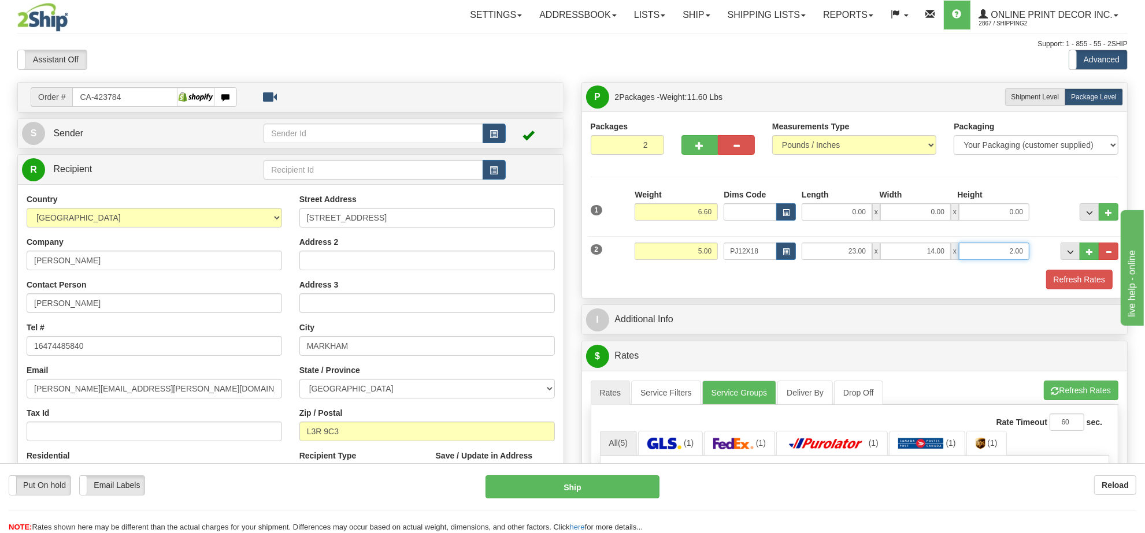
click at [1013, 253] on input "2.00" at bounding box center [994, 251] width 71 height 17
click at [1016, 250] on input "2.00" at bounding box center [994, 251] width 71 height 17
type input "5"
type input "4.00"
click at [706, 209] on input "6.60" at bounding box center [676, 211] width 83 height 17
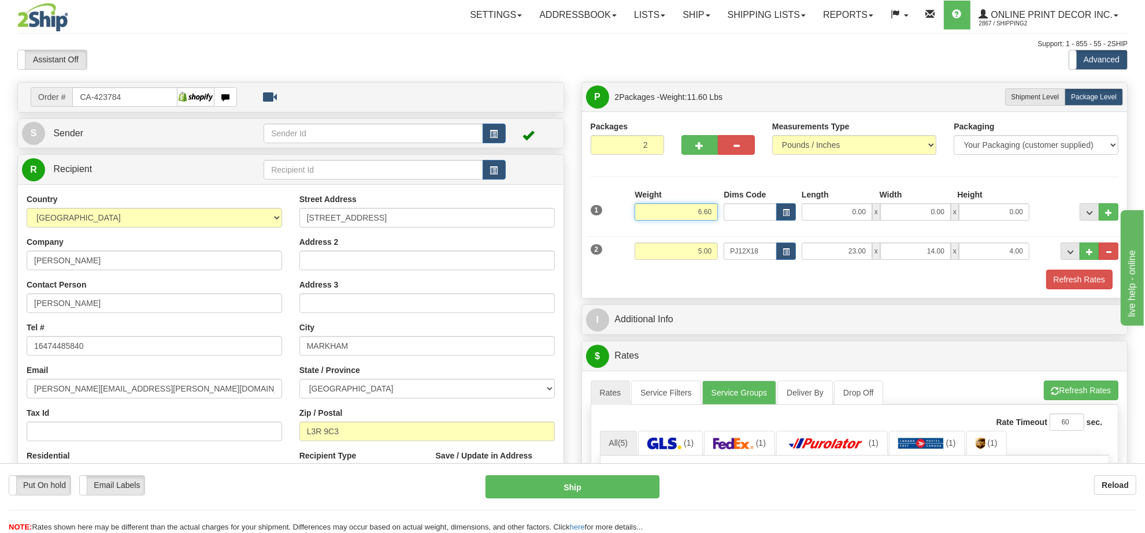
click at [706, 209] on input "6.60" at bounding box center [676, 211] width 83 height 17
type input "5.00"
click at [777, 217] on button "button" at bounding box center [786, 211] width 20 height 17
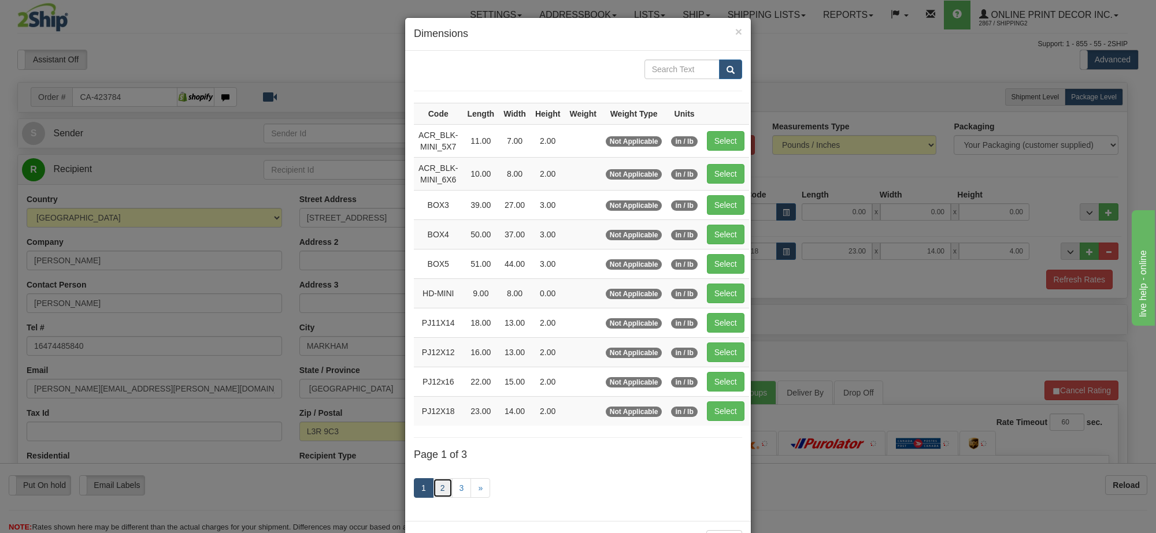
click at [441, 495] on link "2" at bounding box center [443, 489] width 20 height 20
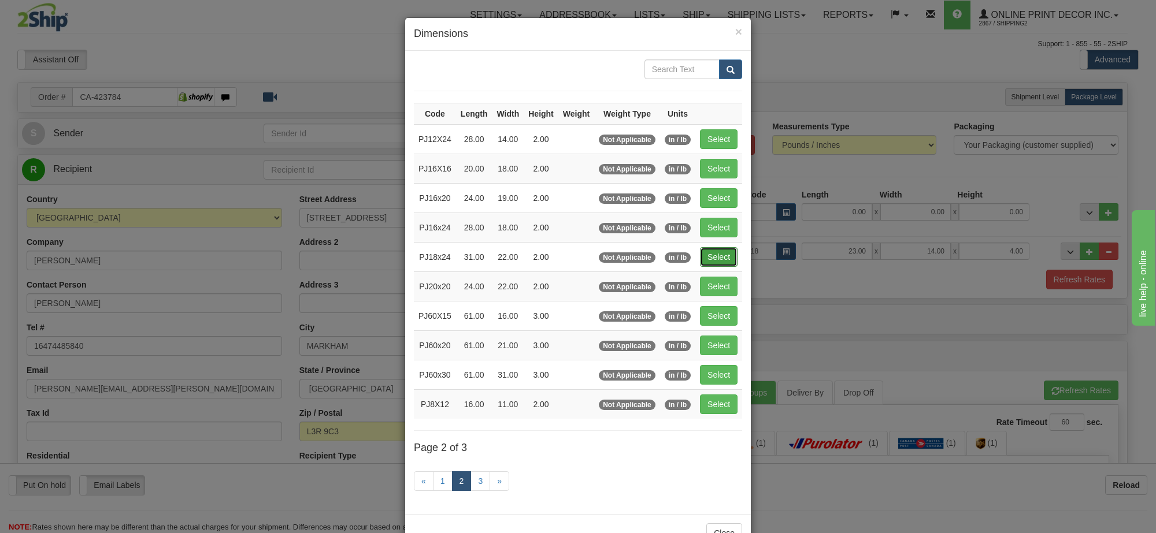
click at [708, 260] on button "Select" at bounding box center [719, 257] width 38 height 20
type input "PJ18x24"
type input "31.00"
type input "22.00"
type input "2.00"
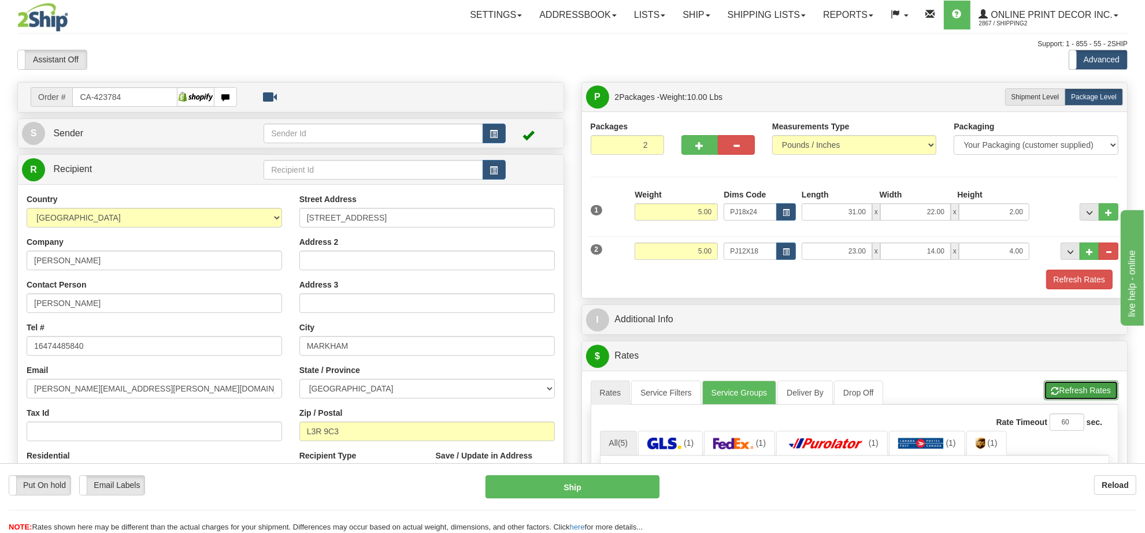
click at [1071, 387] on button "Refresh Rates" at bounding box center [1081, 391] width 75 height 20
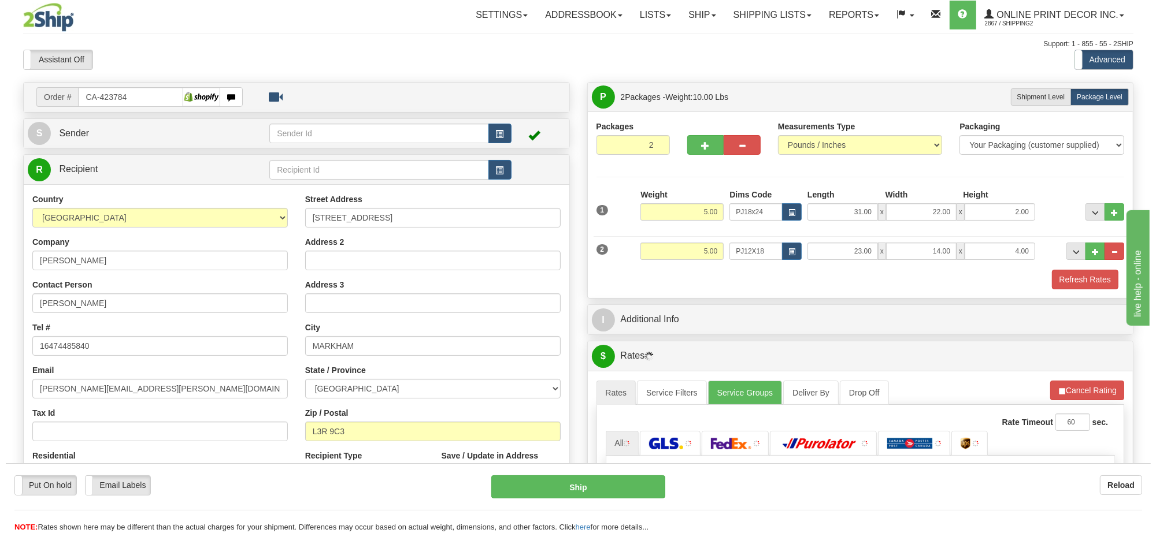
scroll to position [144, 0]
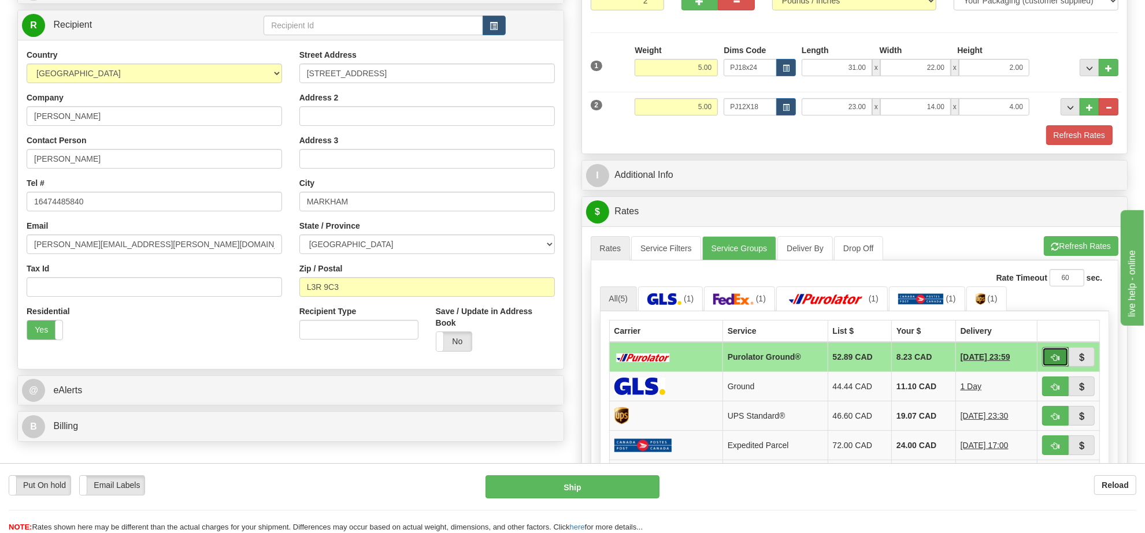
click at [1060, 362] on button "button" at bounding box center [1055, 357] width 27 height 20
type input "260"
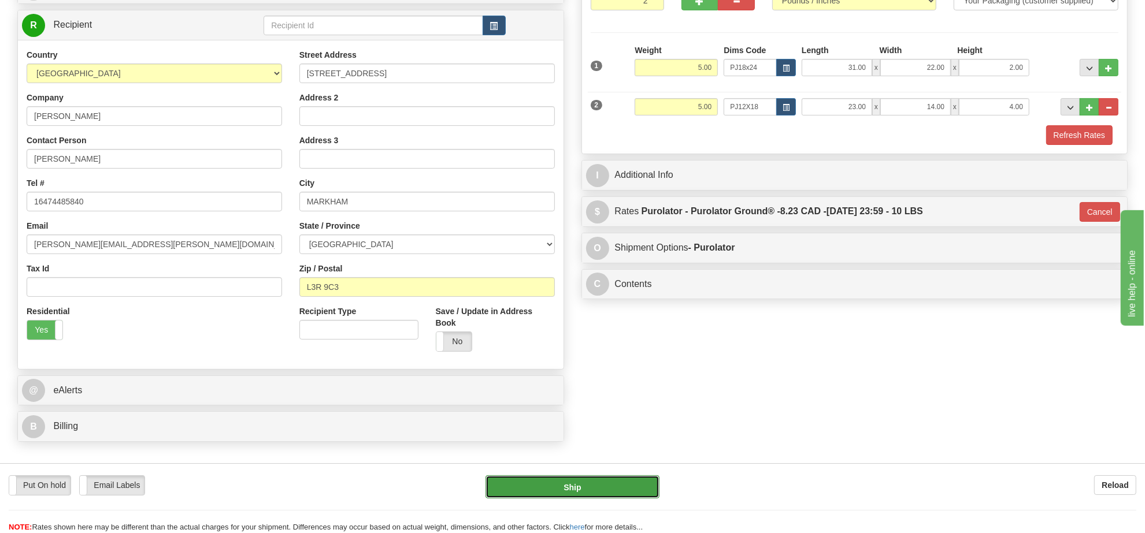
click at [565, 483] on button "Ship" at bounding box center [571, 487] width 173 height 23
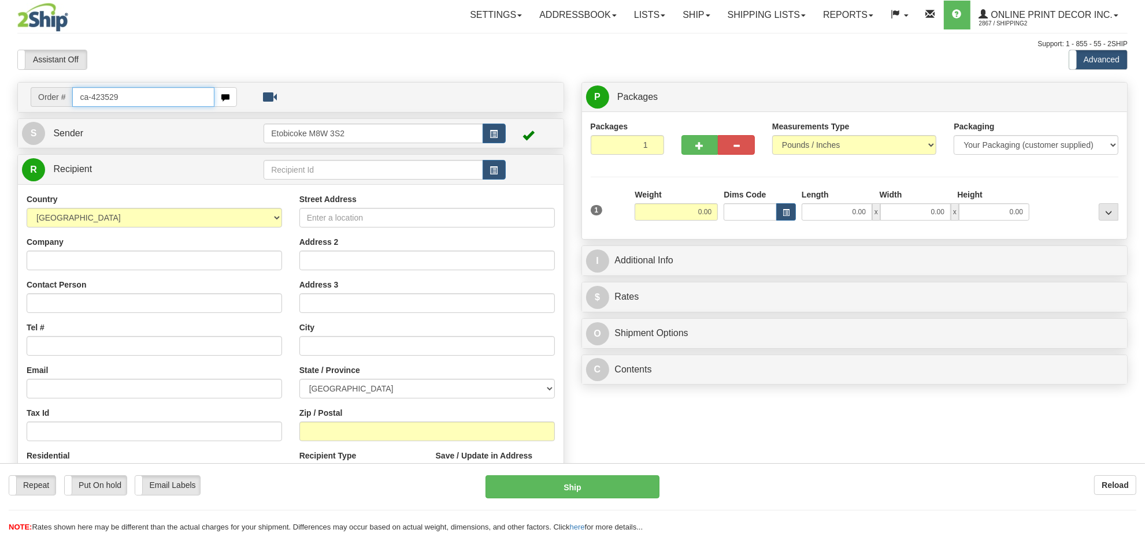
type input "ca-423529"
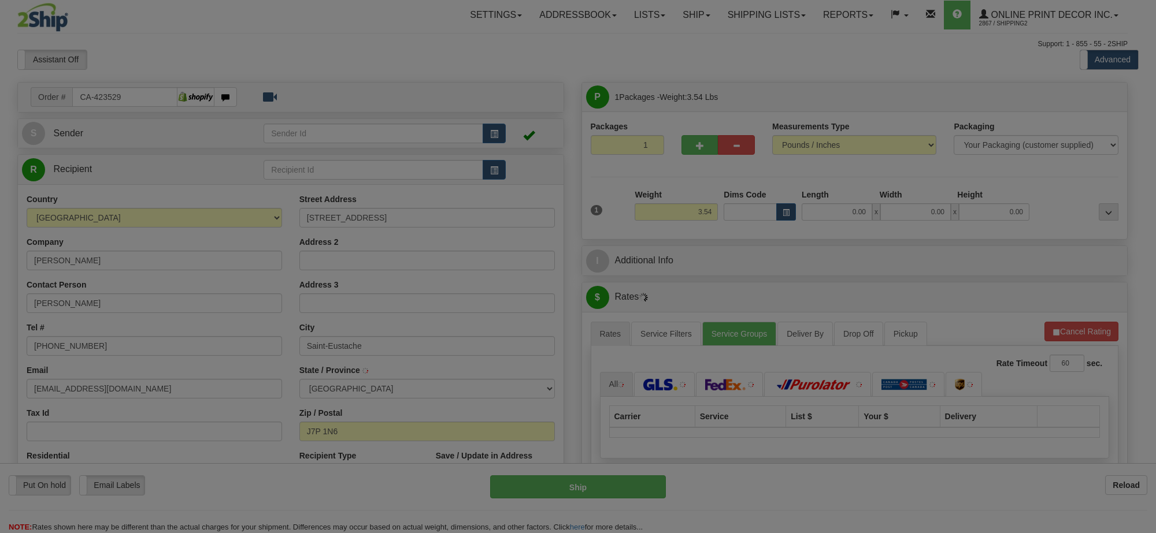
type input "[GEOGRAPHIC_DATA]"
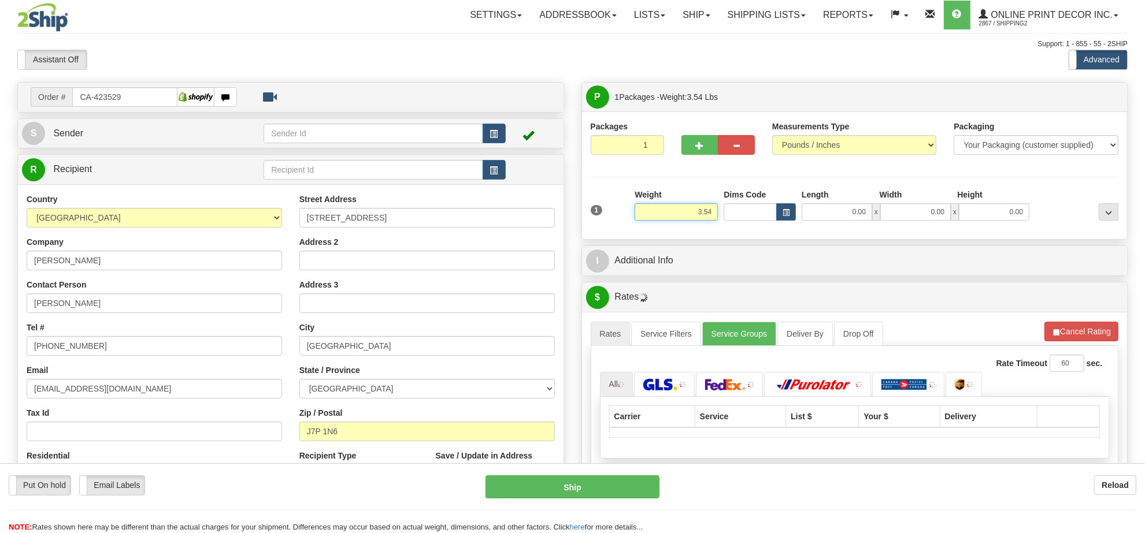
click at [695, 214] on input "3.54" at bounding box center [676, 211] width 83 height 17
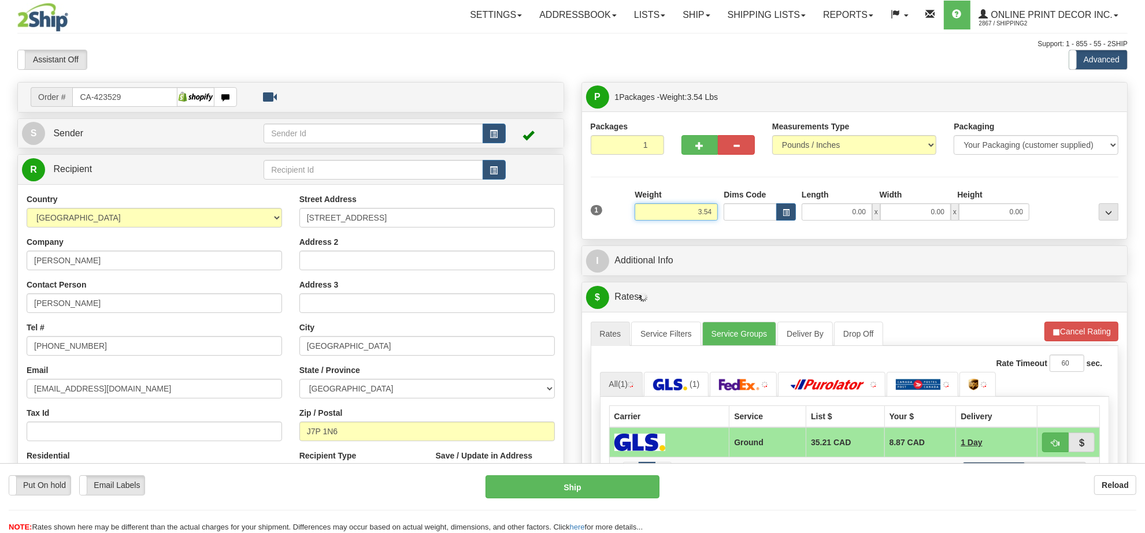
click at [694, 212] on input "3.54" at bounding box center [676, 211] width 83 height 17
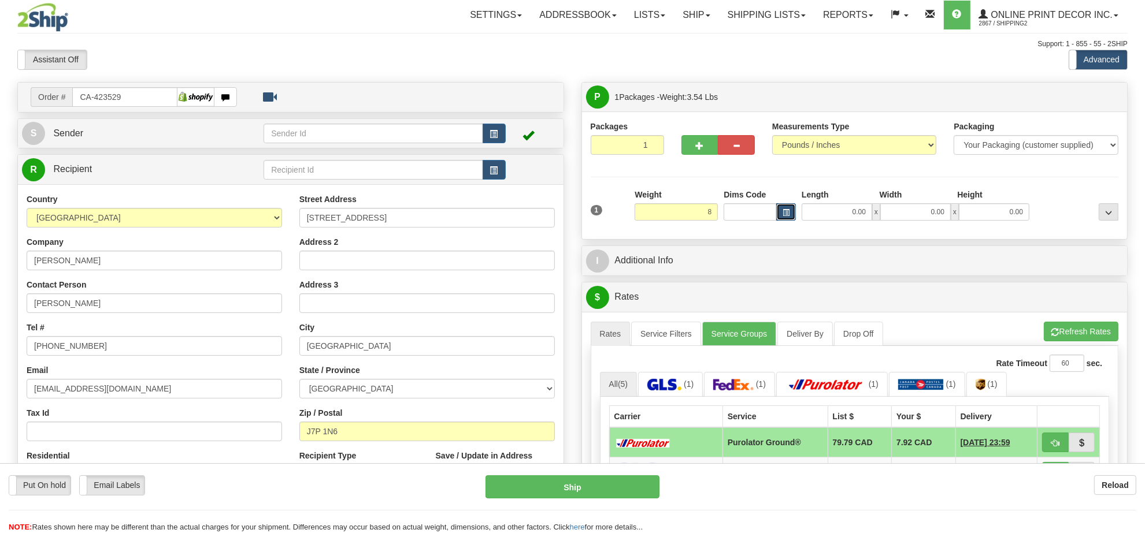
type input "8.00"
click at [784, 214] on span "button" at bounding box center [786, 213] width 7 height 6
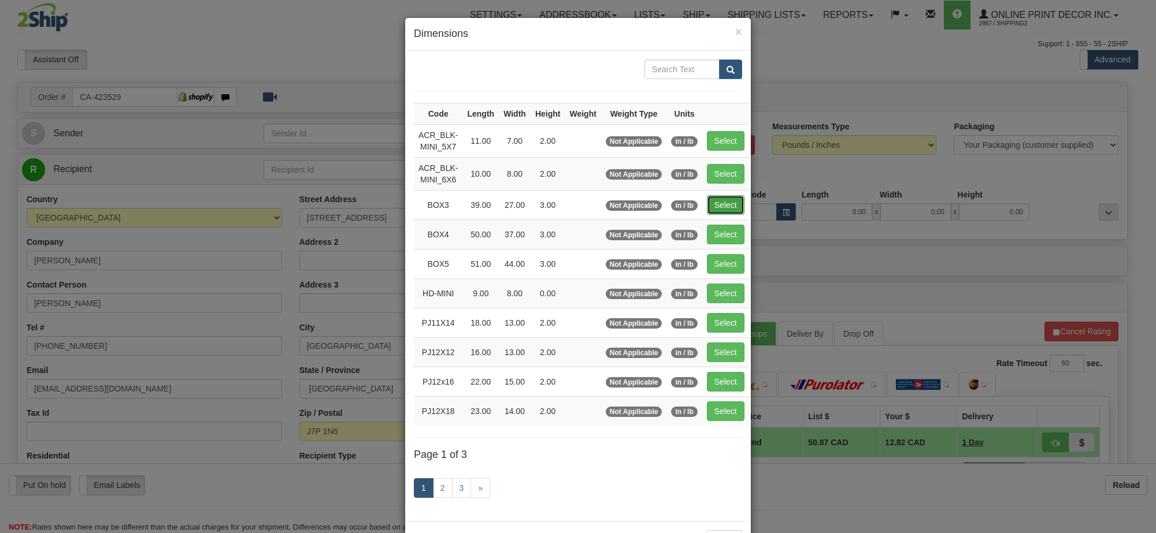
drag, startPoint x: 730, startPoint y: 214, endPoint x: 729, endPoint y: 209, distance: 5.9
click at [729, 214] on button "Select" at bounding box center [726, 205] width 38 height 20
type input "BOX3"
type input "39.00"
type input "27.00"
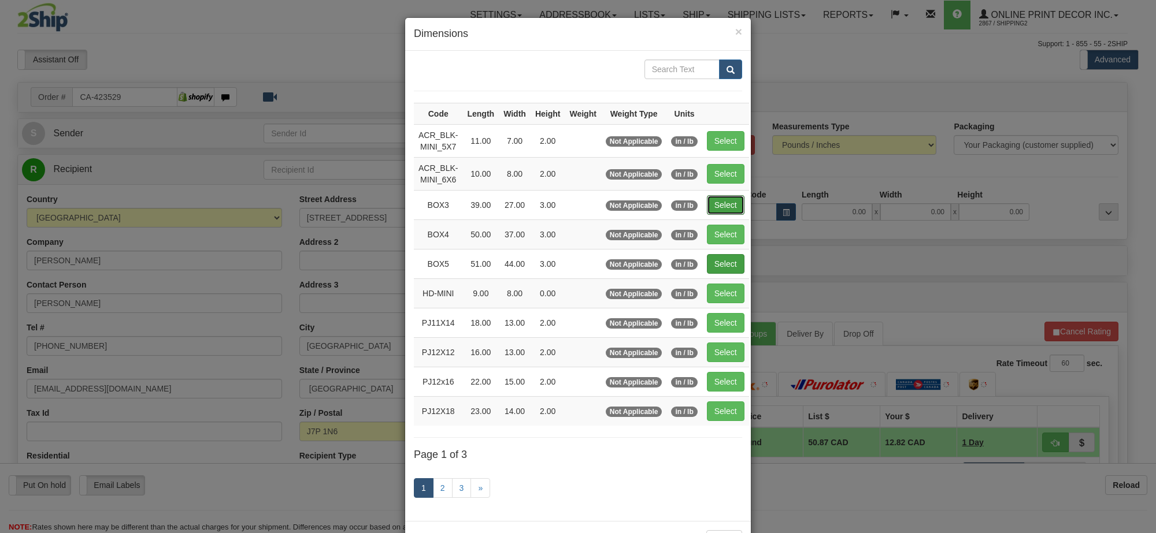
type input "3.00"
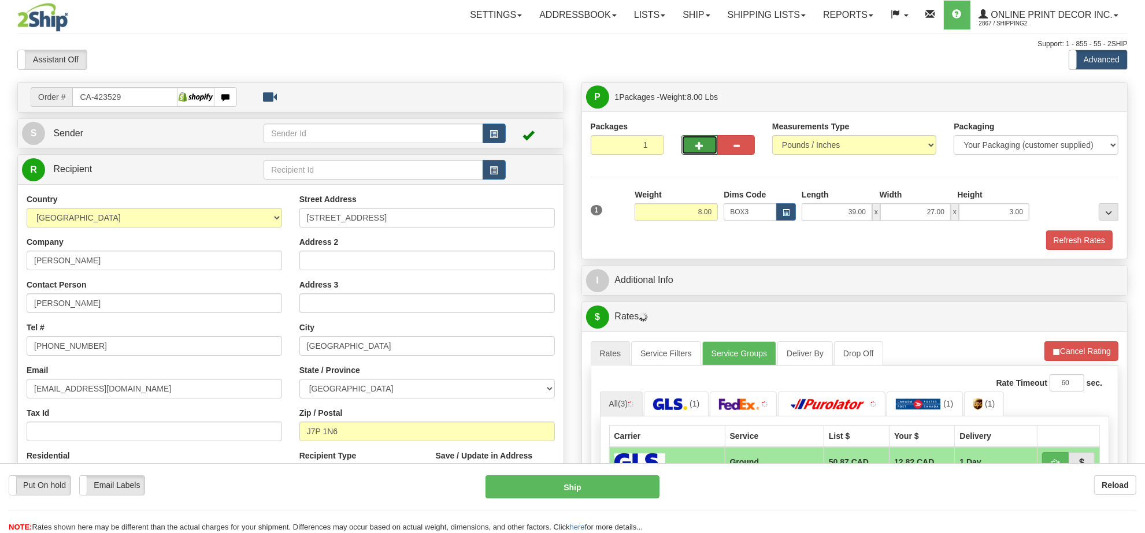
click at [703, 146] on button "button" at bounding box center [699, 145] width 37 height 20
radio input "true"
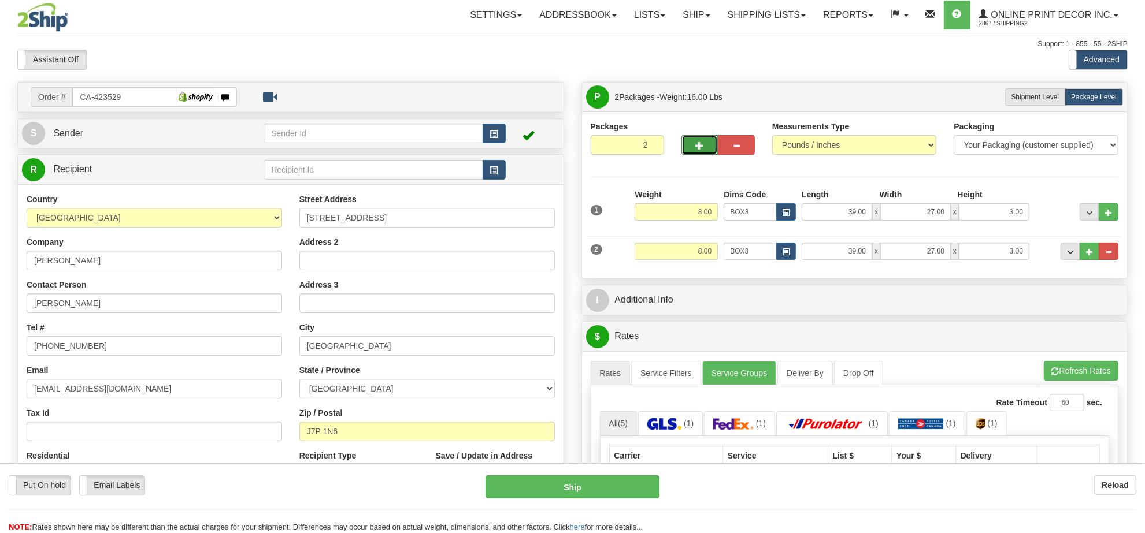
click at [706, 140] on button "button" at bounding box center [699, 145] width 37 height 20
type input "3"
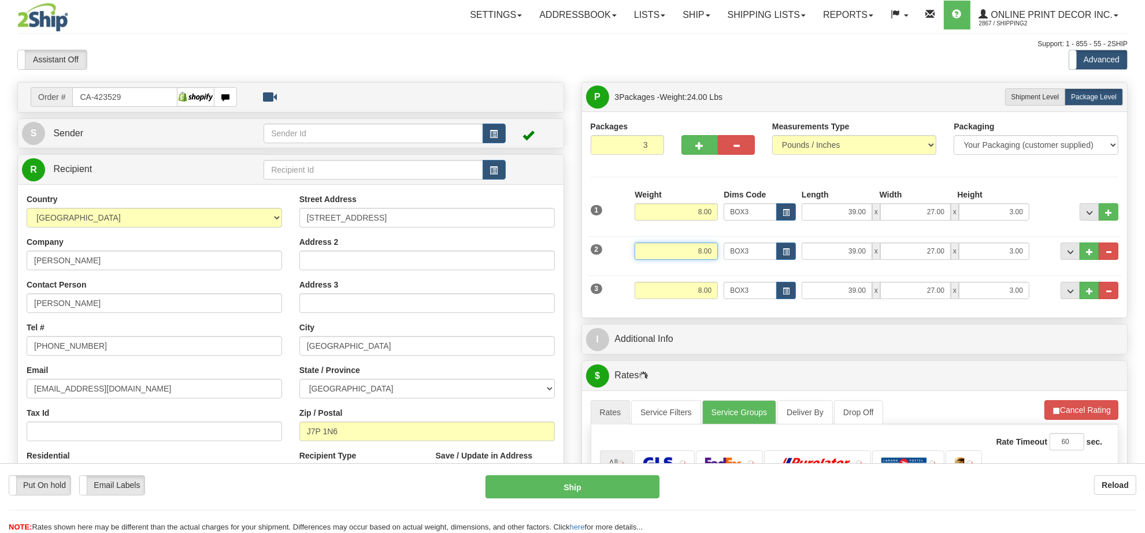
click at [704, 256] on input "8.00" at bounding box center [676, 251] width 83 height 17
type input "5.00"
click at [784, 250] on span "button" at bounding box center [786, 252] width 7 height 6
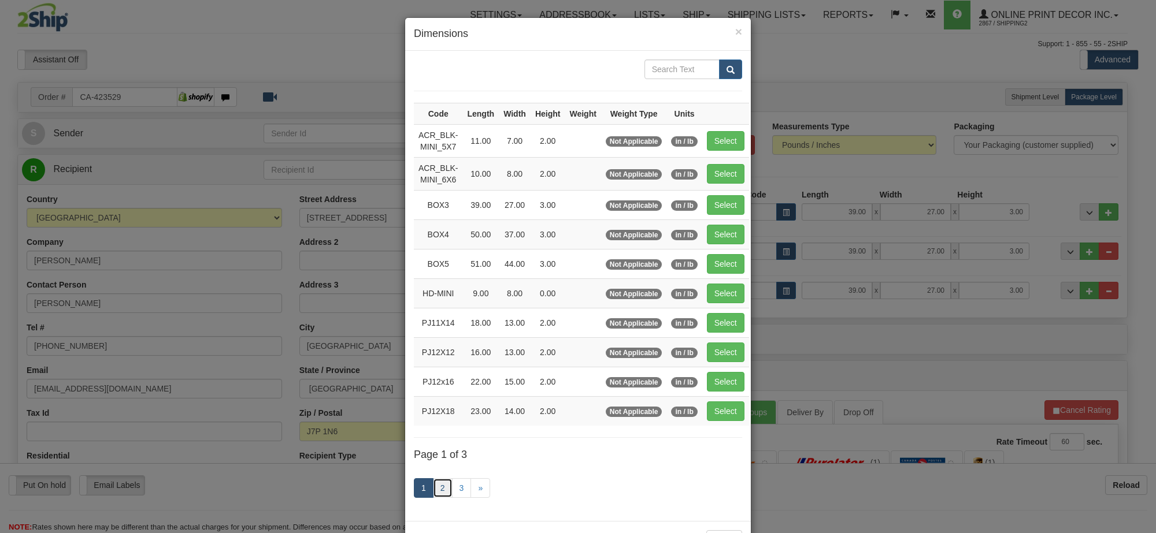
click at [442, 489] on link "2" at bounding box center [443, 489] width 20 height 20
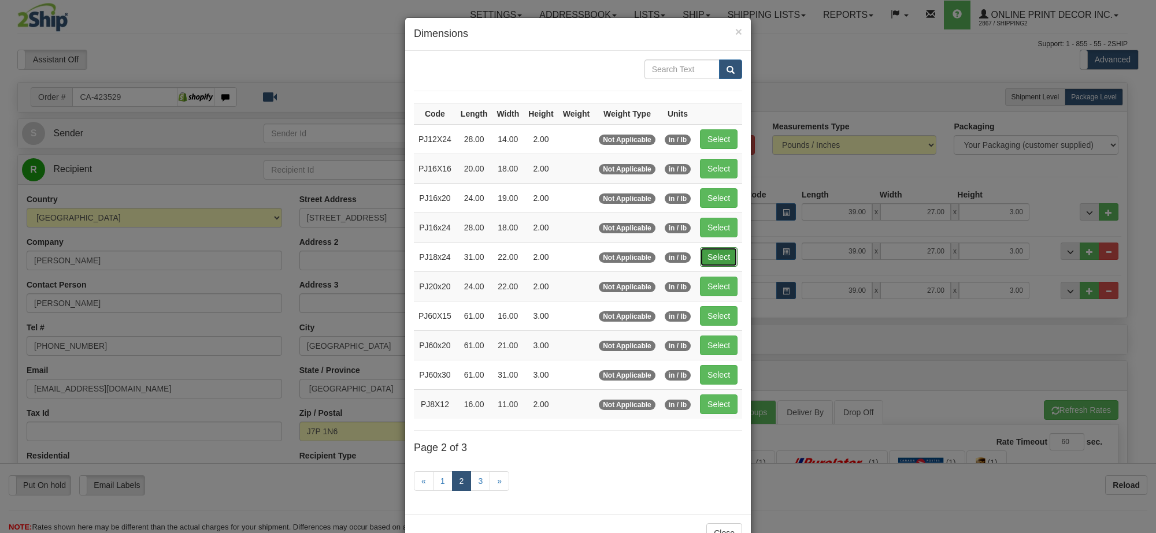
click at [727, 263] on button "Select" at bounding box center [719, 257] width 38 height 20
type input "PJ18x24"
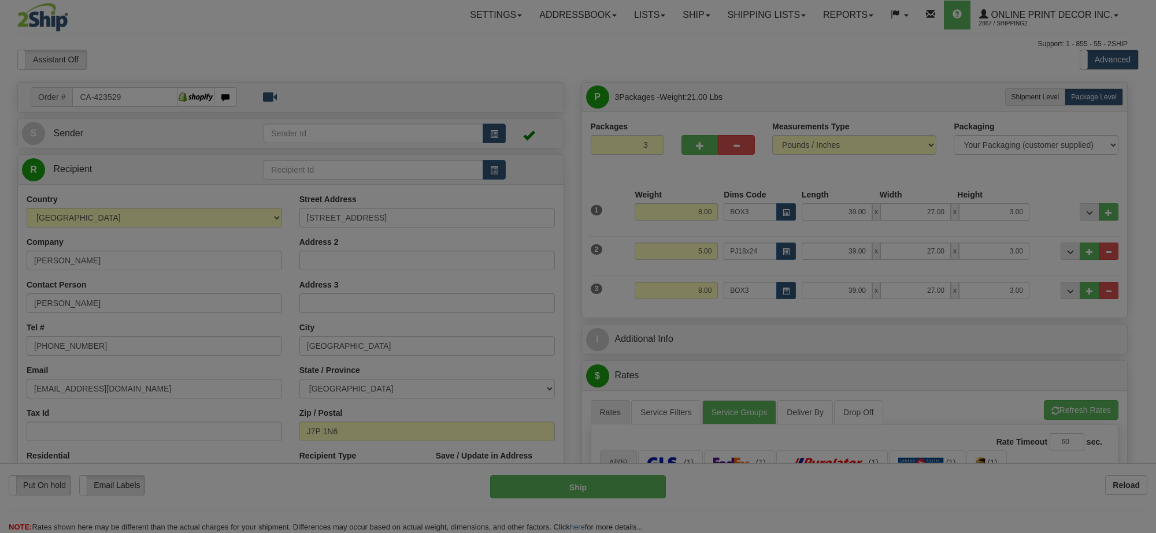
type input "31.00"
type input "22.00"
type input "2.00"
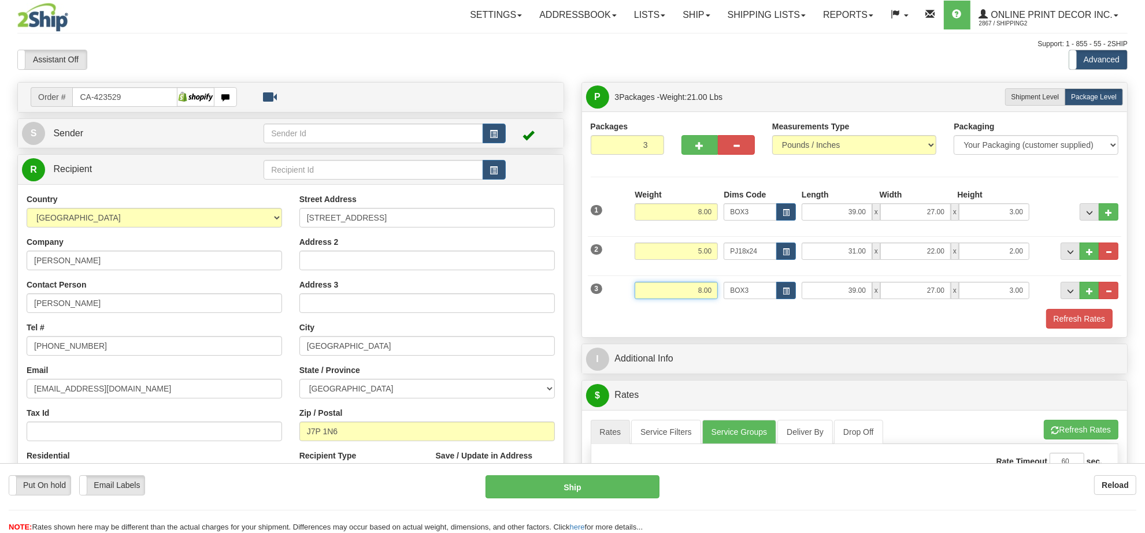
click at [700, 287] on input "8.00" at bounding box center [676, 290] width 83 height 17
click at [791, 289] on button "button" at bounding box center [786, 290] width 20 height 17
type input "3.00"
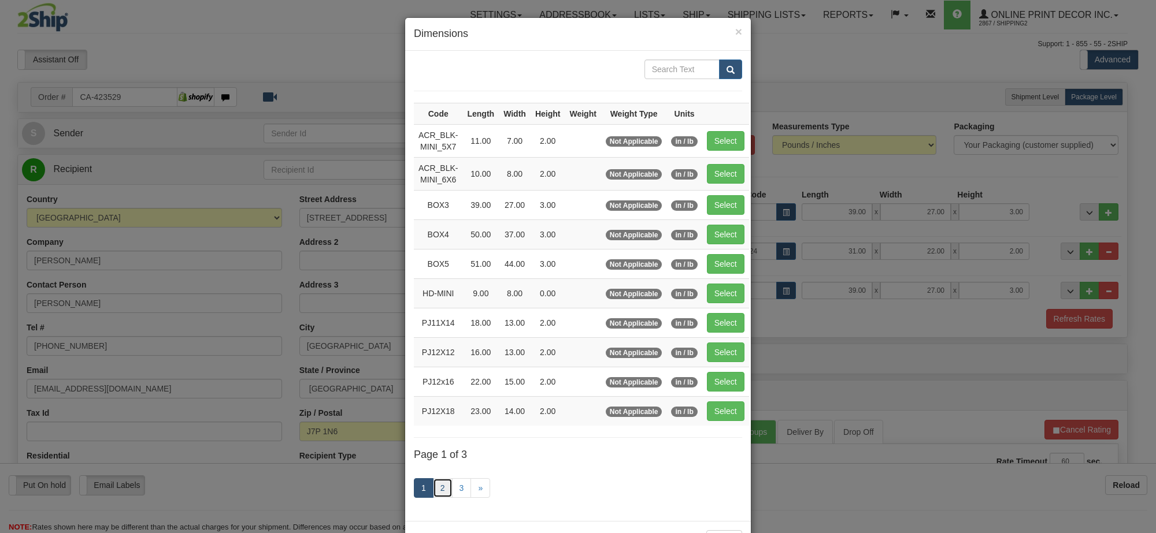
click at [437, 489] on link "2" at bounding box center [443, 489] width 20 height 20
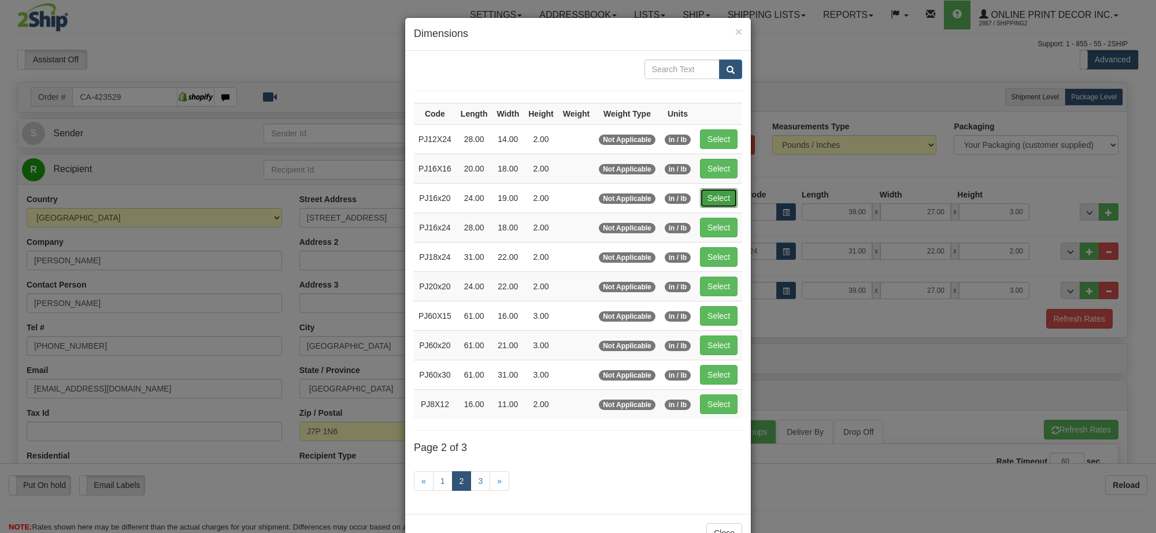
click at [724, 198] on button "Select" at bounding box center [719, 198] width 38 height 20
type input "PJ16x20"
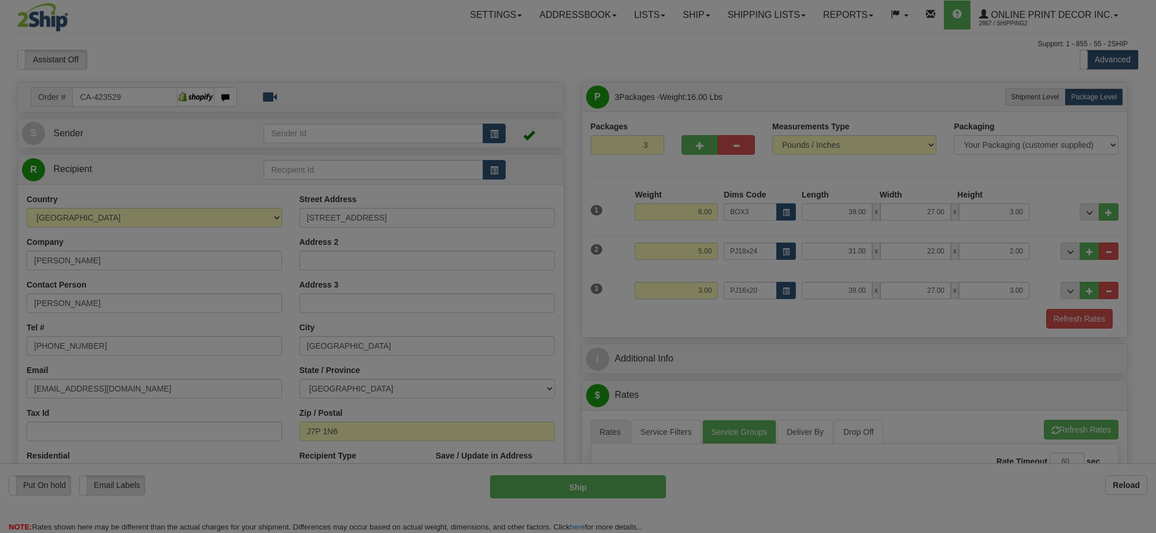
type input "24.00"
type input "19.00"
type input "2.00"
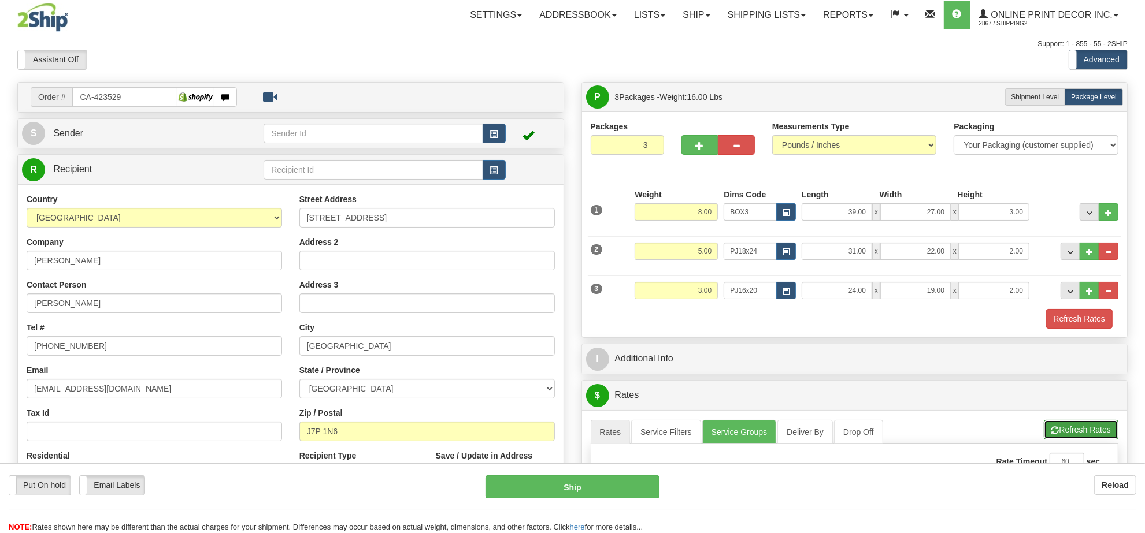
click at [1064, 435] on button "Refresh Rates" at bounding box center [1081, 430] width 75 height 20
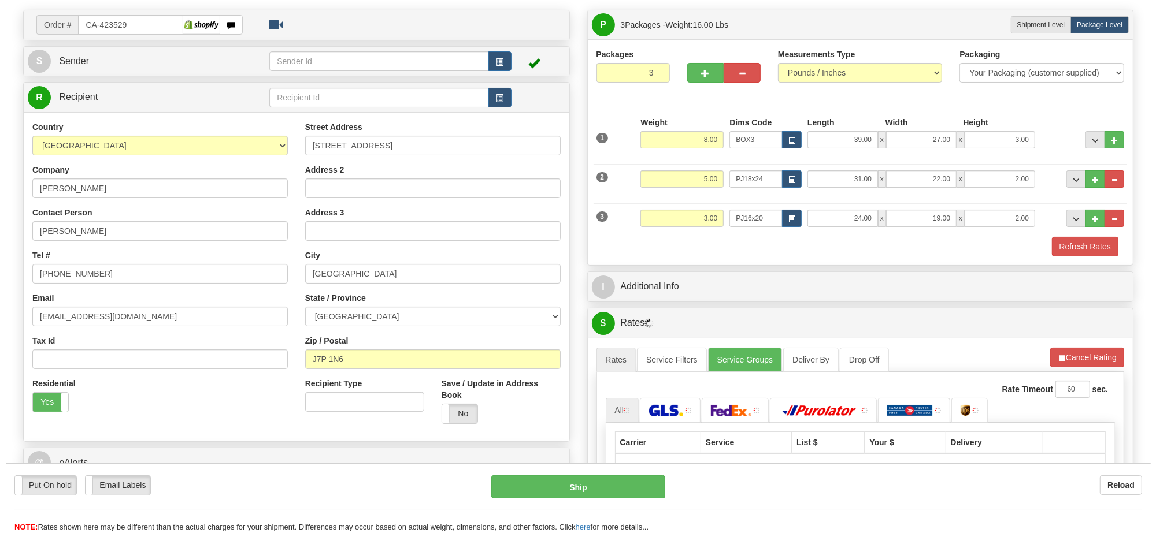
scroll to position [144, 0]
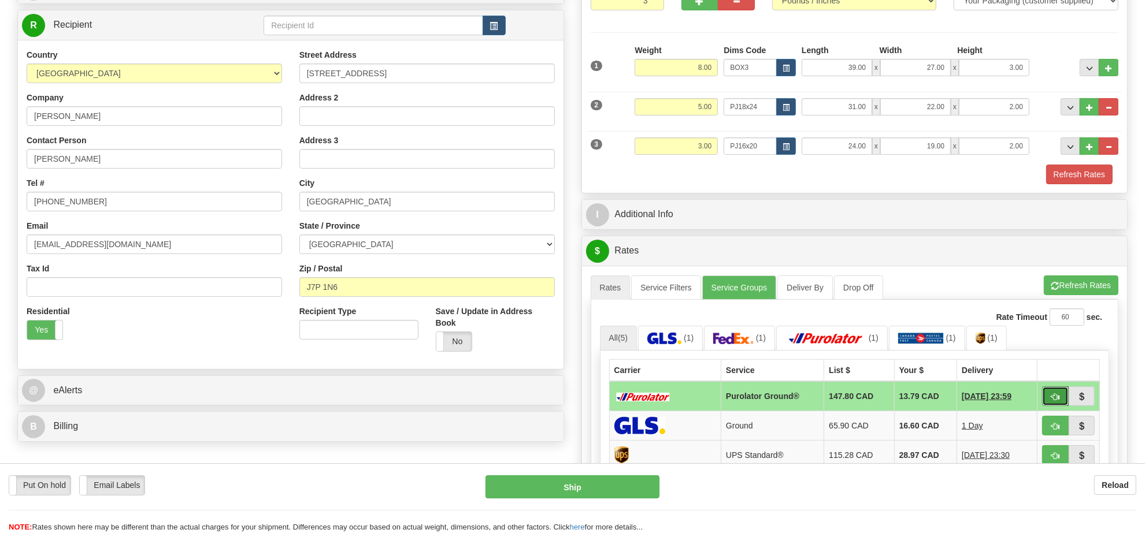
click at [1055, 401] on span "button" at bounding box center [1055, 398] width 8 height 8
type input "260"
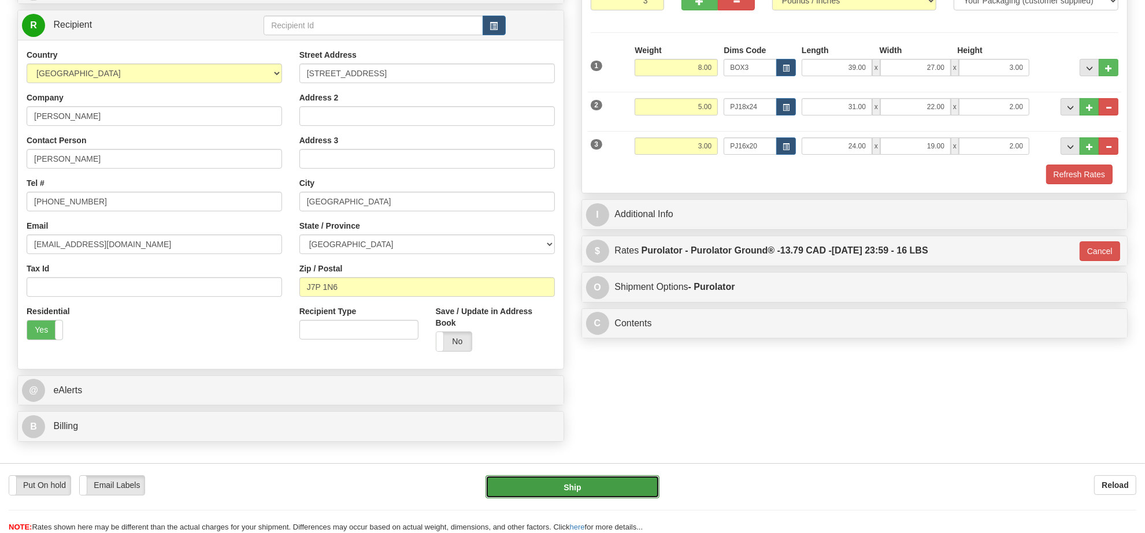
click at [581, 498] on button "Ship" at bounding box center [571, 487] width 173 height 23
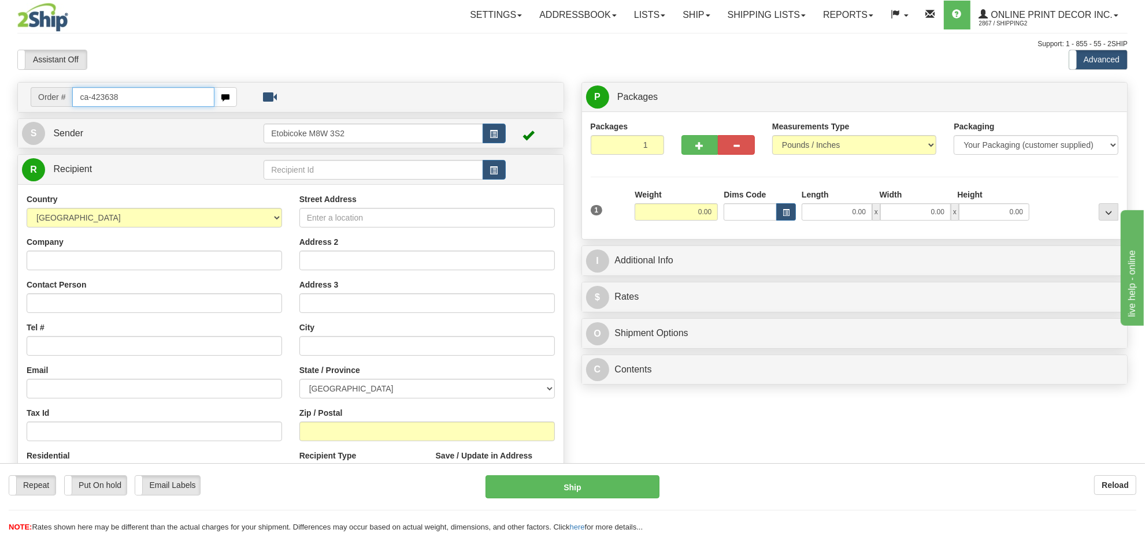
type input "ca-423638"
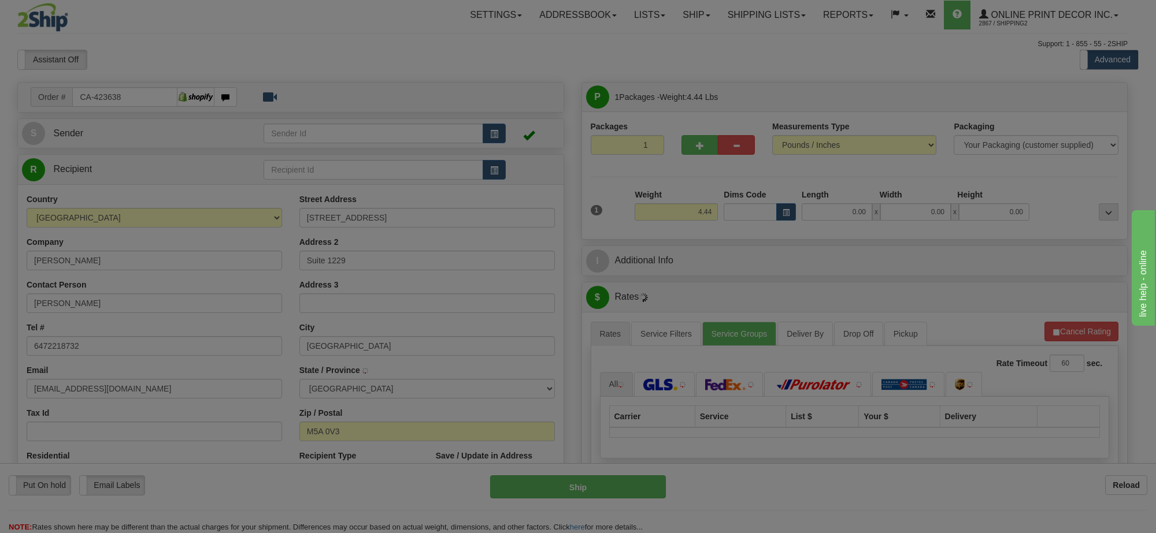
type input "[GEOGRAPHIC_DATA]"
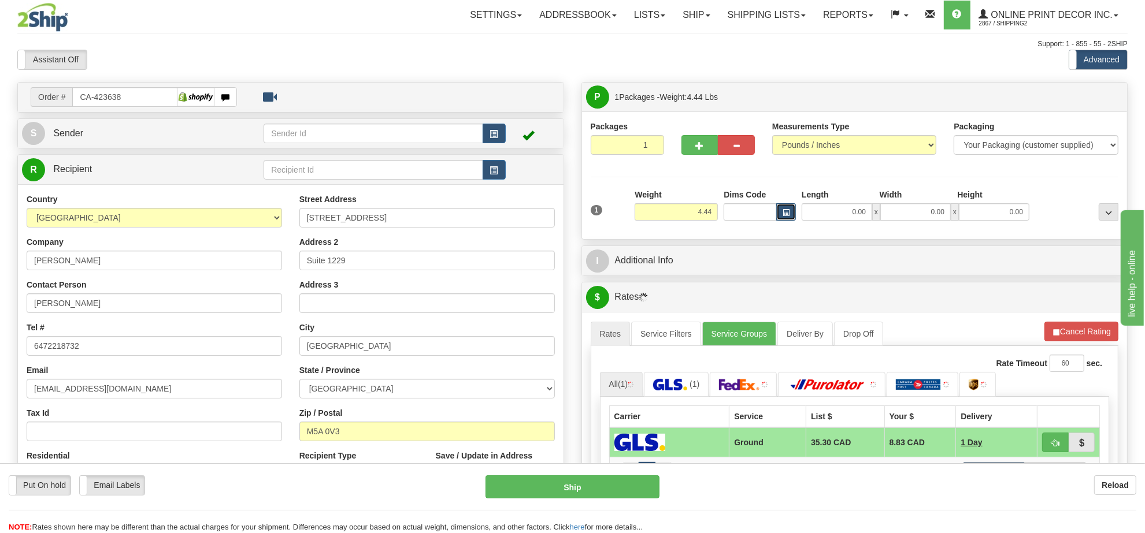
click at [782, 206] on button "button" at bounding box center [786, 211] width 20 height 17
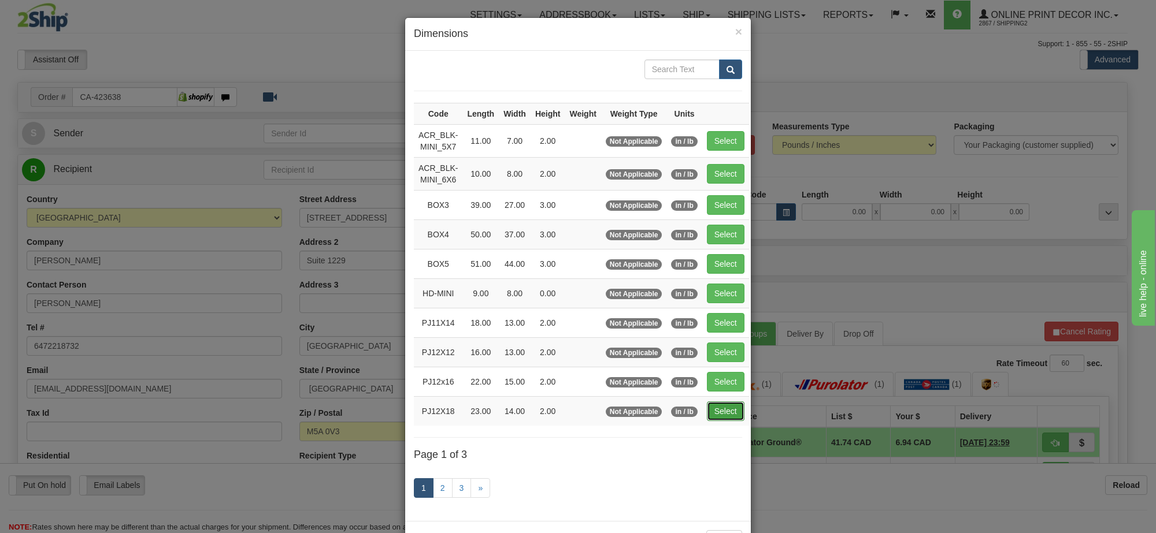
click at [726, 417] on button "Select" at bounding box center [726, 412] width 38 height 20
type input "PJ12X18"
type input "23.00"
type input "14.00"
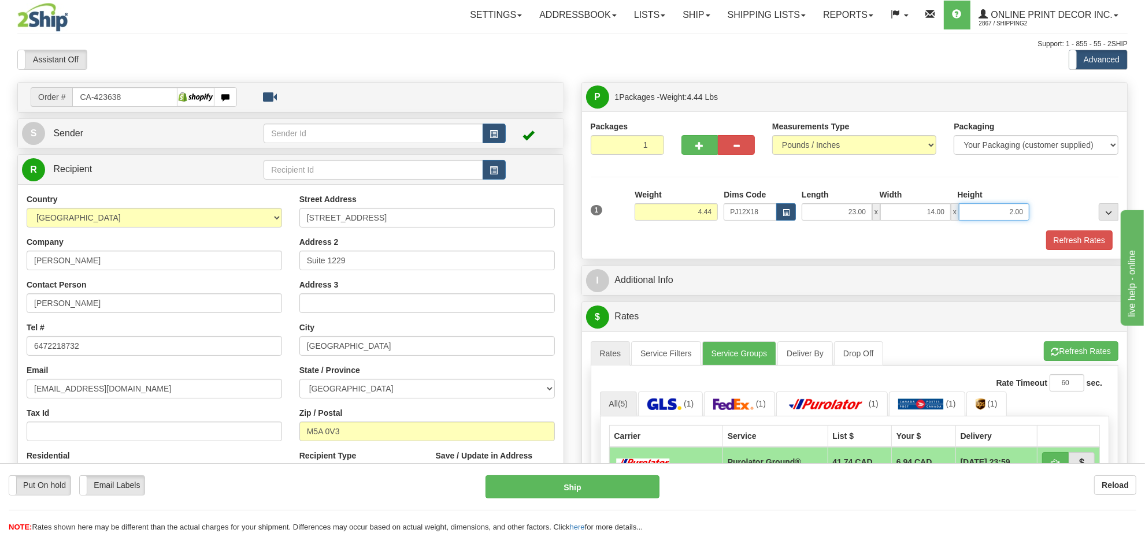
click at [1001, 210] on input "2.00" at bounding box center [994, 211] width 71 height 17
type input "4.00"
click at [1091, 351] on button "Refresh Rates" at bounding box center [1081, 352] width 75 height 20
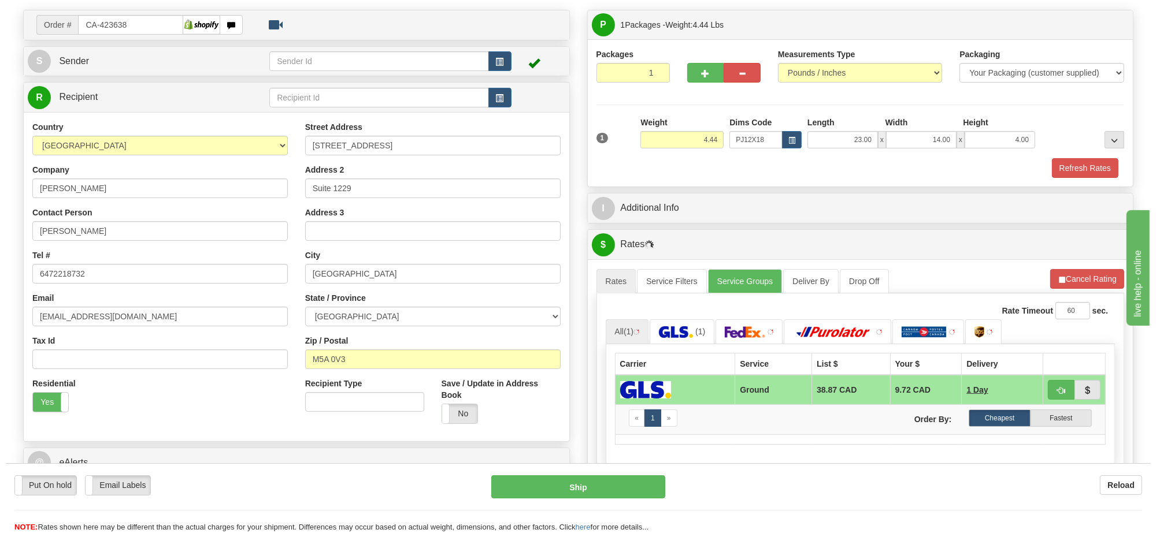
scroll to position [144, 0]
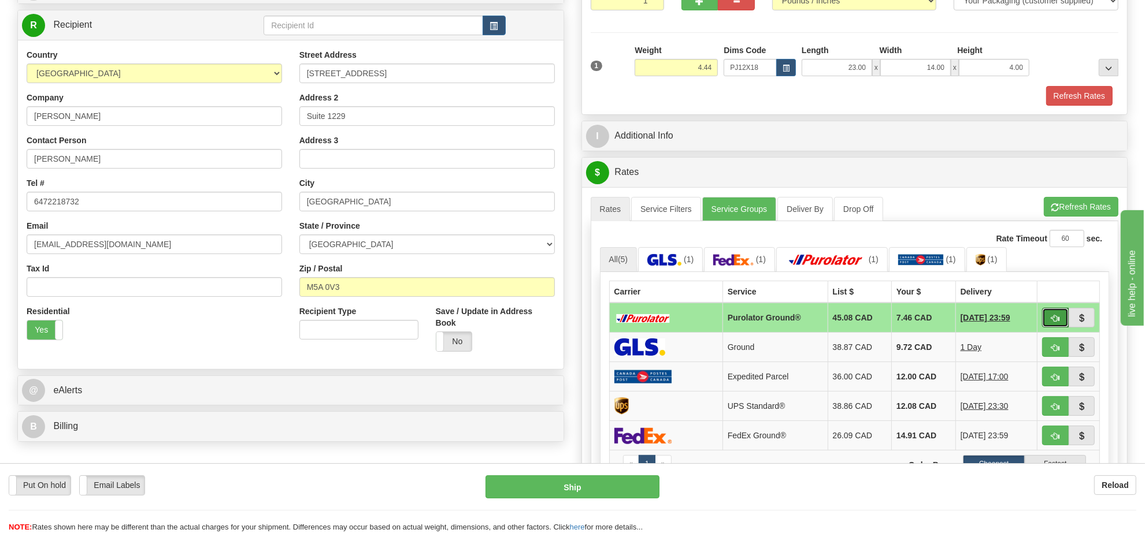
click at [1063, 324] on button "button" at bounding box center [1055, 318] width 27 height 20
type input "260"
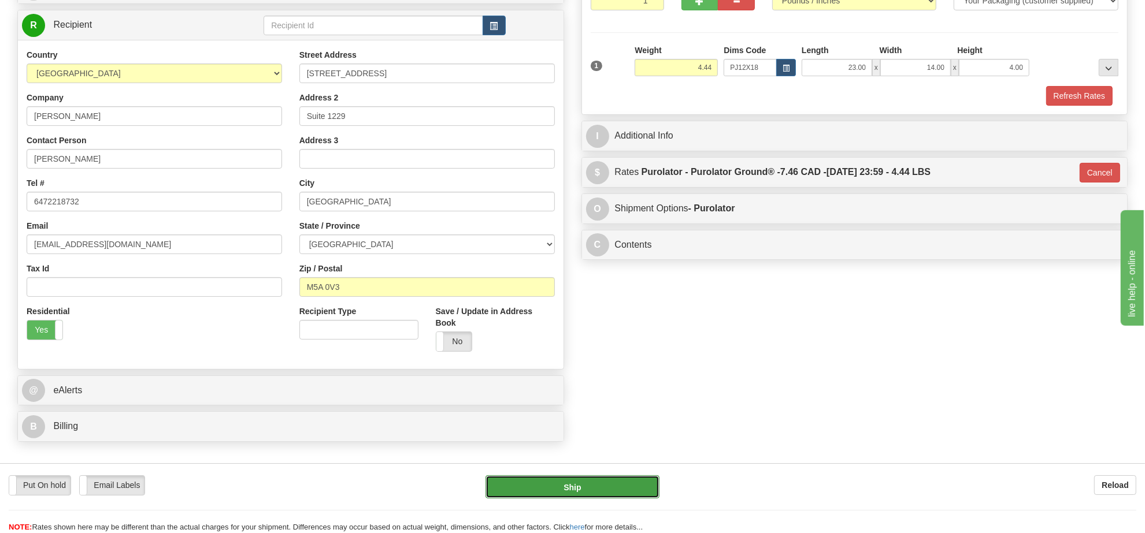
click at [622, 487] on button "Ship" at bounding box center [571, 487] width 173 height 23
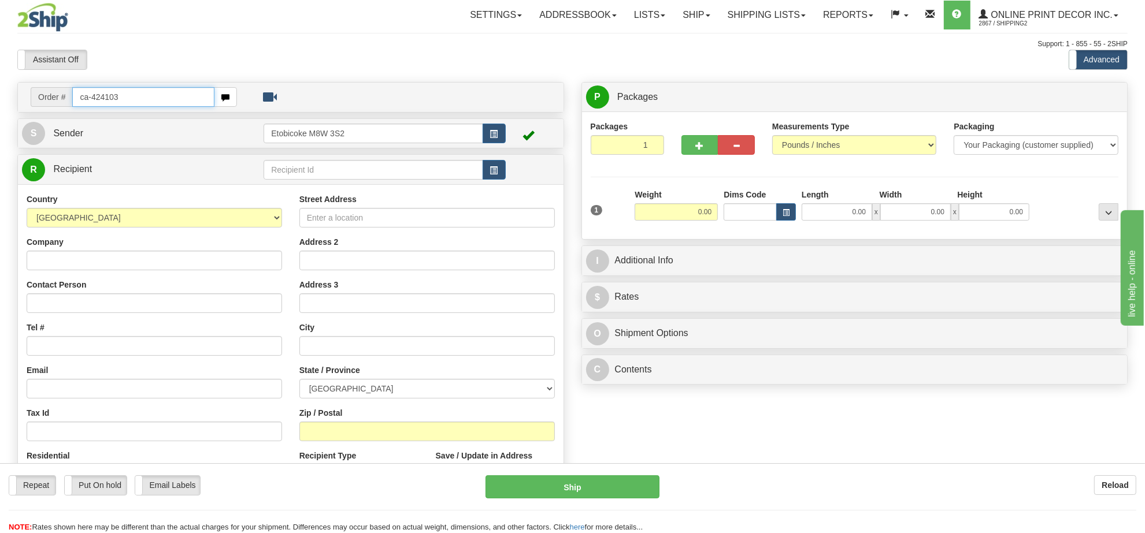
type input "ca-424103"
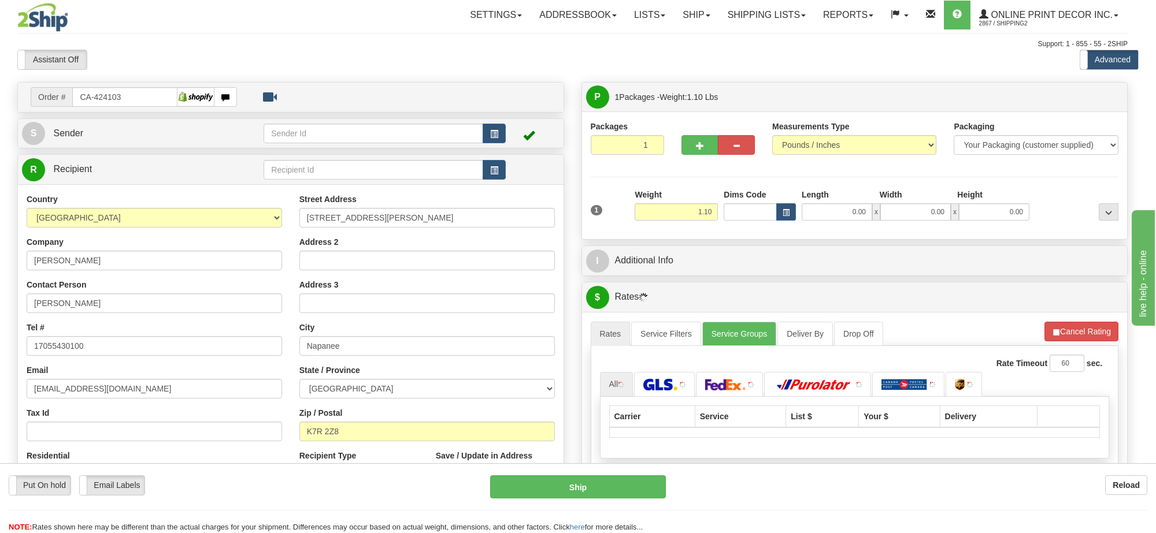
type input "NAPANEE"
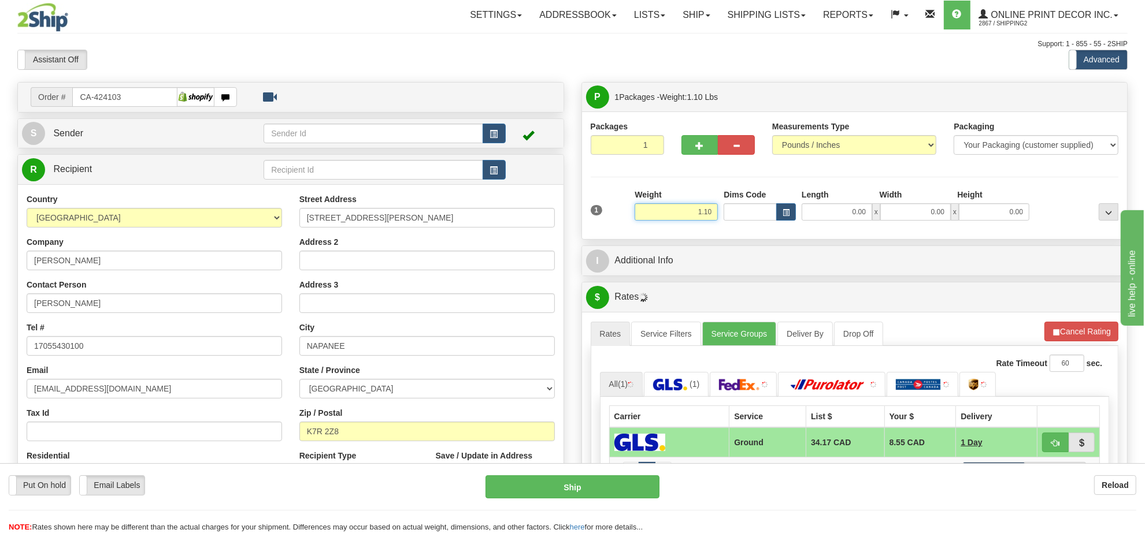
click at [695, 212] on input "1.10" at bounding box center [676, 211] width 83 height 17
click at [698, 214] on input "1.10" at bounding box center [676, 211] width 83 height 17
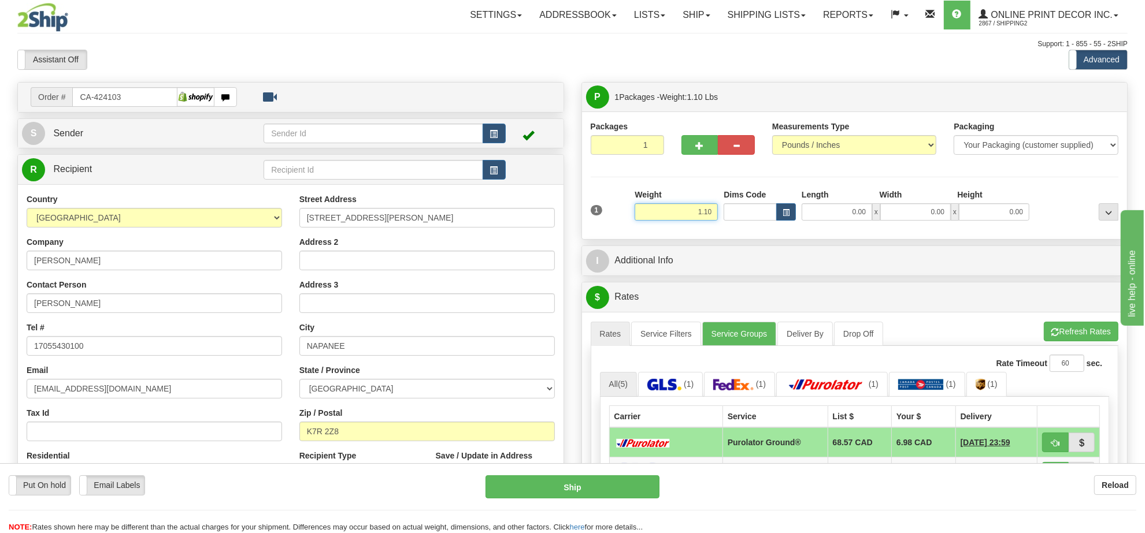
click at [698, 214] on input "1.10" at bounding box center [676, 211] width 83 height 17
type input "2.00"
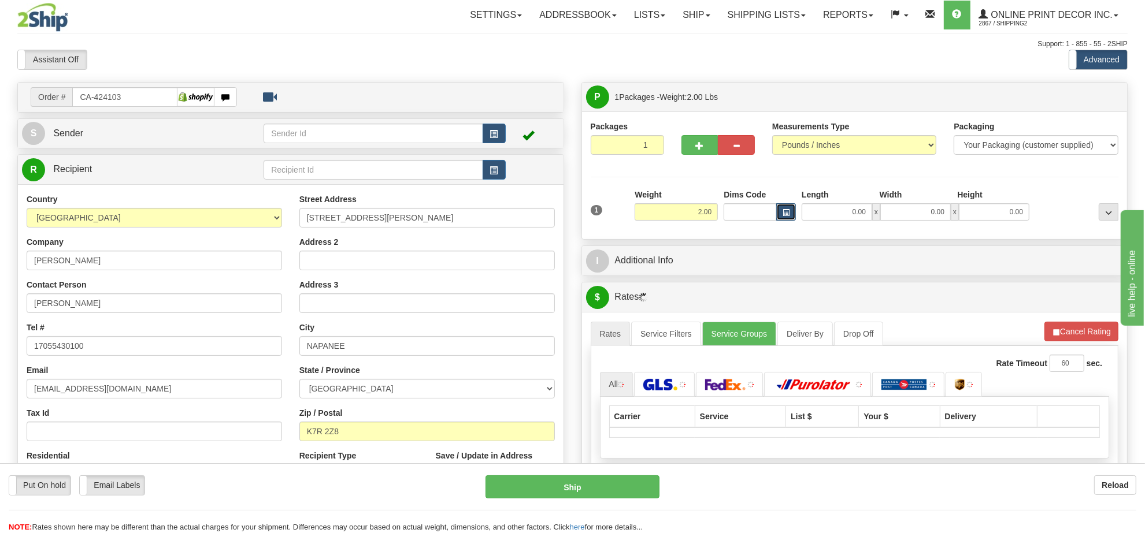
click at [784, 214] on span "button" at bounding box center [786, 213] width 7 height 6
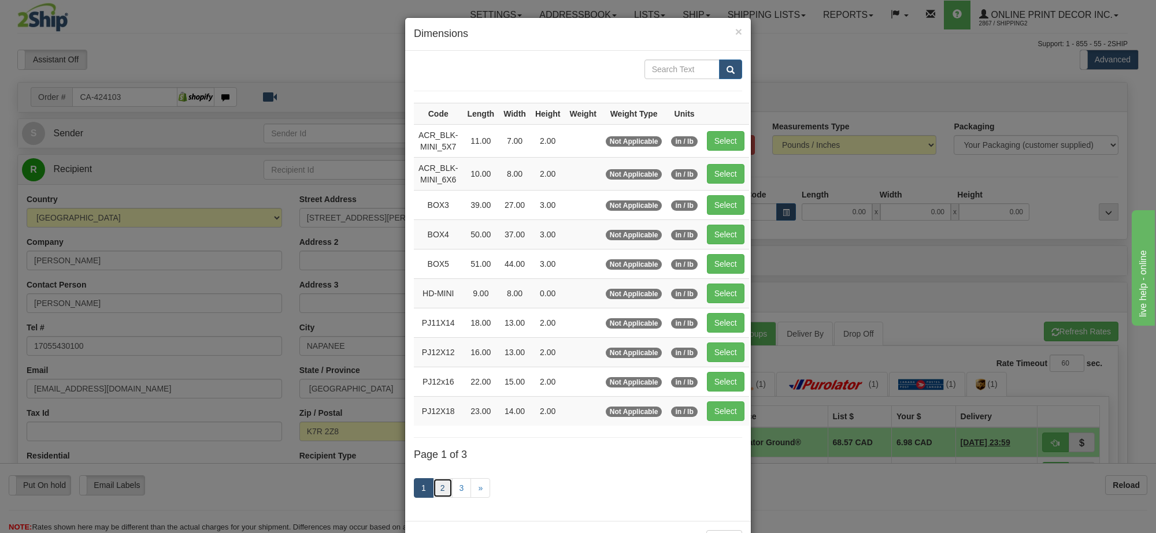
click at [433, 496] on link "2" at bounding box center [443, 489] width 20 height 20
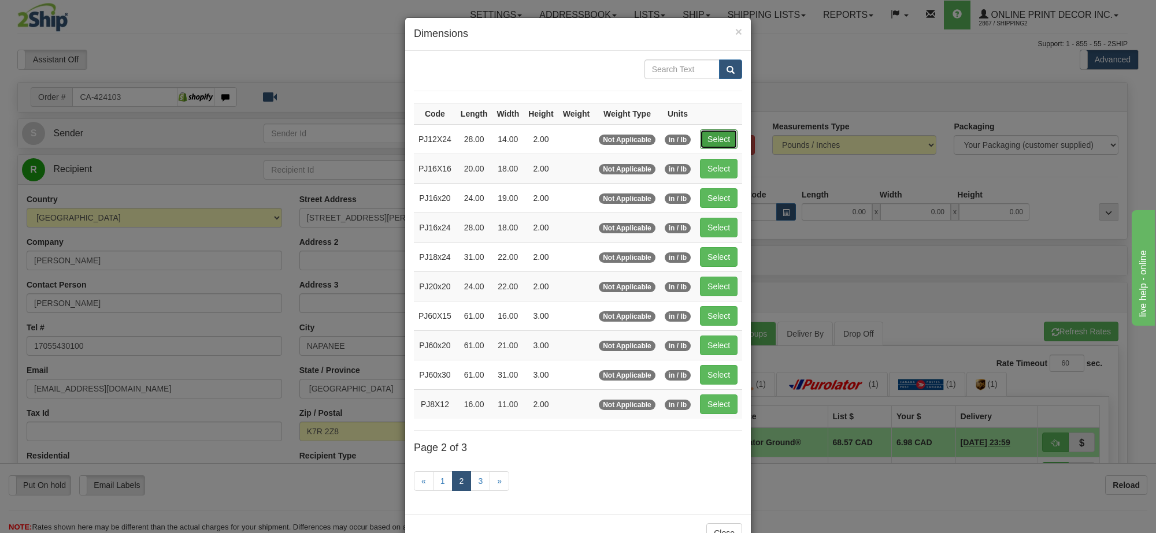
click at [721, 136] on button "Select" at bounding box center [719, 139] width 38 height 20
type input "PJ12X24"
type input "28.00"
type input "14.00"
type input "2.00"
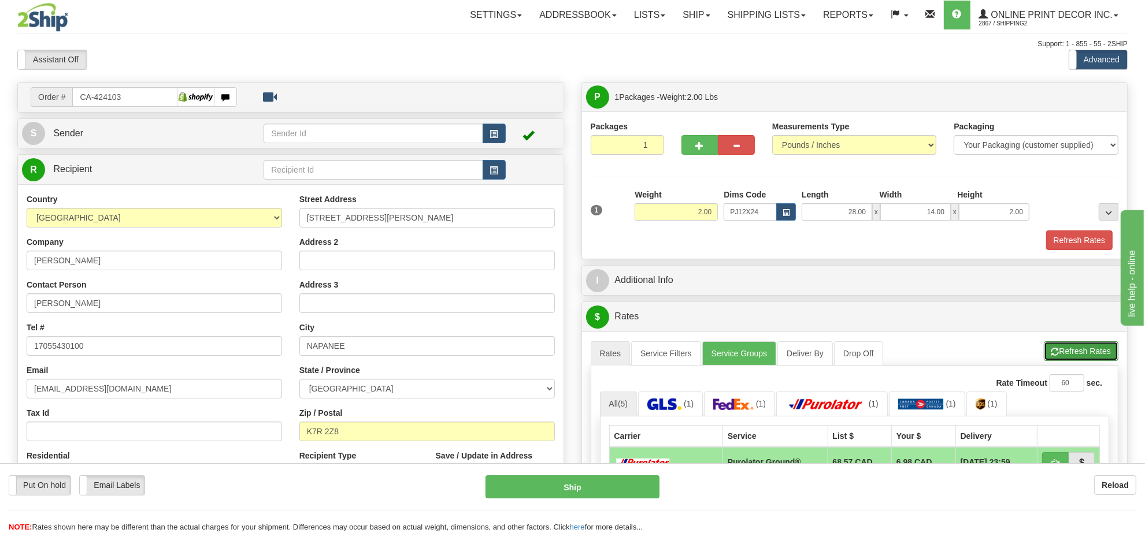
click at [1054, 350] on button "Refresh Rates" at bounding box center [1081, 352] width 75 height 20
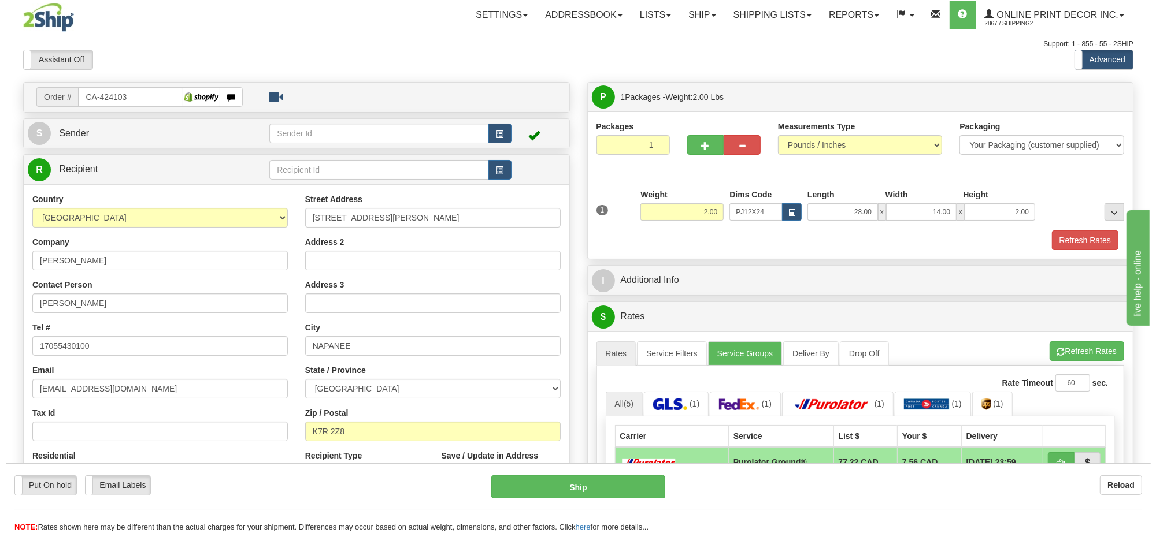
scroll to position [144, 0]
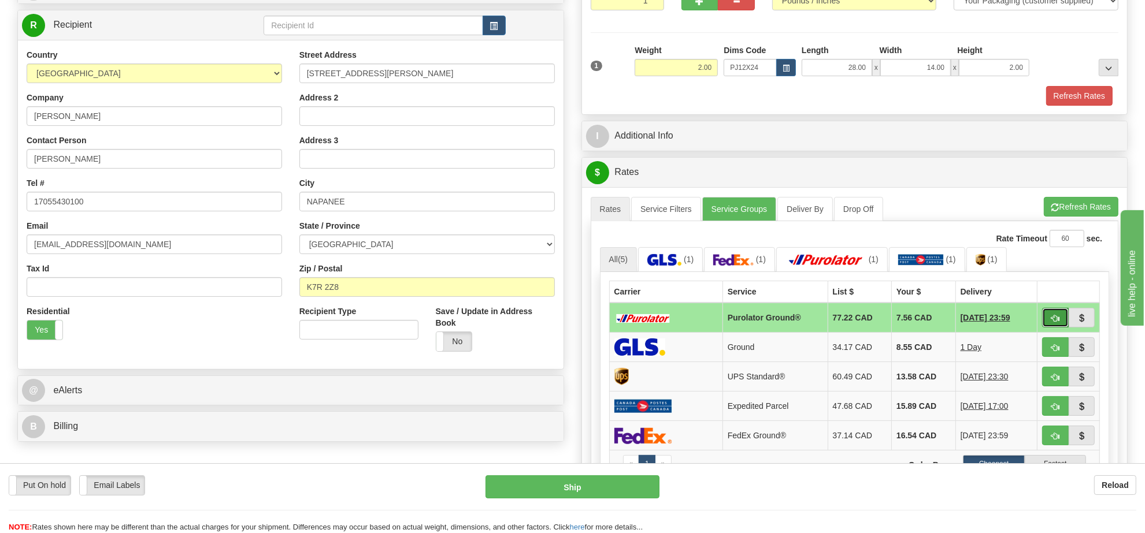
click at [1062, 313] on button "button" at bounding box center [1055, 318] width 27 height 20
type input "260"
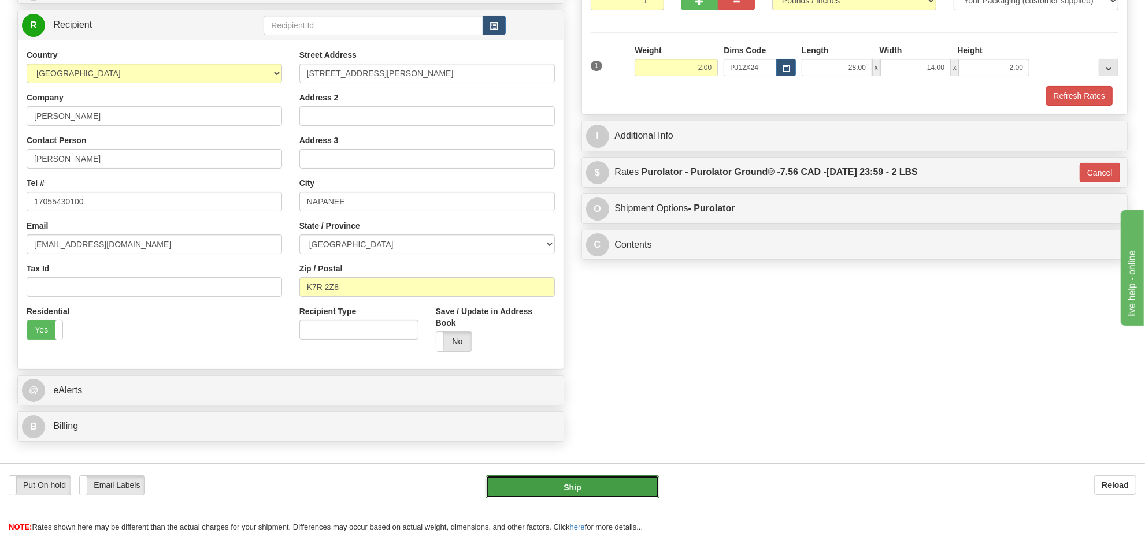
click at [601, 477] on button "Ship" at bounding box center [571, 487] width 173 height 23
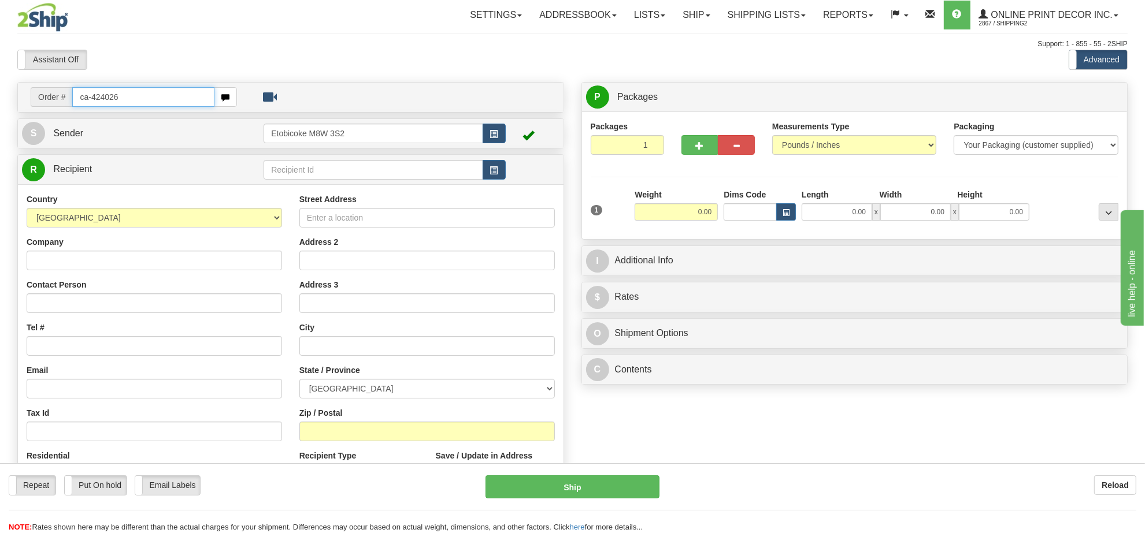
type input "ca-424026"
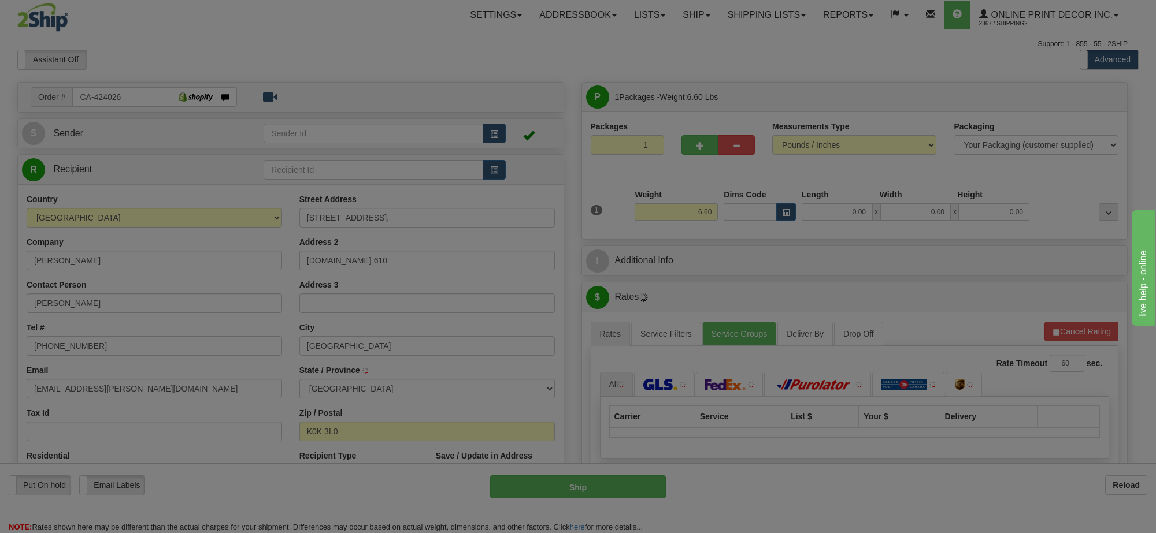
type input "WELLINGTON"
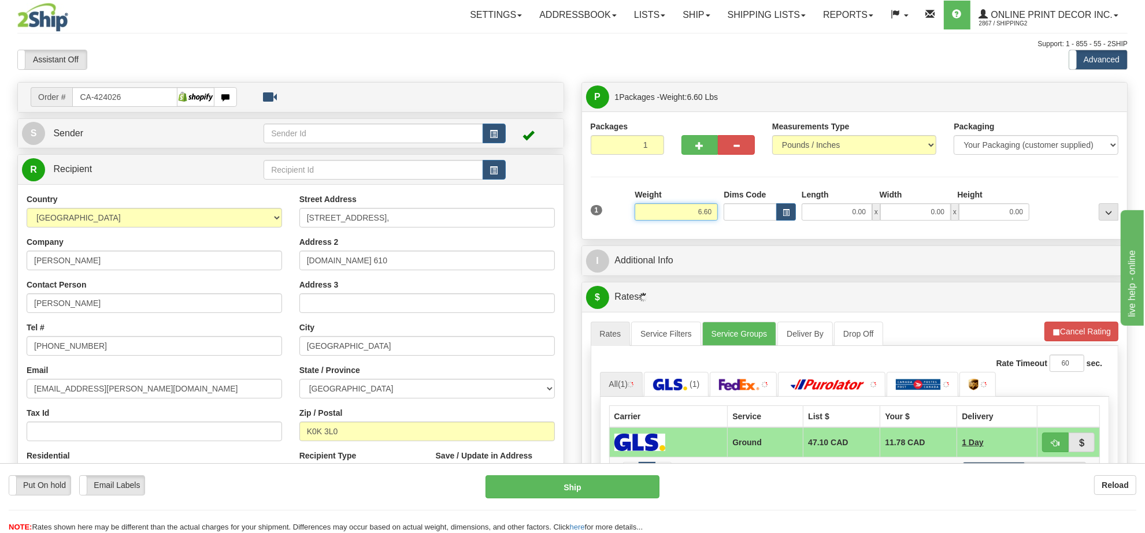
click at [685, 221] on input "6.60" at bounding box center [676, 211] width 83 height 17
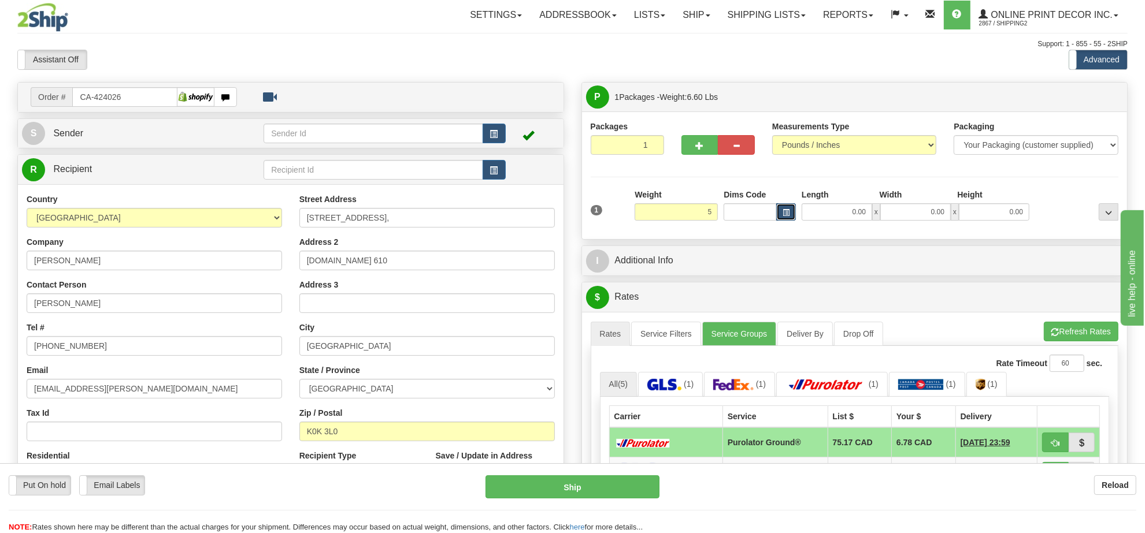
type input "5.00"
click at [783, 211] on span "button" at bounding box center [786, 213] width 7 height 6
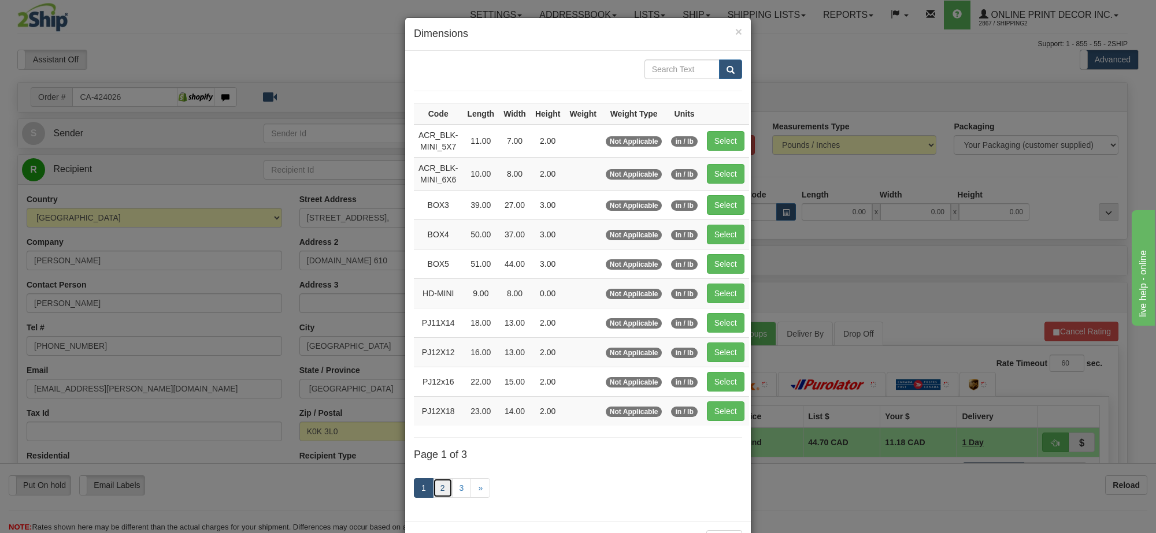
click at [441, 493] on link "2" at bounding box center [443, 489] width 20 height 20
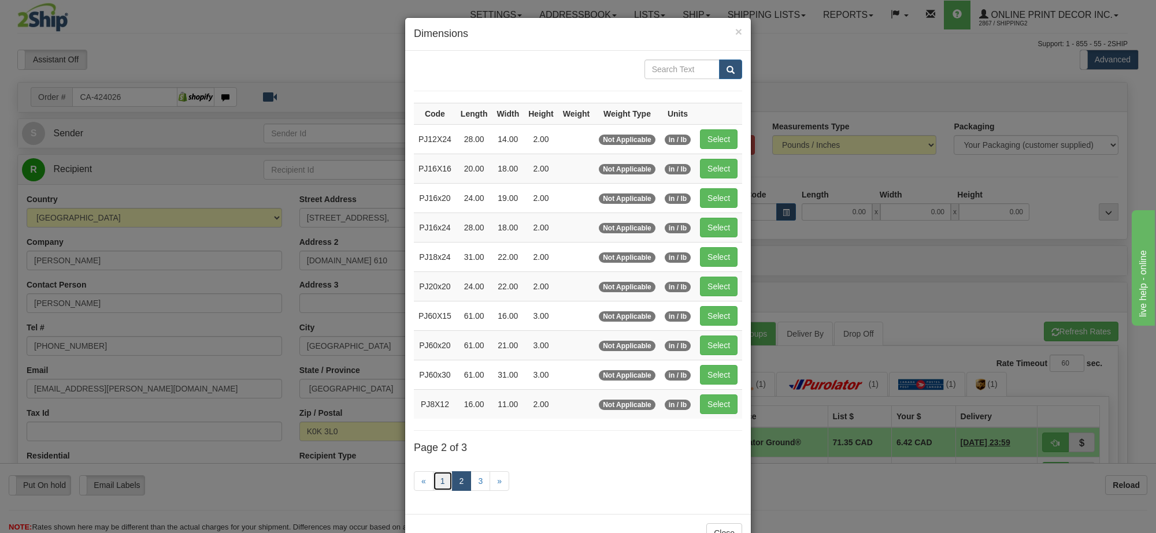
click at [435, 487] on link "1" at bounding box center [443, 482] width 20 height 20
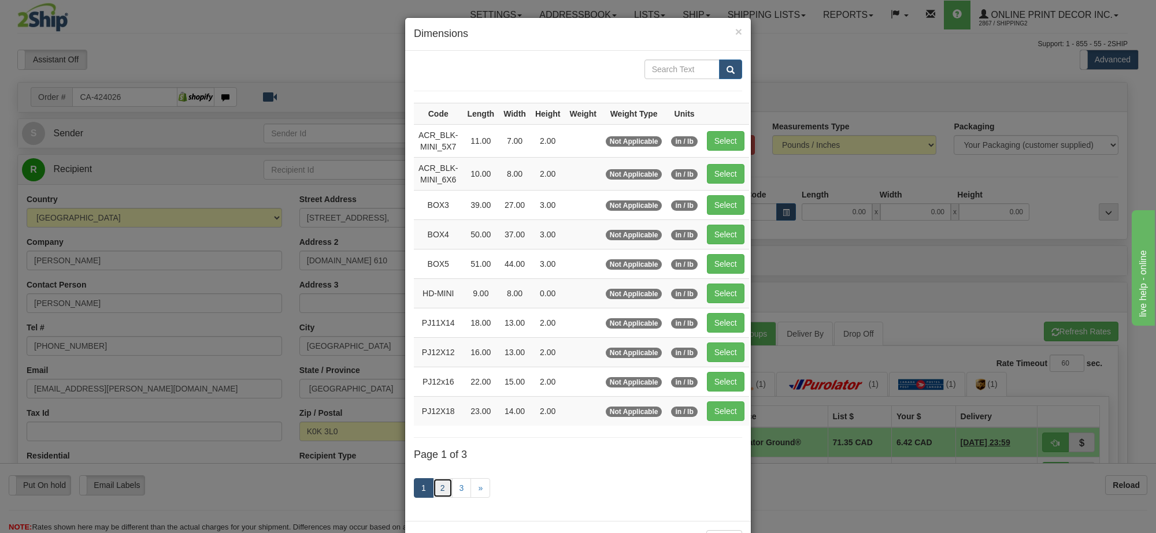
click at [443, 487] on link "2" at bounding box center [443, 489] width 20 height 20
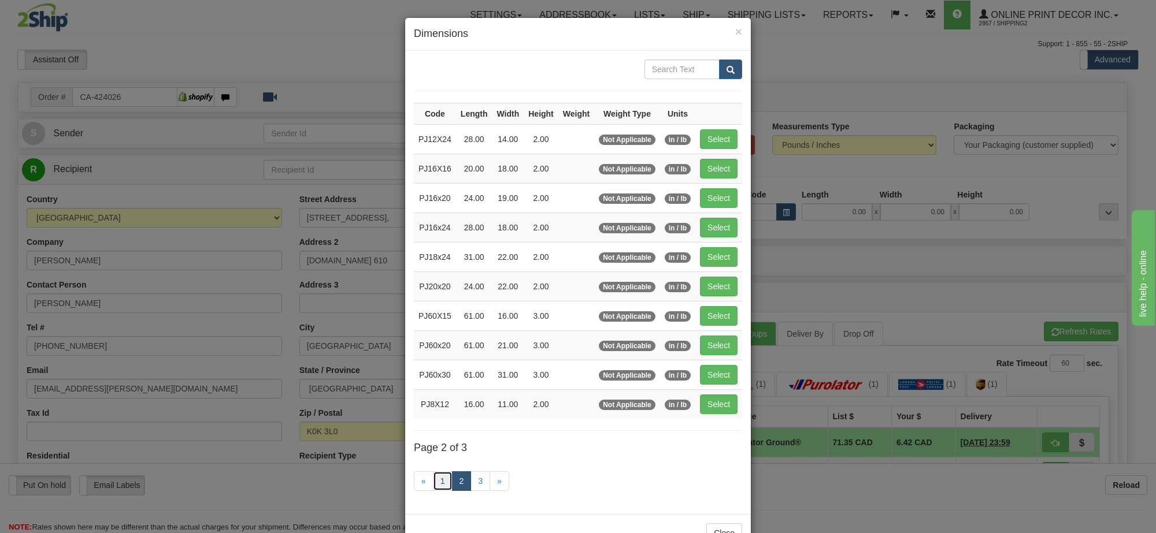
click at [439, 487] on link "1" at bounding box center [443, 482] width 20 height 20
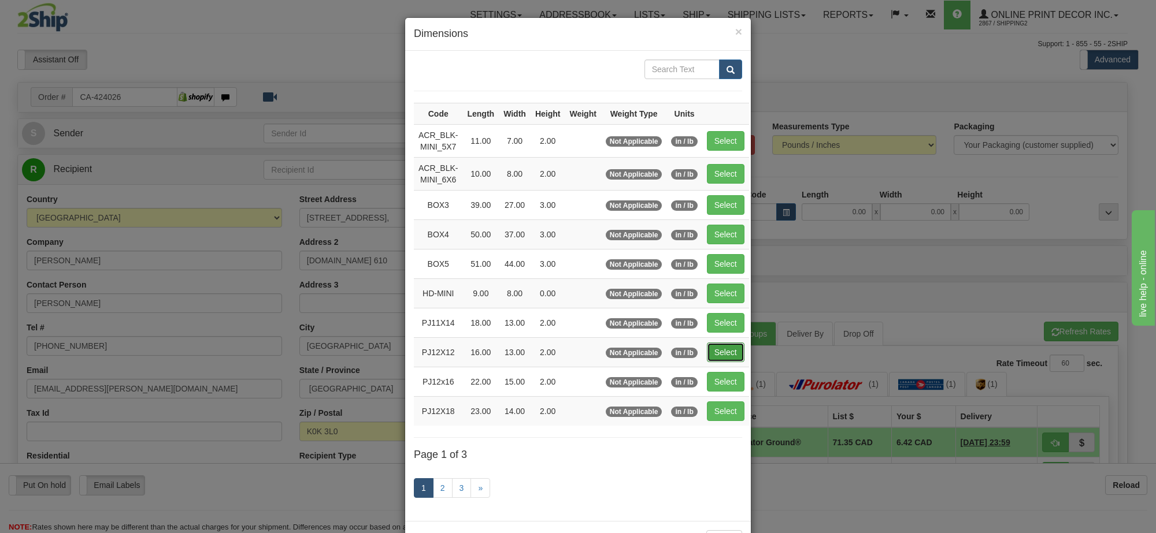
drag, startPoint x: 709, startPoint y: 351, endPoint x: 832, endPoint y: 309, distance: 130.1
click at [711, 351] on button "Select" at bounding box center [726, 353] width 38 height 20
type input "PJ12X12"
type input "16.00"
type input "13.00"
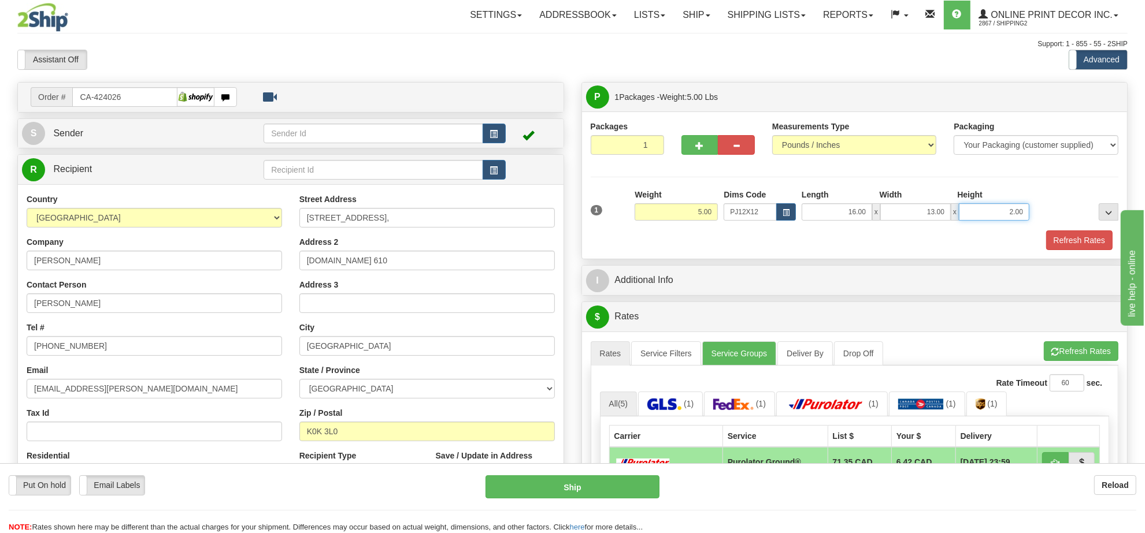
click at [1009, 209] on input "2.00" at bounding box center [994, 211] width 71 height 17
click at [1008, 209] on input "2.00" at bounding box center [994, 211] width 71 height 17
type input "6.00"
click at [696, 146] on span "button" at bounding box center [700, 146] width 8 height 8
radio input "true"
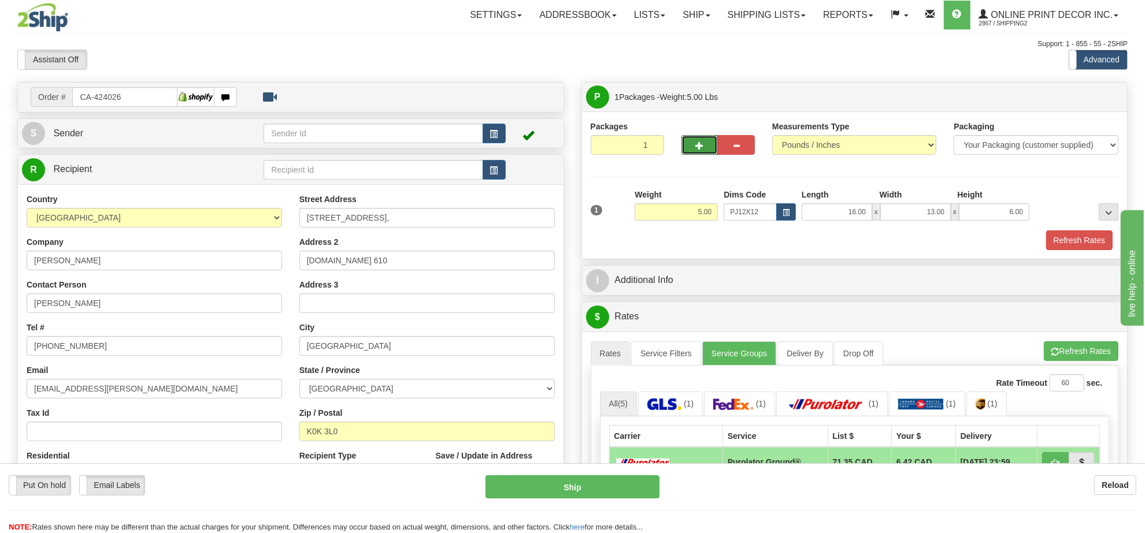
type input "2"
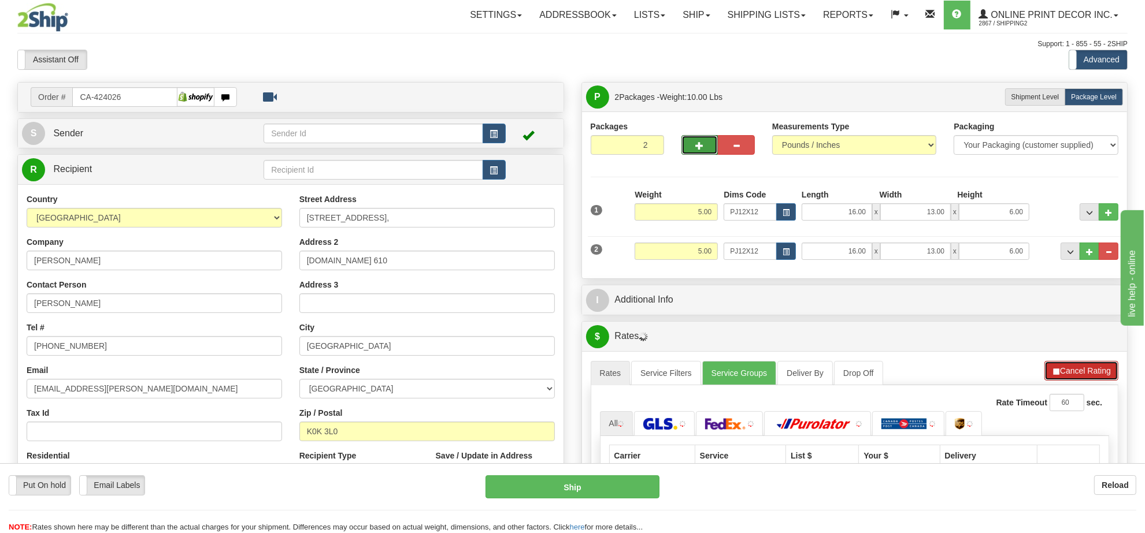
click at [1068, 365] on button "Cancel Rating" at bounding box center [1081, 371] width 74 height 20
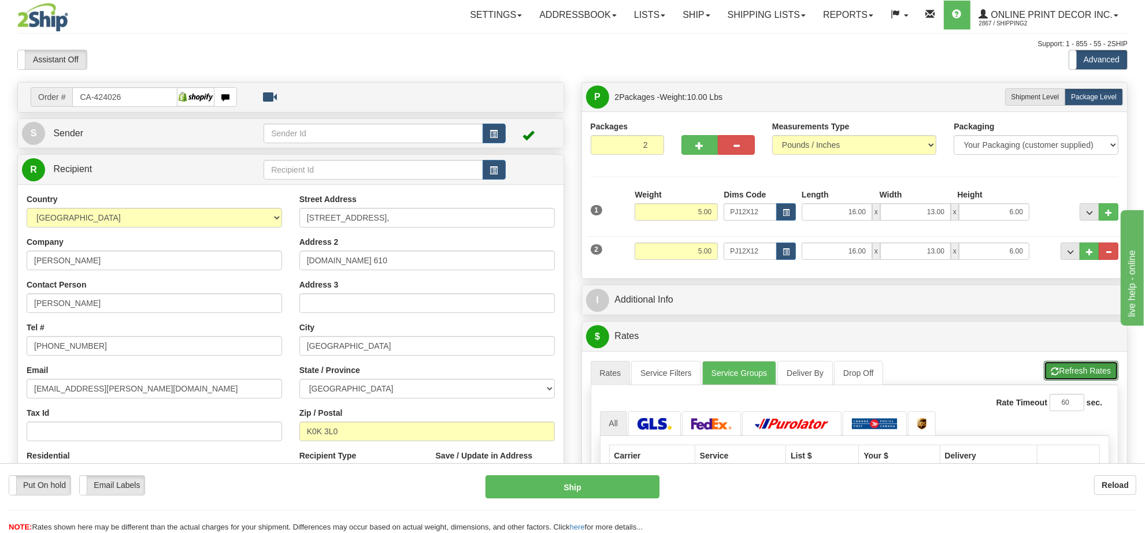
click at [1068, 365] on button "Refresh Rates" at bounding box center [1081, 371] width 75 height 20
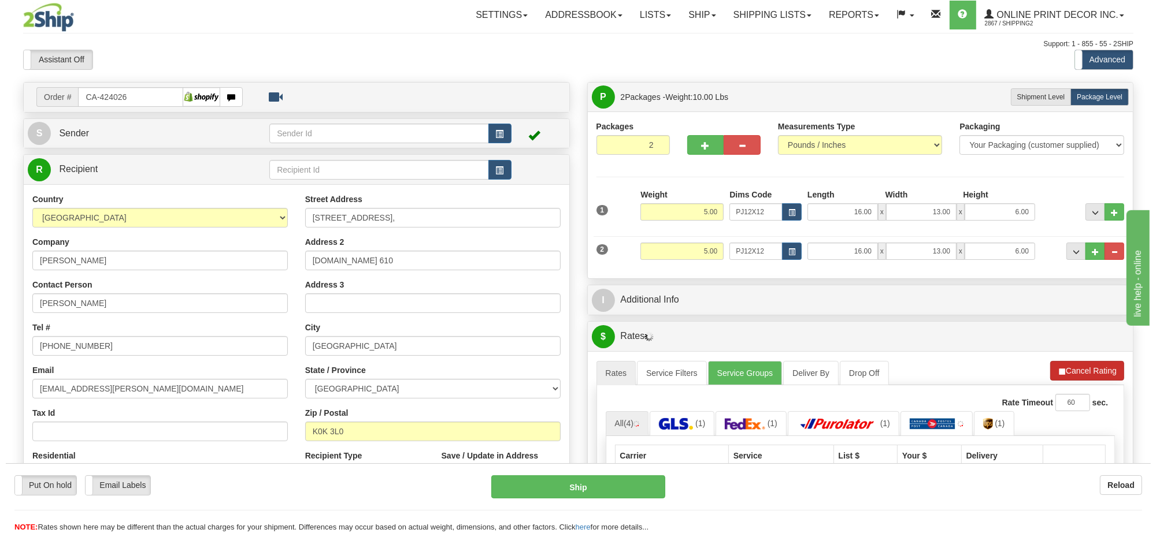
scroll to position [72, 0]
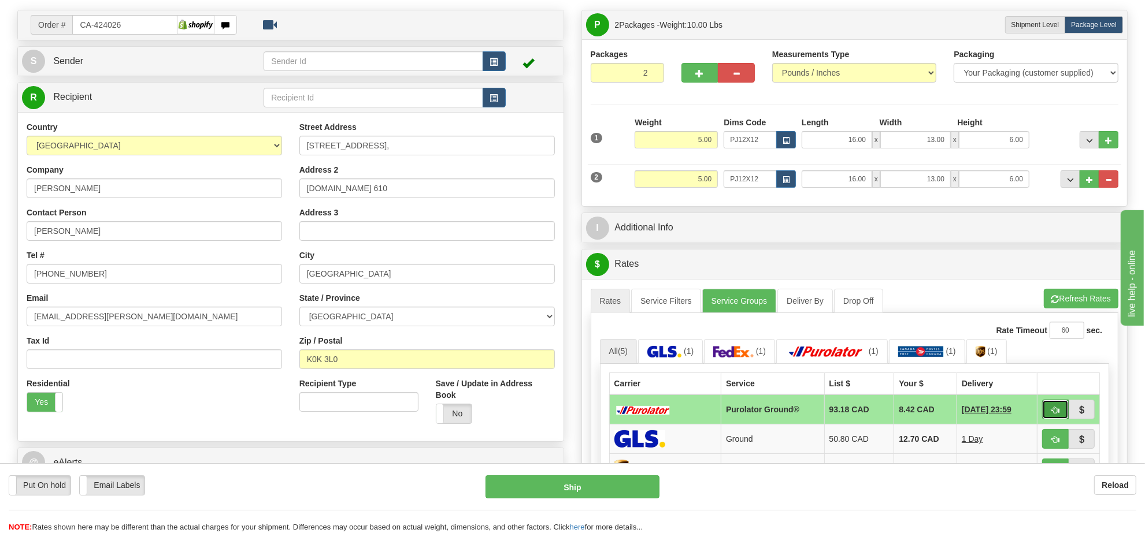
click at [1044, 419] on button "button" at bounding box center [1055, 410] width 27 height 20
type input "260"
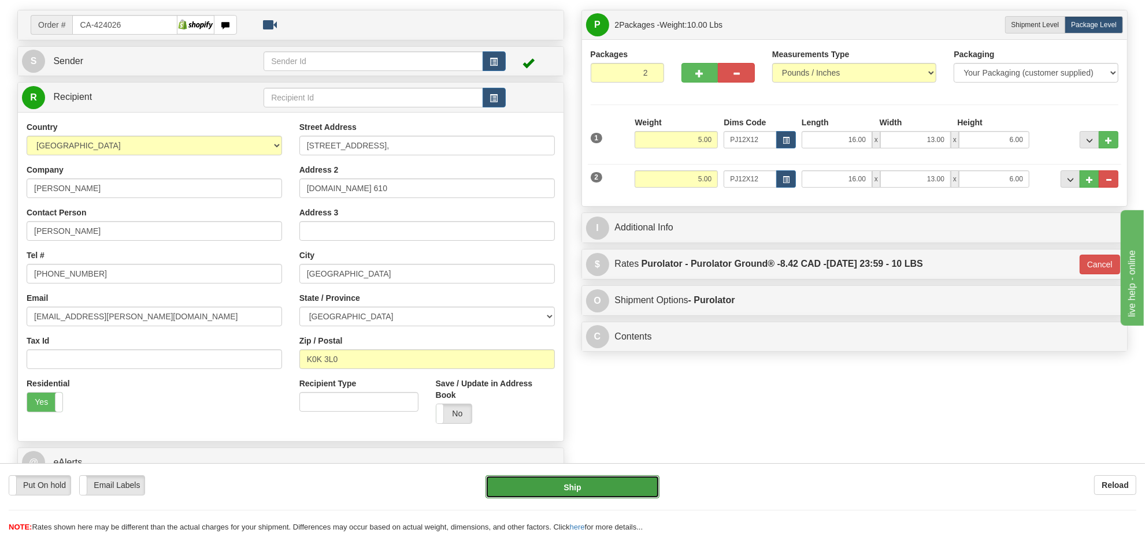
click at [631, 484] on button "Ship" at bounding box center [571, 487] width 173 height 23
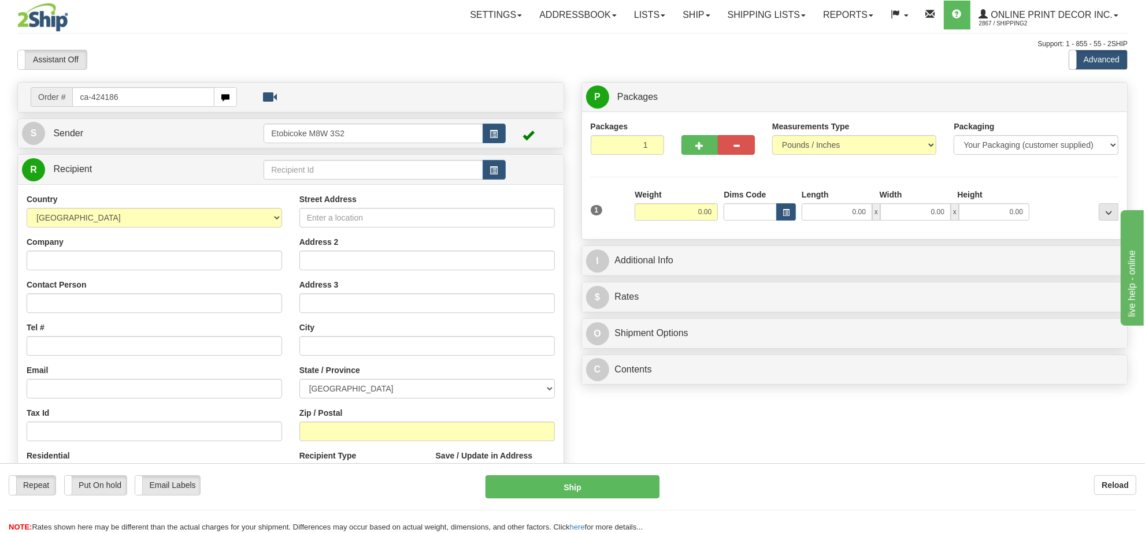
type input "ca-424186"
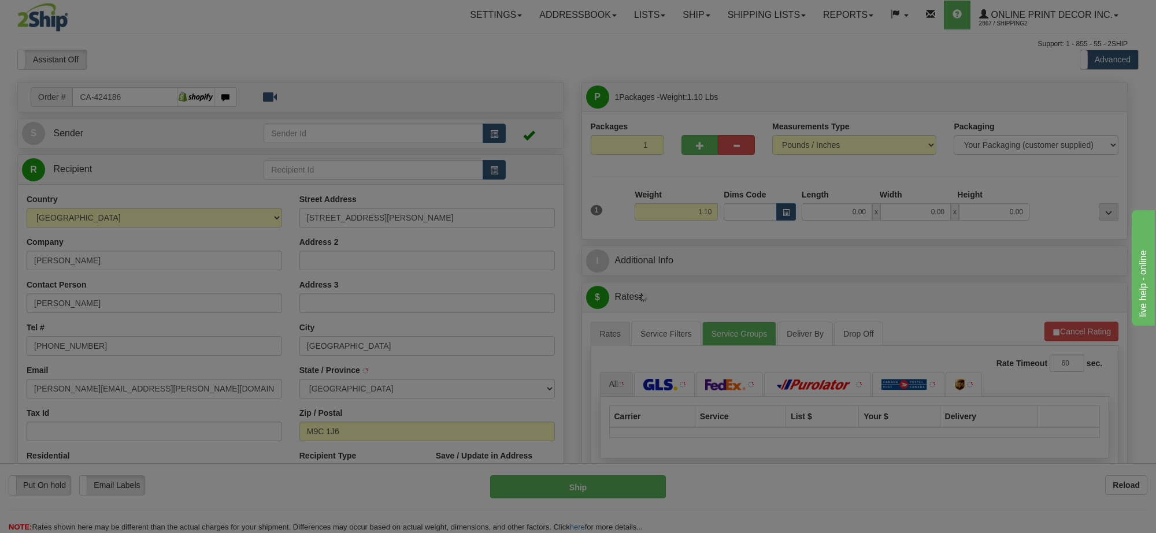
type input "ETOBICOKE"
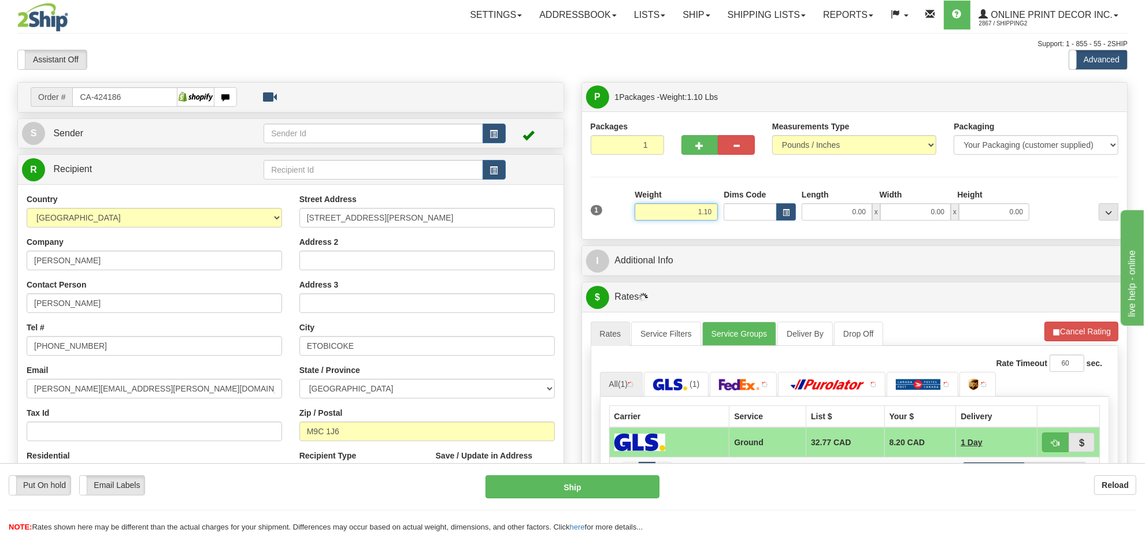
click at [691, 218] on input "1.10" at bounding box center [676, 211] width 83 height 17
type input "5.00"
click at [796, 217] on div "Dims Code" at bounding box center [760, 205] width 78 height 32
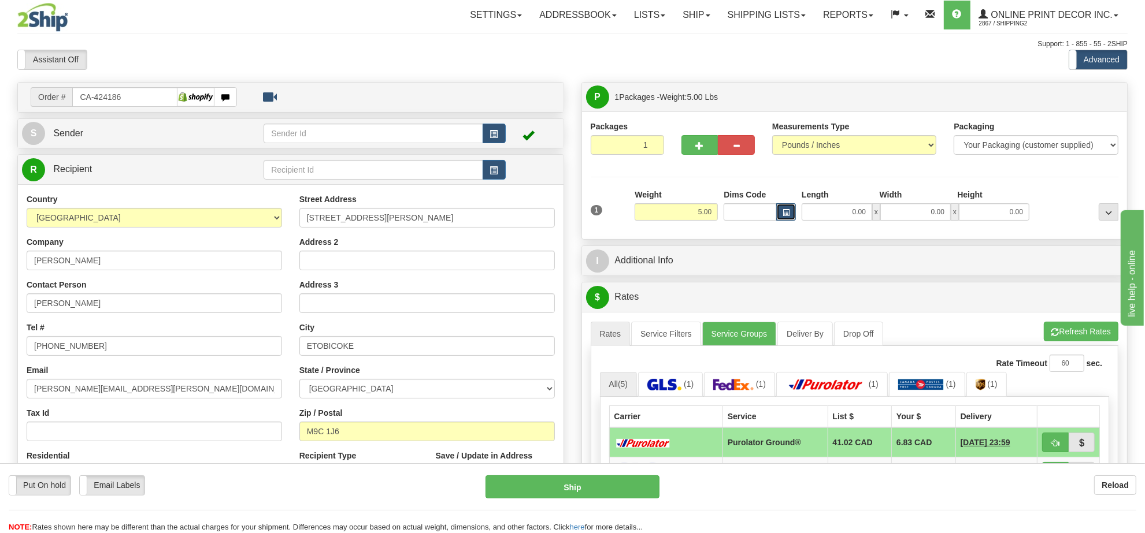
click at [795, 218] on button "button" at bounding box center [786, 211] width 20 height 17
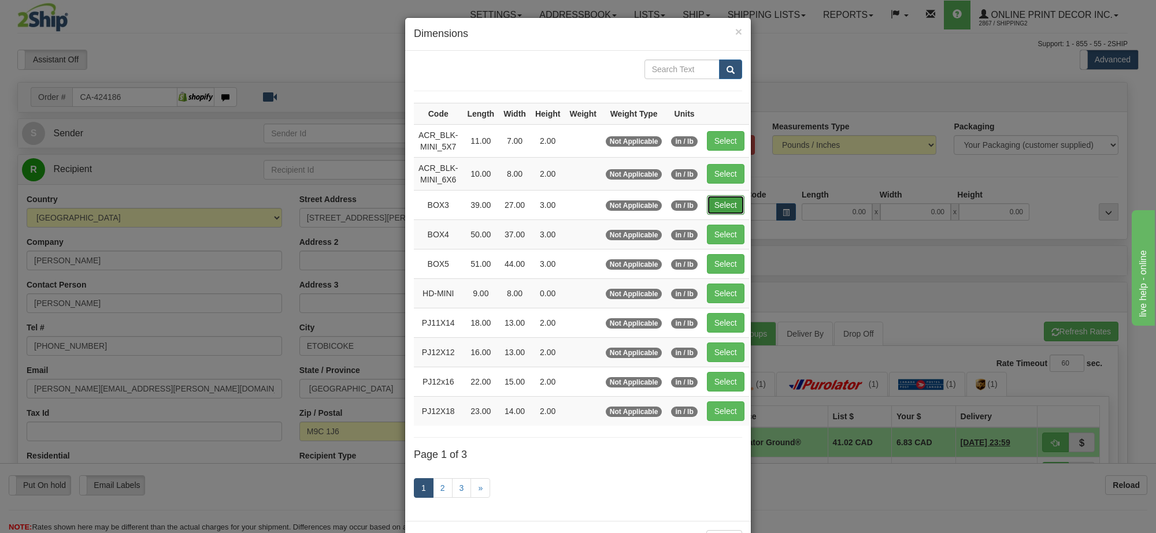
click at [724, 206] on button "Select" at bounding box center [726, 205] width 38 height 20
type input "BOX3"
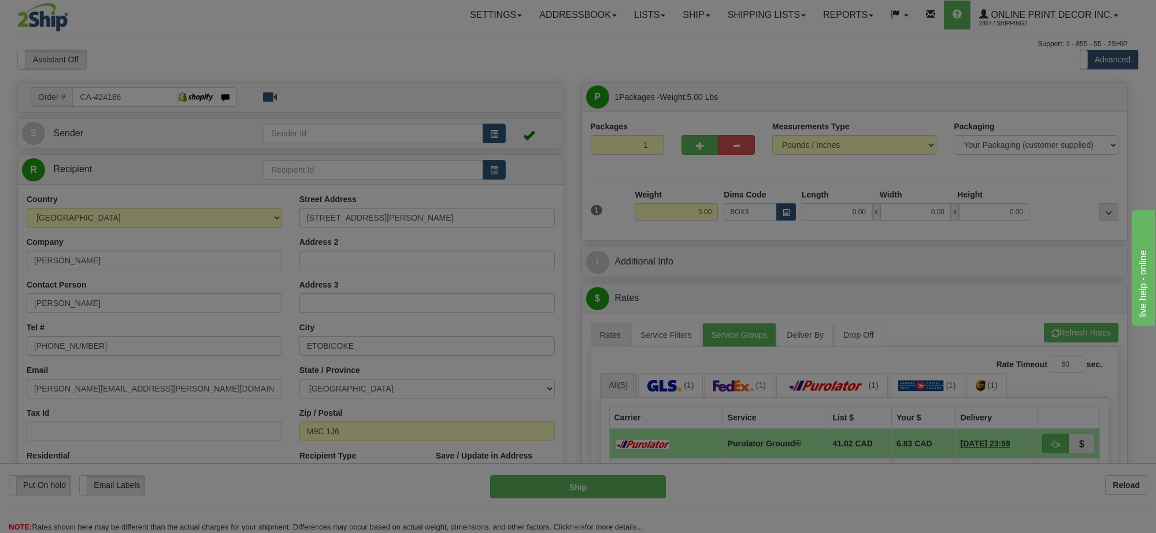
type input "39.00"
type input "27.00"
type input "3.00"
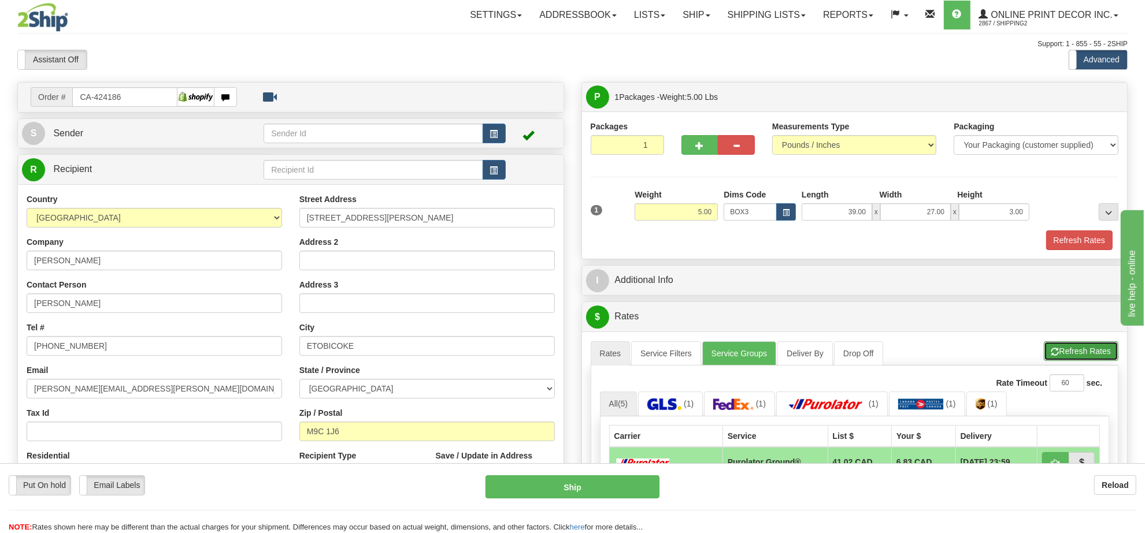
click at [1065, 359] on button "Refresh Rates" at bounding box center [1081, 352] width 75 height 20
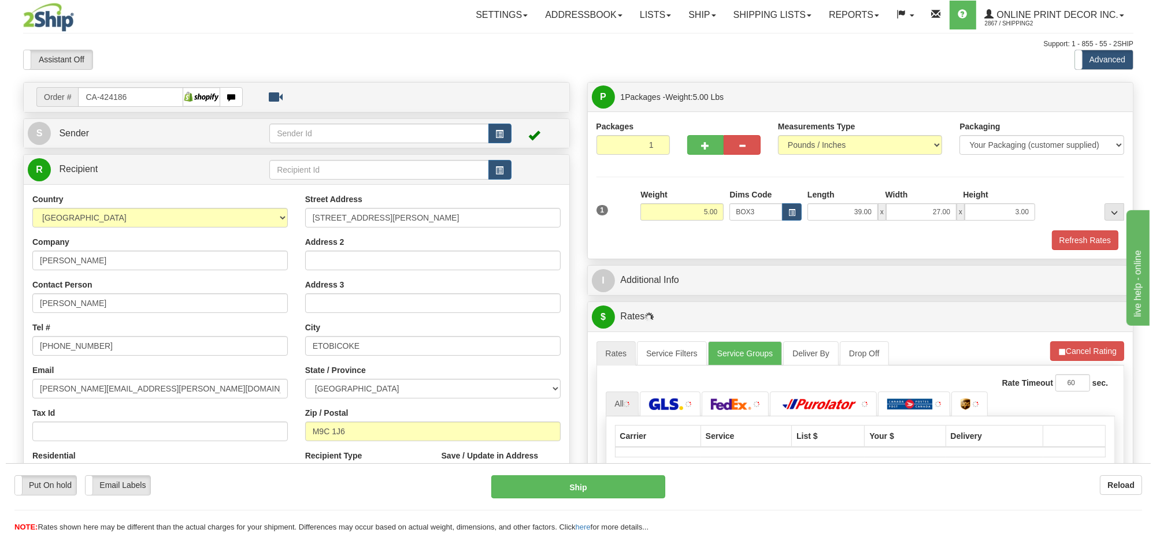
scroll to position [144, 0]
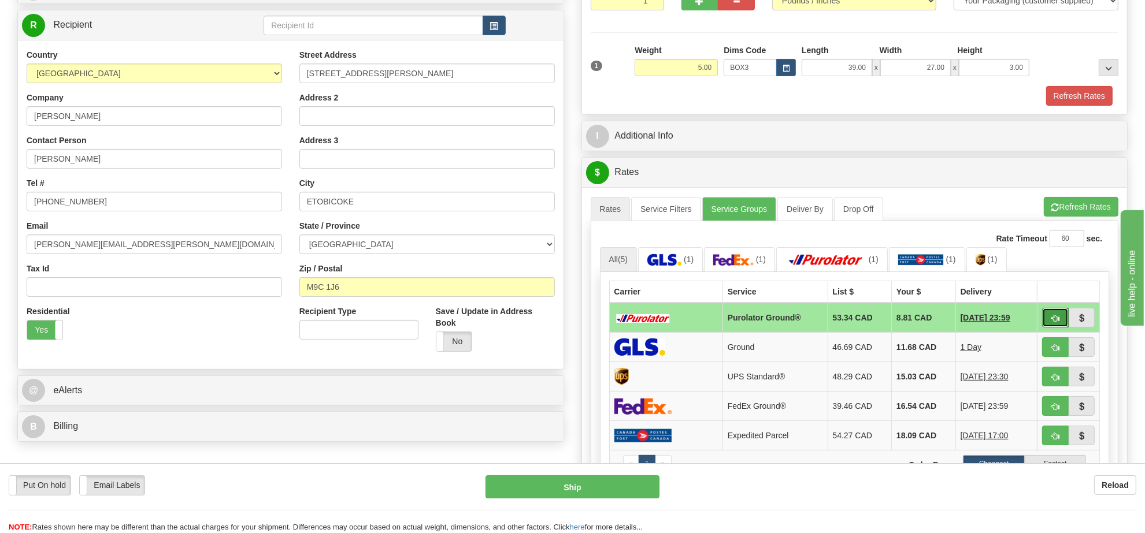
click at [1053, 322] on span "button" at bounding box center [1055, 319] width 8 height 8
type input "260"
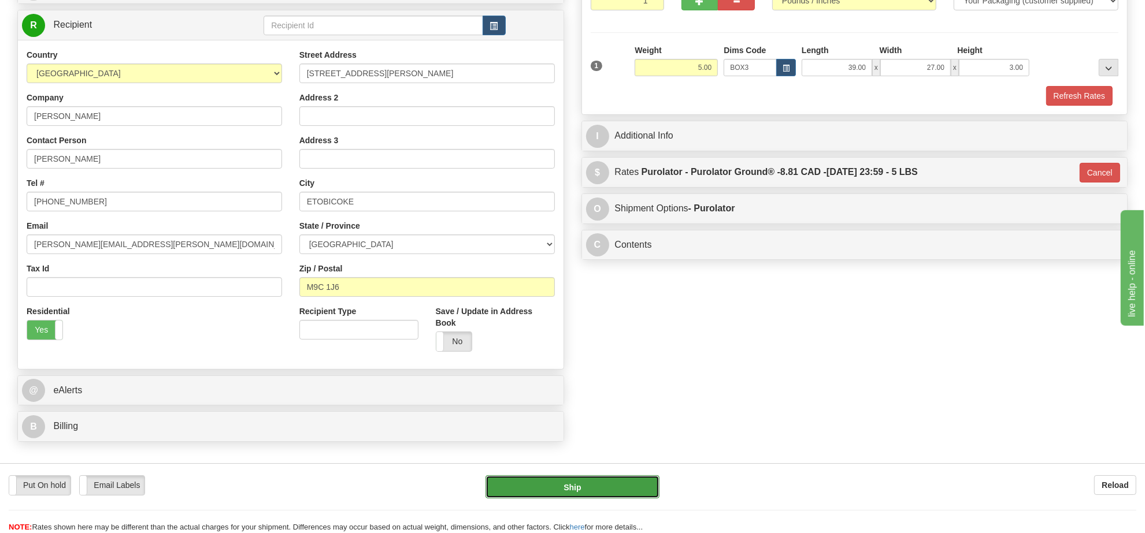
click at [596, 478] on button "Ship" at bounding box center [571, 487] width 173 height 23
